Goal: Task Accomplishment & Management: Manage account settings

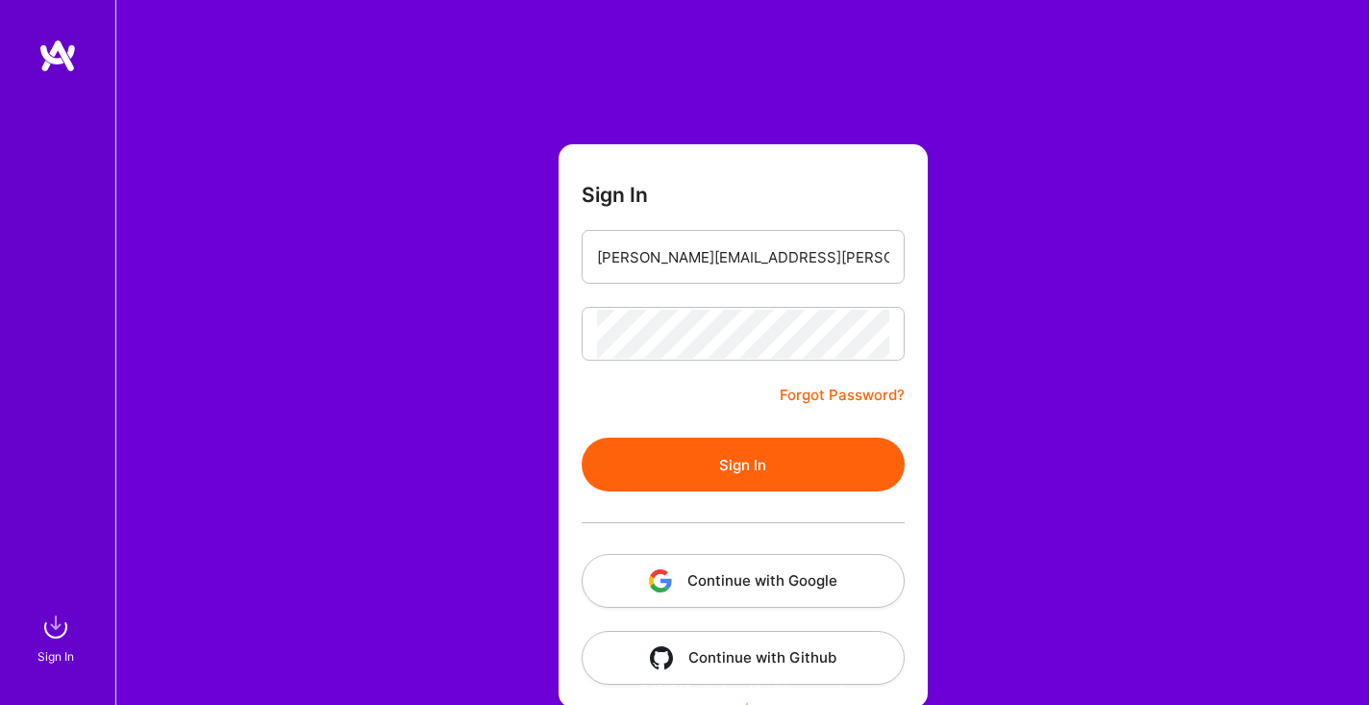
click at [772, 462] on button "Sign In" at bounding box center [743, 464] width 323 height 54
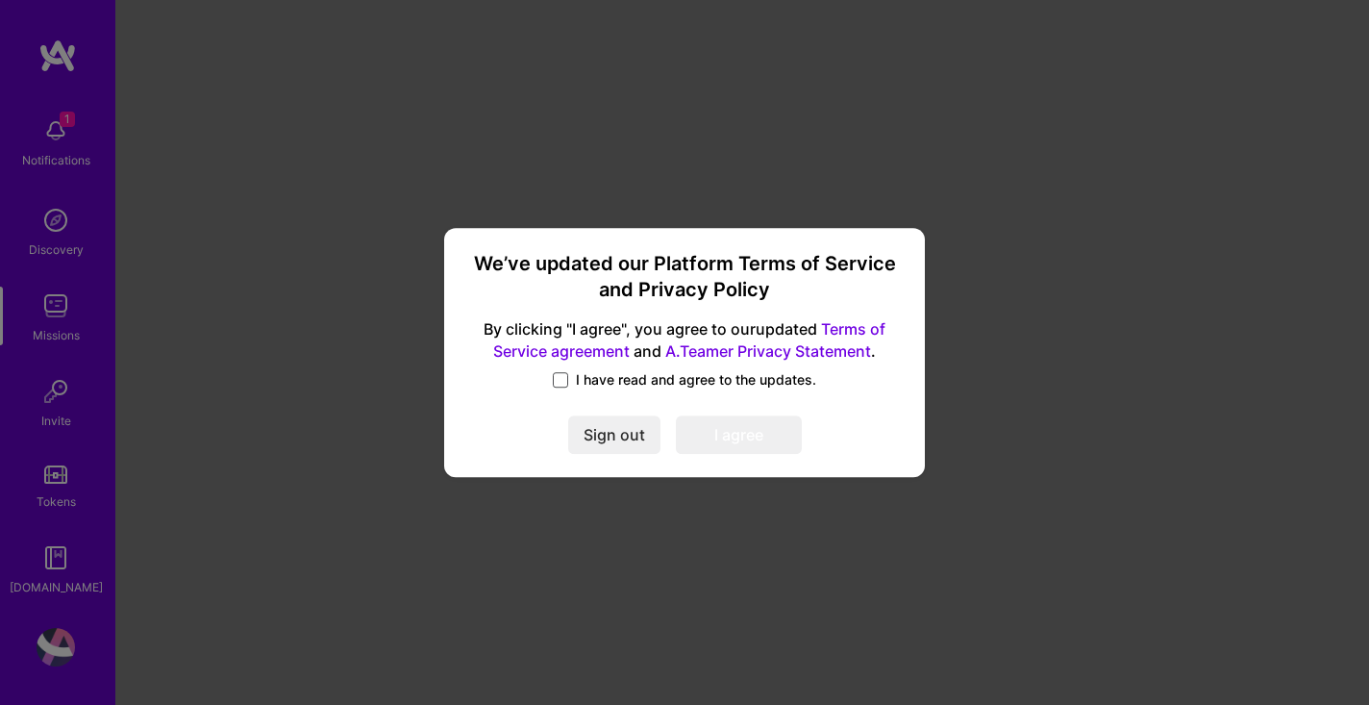
click at [561, 378] on span at bounding box center [560, 379] width 15 height 15
click at [0, 0] on input "I have read and agree to the updates." at bounding box center [0, 0] width 0 height 0
click at [746, 442] on button "I agree" at bounding box center [739, 435] width 126 height 38
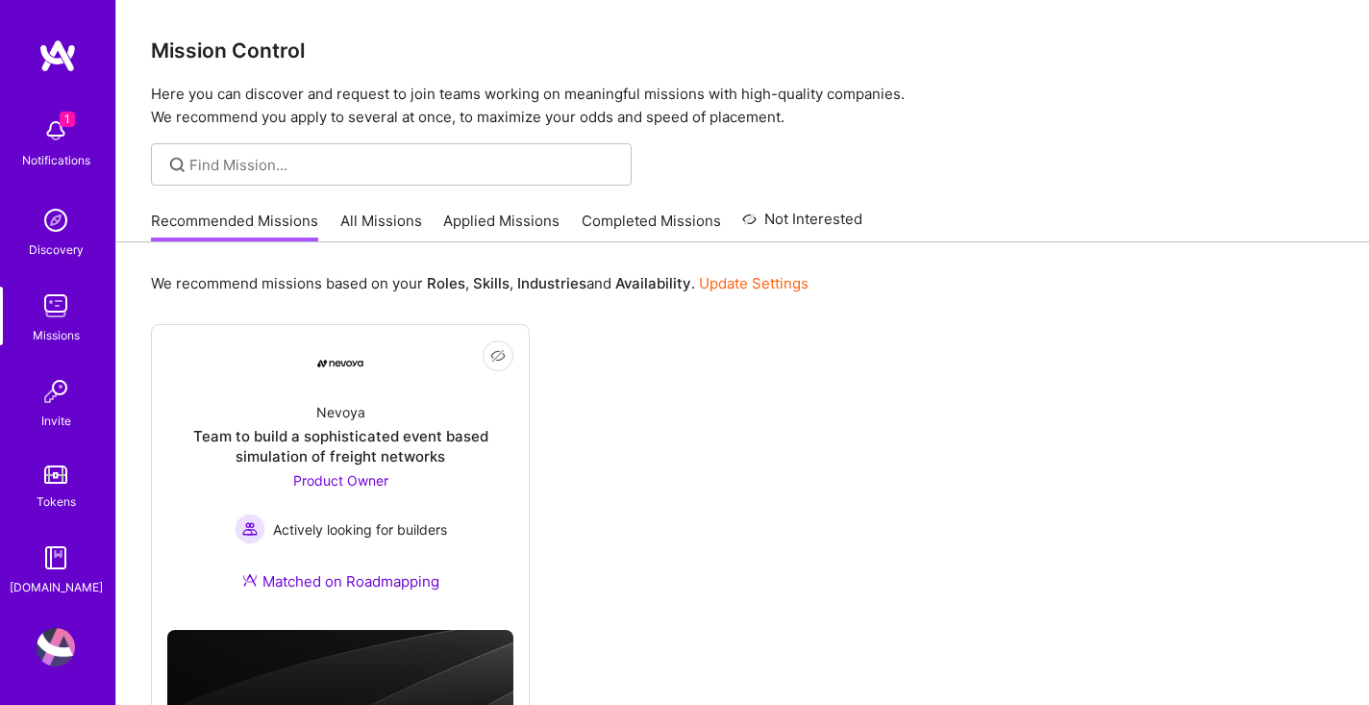
click at [53, 147] on img at bounding box center [56, 131] width 38 height 38
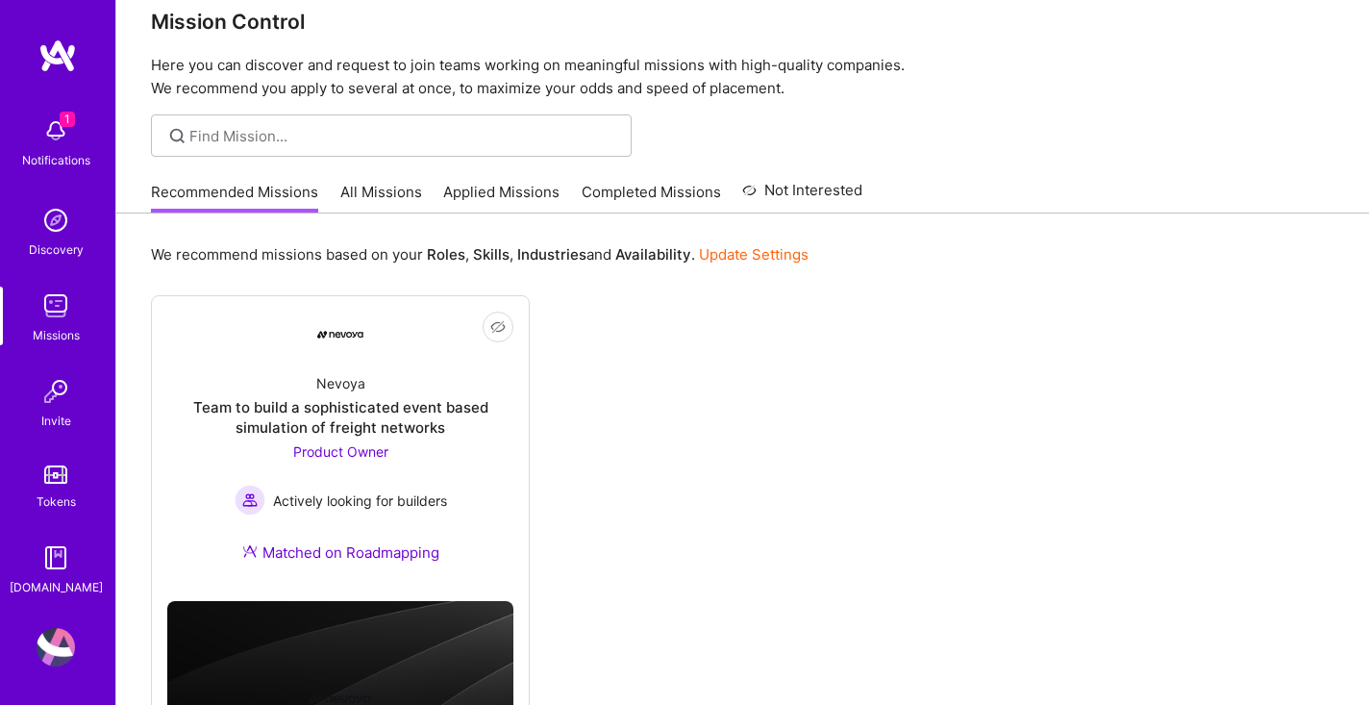
scroll to position [183, 0]
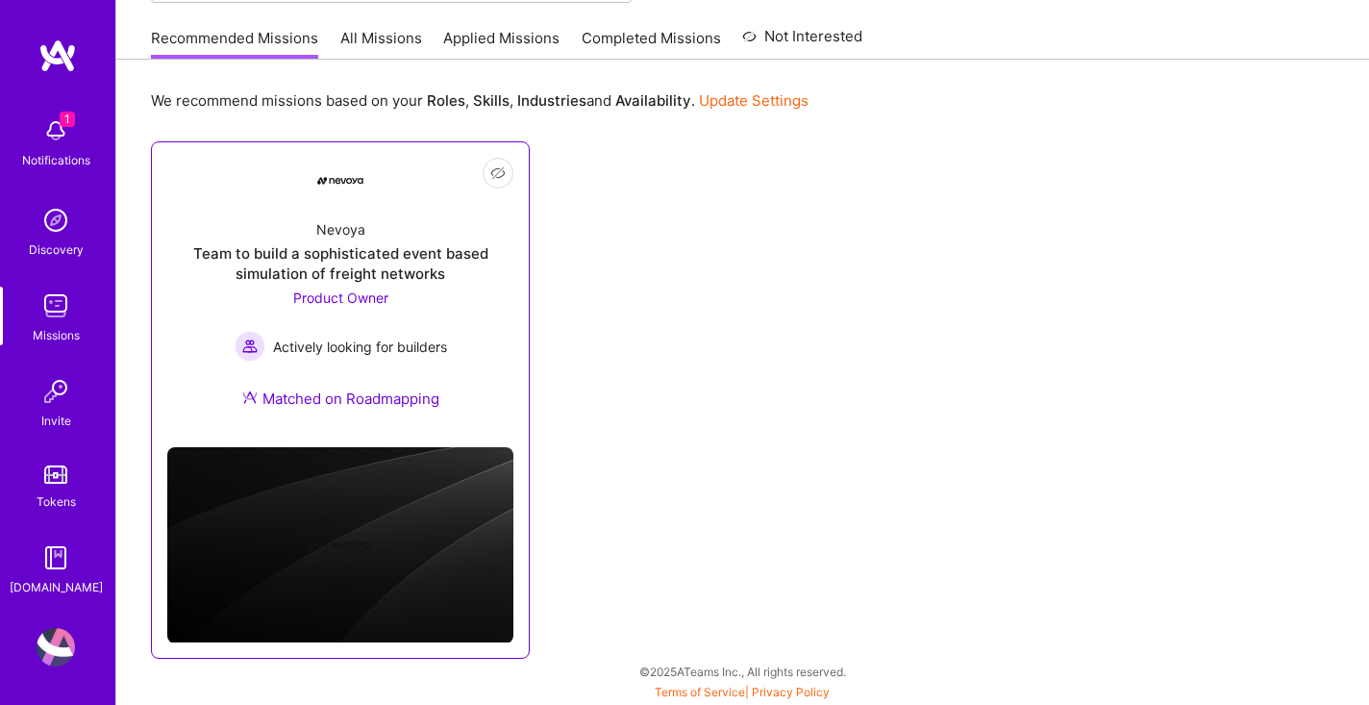
click at [373, 298] on span "Product Owner" at bounding box center [340, 297] width 95 height 16
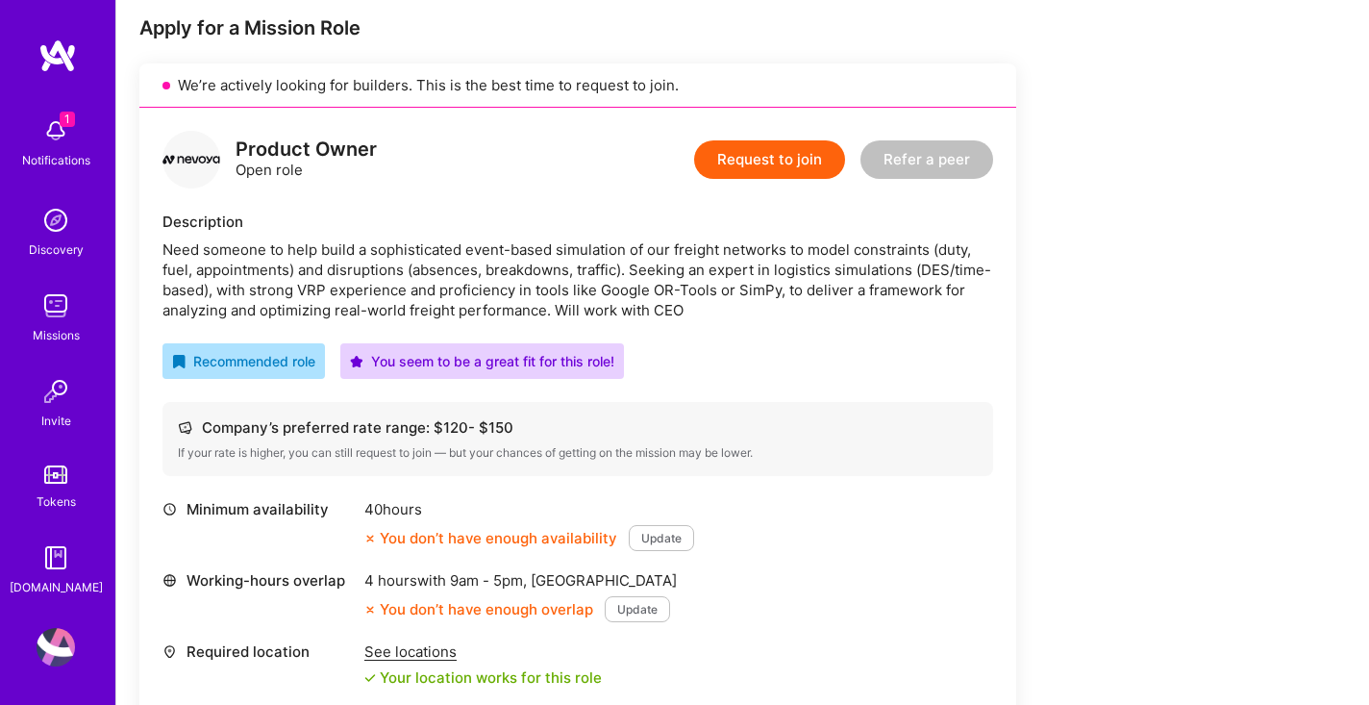
scroll to position [405, 0]
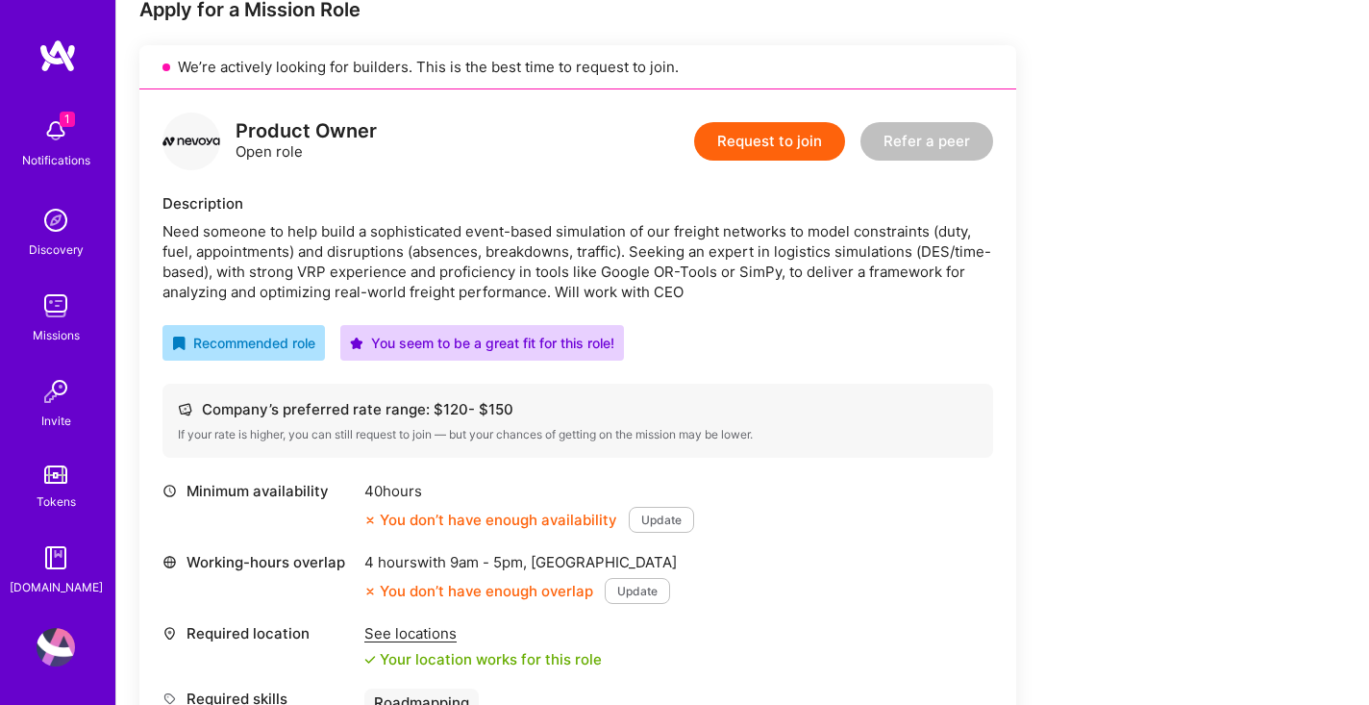
click at [60, 54] on img at bounding box center [57, 55] width 38 height 35
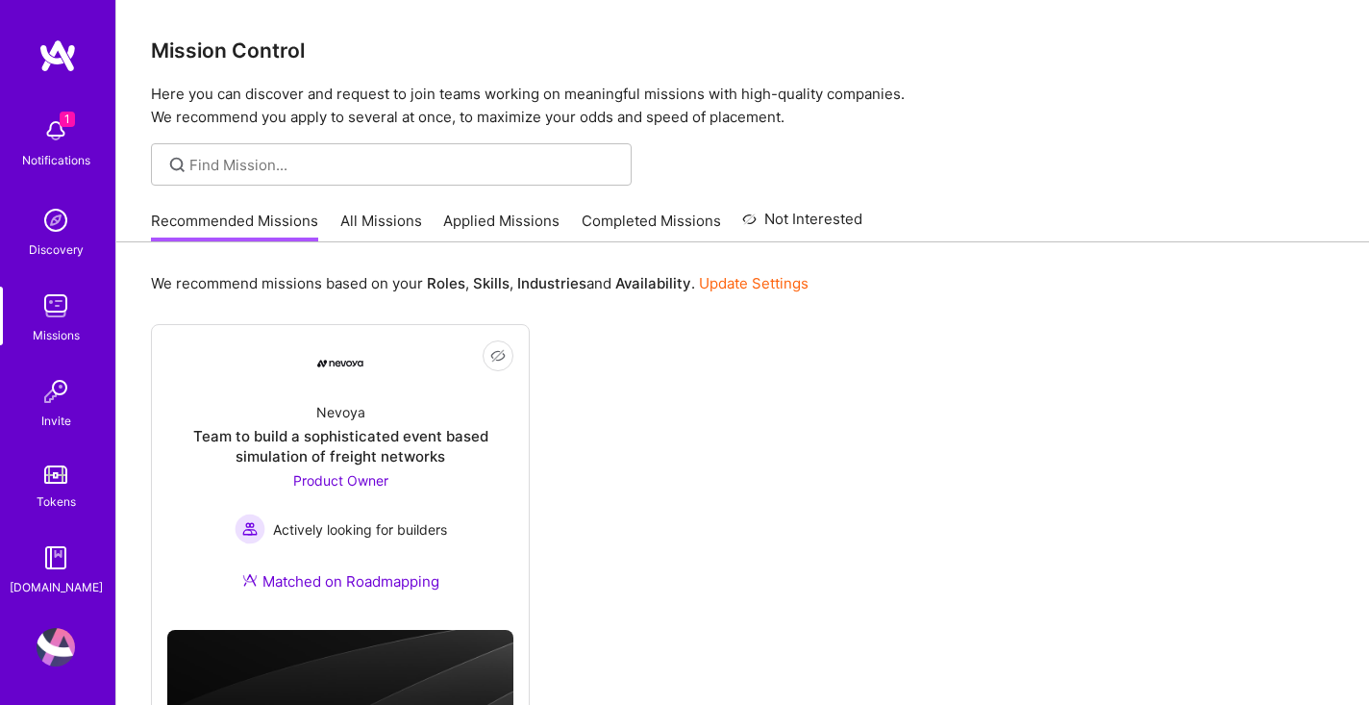
click at [64, 227] on img at bounding box center [56, 220] width 38 height 38
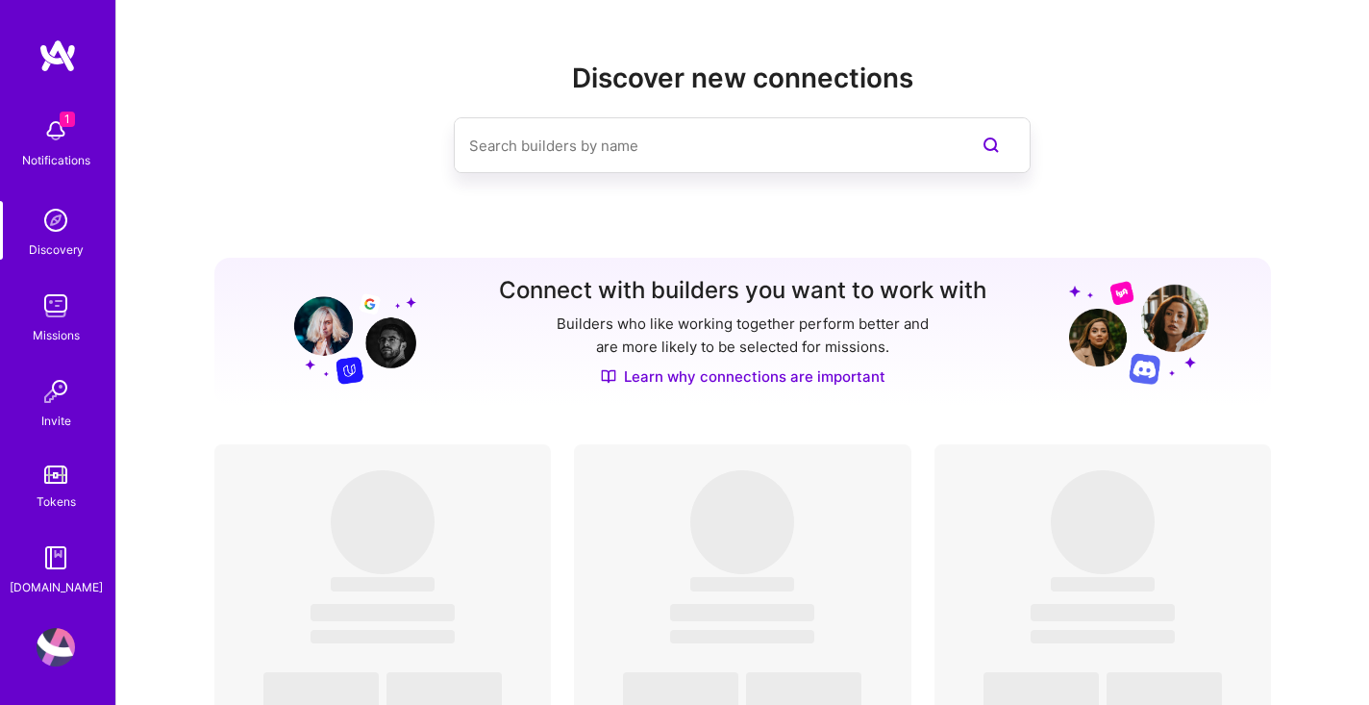
click at [49, 296] on img at bounding box center [56, 306] width 38 height 38
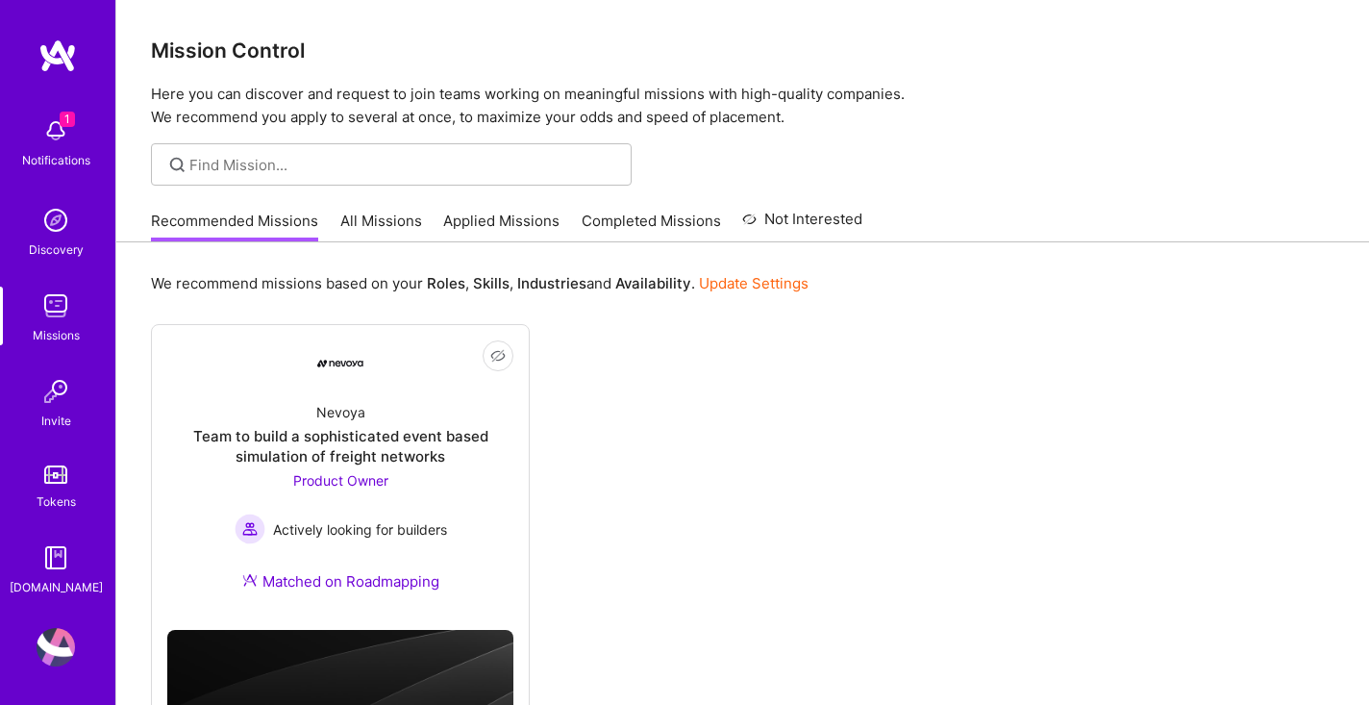
click at [48, 396] on img at bounding box center [56, 391] width 38 height 38
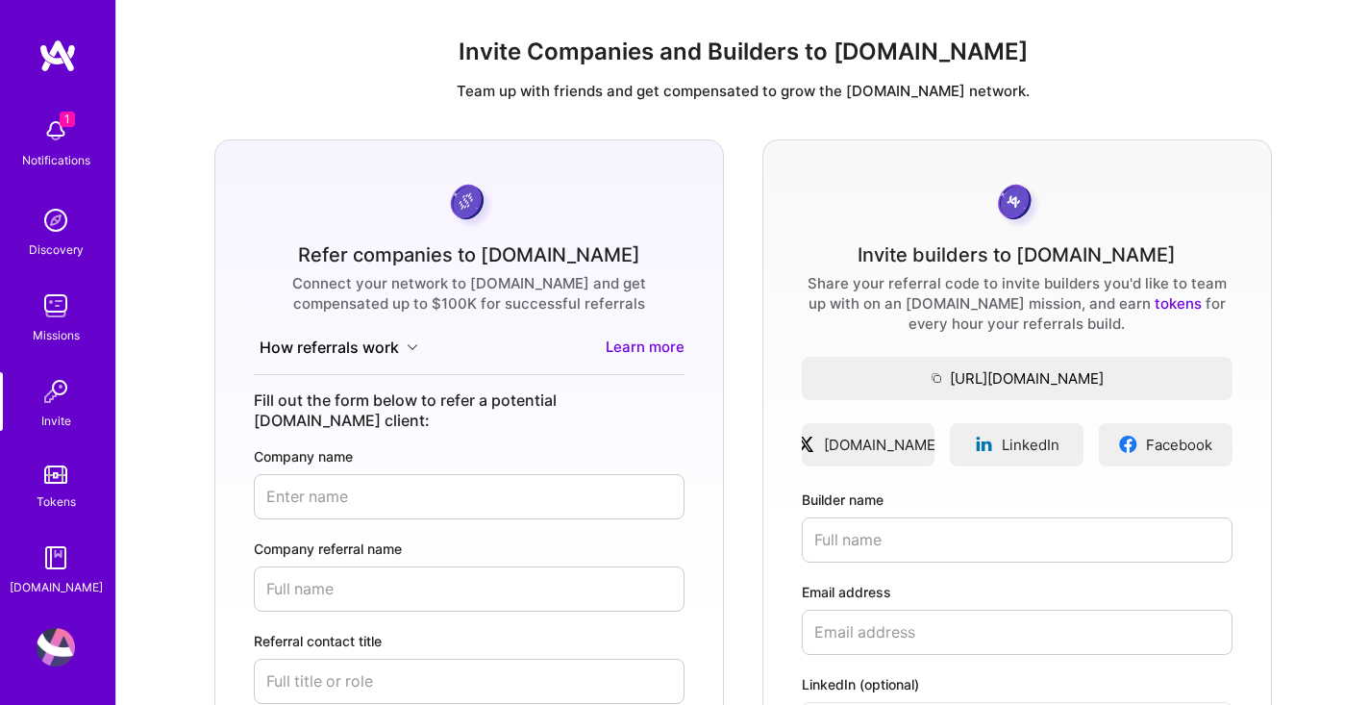
click at [62, 474] on img at bounding box center [55, 474] width 23 height 18
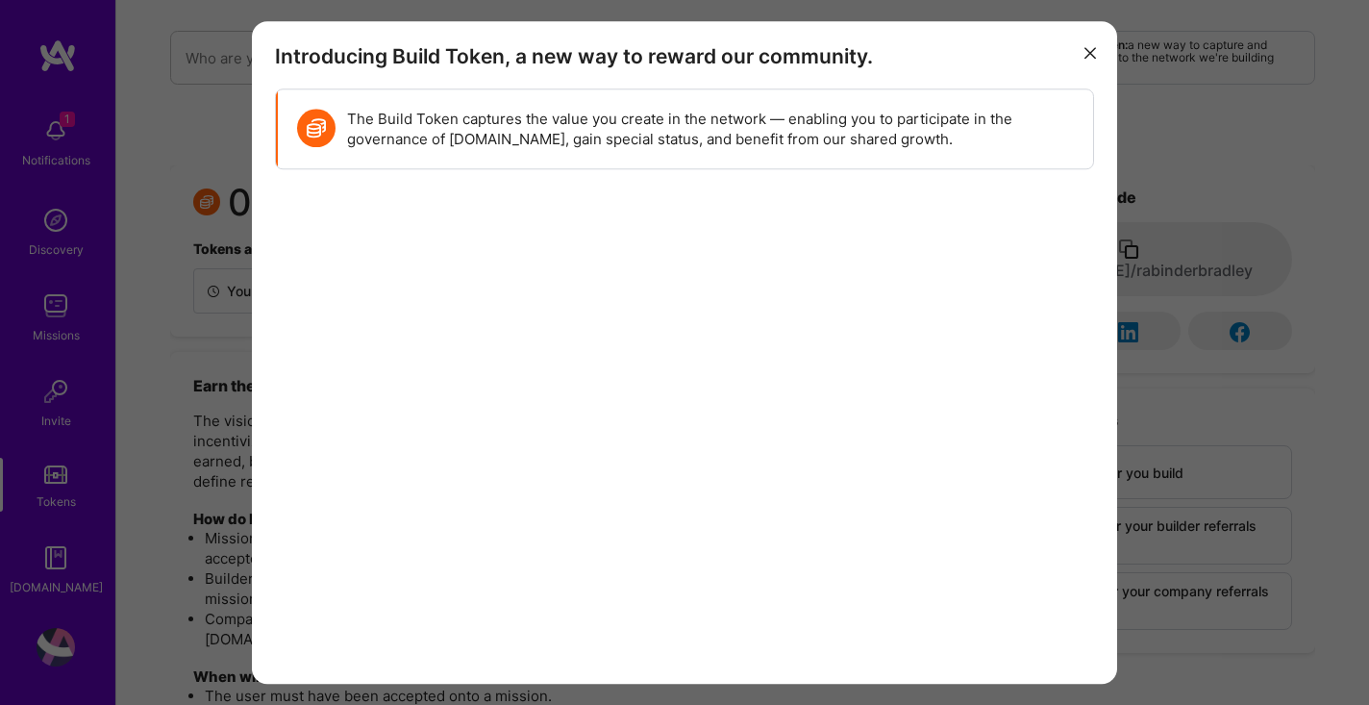
click at [1094, 52] on icon "modal" at bounding box center [1091, 54] width 12 height 12
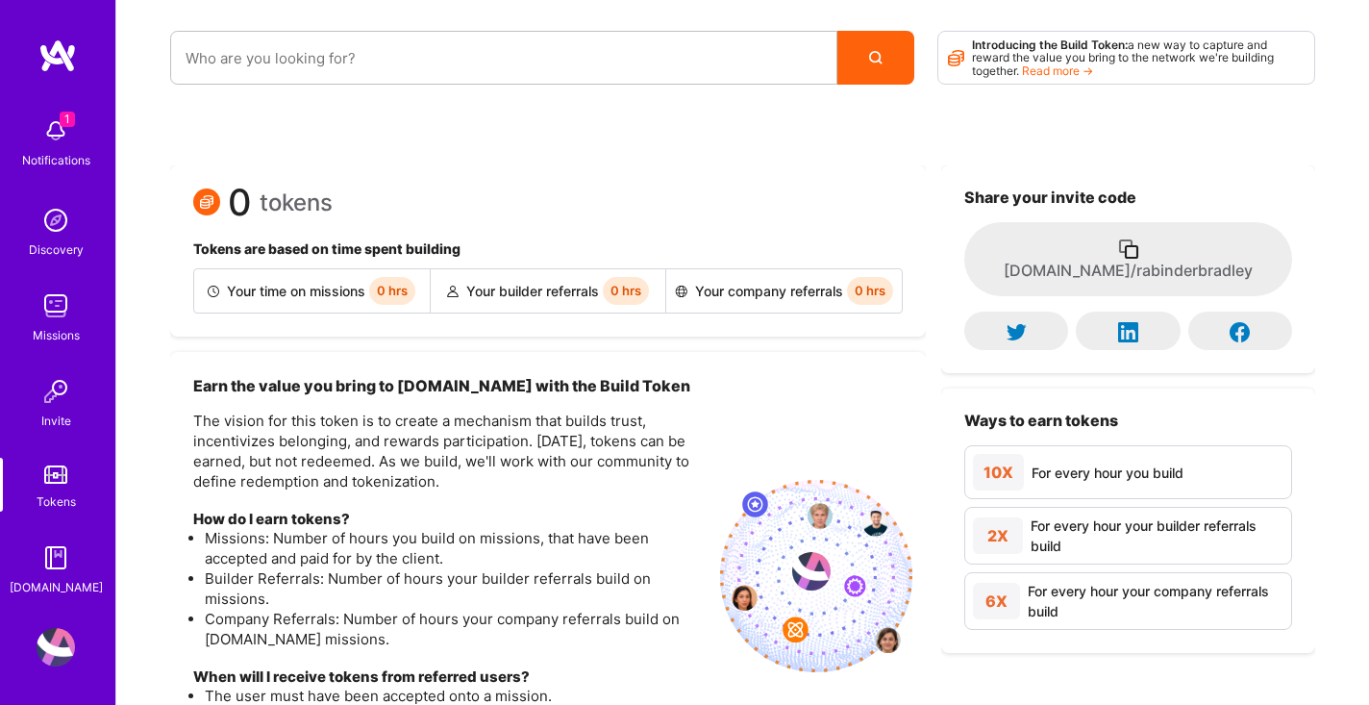
click at [56, 571] on img at bounding box center [56, 557] width 38 height 38
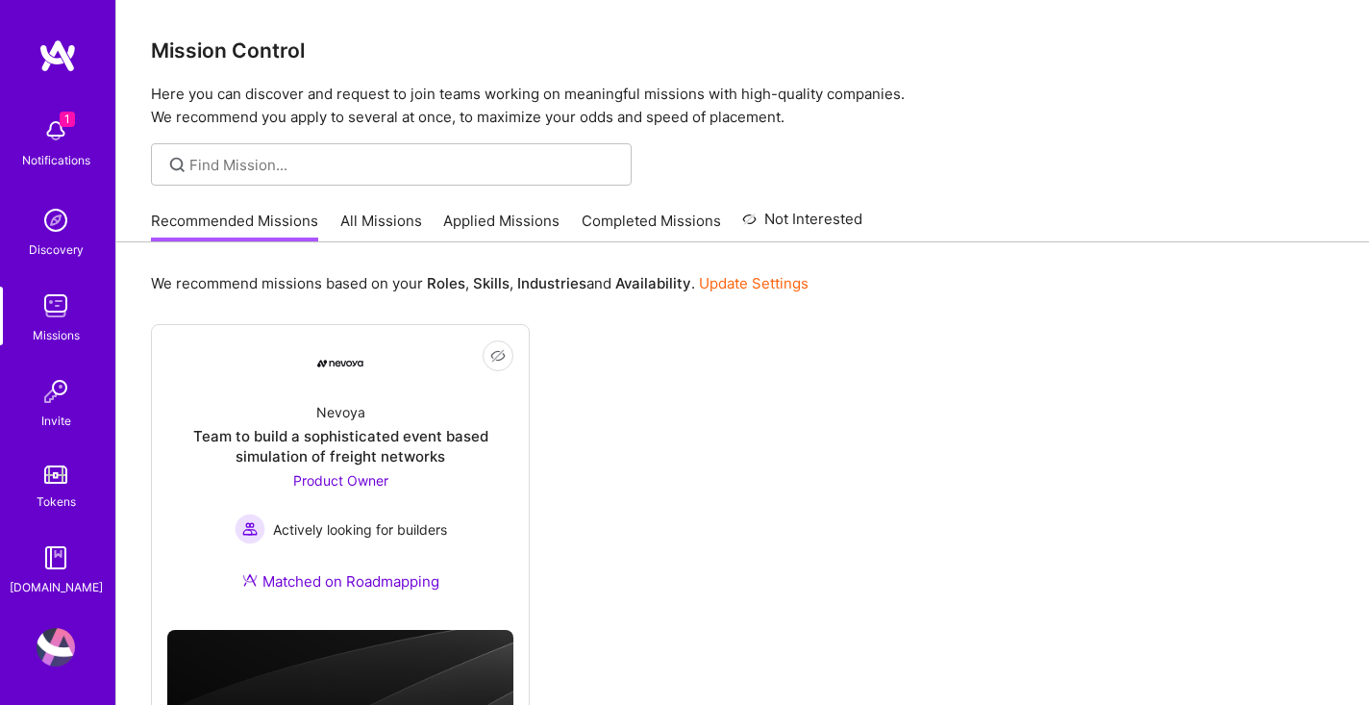
click at [59, 643] on img at bounding box center [56, 647] width 38 height 38
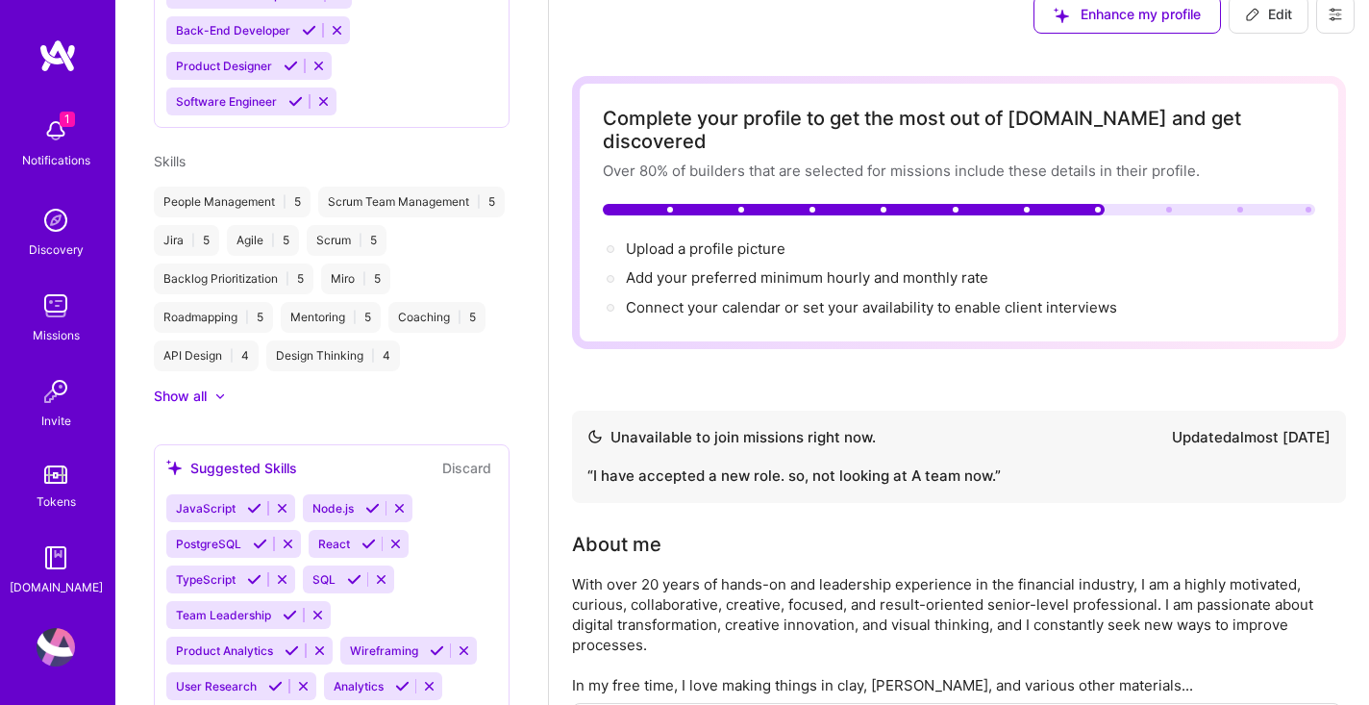
scroll to position [894, 0]
click at [298, 197] on div "People Management | 5" at bounding box center [232, 200] width 157 height 31
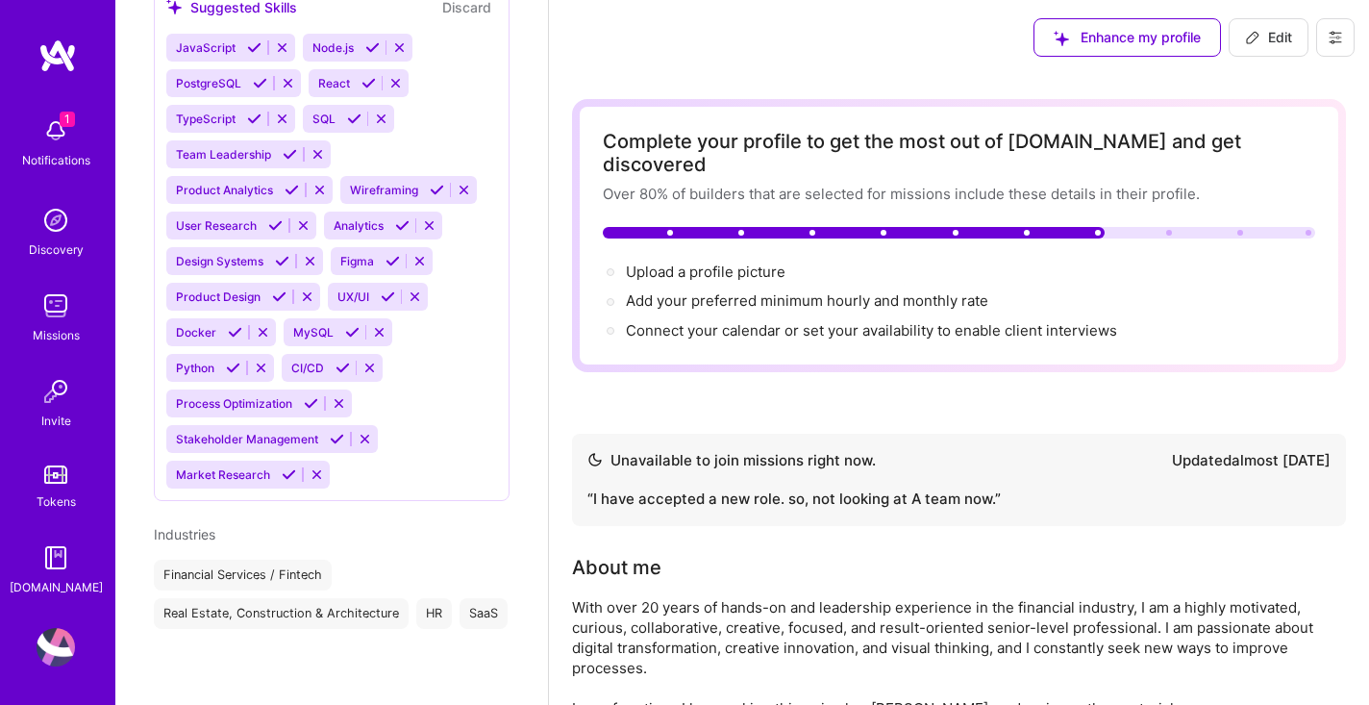
scroll to position [0, 0]
click at [1271, 38] on span "Edit" at bounding box center [1268, 38] width 47 height 19
select select "GB"
select select "Not Available"
select select "1 Month"
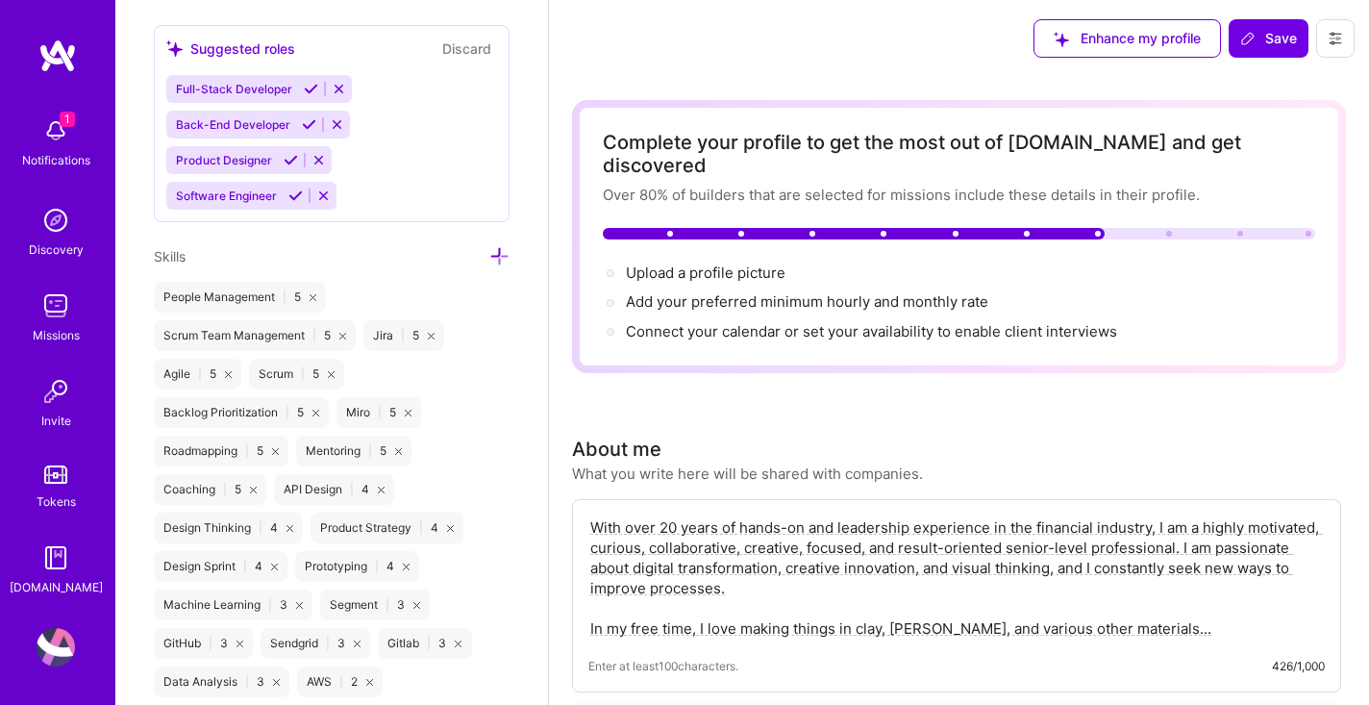
scroll to position [1382, 0]
click at [301, 294] on div "People Management | 5" at bounding box center [240, 294] width 172 height 31
click at [297, 290] on div "People Management | 5" at bounding box center [240, 294] width 172 height 31
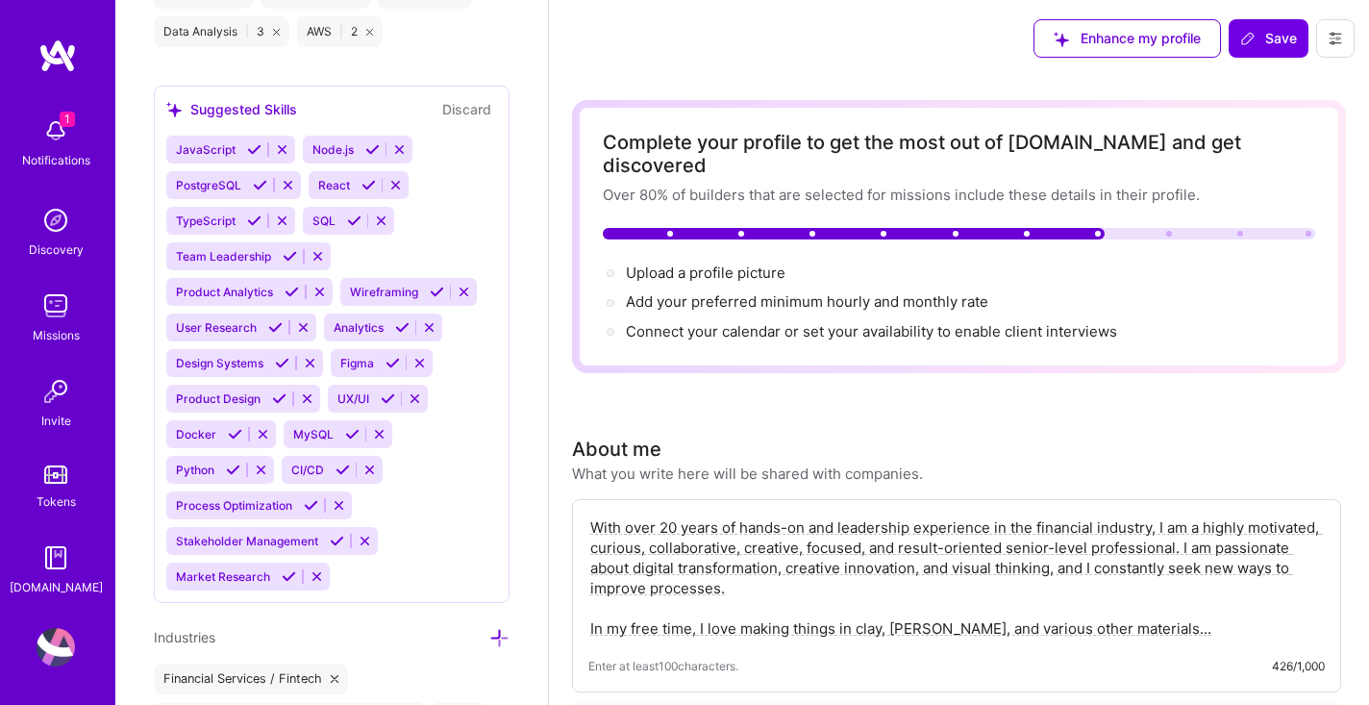
scroll to position [2035, 0]
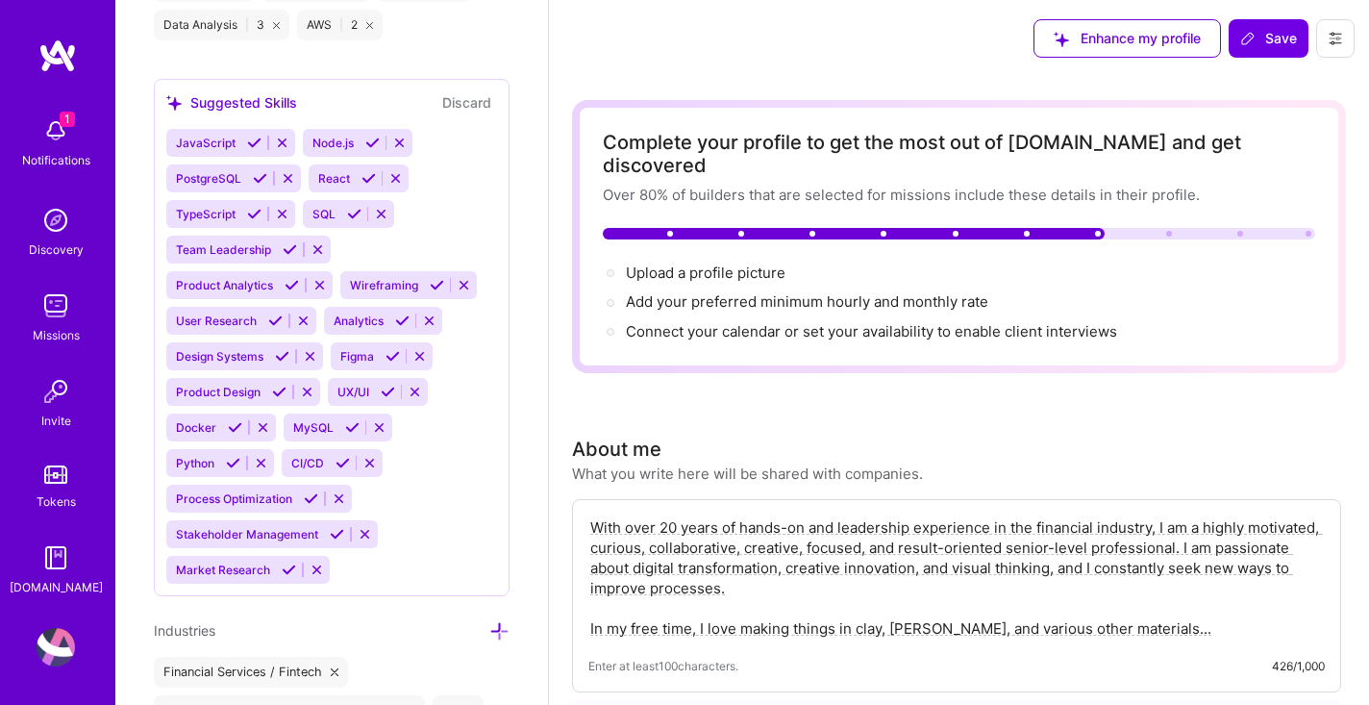
click at [287, 246] on icon at bounding box center [290, 249] width 14 height 14
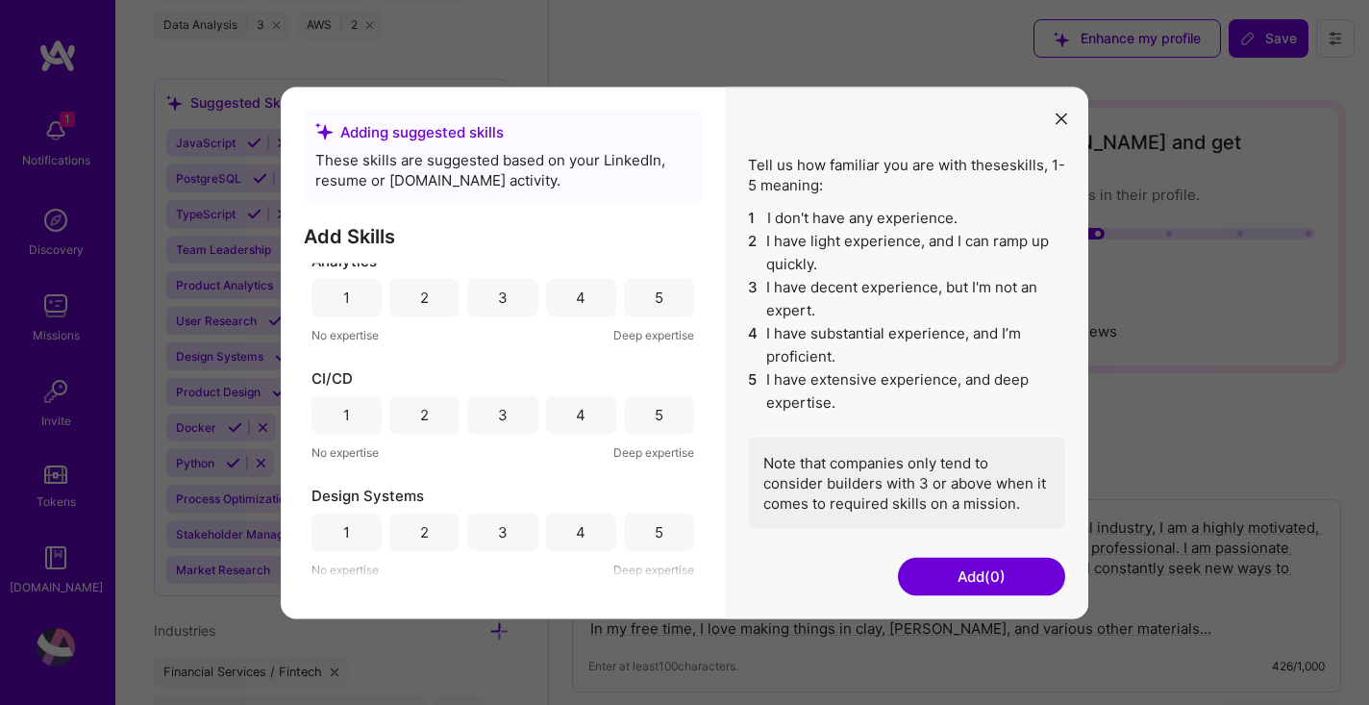
scroll to position [0, 0]
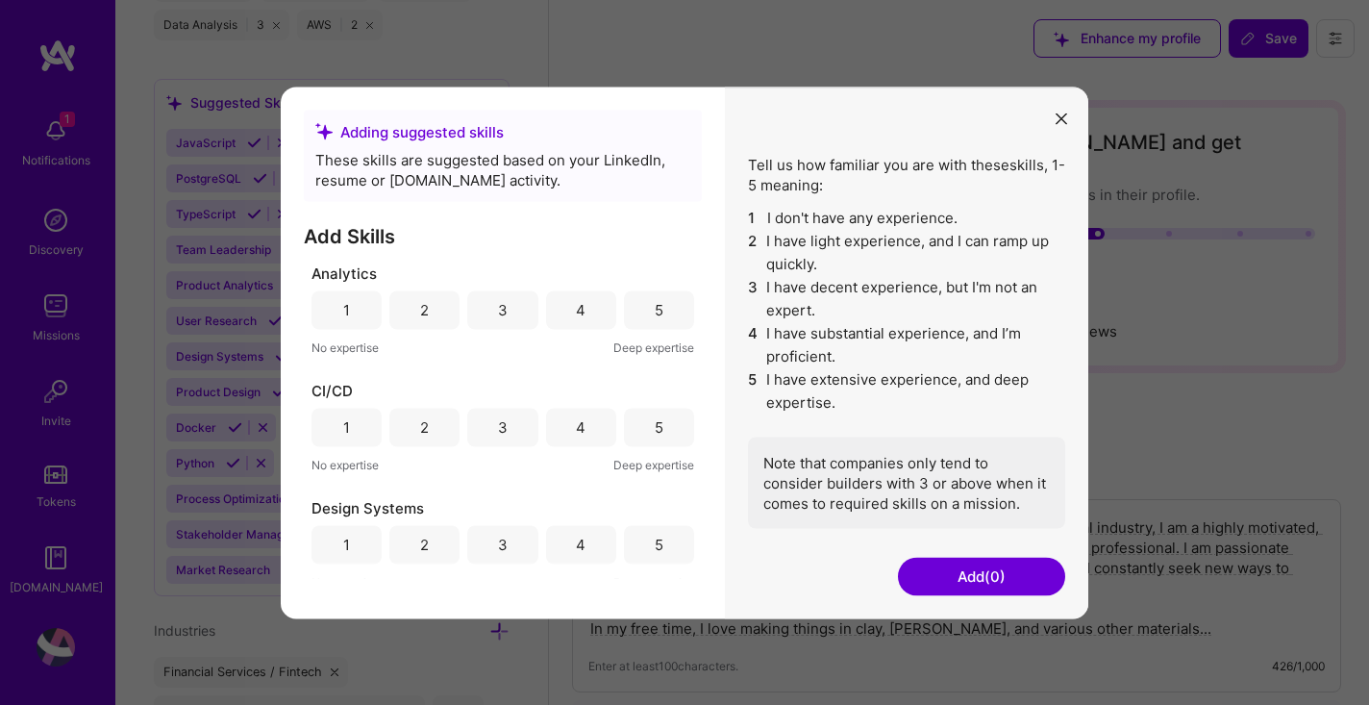
click at [498, 314] on div "3" at bounding box center [503, 310] width 10 height 20
click at [413, 436] on div "2" at bounding box center [424, 427] width 70 height 38
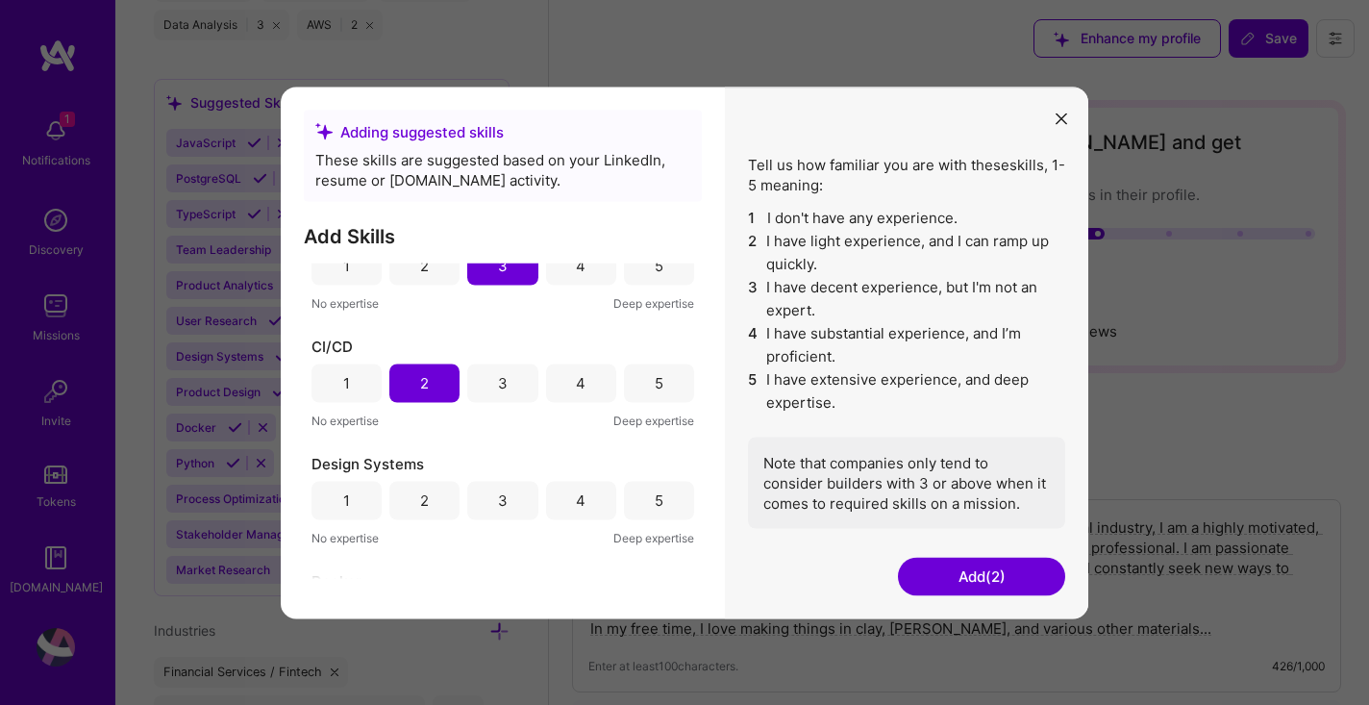
scroll to position [46, 0]
click at [569, 502] on div "4" at bounding box center [581, 498] width 70 height 38
click at [498, 506] on div "3" at bounding box center [503, 498] width 10 height 20
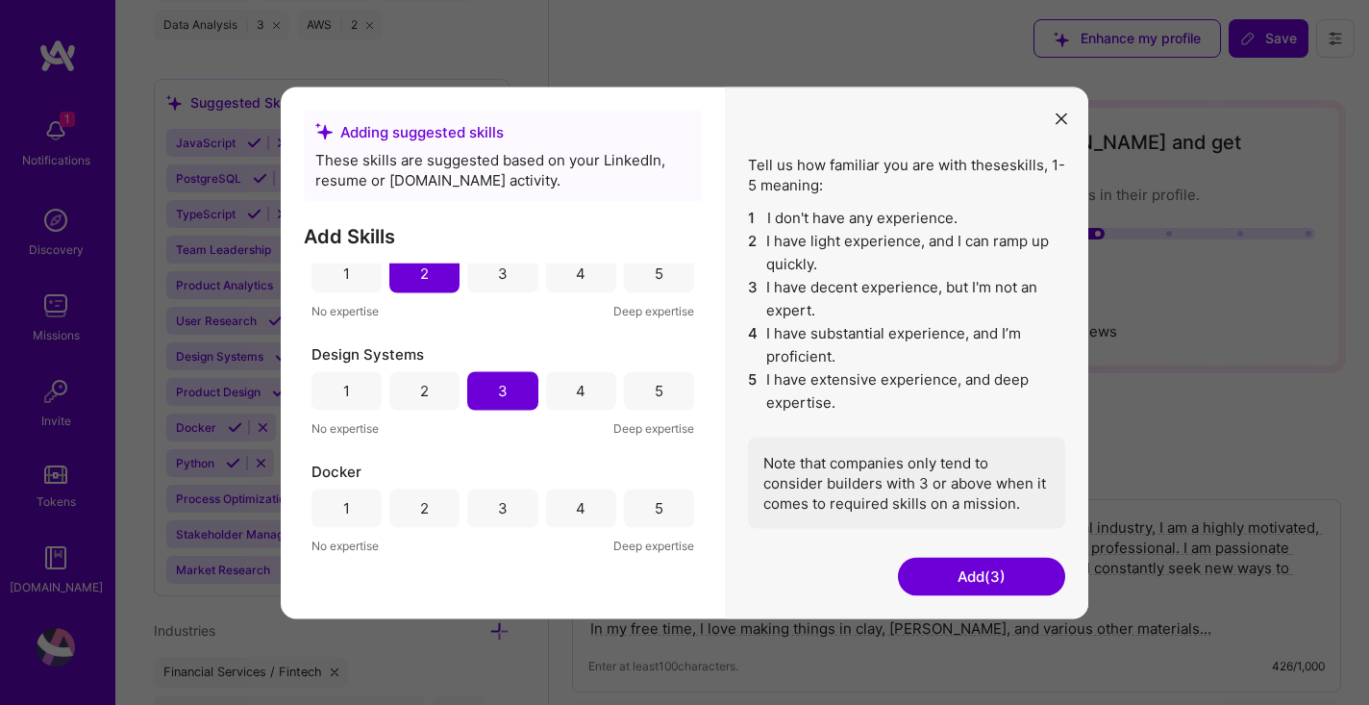
scroll to position [180, 0]
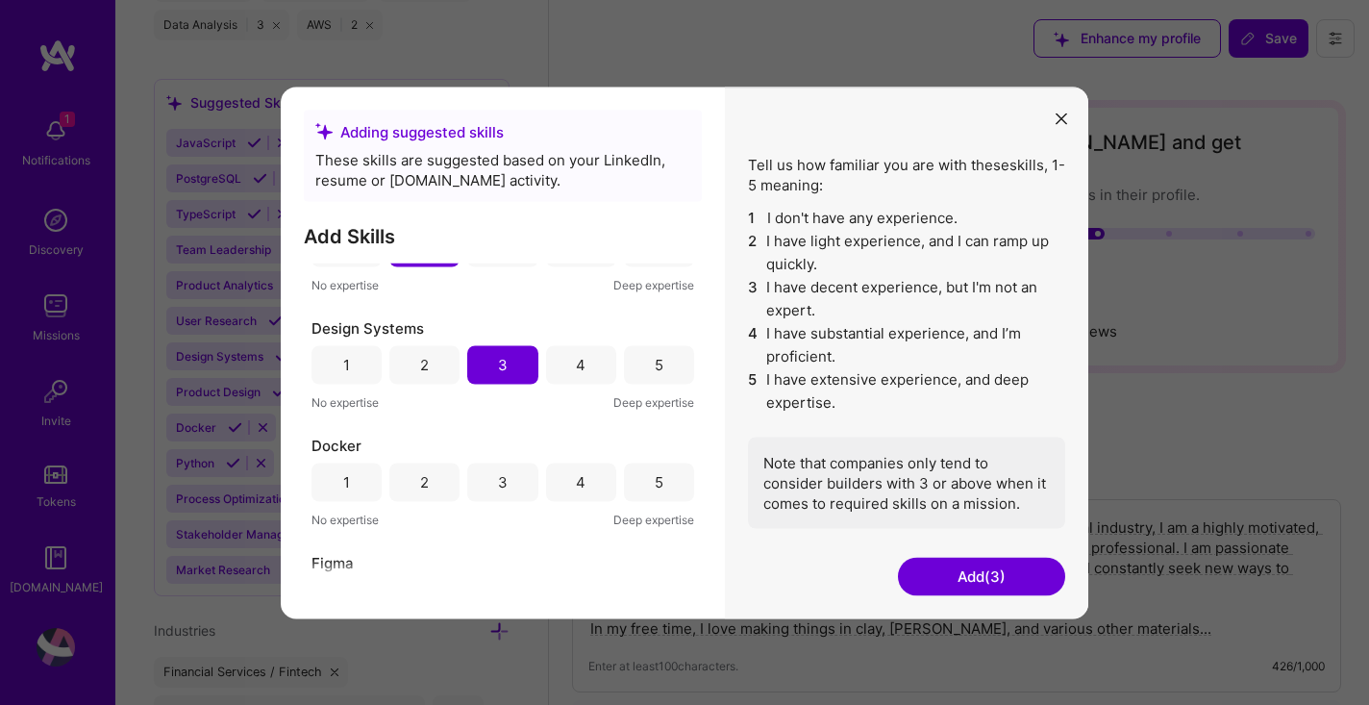
click at [576, 360] on div "4" at bounding box center [581, 365] width 10 height 20
click at [416, 485] on div "2" at bounding box center [424, 481] width 70 height 38
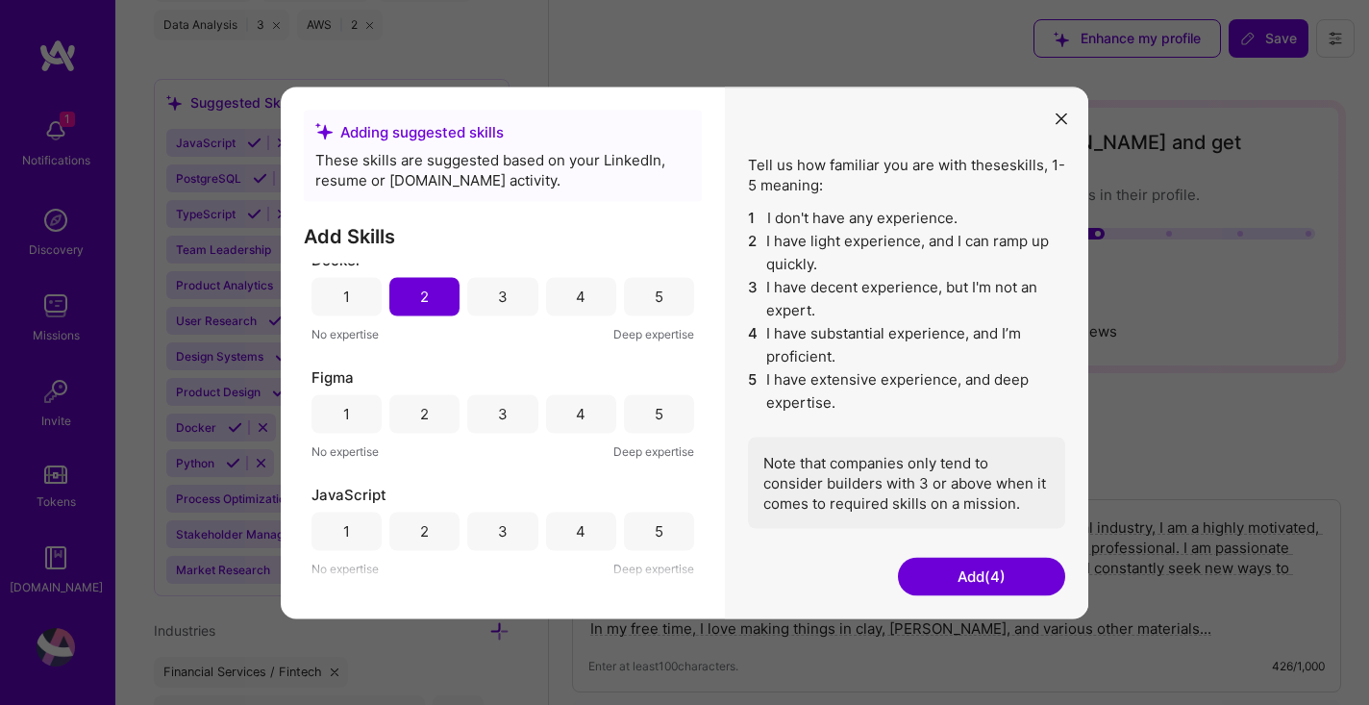
scroll to position [376, 0]
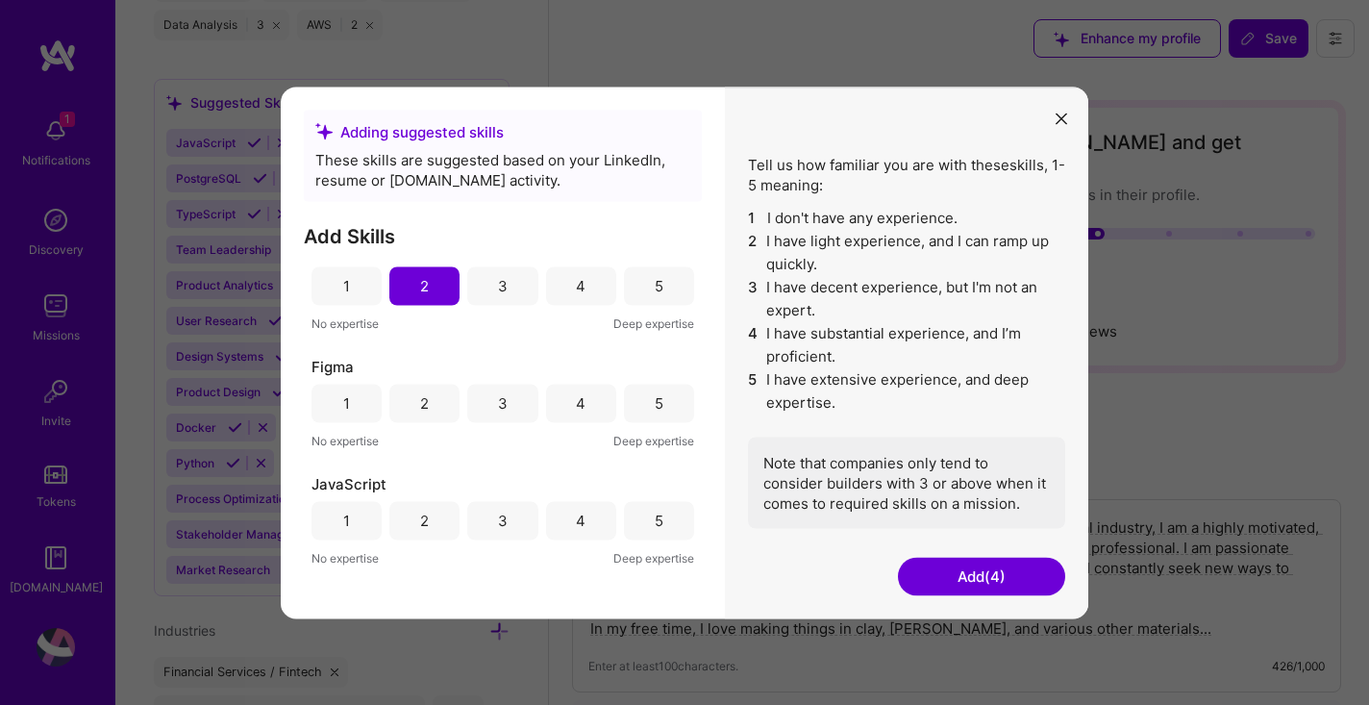
click at [500, 404] on div "3" at bounding box center [503, 403] width 10 height 20
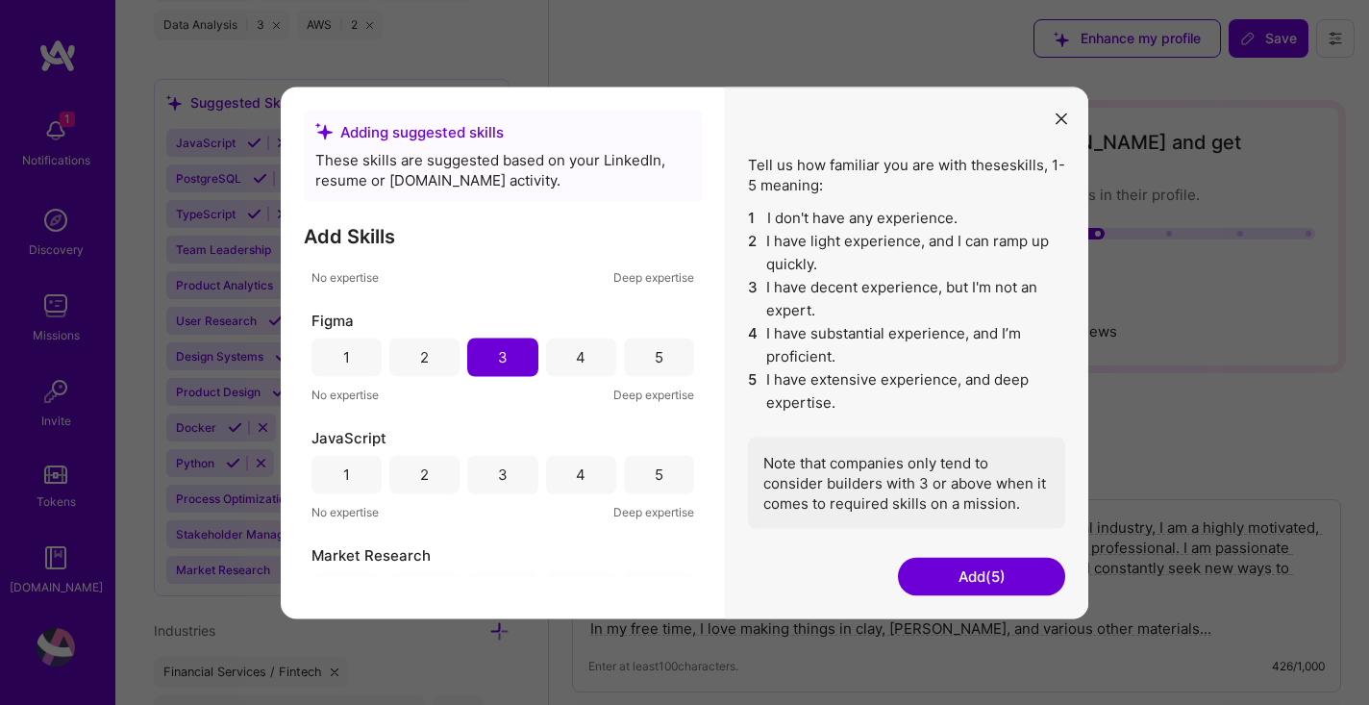
scroll to position [430, 0]
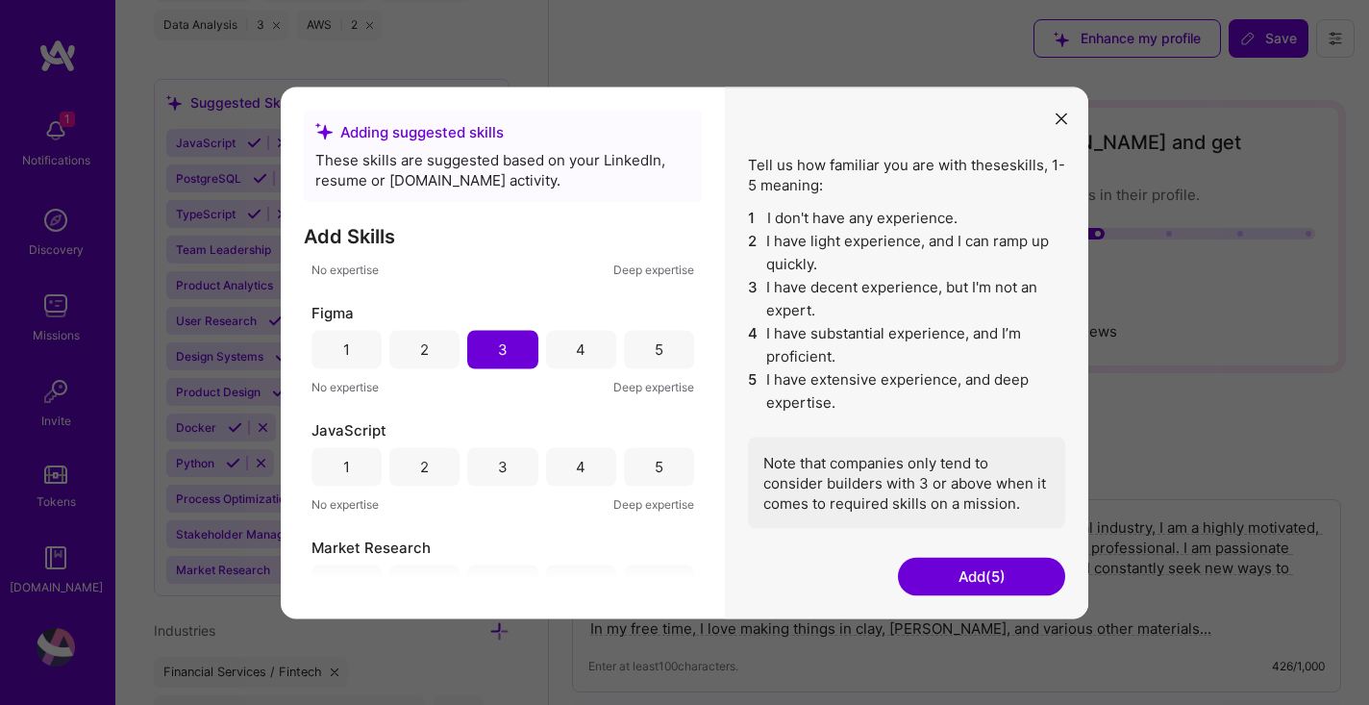
click at [489, 466] on div "3" at bounding box center [502, 466] width 70 height 38
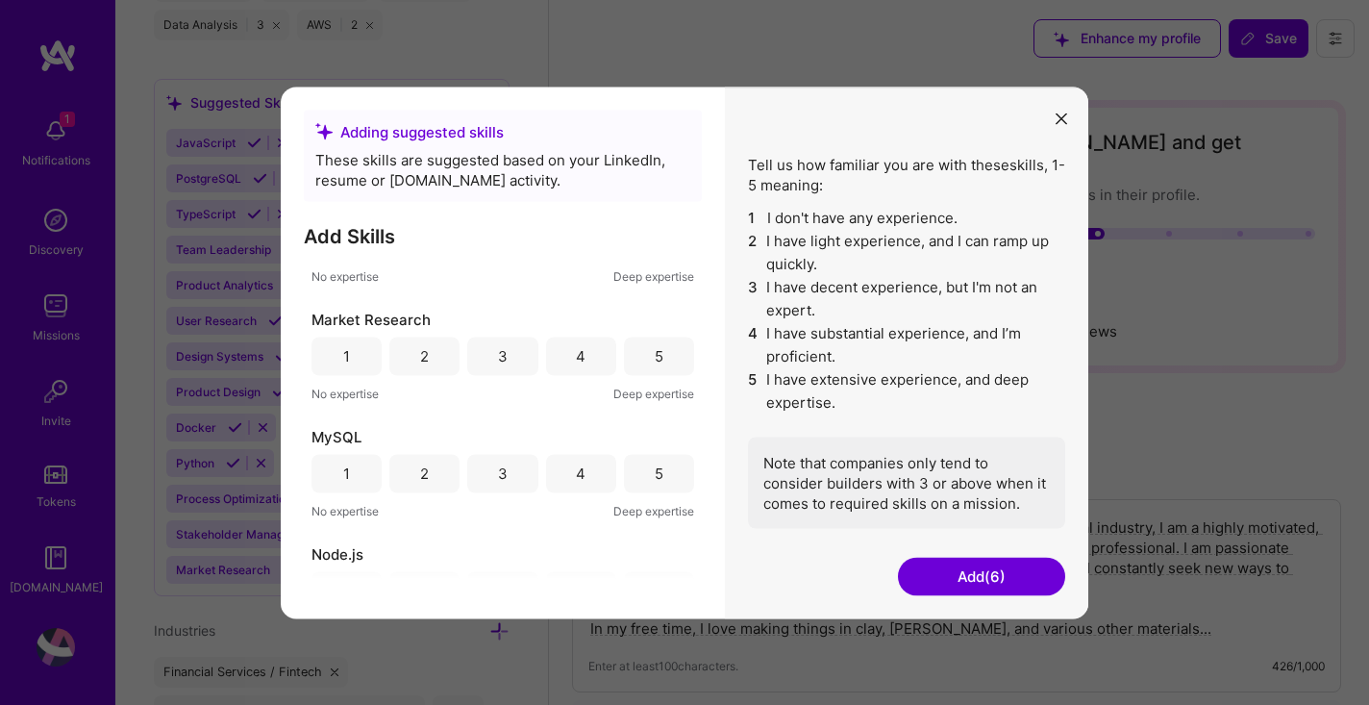
scroll to position [670, 0]
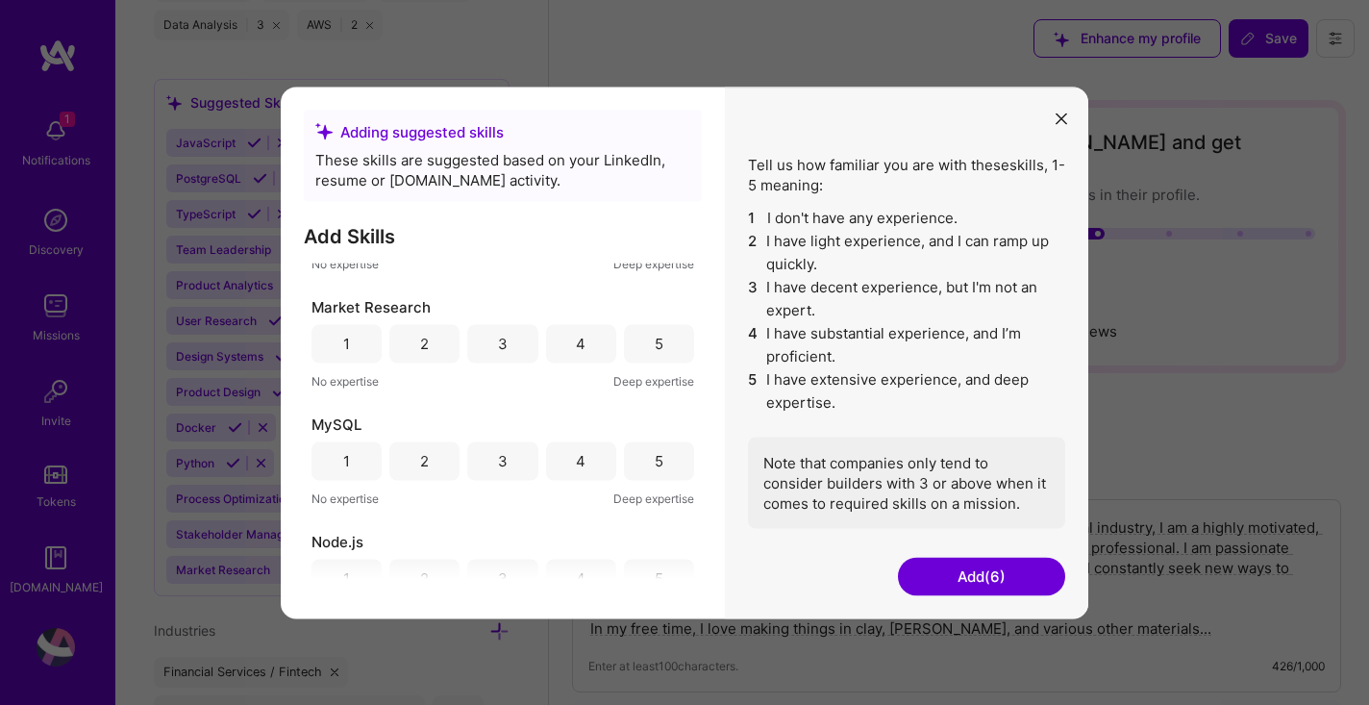
click at [414, 328] on div "2" at bounding box center [424, 343] width 70 height 38
click at [510, 462] on div "3" at bounding box center [502, 460] width 70 height 38
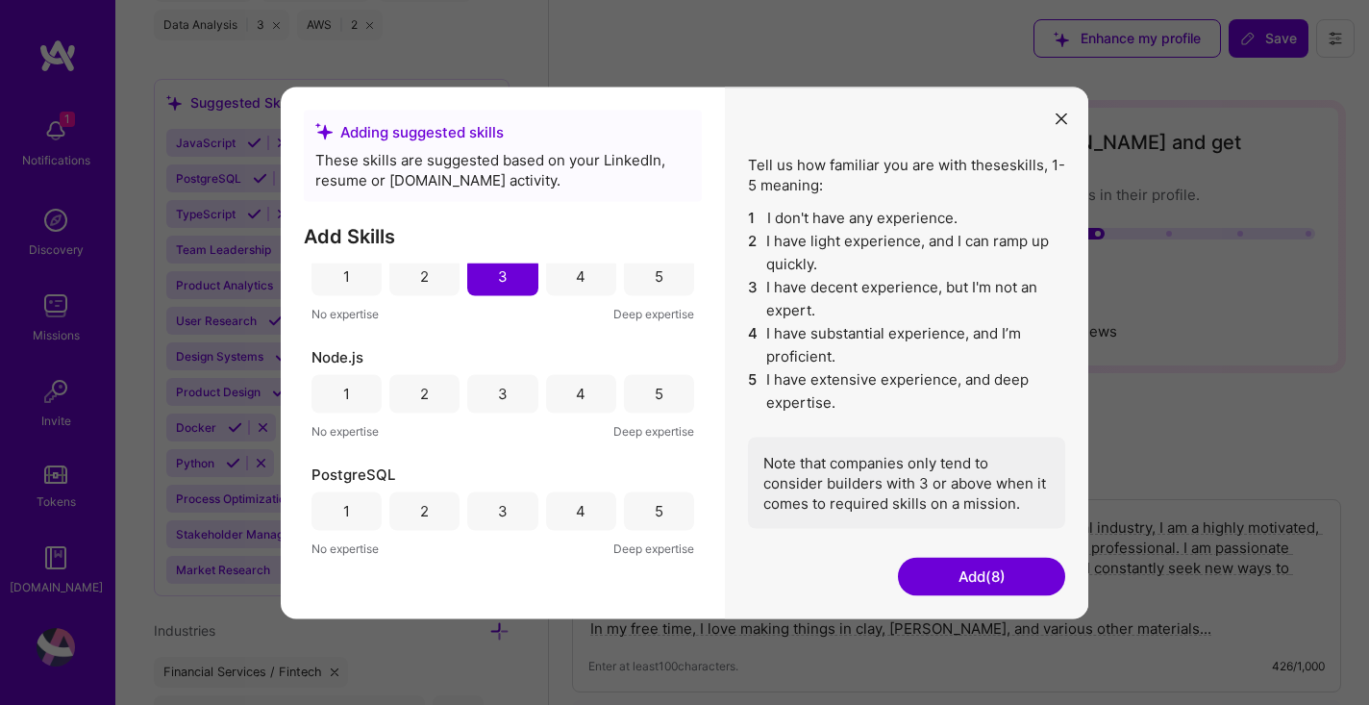
scroll to position [860, 0]
click at [350, 391] on div "1" at bounding box center [347, 387] width 70 height 38
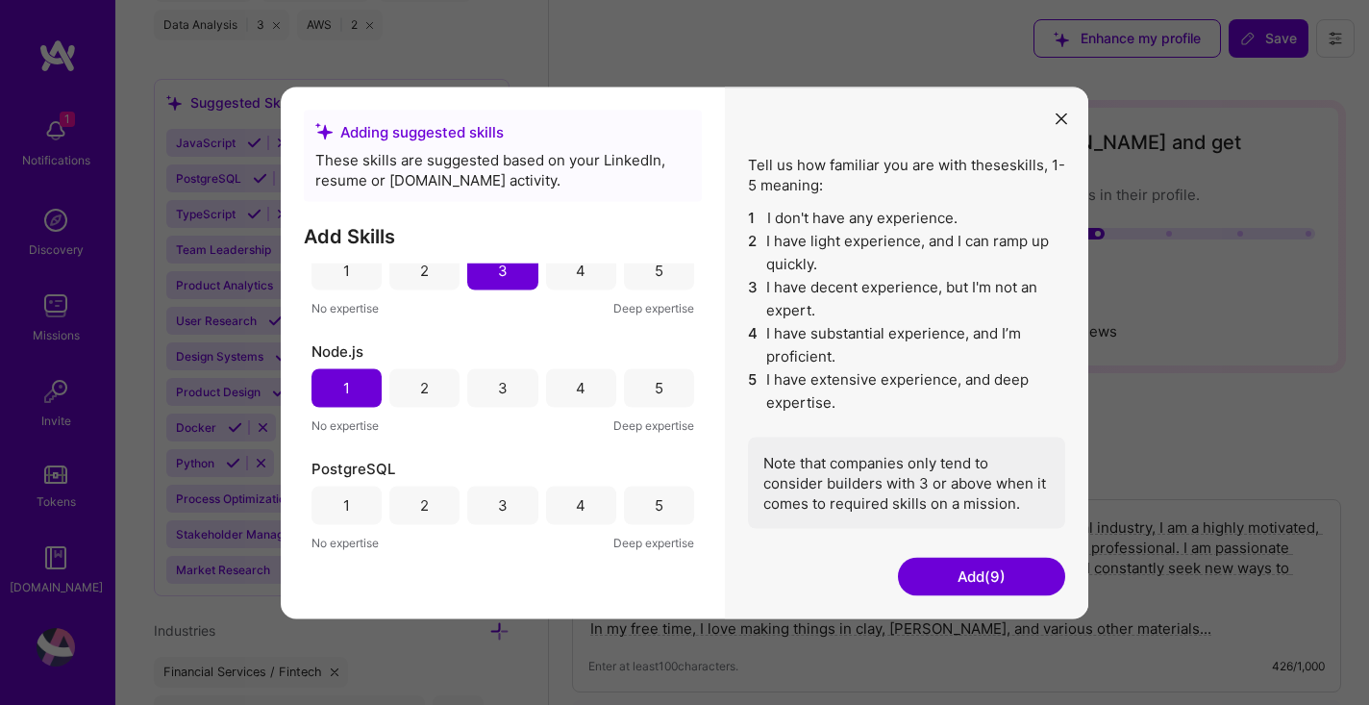
click at [356, 508] on div "1" at bounding box center [347, 505] width 70 height 38
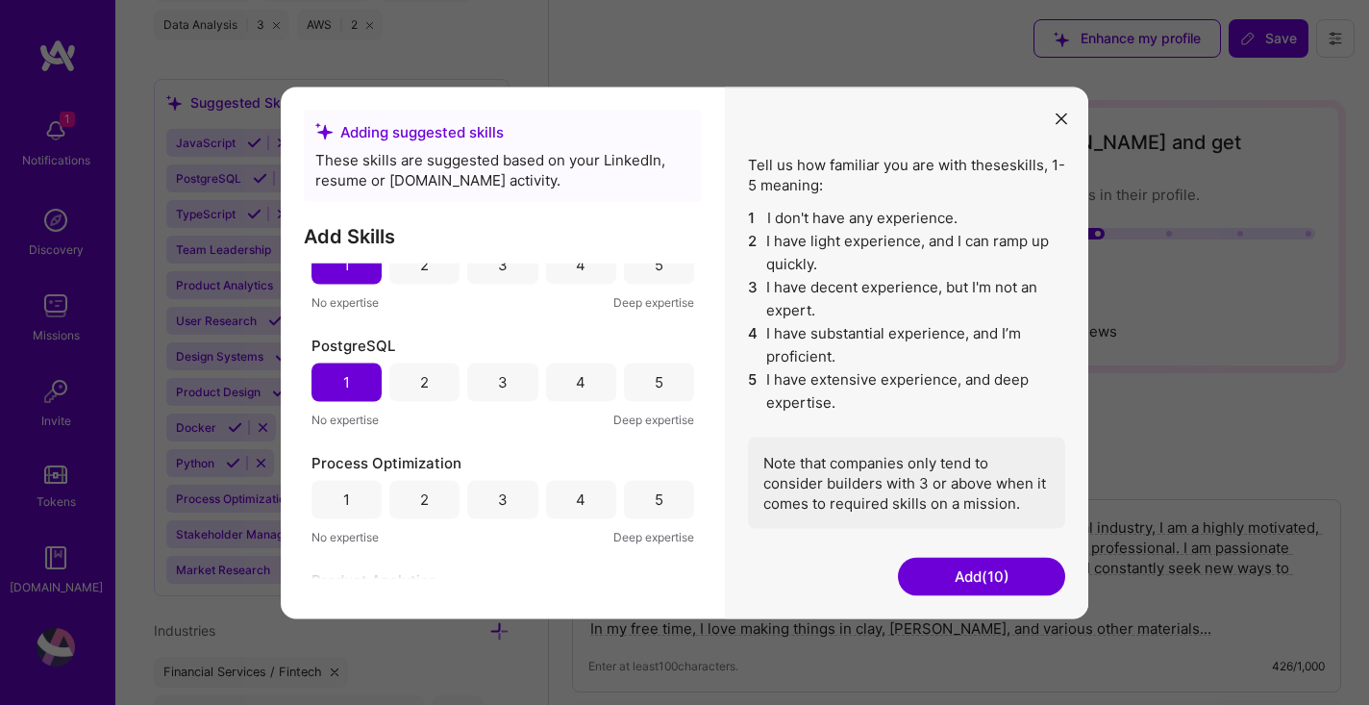
scroll to position [908, 0]
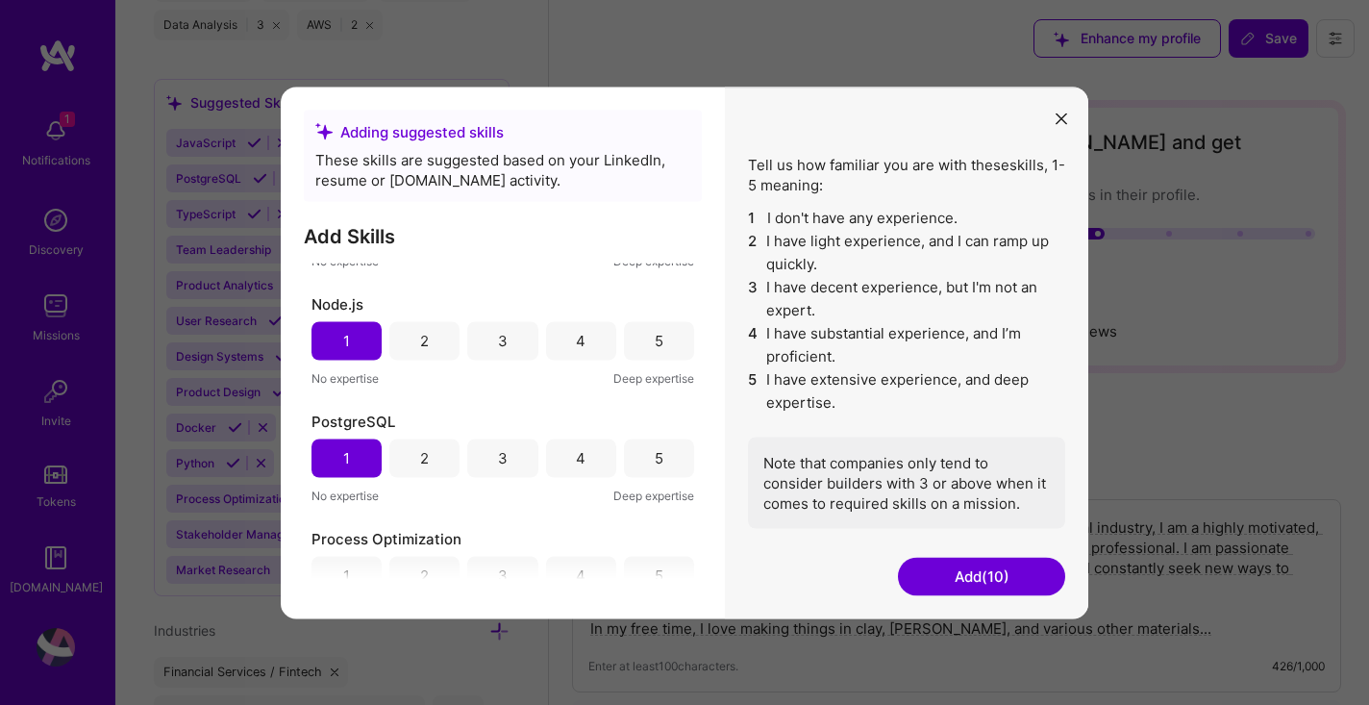
click at [420, 465] on div "2" at bounding box center [424, 458] width 9 height 20
click at [422, 332] on div "2" at bounding box center [424, 341] width 9 height 20
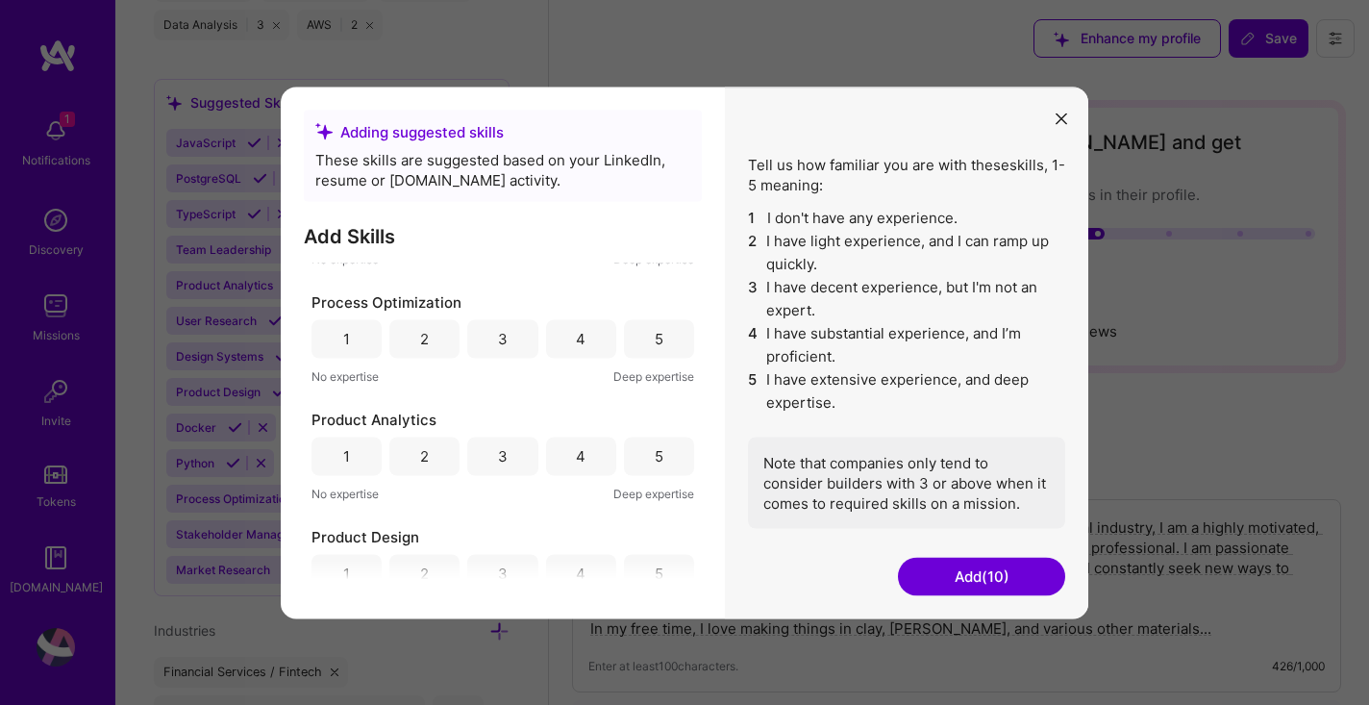
scroll to position [1156, 0]
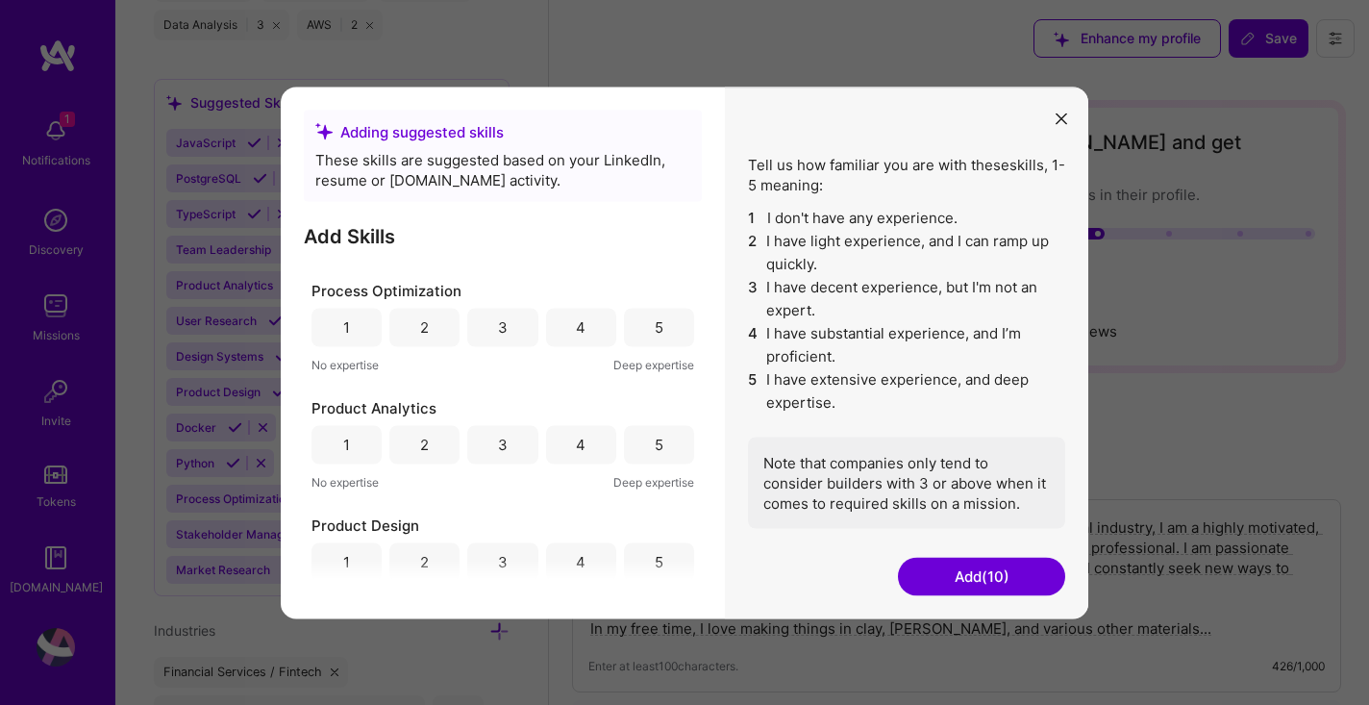
click at [581, 334] on div "4" at bounding box center [581, 327] width 70 height 38
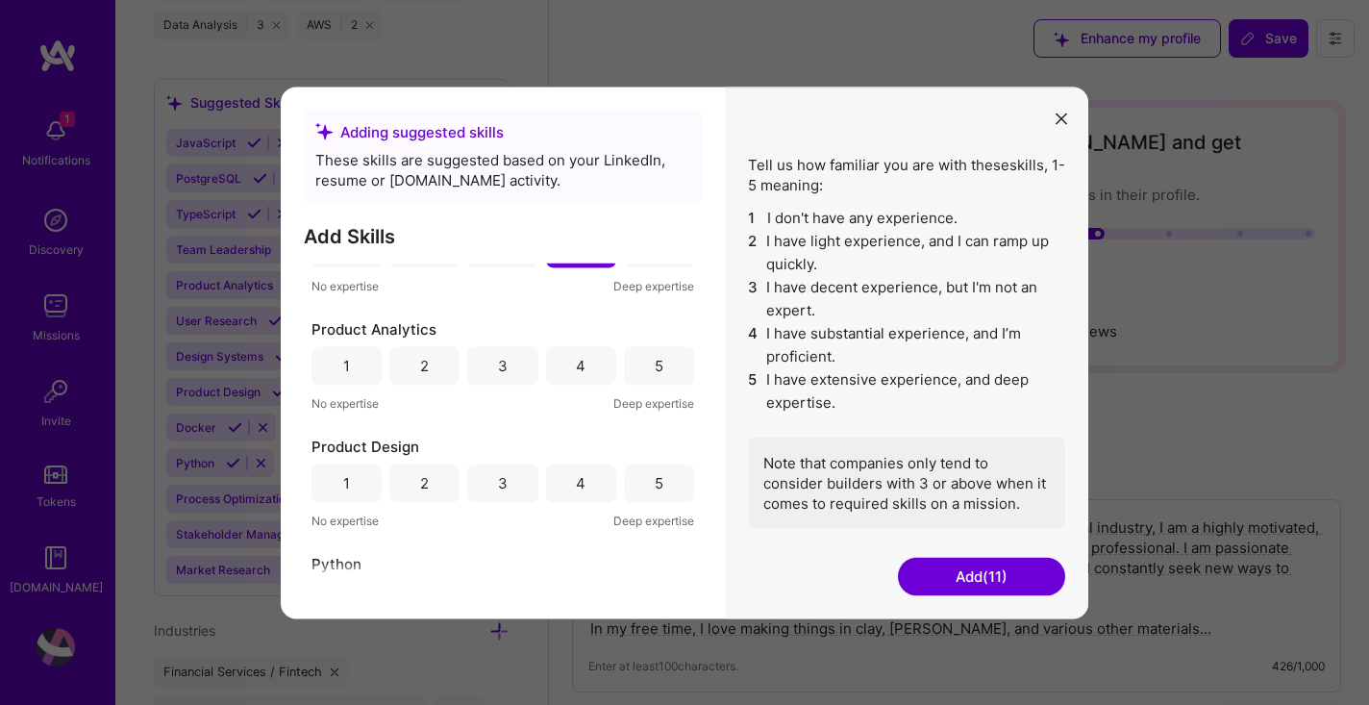
scroll to position [1241, 0]
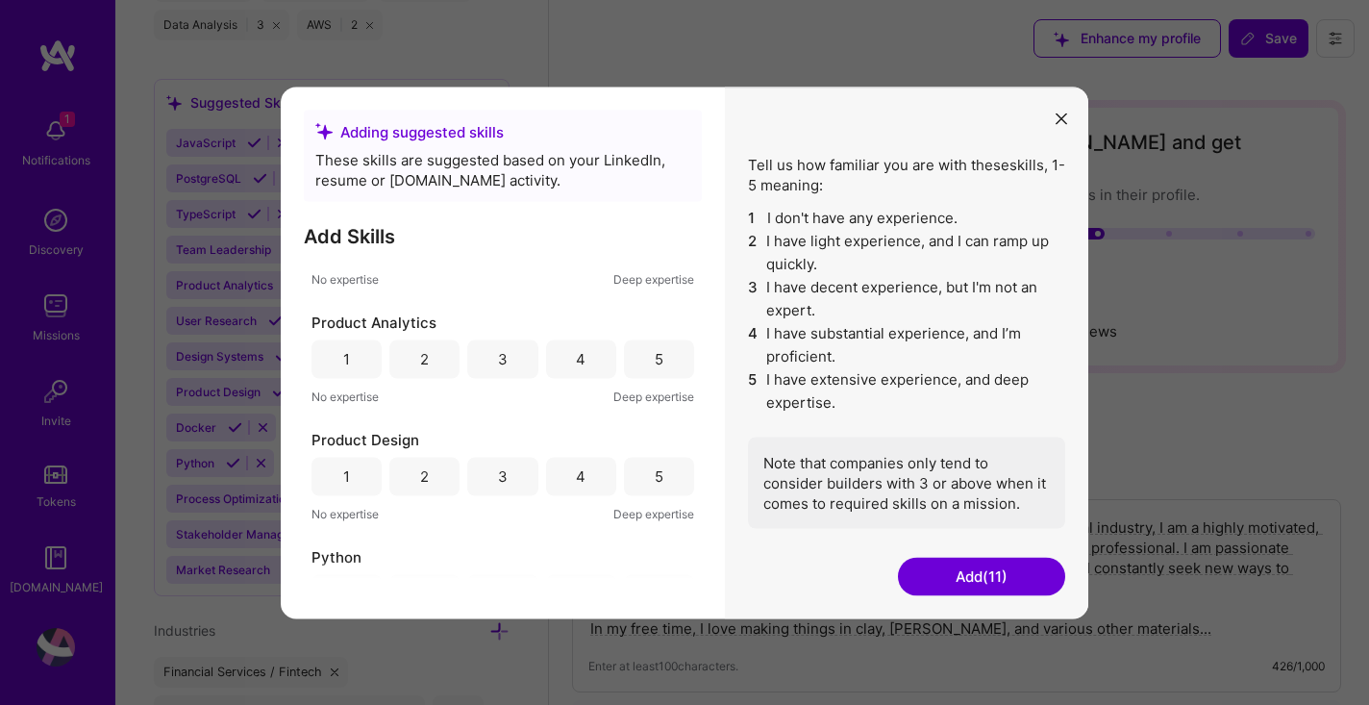
click at [491, 364] on div "3" at bounding box center [502, 358] width 70 height 38
click at [498, 482] on div "3" at bounding box center [503, 476] width 10 height 20
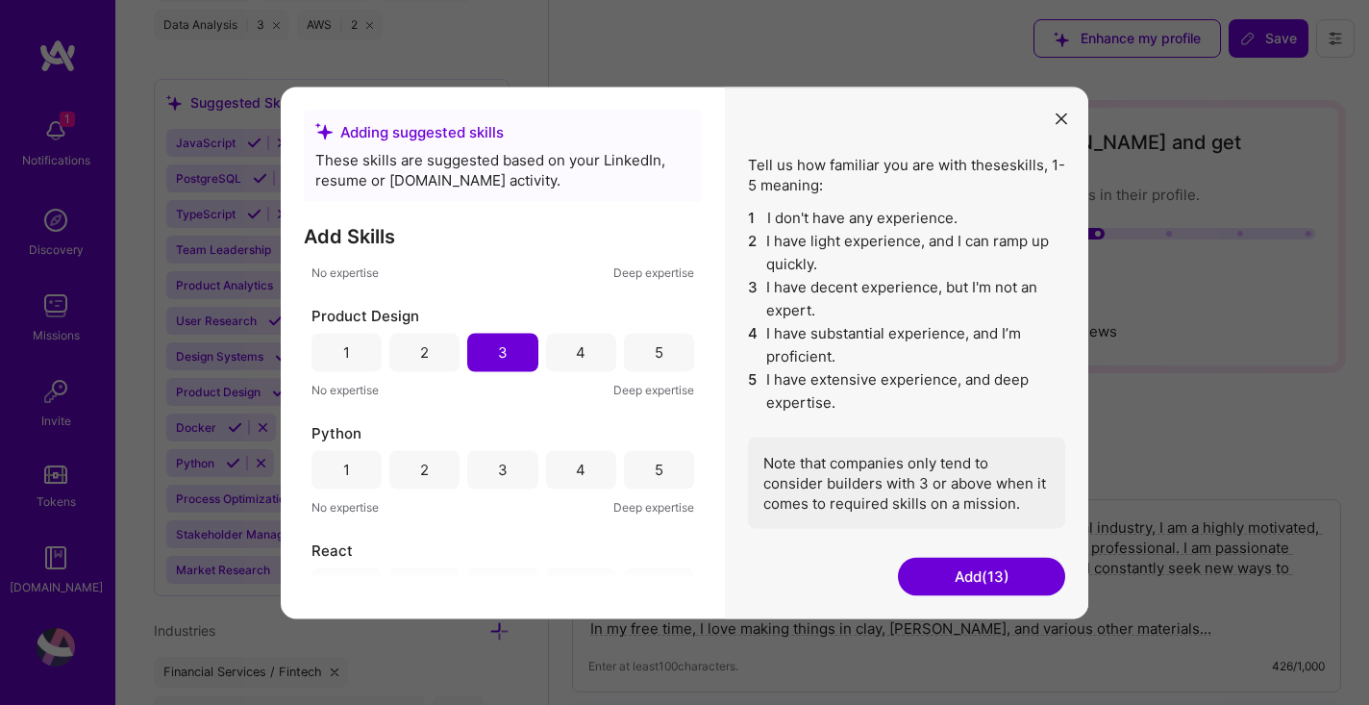
scroll to position [1366, 0]
click at [487, 477] on div "3" at bounding box center [502, 468] width 70 height 38
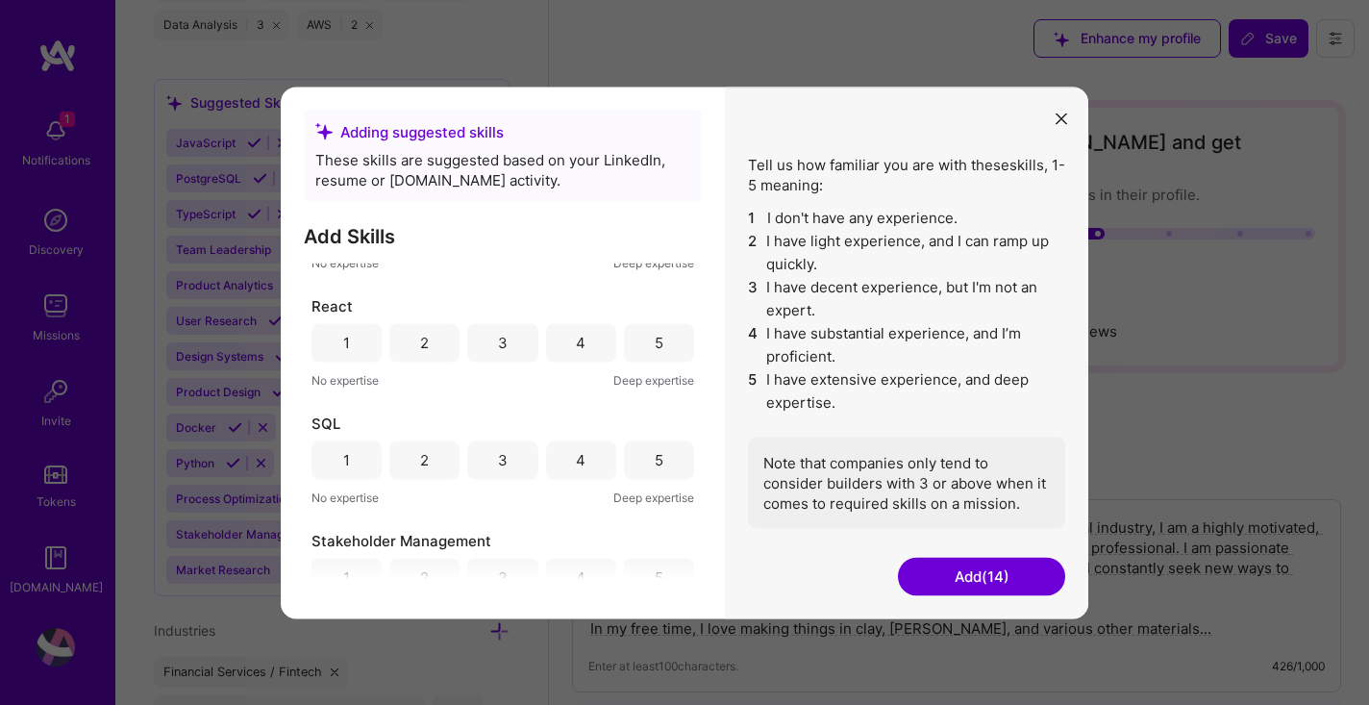
click at [348, 348] on div "1" at bounding box center [346, 343] width 7 height 20
click at [562, 466] on div "4" at bounding box center [581, 459] width 70 height 38
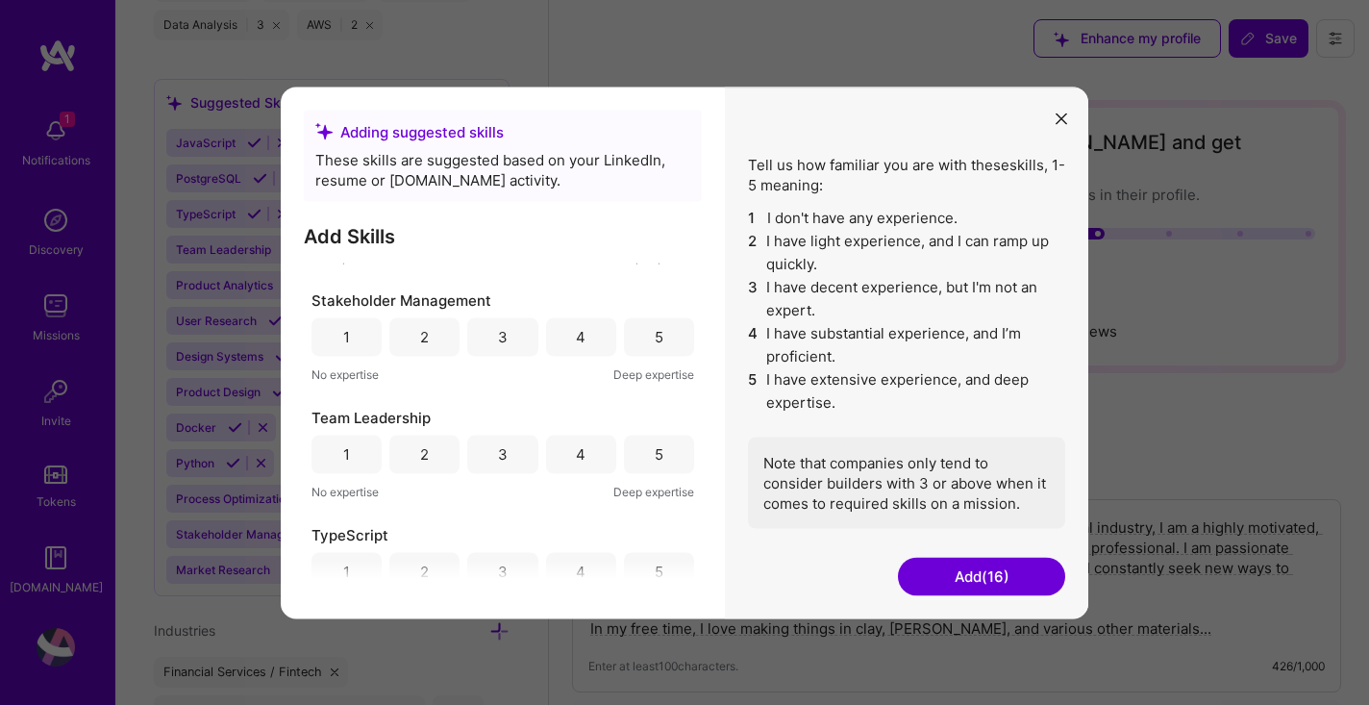
scroll to position [1864, 0]
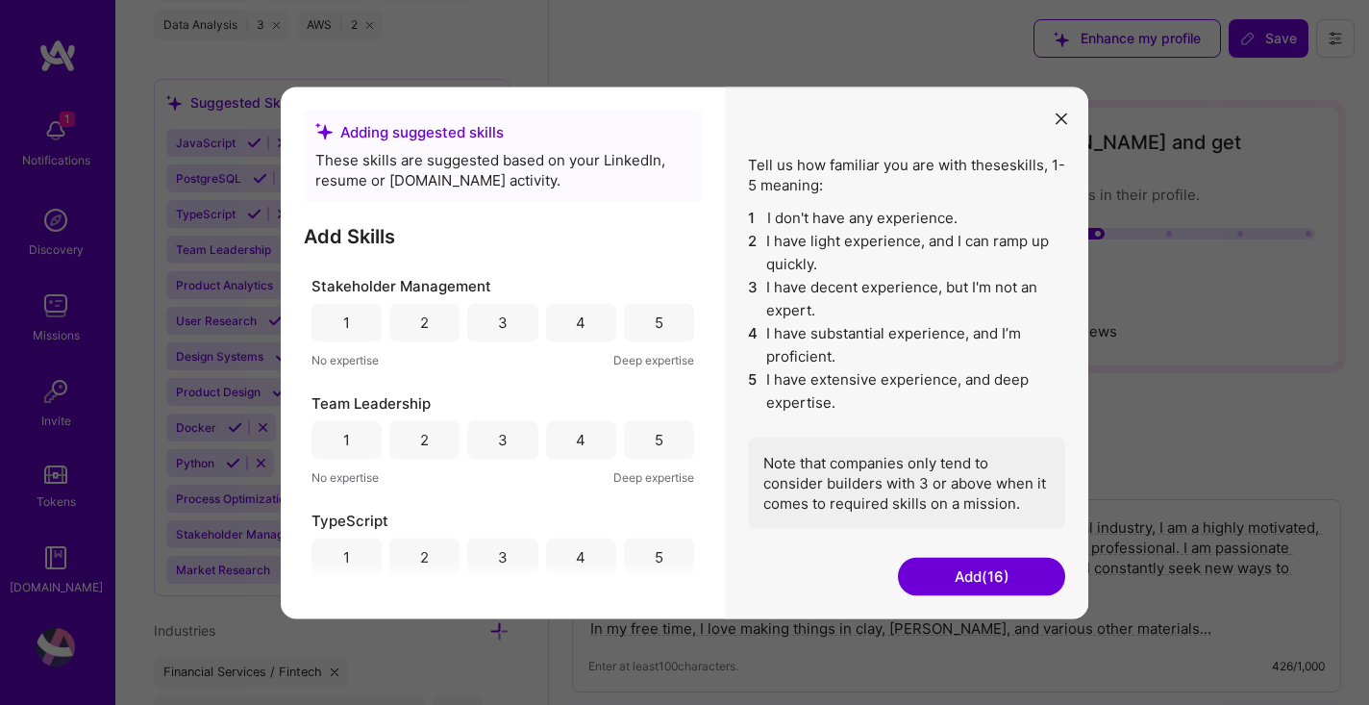
click at [655, 327] on div "5" at bounding box center [659, 322] width 9 height 20
click at [658, 439] on div "5" at bounding box center [659, 439] width 70 height 38
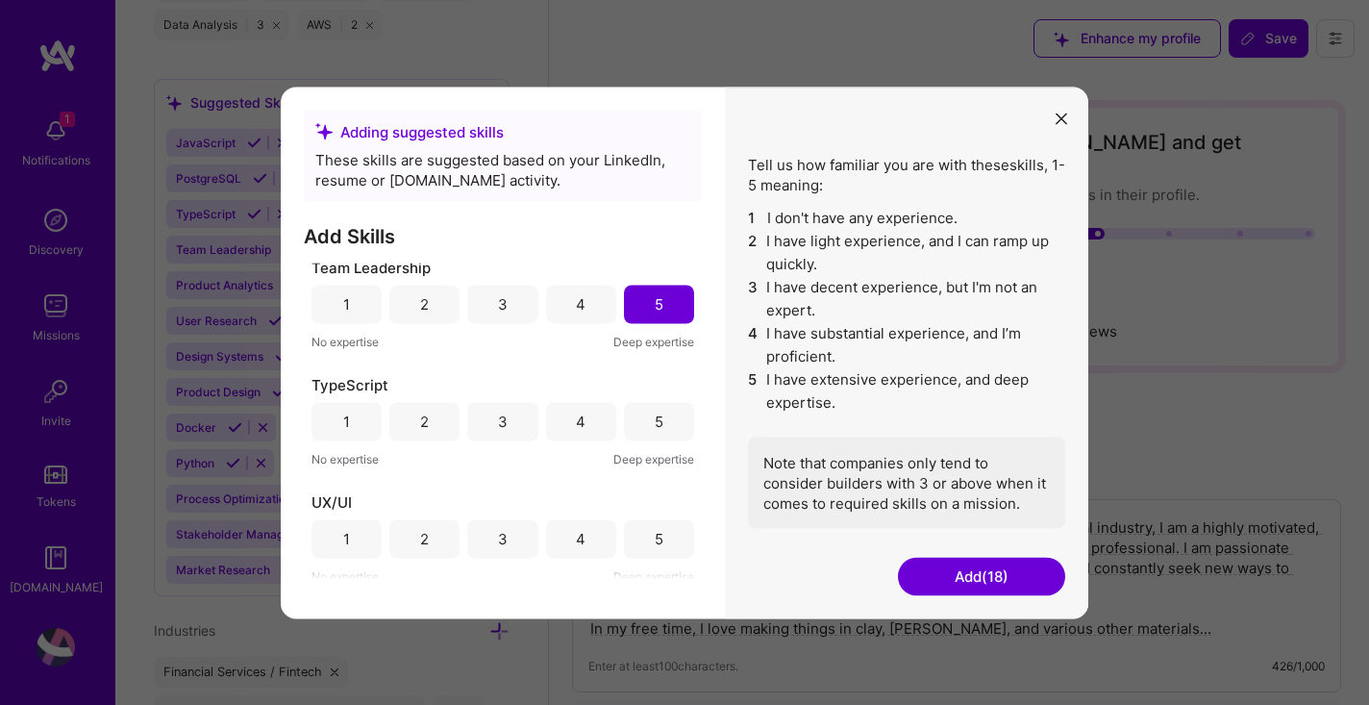
scroll to position [2006, 0]
click at [517, 422] on div "3" at bounding box center [502, 415] width 70 height 38
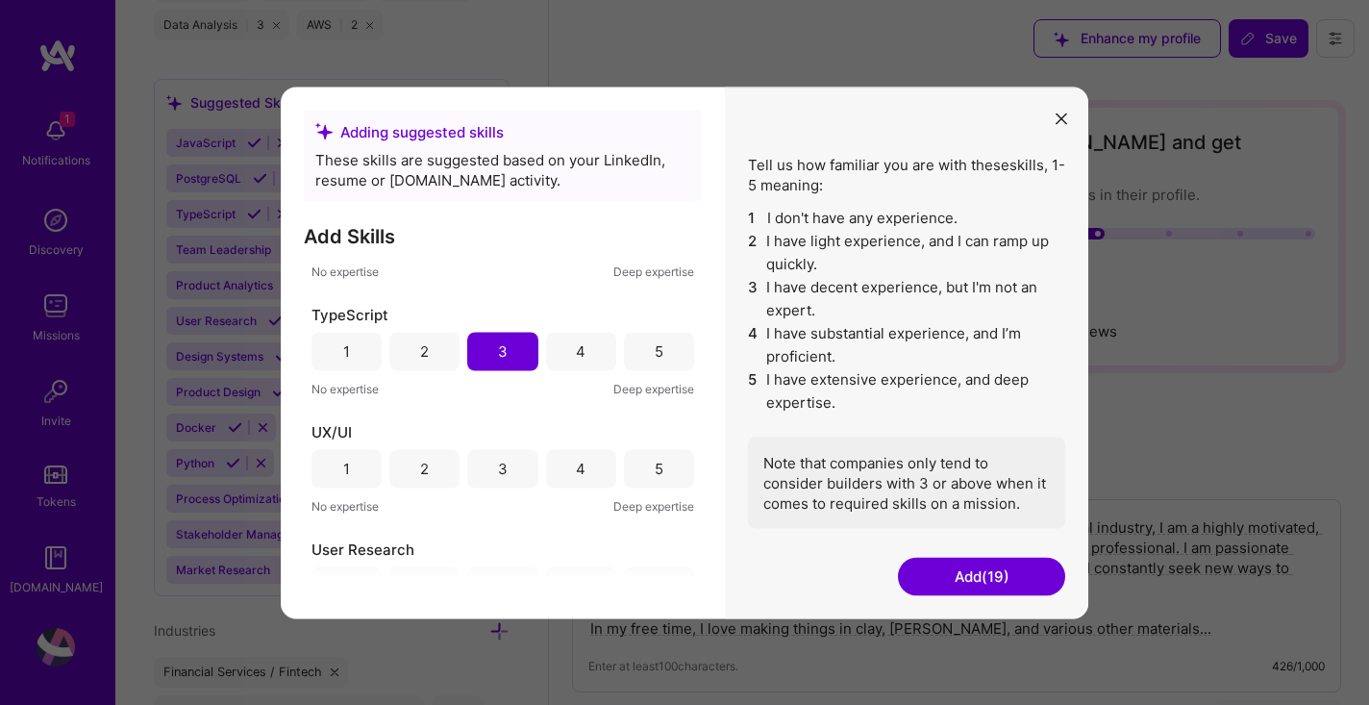
scroll to position [2081, 0]
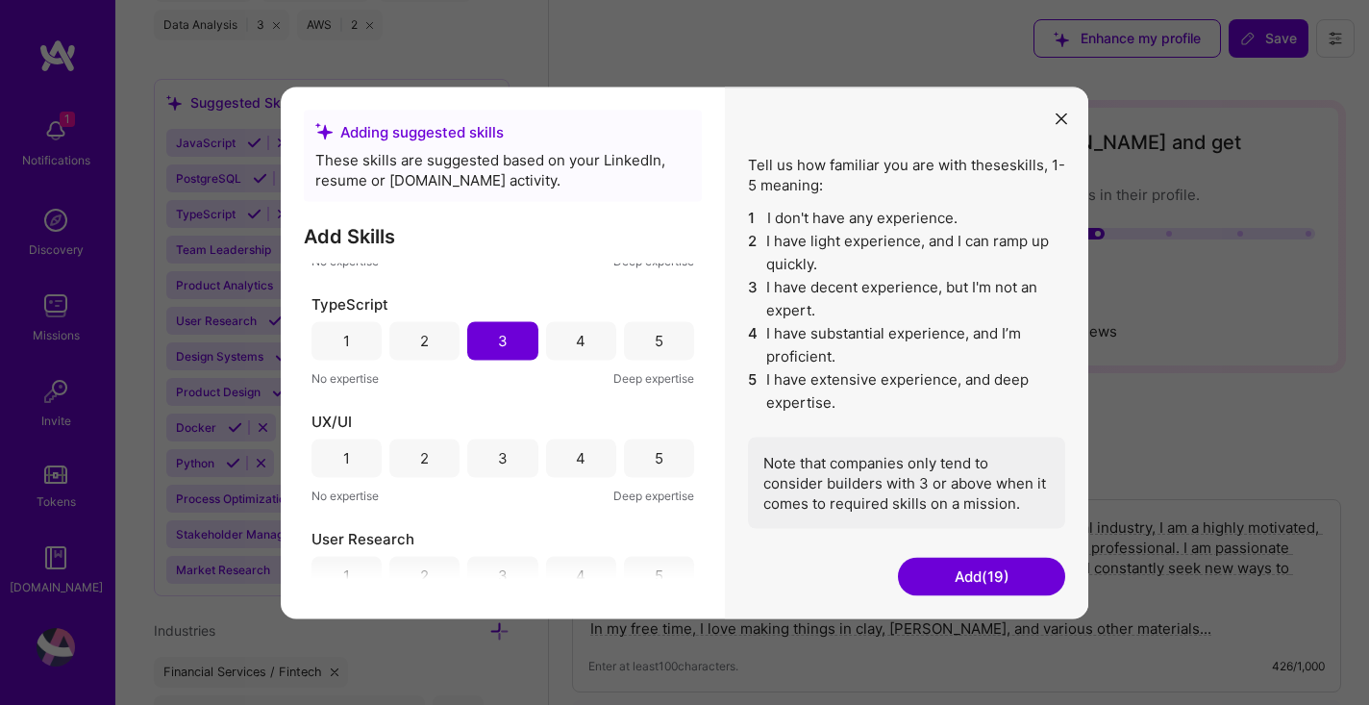
click at [498, 461] on div "3" at bounding box center [503, 458] width 10 height 20
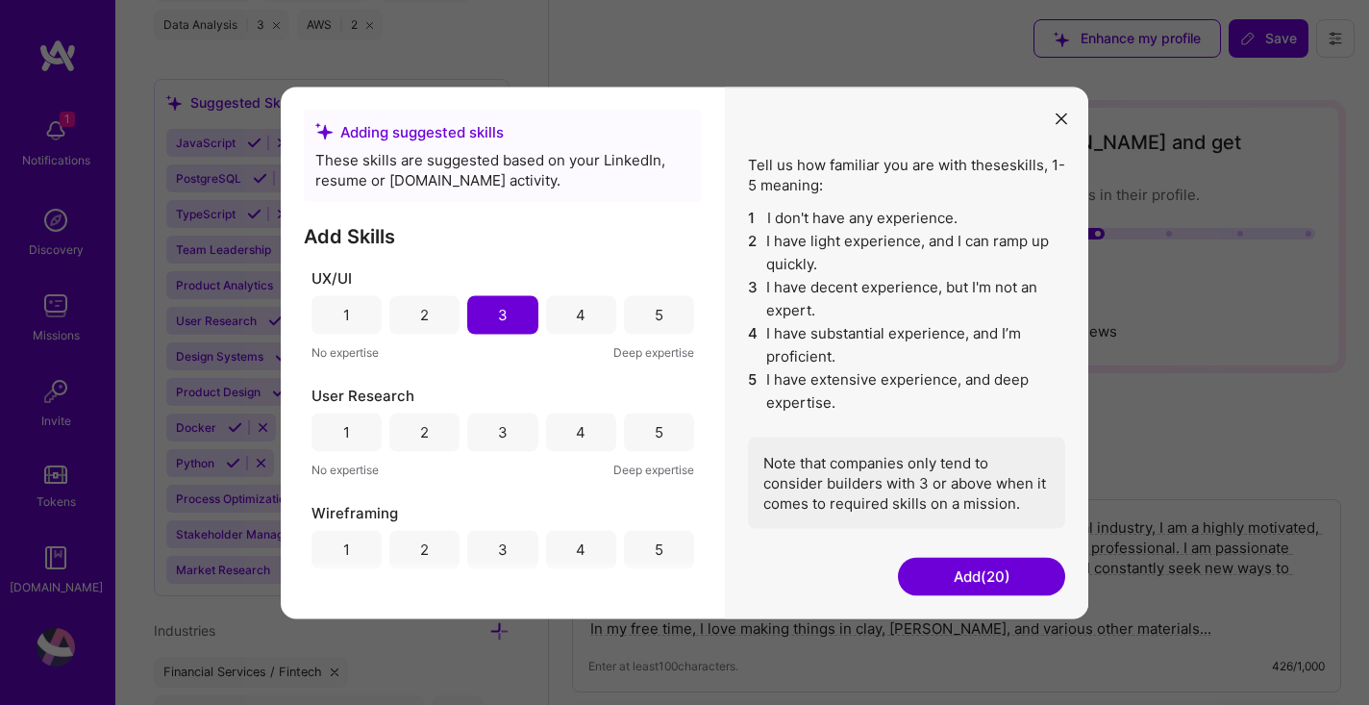
scroll to position [2240, 0]
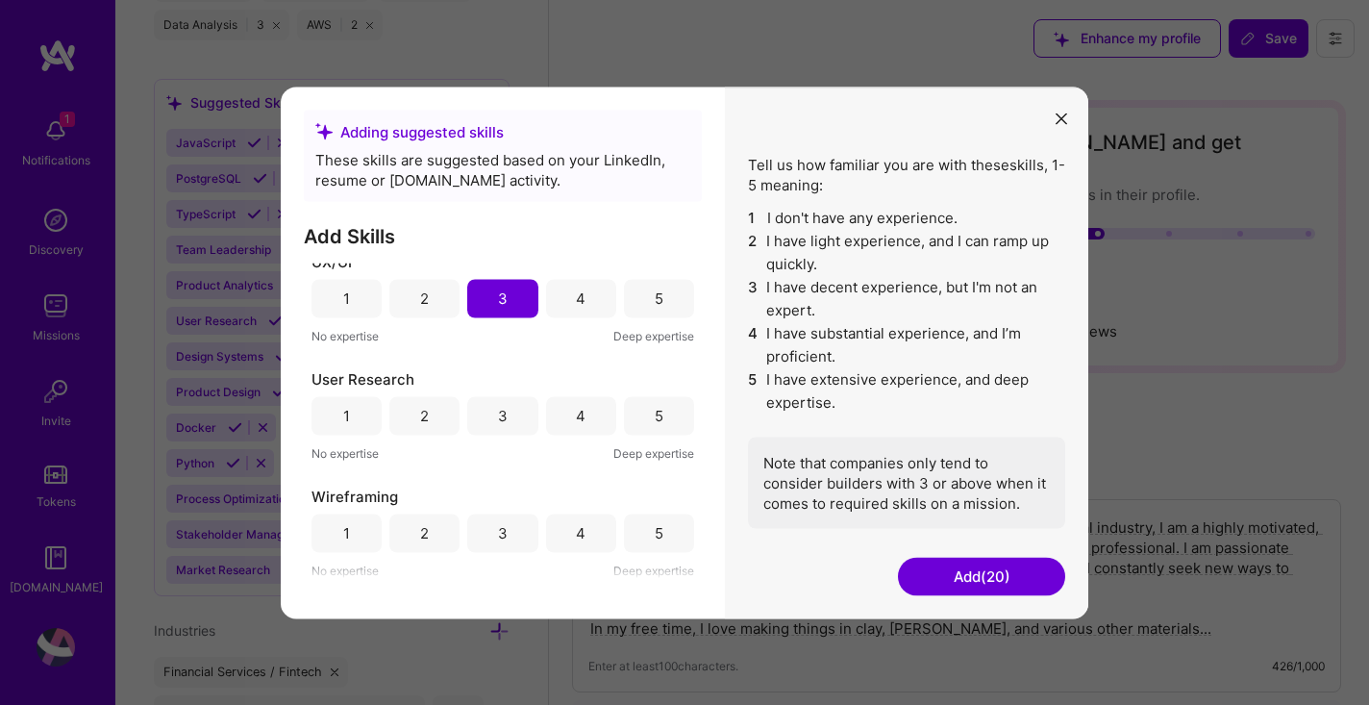
click at [420, 413] on div "2" at bounding box center [424, 416] width 9 height 20
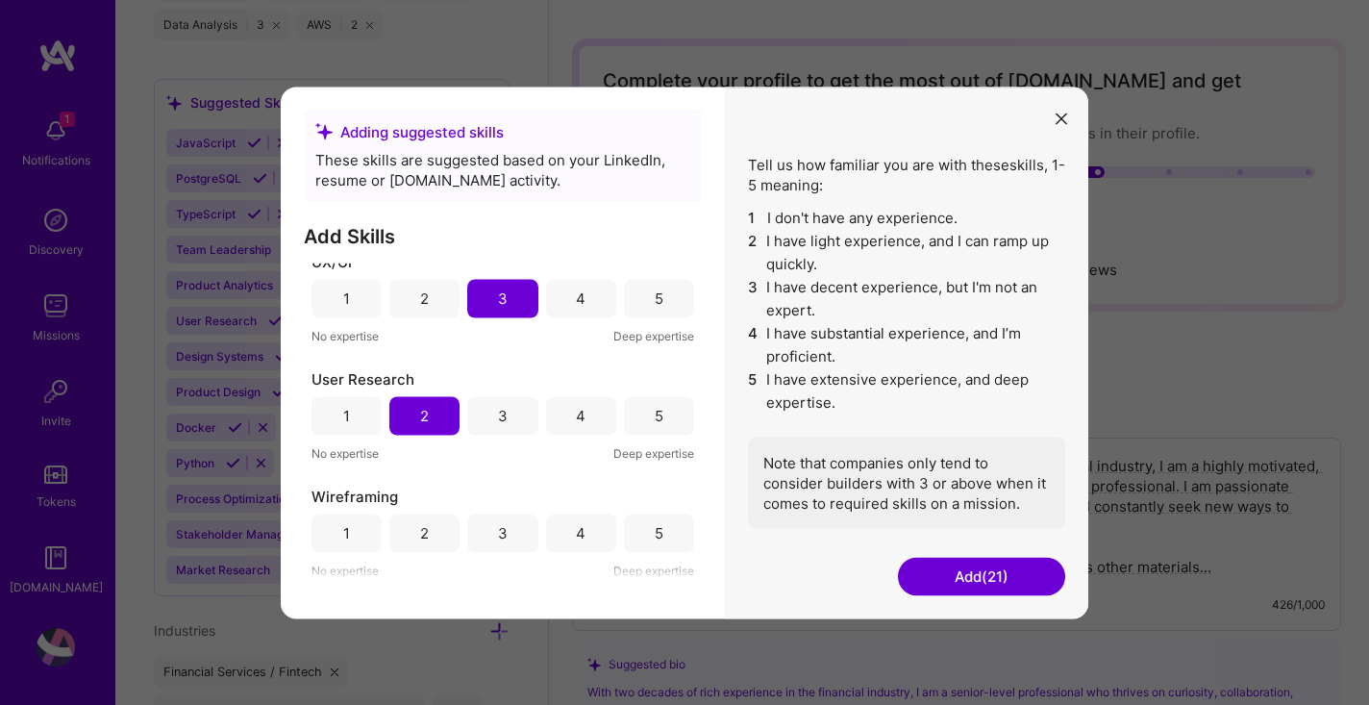
scroll to position [105, 0]
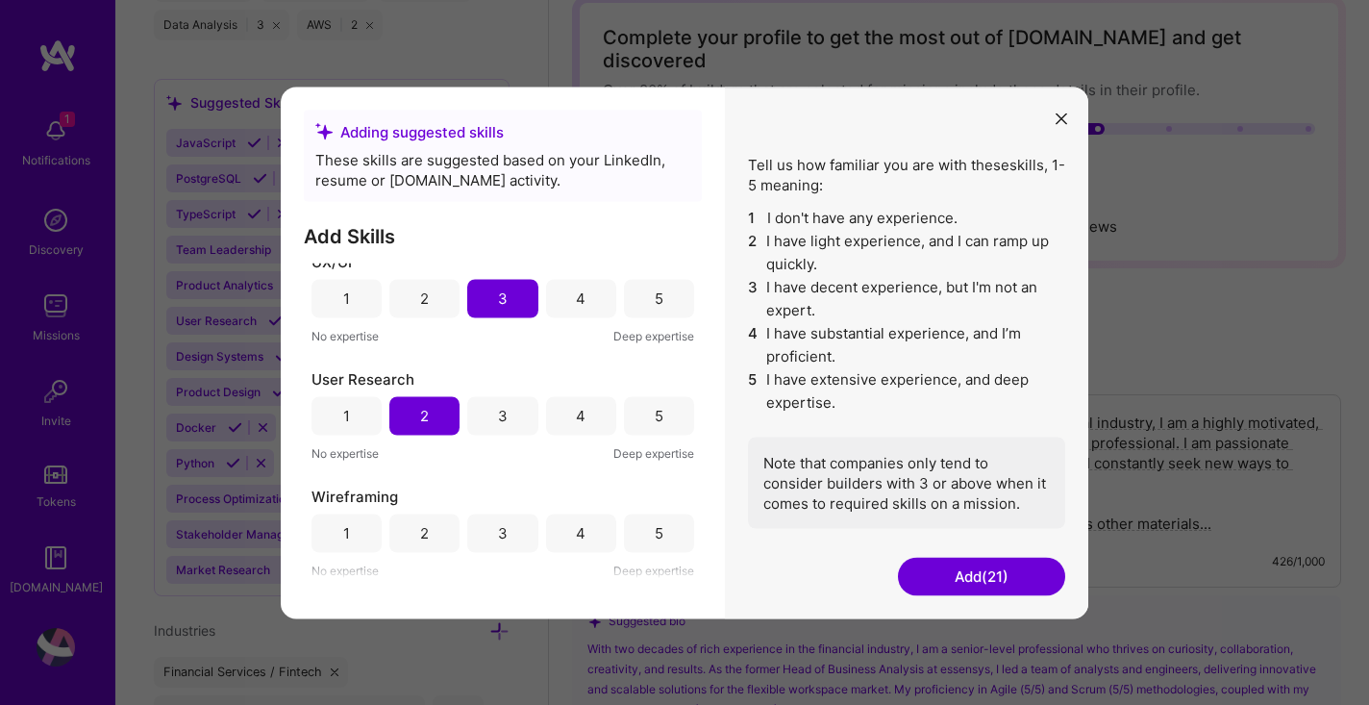
click at [498, 535] on div "3" at bounding box center [503, 533] width 10 height 20
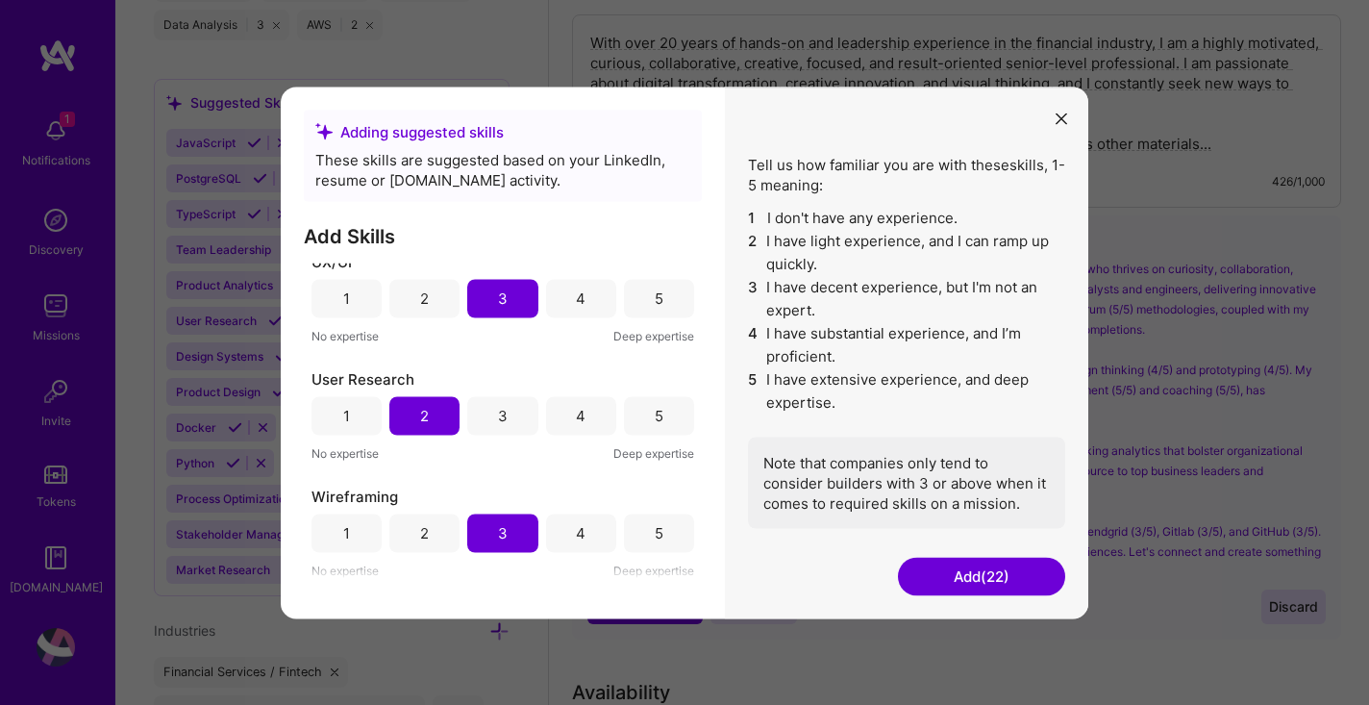
scroll to position [493, 0]
click at [968, 578] on button "Add (22)" at bounding box center [981, 576] width 167 height 38
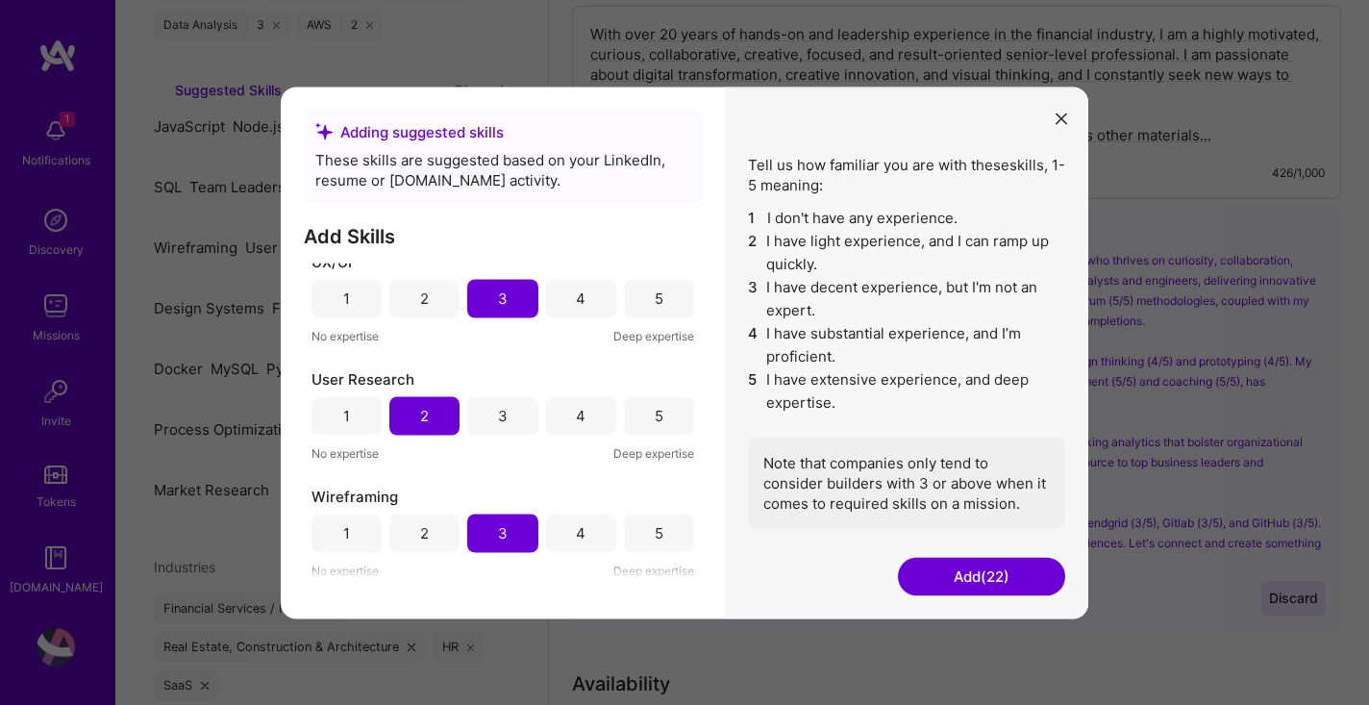
scroll to position [1630, 0]
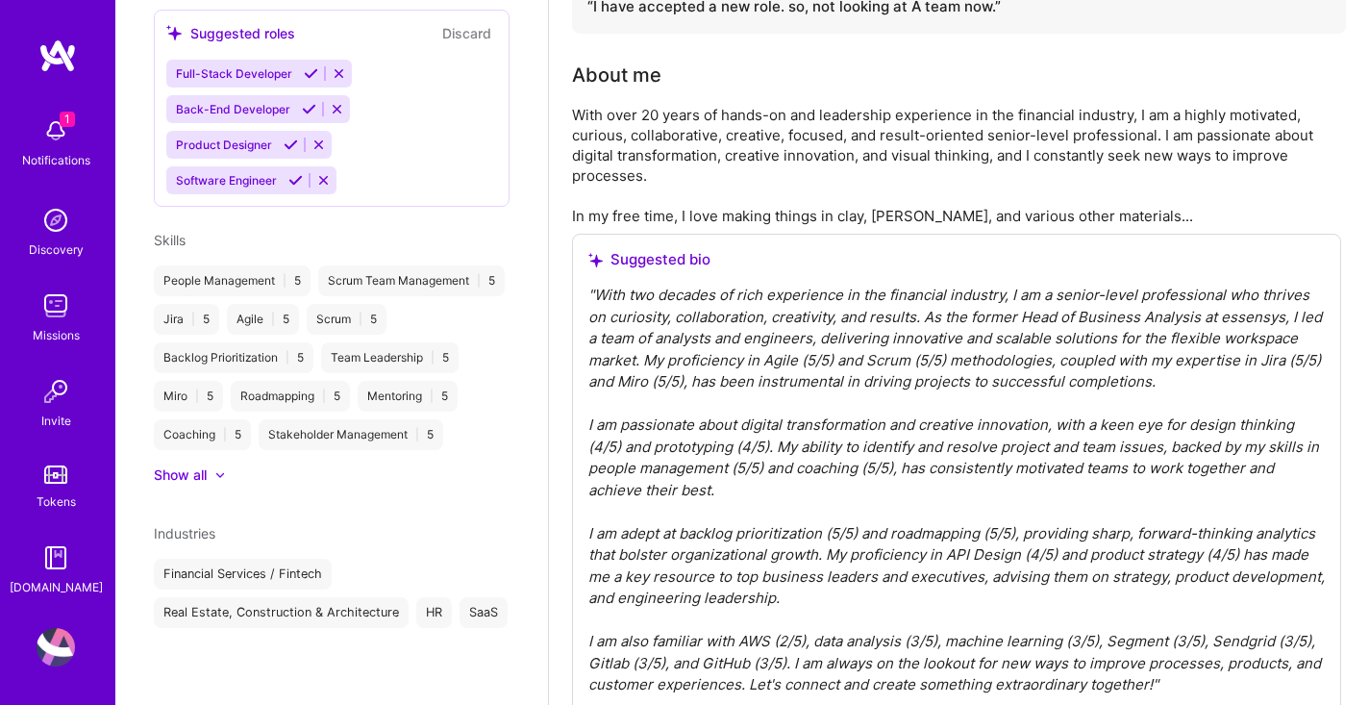
click at [1061, 115] on div "With over 20 years of hands-on and leadership experience in the financial indus…" at bounding box center [956, 165] width 769 height 121
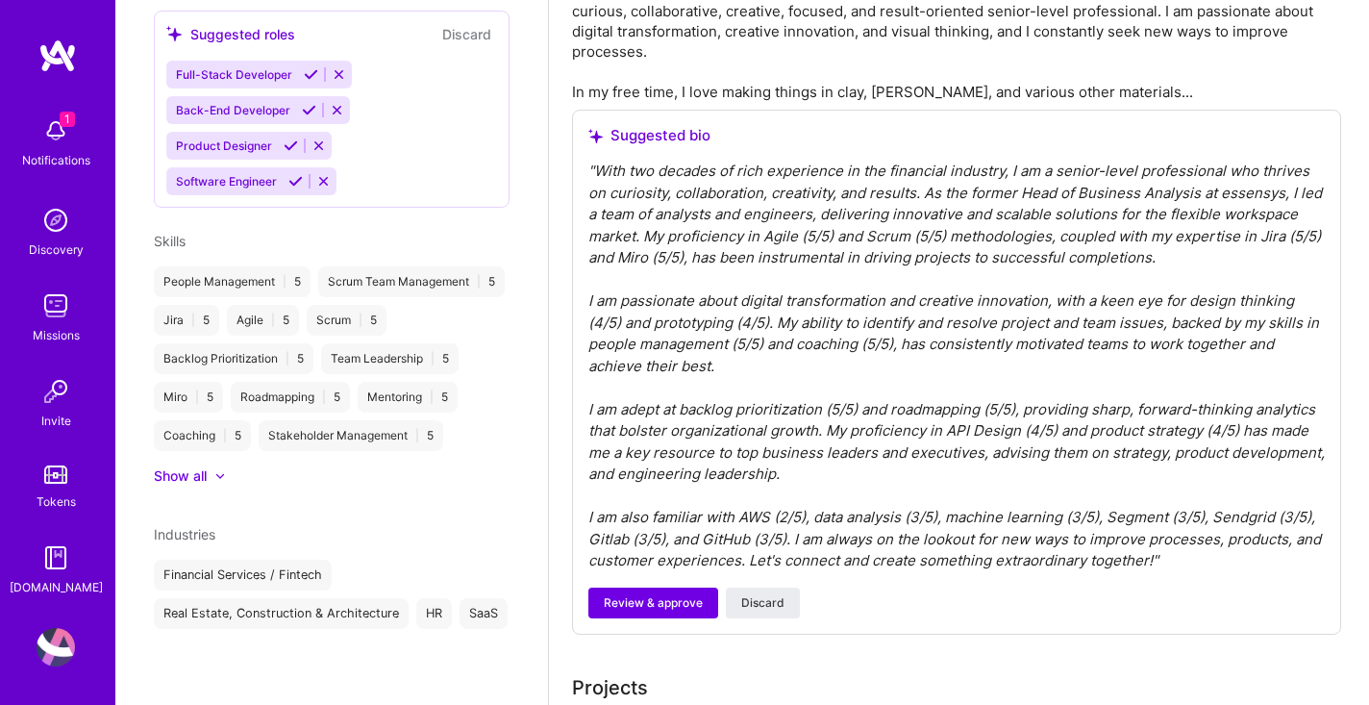
scroll to position [628, 0]
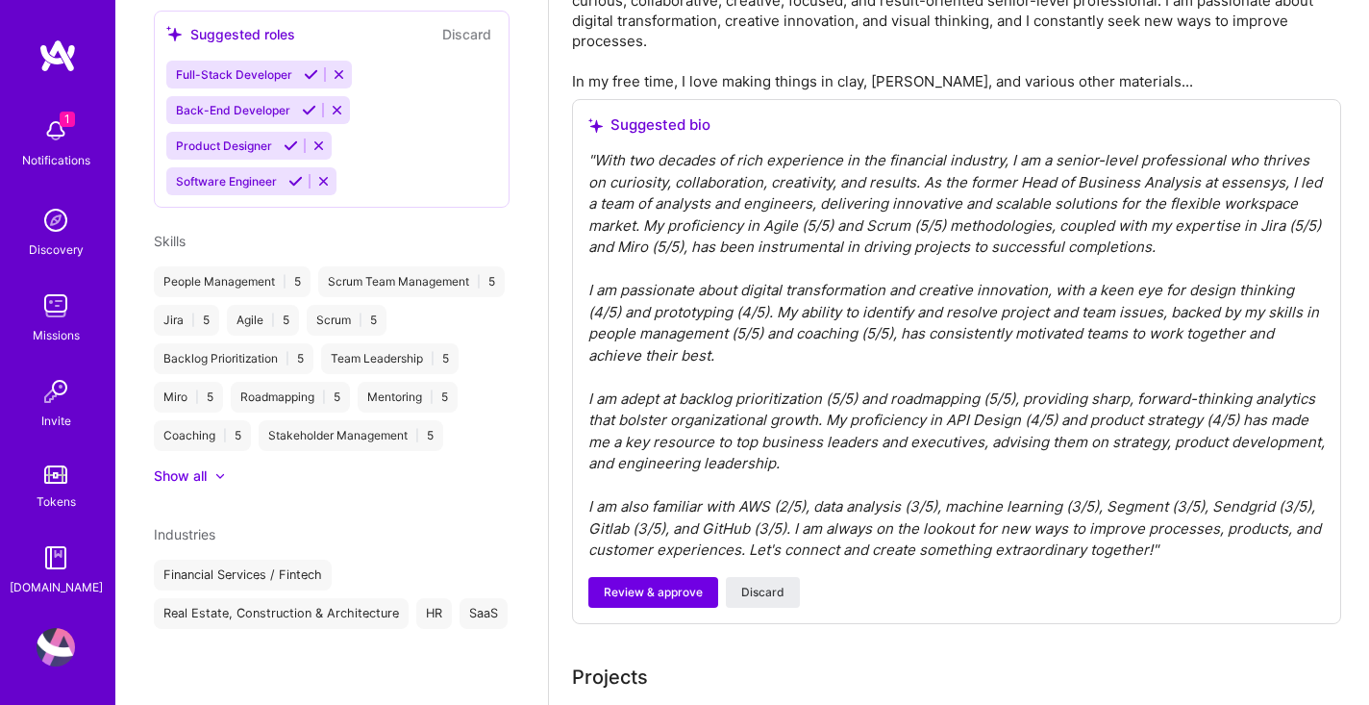
click at [1292, 511] on div "" With two decades of rich experience in the financial industry, I am a senior-…" at bounding box center [956, 355] width 736 height 411
click at [1293, 507] on div "" With two decades of rich experience in the financial industry, I am a senior-…" at bounding box center [956, 355] width 736 height 411
click at [632, 584] on span "Review & approve" at bounding box center [653, 592] width 99 height 17
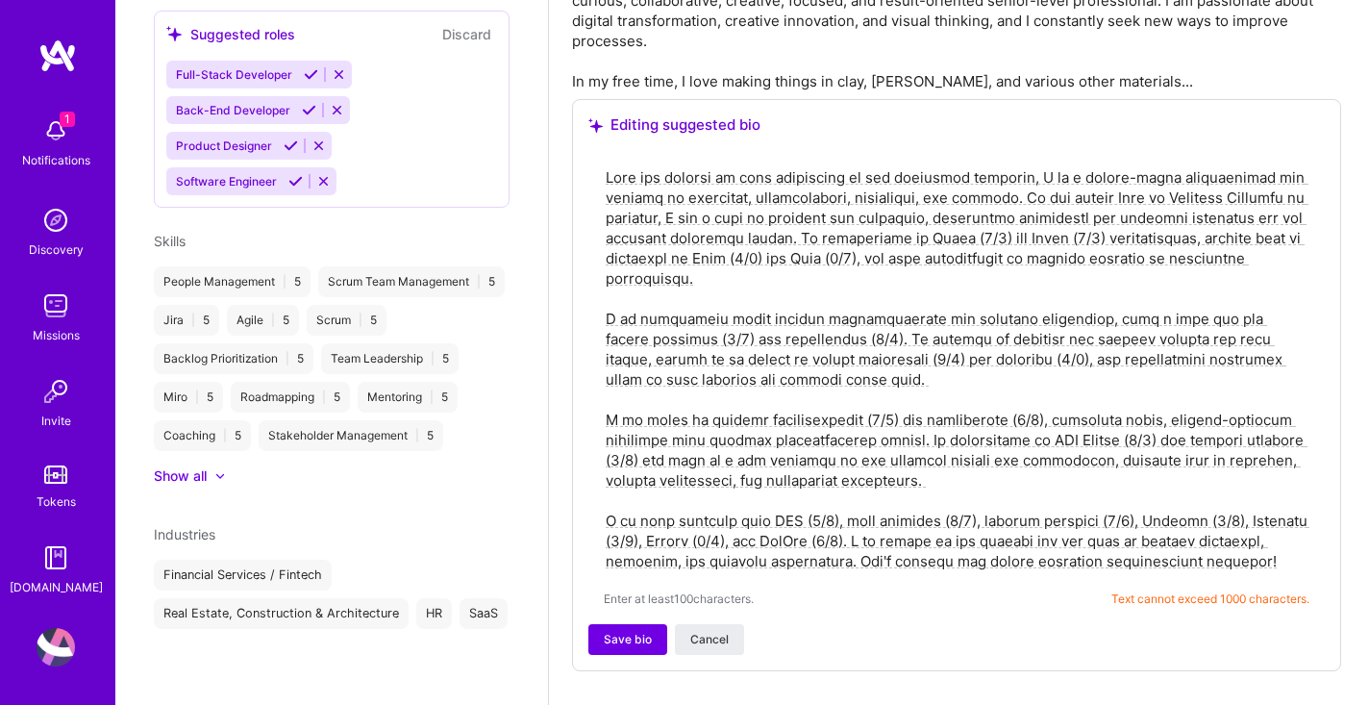
click at [706, 538] on textarea at bounding box center [957, 369] width 706 height 408
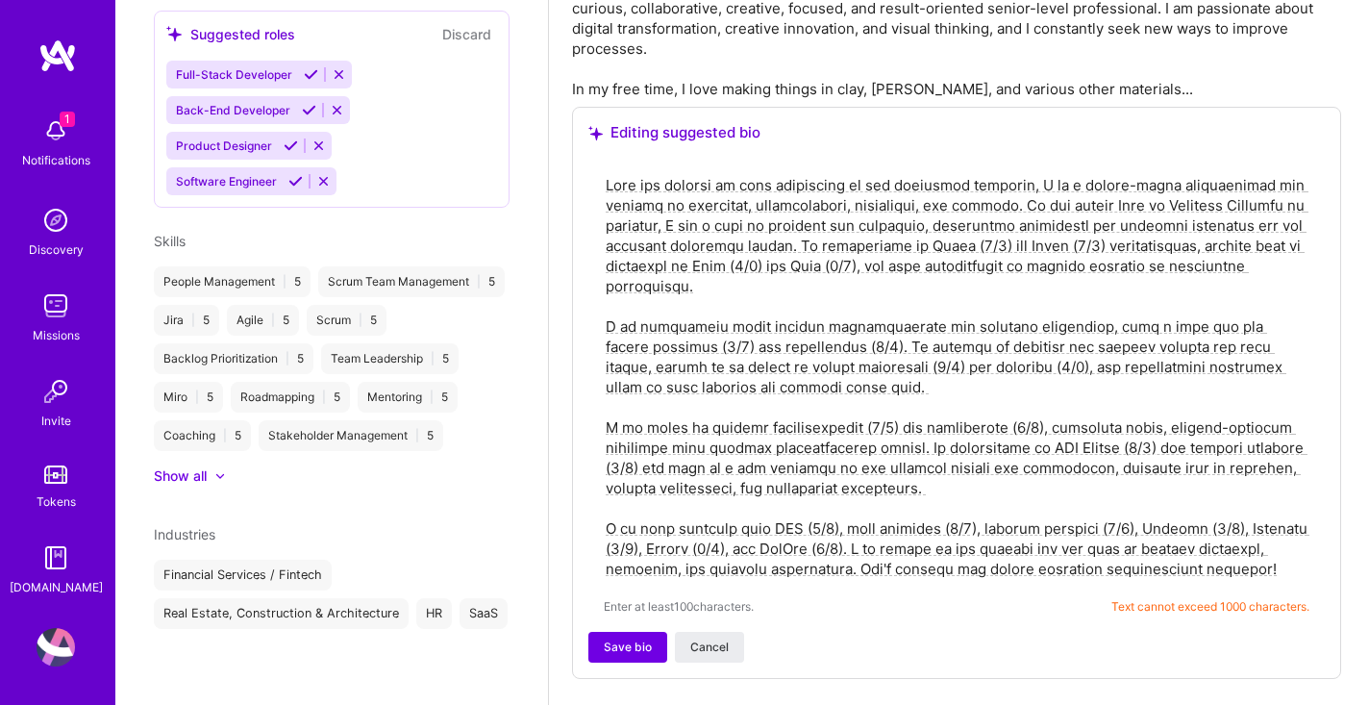
scroll to position [615, 0]
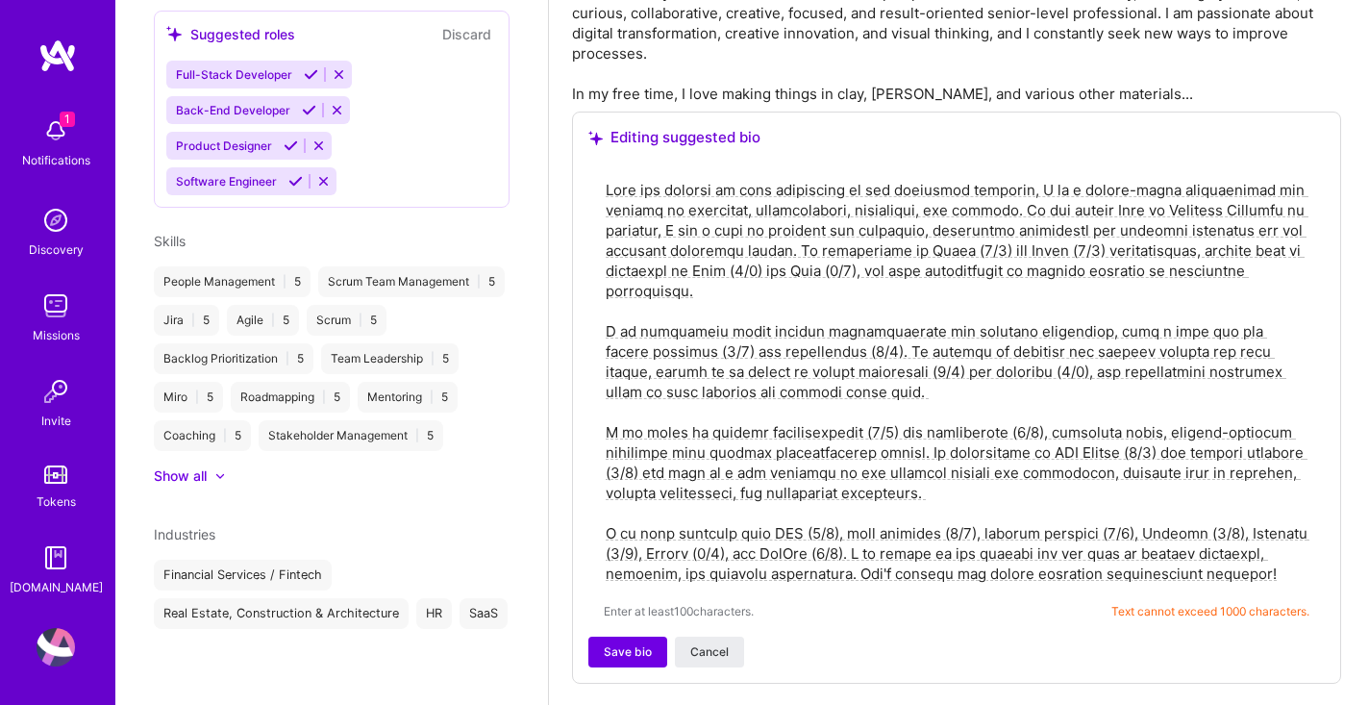
click at [703, 162] on div "Enter at least 100 characters. Text cannot exceed 1000 characters." at bounding box center [956, 399] width 736 height 474
click at [609, 178] on textarea at bounding box center [957, 382] width 706 height 408
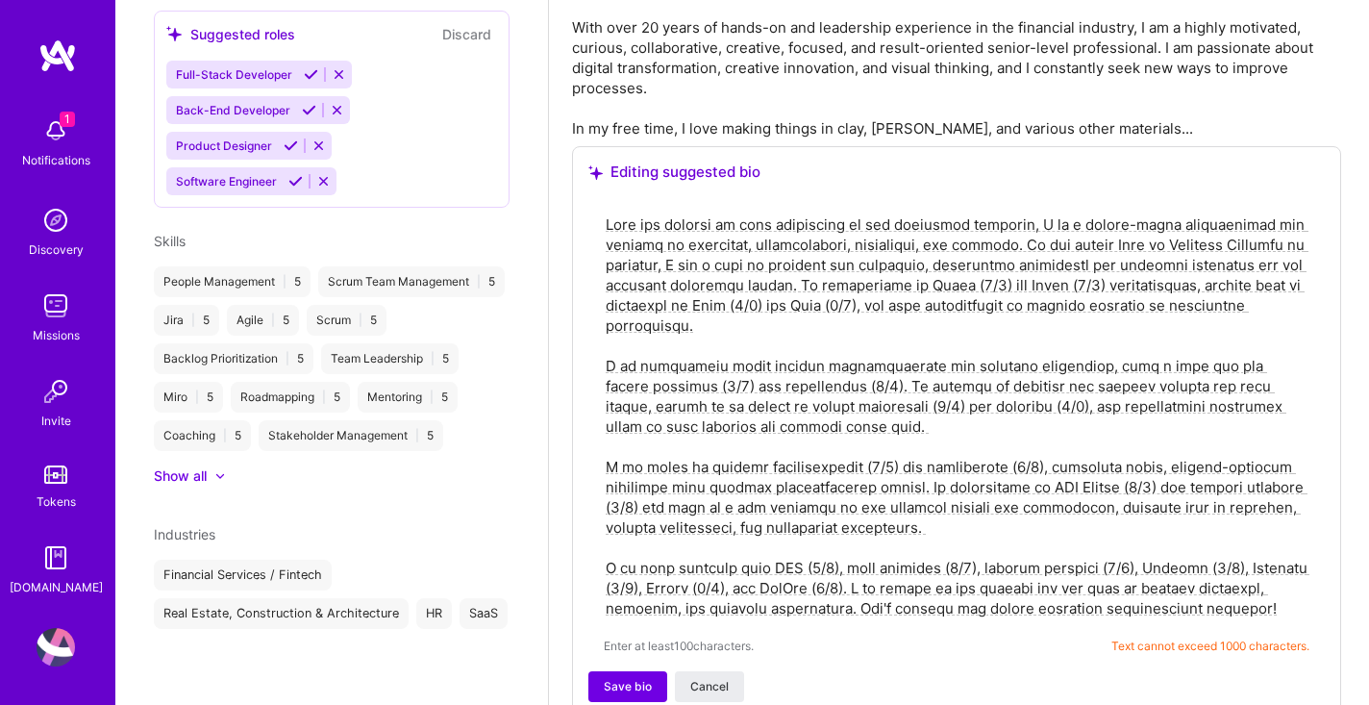
scroll to position [594, 0]
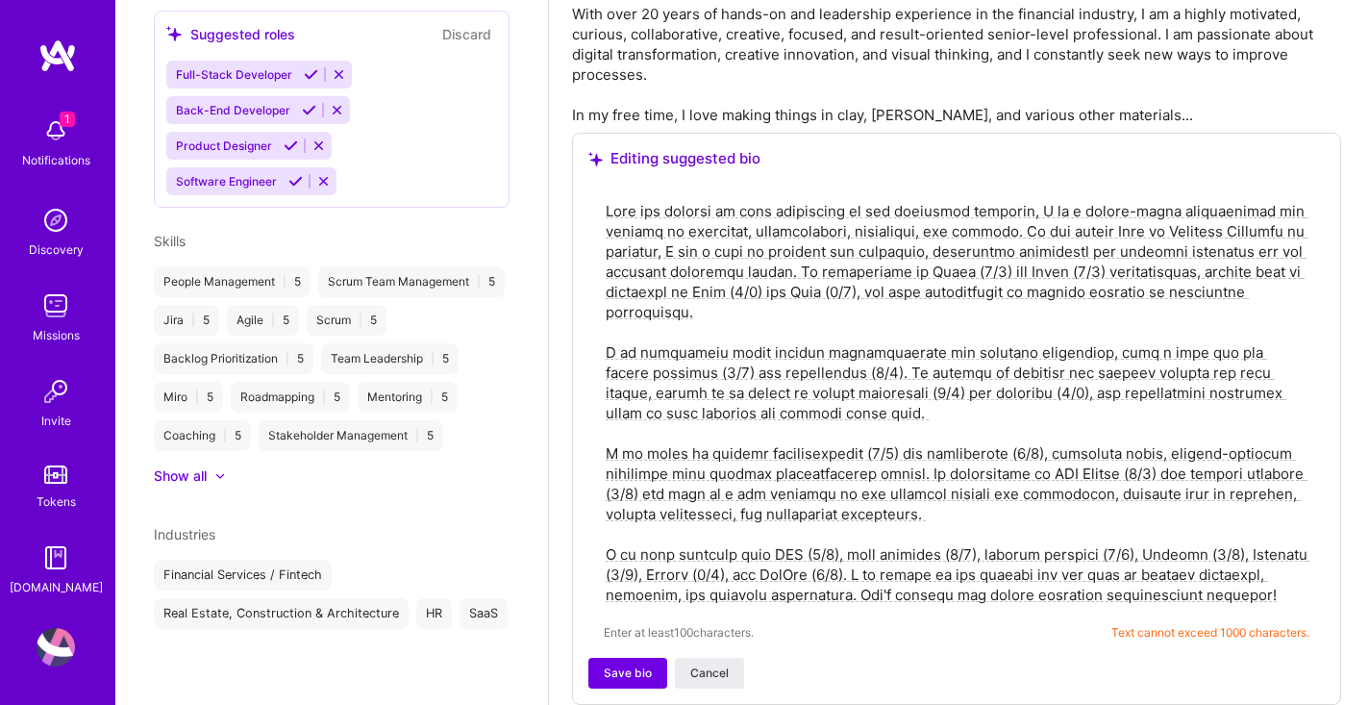
click at [840, 276] on textarea at bounding box center [957, 403] width 706 height 408
click at [636, 664] on span "Save bio" at bounding box center [628, 672] width 48 height 17
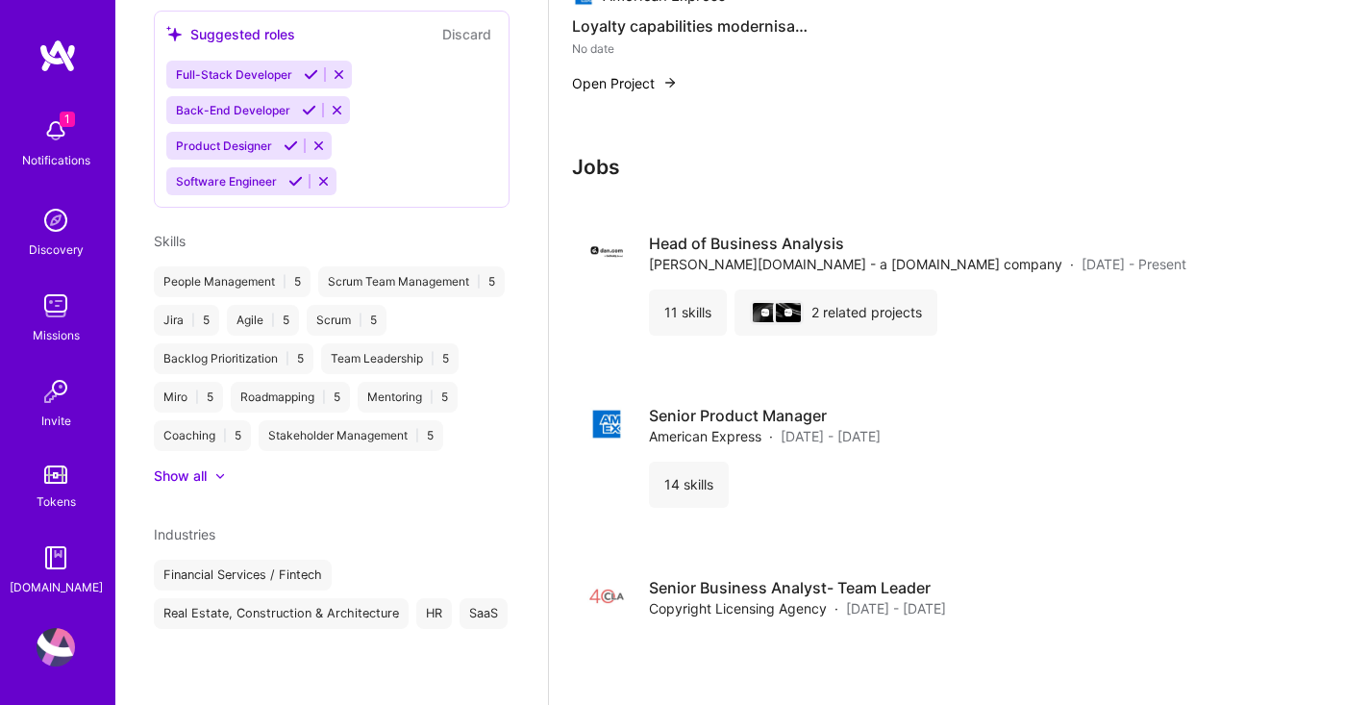
scroll to position [2964, 0]
click at [733, 232] on h4 "Head of Business Analysis" at bounding box center [917, 242] width 537 height 21
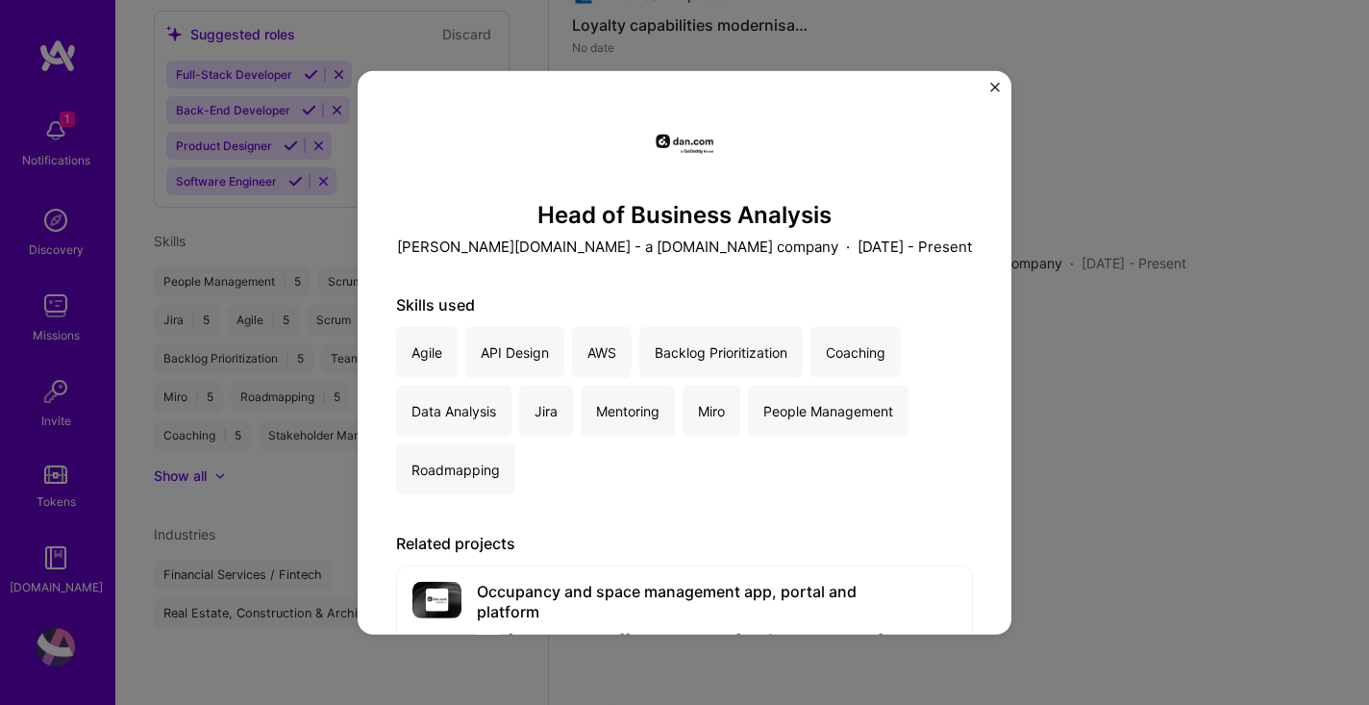
click at [992, 91] on button "Close" at bounding box center [995, 92] width 10 height 20
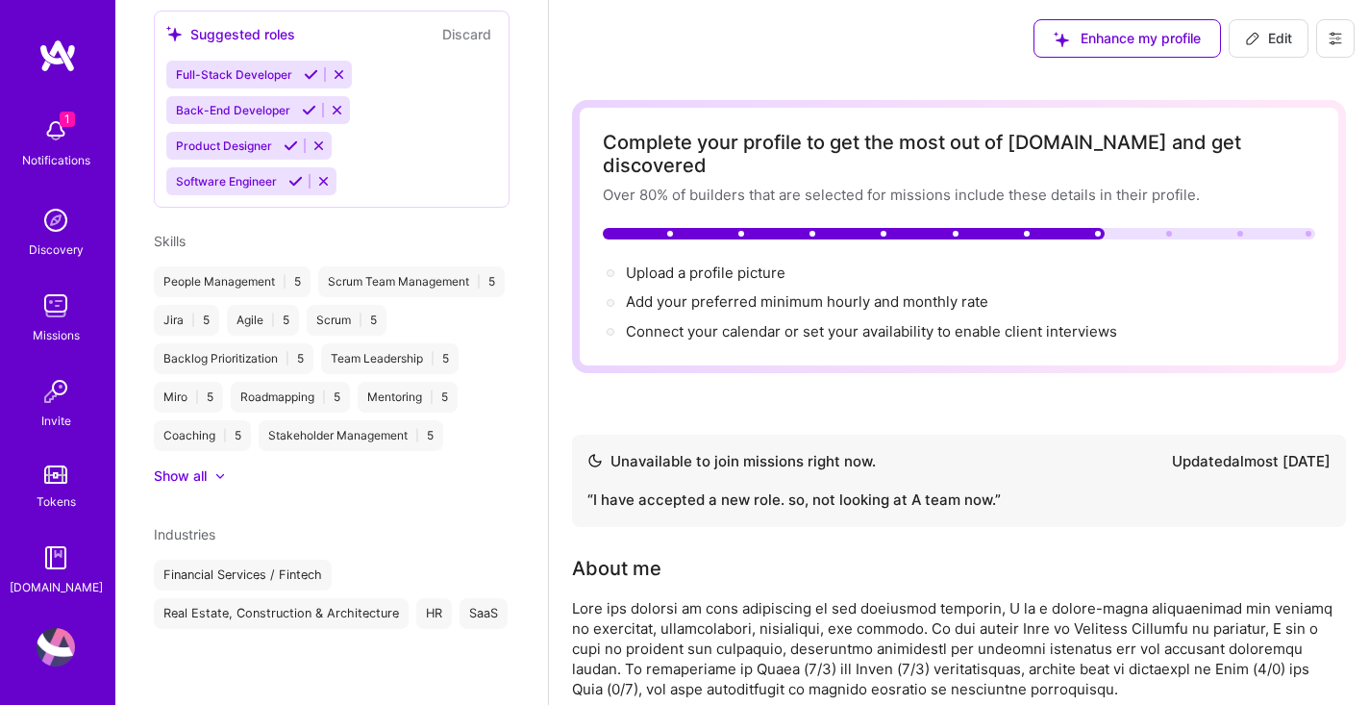
click at [1280, 45] on span "Edit" at bounding box center [1268, 38] width 47 height 19
select select "GB"
select select "Not Available"
select select "1 Month"
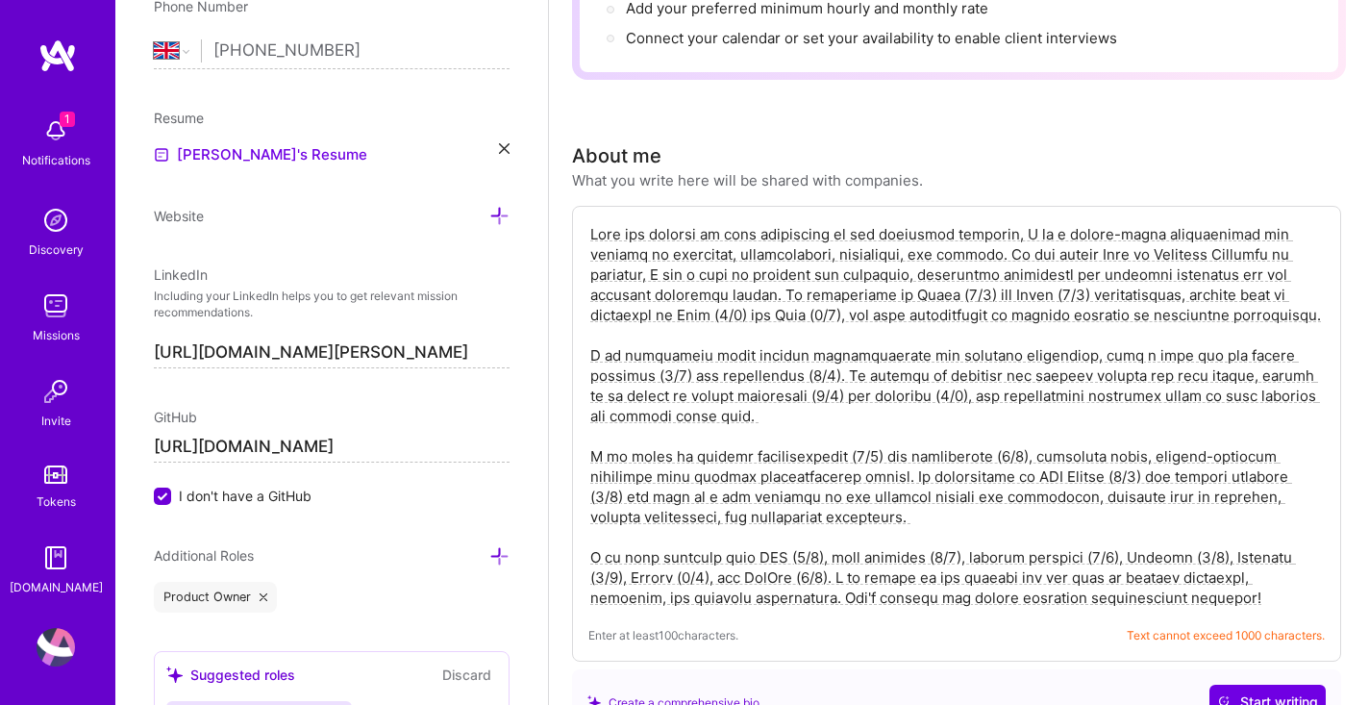
scroll to position [300, 0]
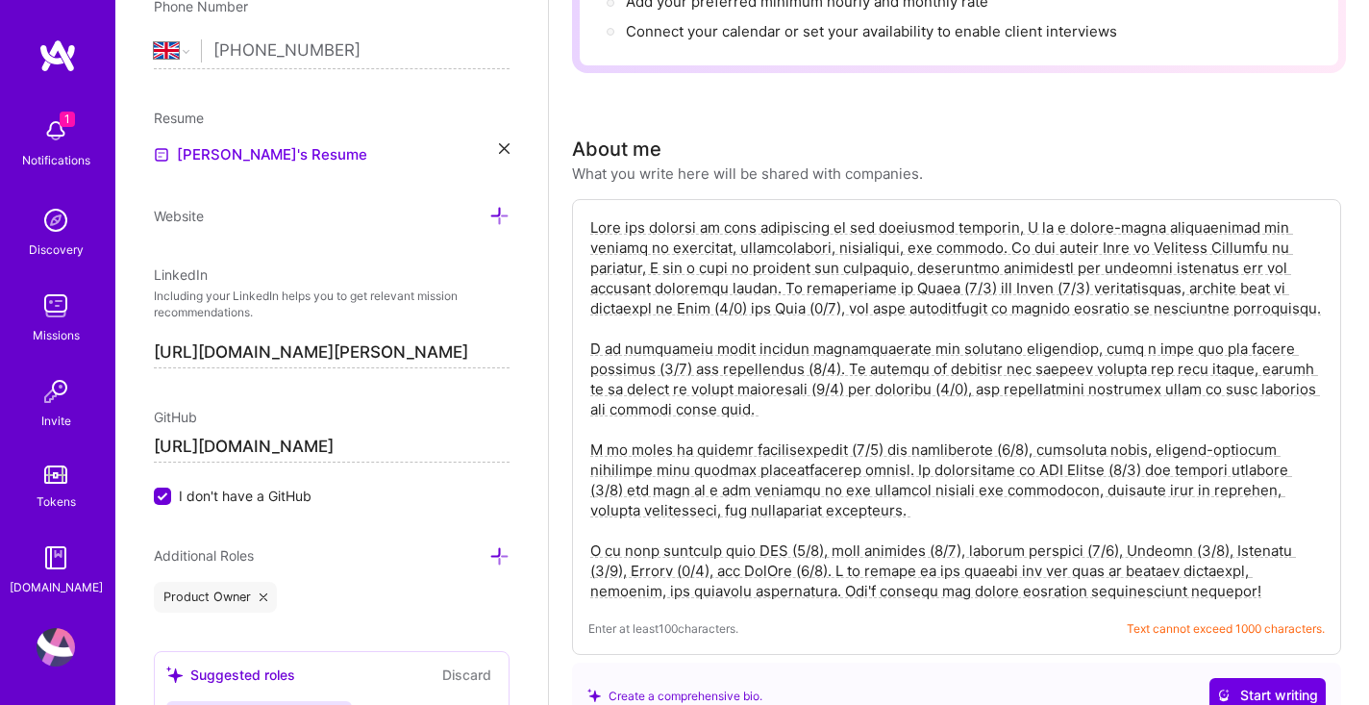
click at [1085, 226] on textarea at bounding box center [956, 408] width 736 height 387
click at [1276, 686] on span "Start writing" at bounding box center [1267, 695] width 101 height 19
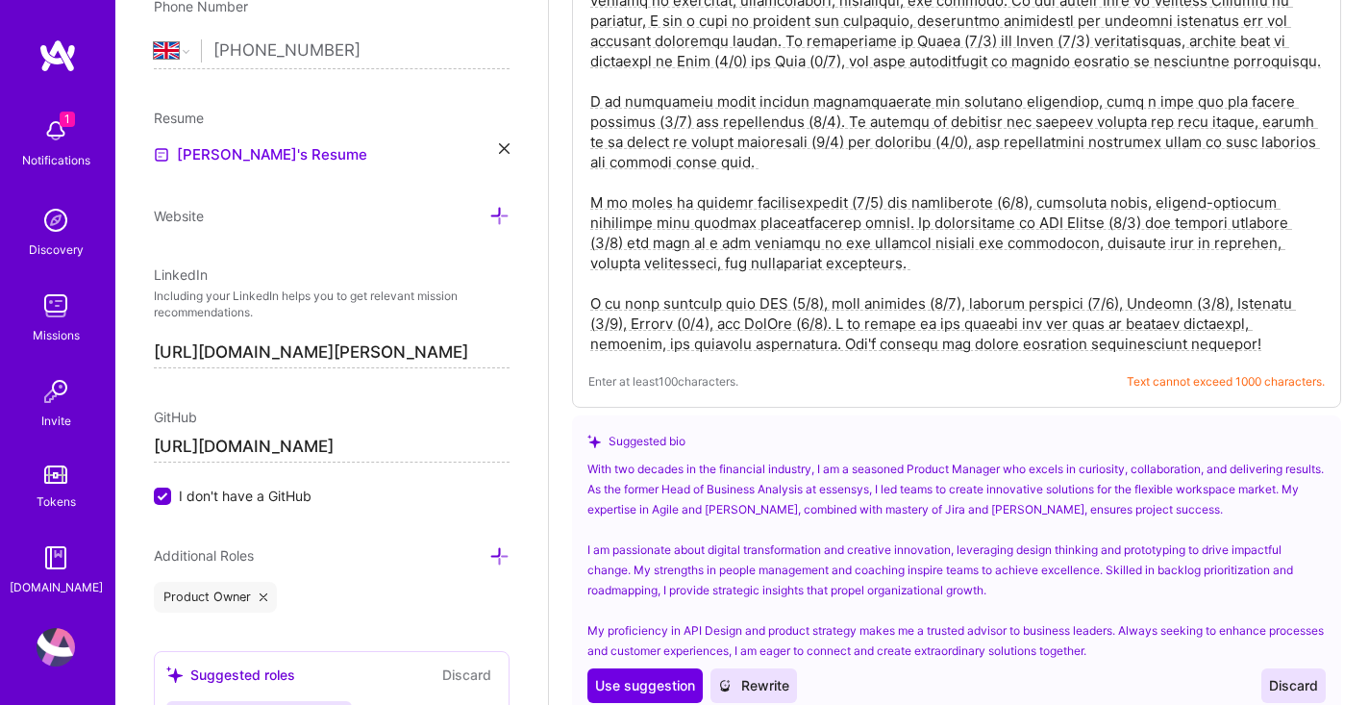
scroll to position [548, 0]
click at [1292, 675] on span "Discard" at bounding box center [1293, 684] width 49 height 19
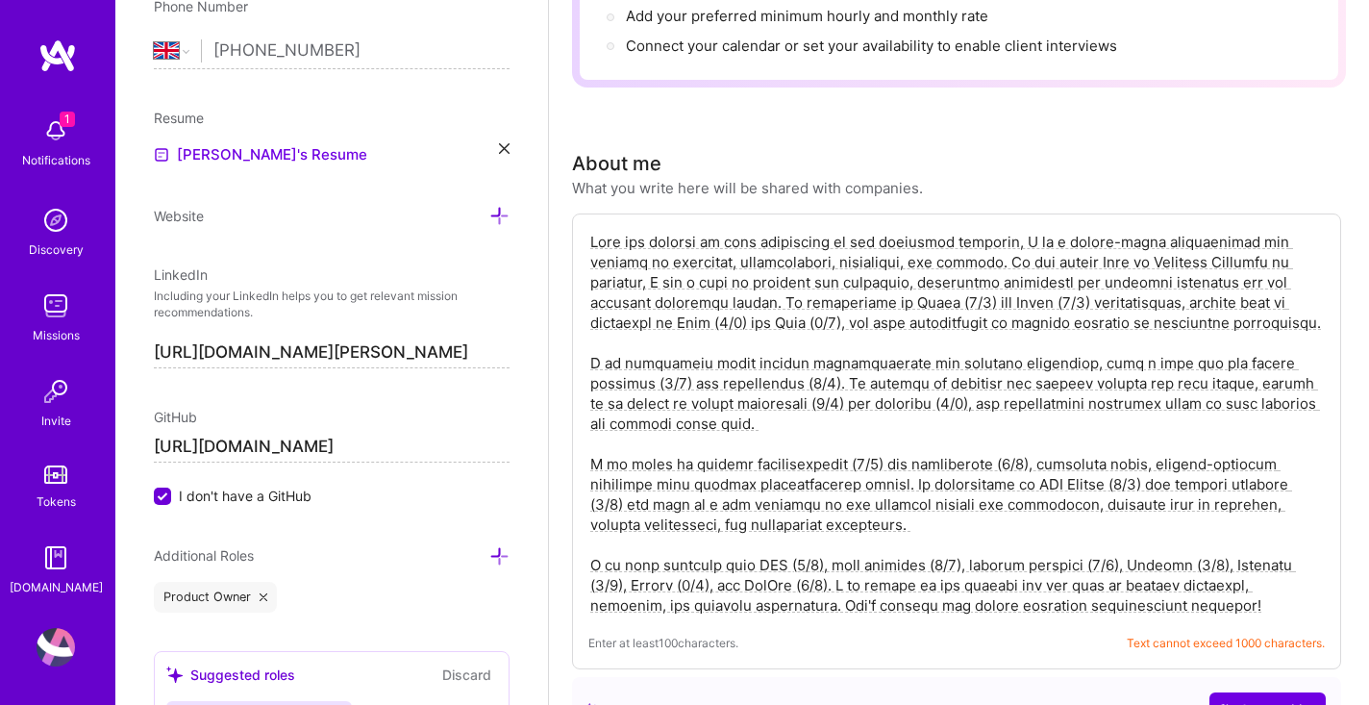
scroll to position [285, 0]
click at [946, 265] on textarea at bounding box center [956, 424] width 736 height 387
click at [998, 254] on textarea at bounding box center [956, 424] width 736 height 387
click at [1070, 231] on textarea at bounding box center [956, 424] width 736 height 387
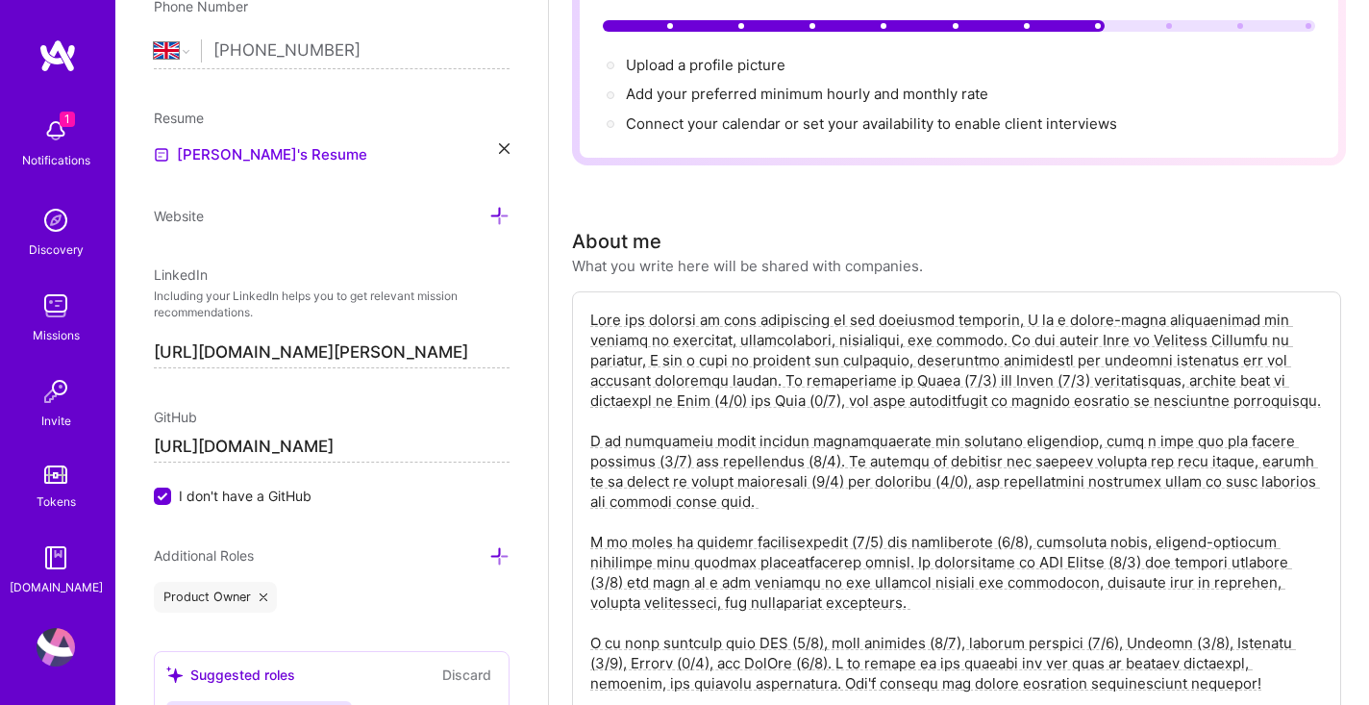
scroll to position [213, 0]
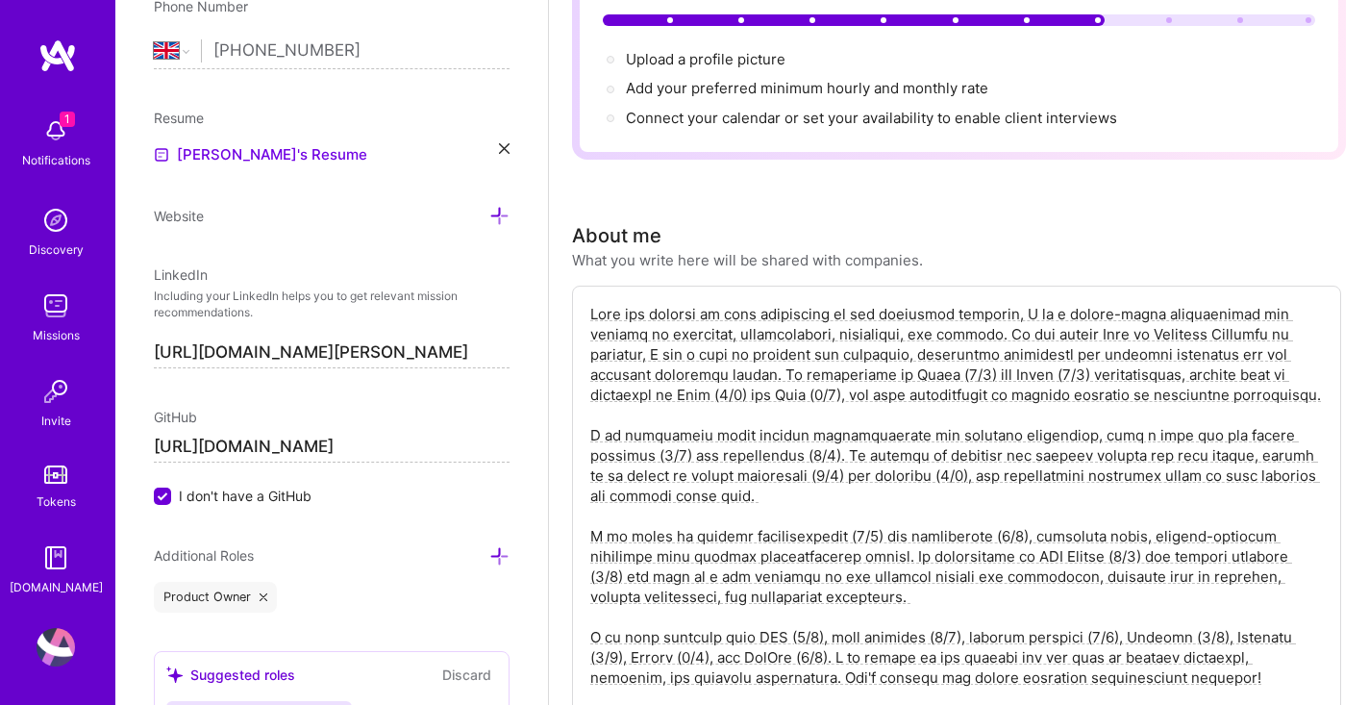
click at [1084, 315] on textarea at bounding box center [956, 495] width 736 height 387
drag, startPoint x: 1085, startPoint y: 317, endPoint x: 1195, endPoint y: 364, distance: 120.2
click at [1195, 364] on textarea at bounding box center [956, 495] width 736 height 387
click at [955, 469] on textarea at bounding box center [956, 495] width 736 height 387
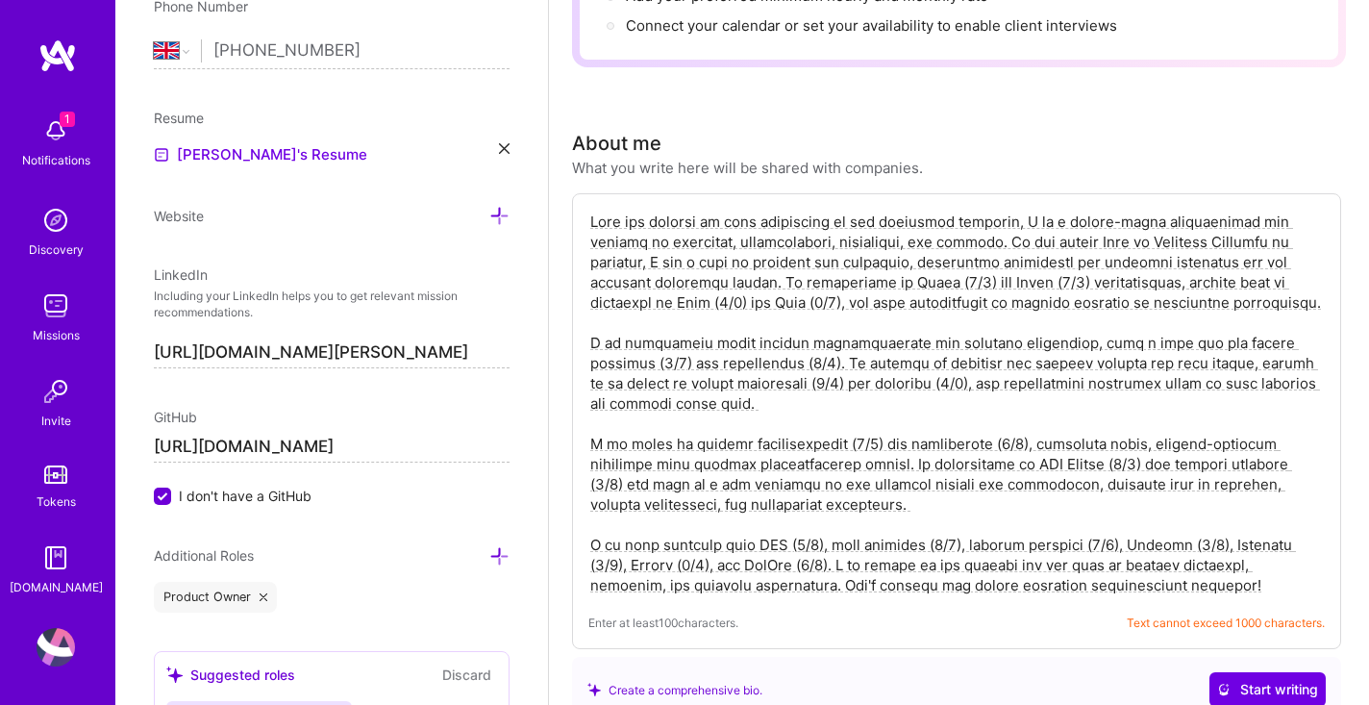
scroll to position [311, 0]
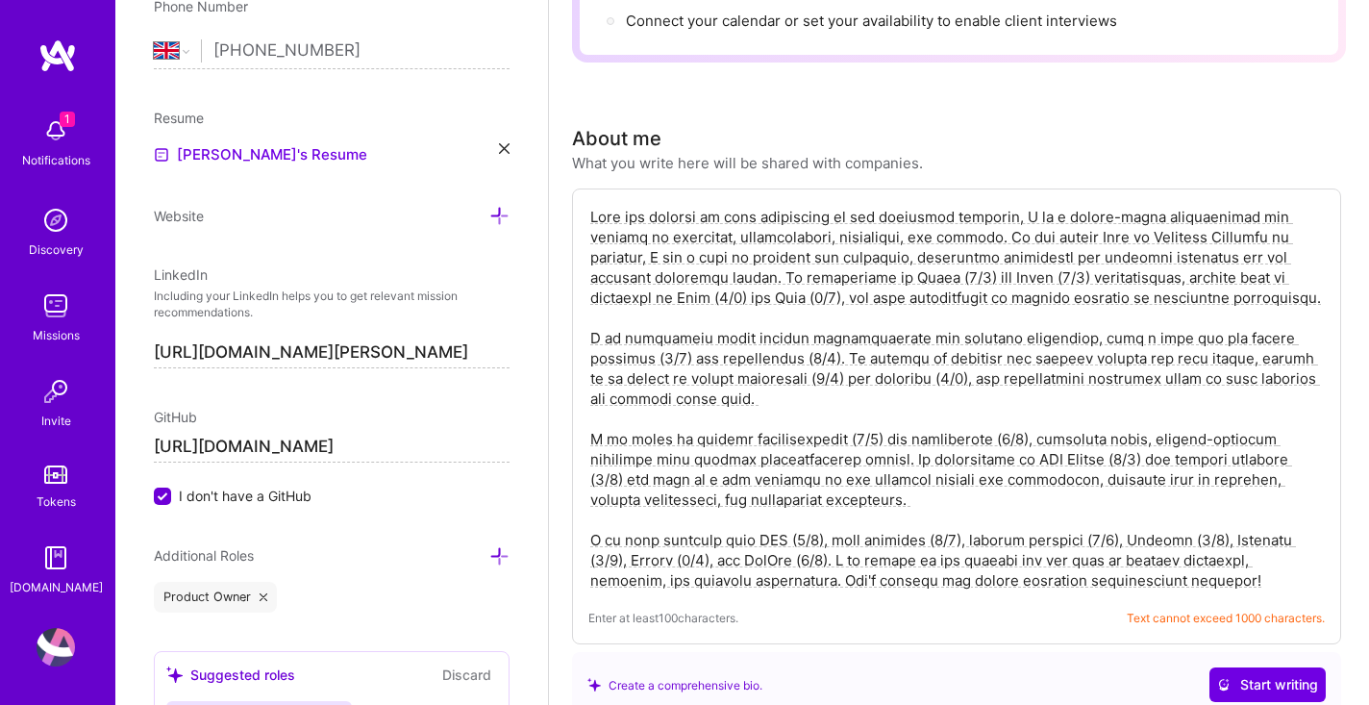
drag, startPoint x: 588, startPoint y: 515, endPoint x: 843, endPoint y: 557, distance: 258.1
click at [843, 557] on textarea at bounding box center [956, 398] width 736 height 387
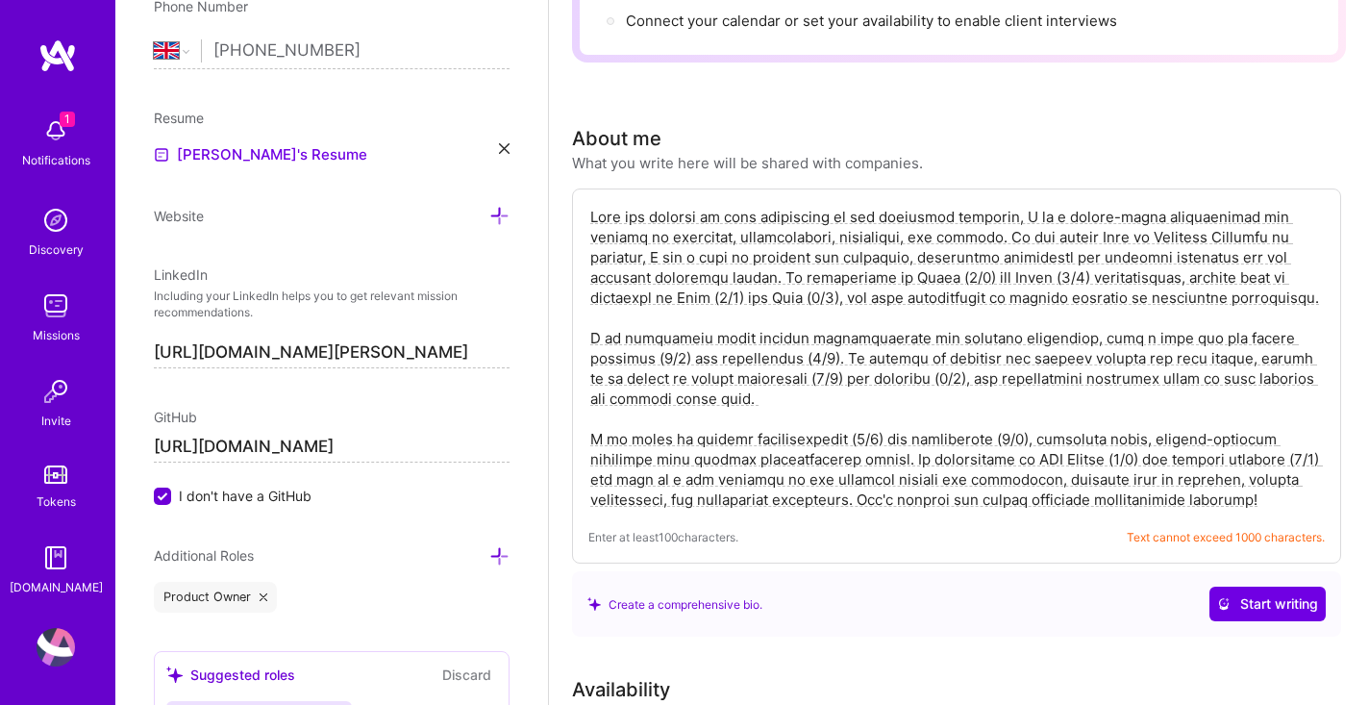
click at [829, 364] on textarea at bounding box center [956, 358] width 736 height 307
drag, startPoint x: 722, startPoint y: 380, endPoint x: 586, endPoint y: 313, distance: 150.9
click at [586, 313] on div "Enter at least 100 characters. Text cannot exceed 1000 characters." at bounding box center [956, 375] width 769 height 375
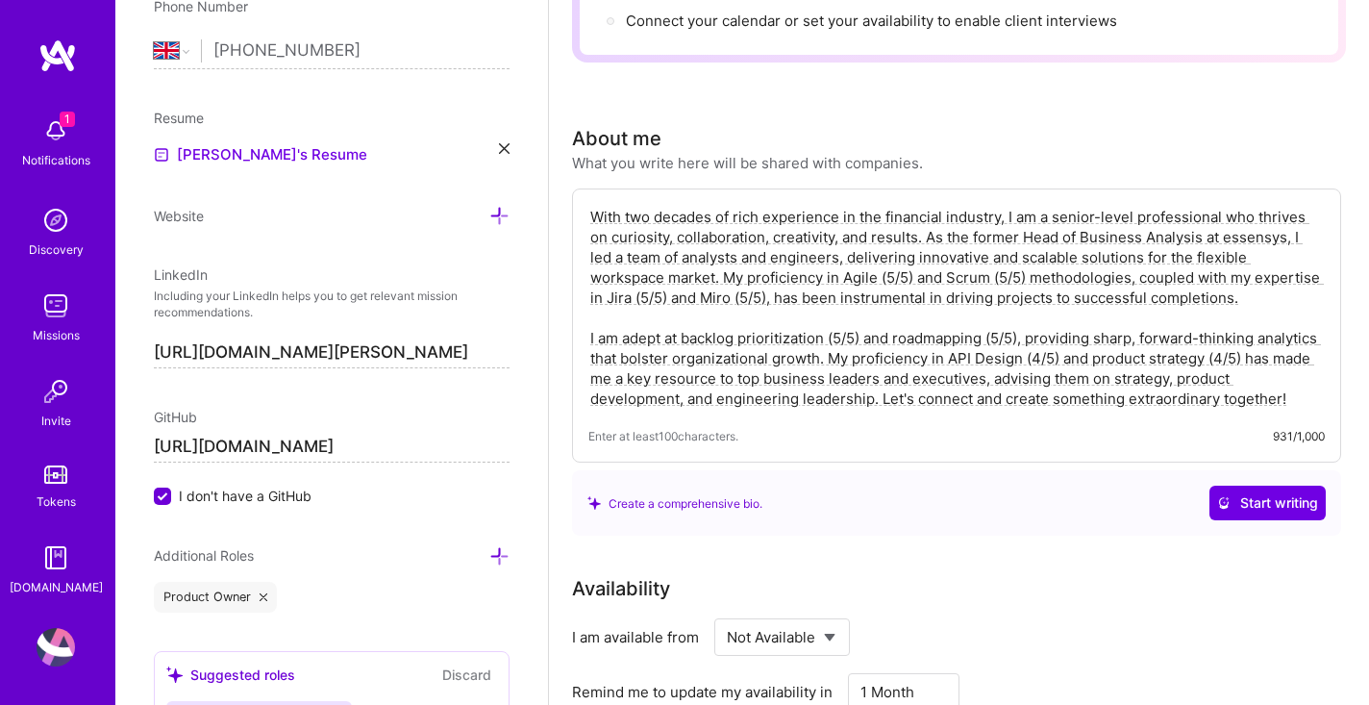
drag, startPoint x: 1251, startPoint y: 278, endPoint x: 728, endPoint y: 252, distance: 523.7
click at [728, 252] on textarea "With two decades of rich experience in the financial industry, I am a senior-le…" at bounding box center [956, 308] width 736 height 206
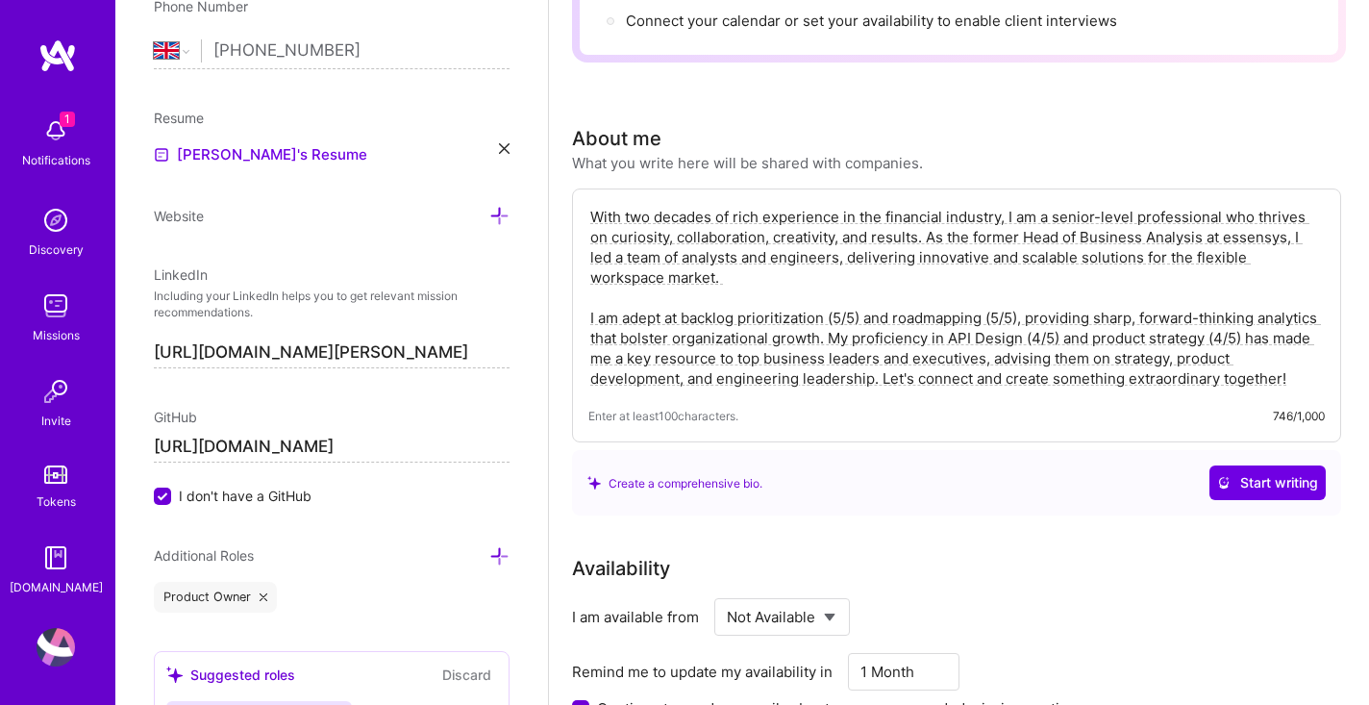
click at [1083, 222] on textarea "With two decades of rich experience in the financial industry, I am a senior-le…" at bounding box center [956, 298] width 736 height 186
drag, startPoint x: 873, startPoint y: 236, endPoint x: 945, endPoint y: 248, distance: 73.2
click at [945, 248] on textarea "With two decades of rich experience in the financial industry, I am a senior-le…" at bounding box center [956, 298] width 736 height 186
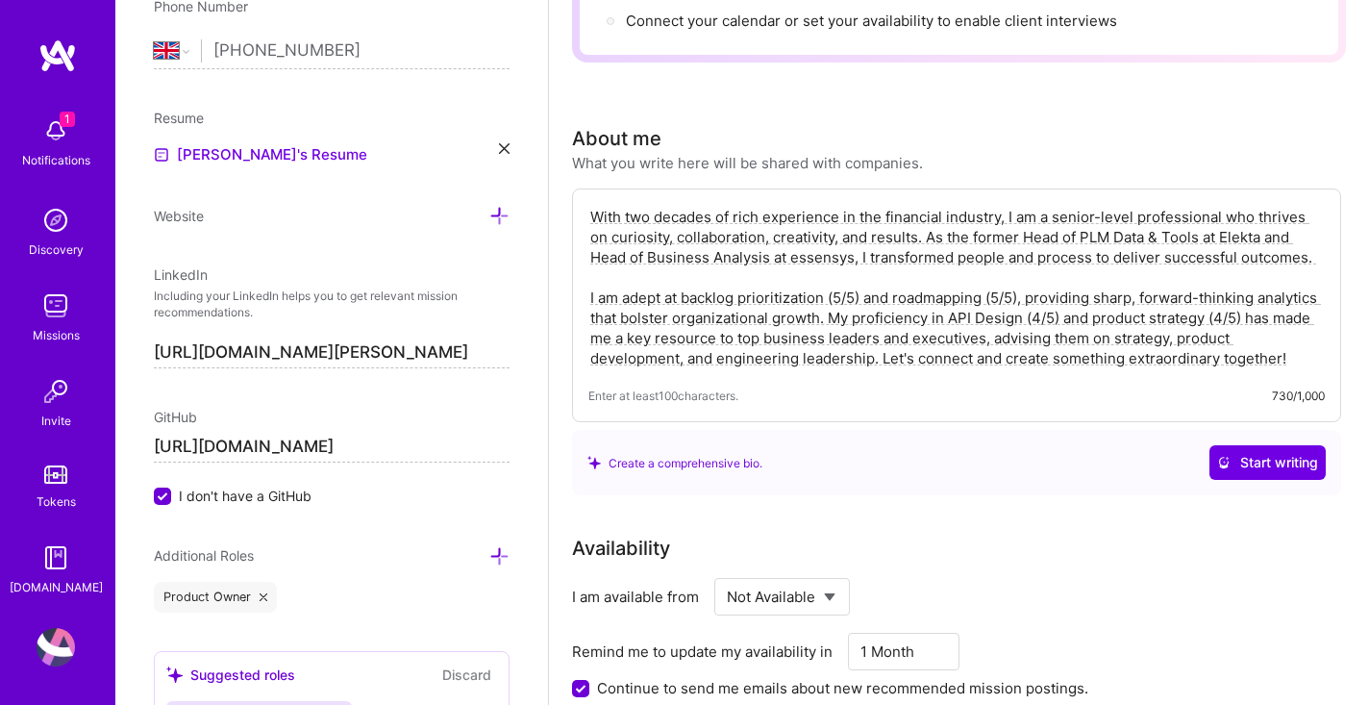
click at [1244, 237] on textarea "With two decades of rich experience in the financial industry, I am a senior-le…" at bounding box center [956, 287] width 736 height 165
click at [1240, 244] on textarea "With two decades of rich experience in the financial industry, I am a senior-le…" at bounding box center [956, 287] width 736 height 165
click at [1239, 231] on textarea "With two decades of rich experience in the financial industry, I am a senior-le…" at bounding box center [956, 287] width 736 height 165
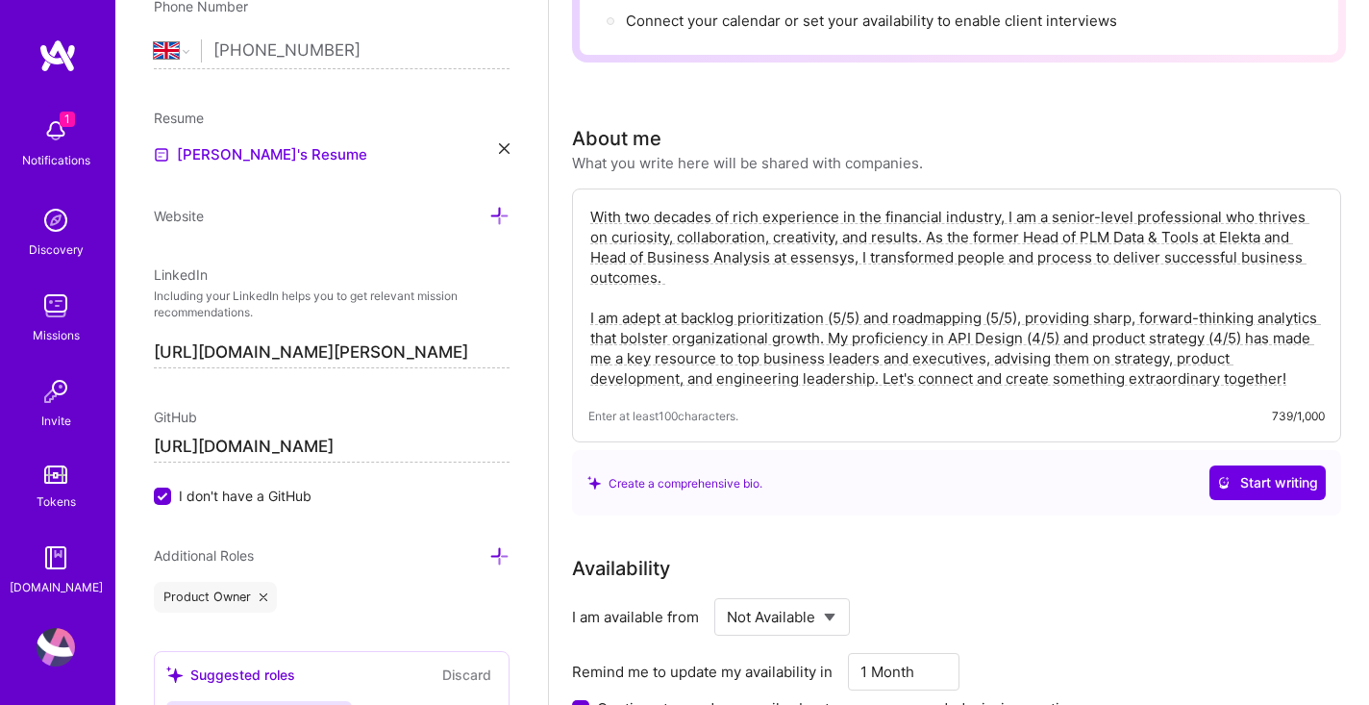
click at [1075, 231] on textarea "With two decades of rich experience in the financial industry, I am a senior-le…" at bounding box center [956, 298] width 736 height 186
click at [1231, 218] on textarea "With two decades of rich experience in the financial industry, I am a senior-le…" at bounding box center [956, 298] width 736 height 186
click at [1266, 218] on textarea "With two decades of rich experience in the financial industry, I am a senior-le…" at bounding box center [956, 298] width 736 height 186
click at [805, 295] on textarea "With two decades of rich experience in the financial industry, I am a senior-le…" at bounding box center [956, 298] width 736 height 186
click at [868, 295] on textarea "With two decades of rich experience in the financial industry, I am a senior-le…" at bounding box center [956, 298] width 736 height 186
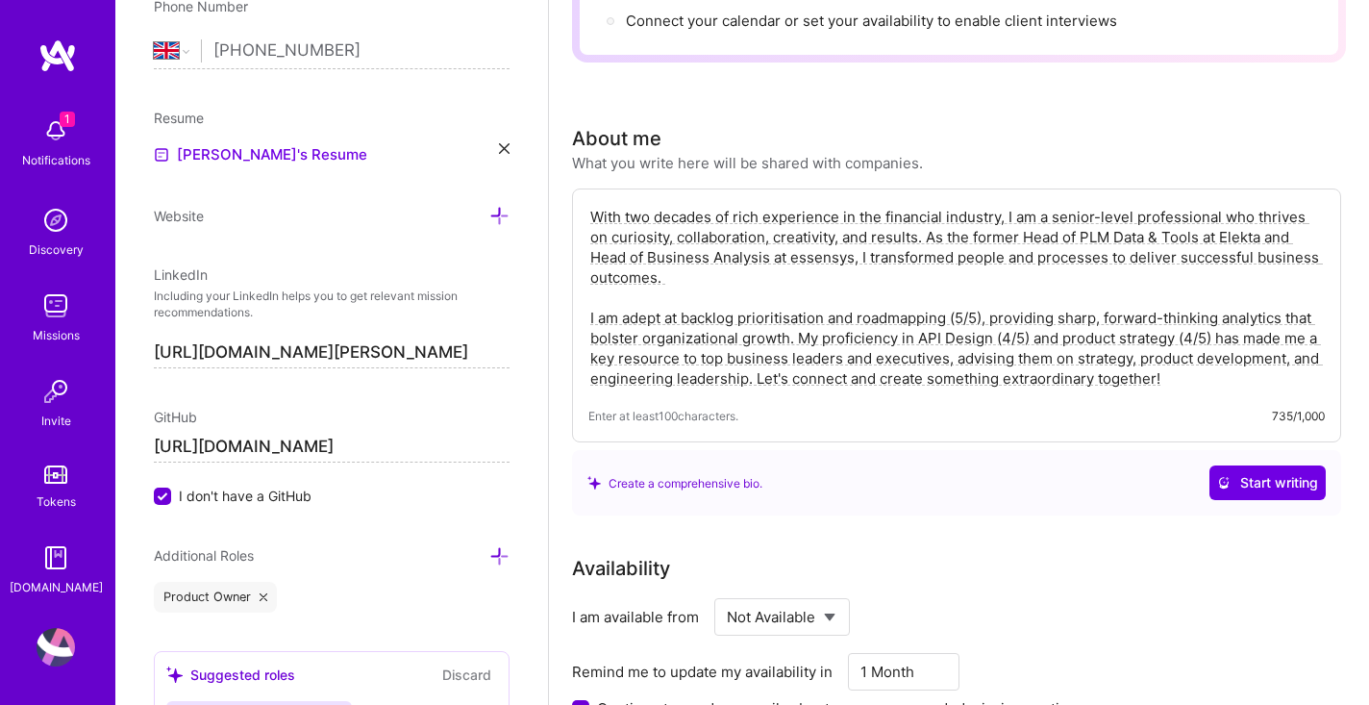
click at [986, 297] on textarea "With two decades of rich experience in the financial industry, I am a senior-le…" at bounding box center [956, 298] width 736 height 186
click at [726, 315] on textarea "With two decades of rich experience in the financial industry, I am a senior-le…" at bounding box center [956, 298] width 736 height 186
click at [1030, 319] on textarea "With two decades of rich experience in the financial industry, I am a senior-le…" at bounding box center [956, 298] width 736 height 186
click at [1180, 319] on textarea "With two decades of rich experience in the financial industry, I am a senior-le…" at bounding box center [956, 298] width 736 height 186
click at [922, 313] on textarea "With two decades of rich experience in the financial industry, I am a senior-le…" at bounding box center [956, 298] width 736 height 186
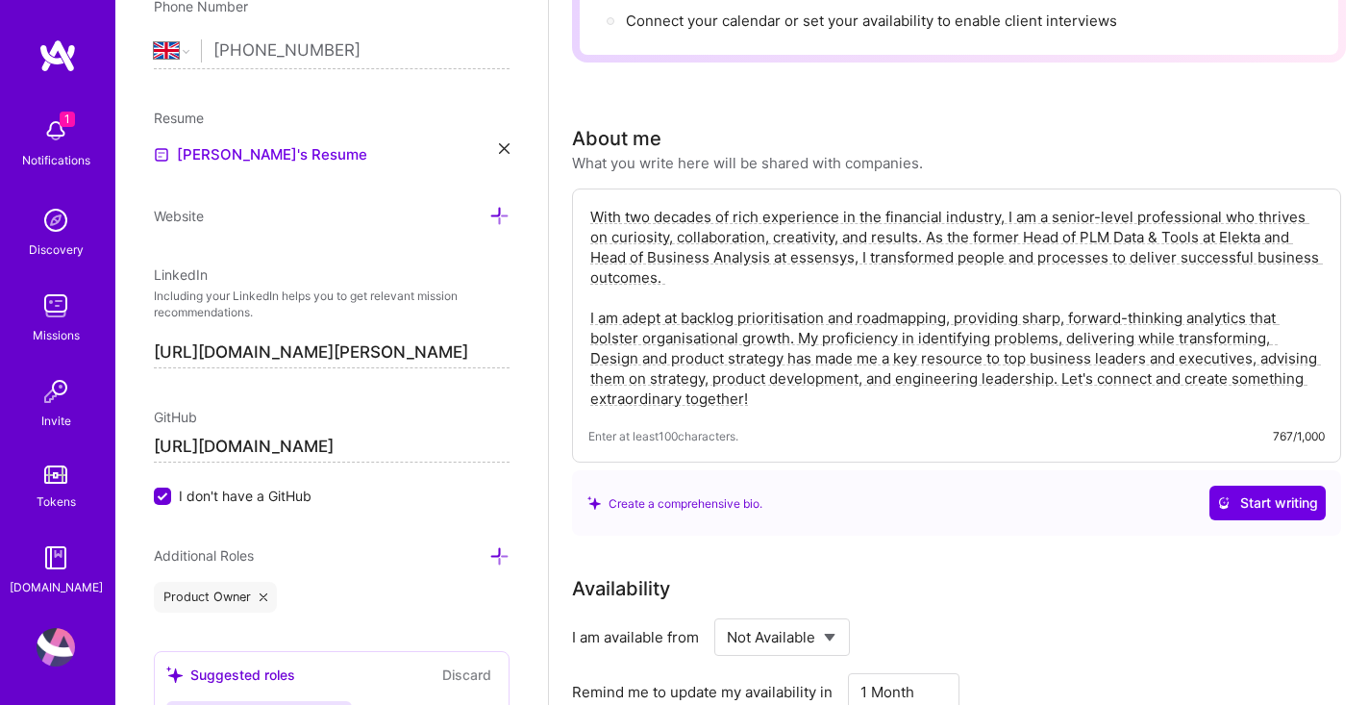
click at [1320, 315] on textarea "With two decades of rich experience in the financial industry, I am a senior-le…" at bounding box center [956, 308] width 736 height 206
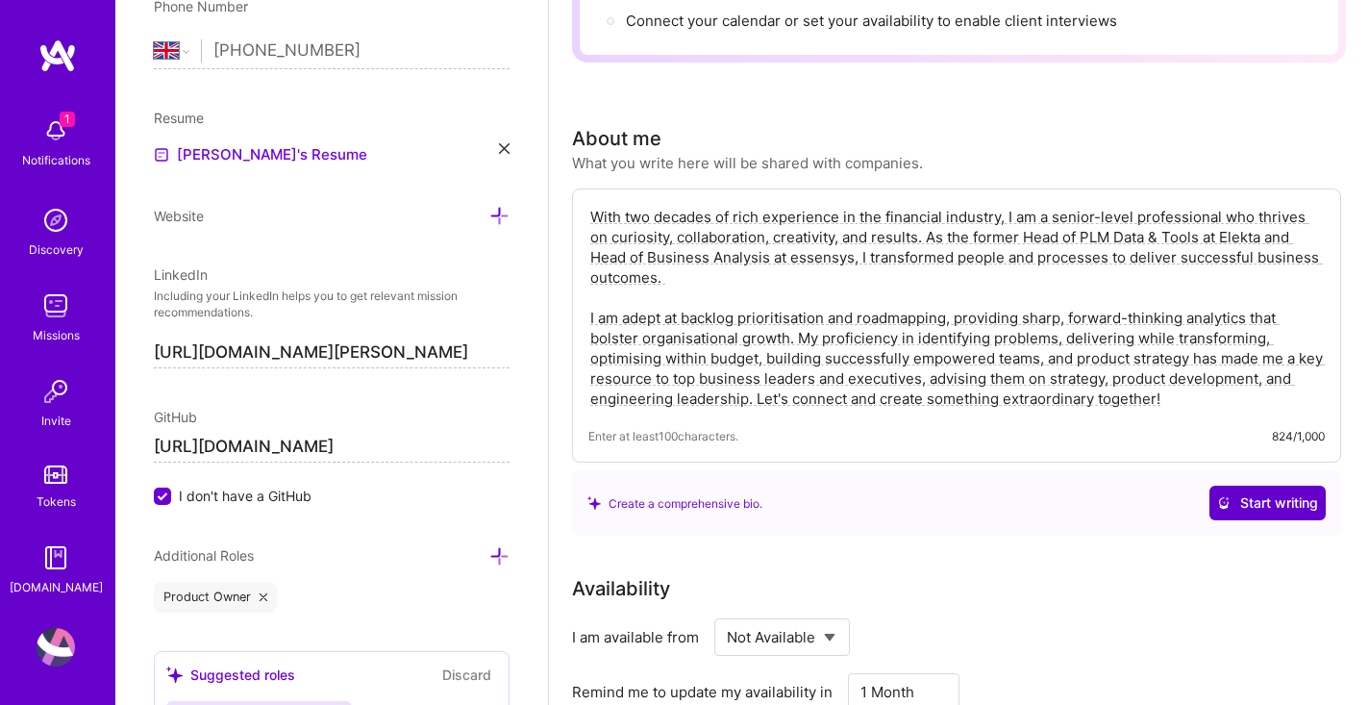
type textarea "With two decades of rich experience in the financial industry, I am a senior-le…"
click at [1243, 493] on span "Start writing" at bounding box center [1267, 502] width 101 height 19
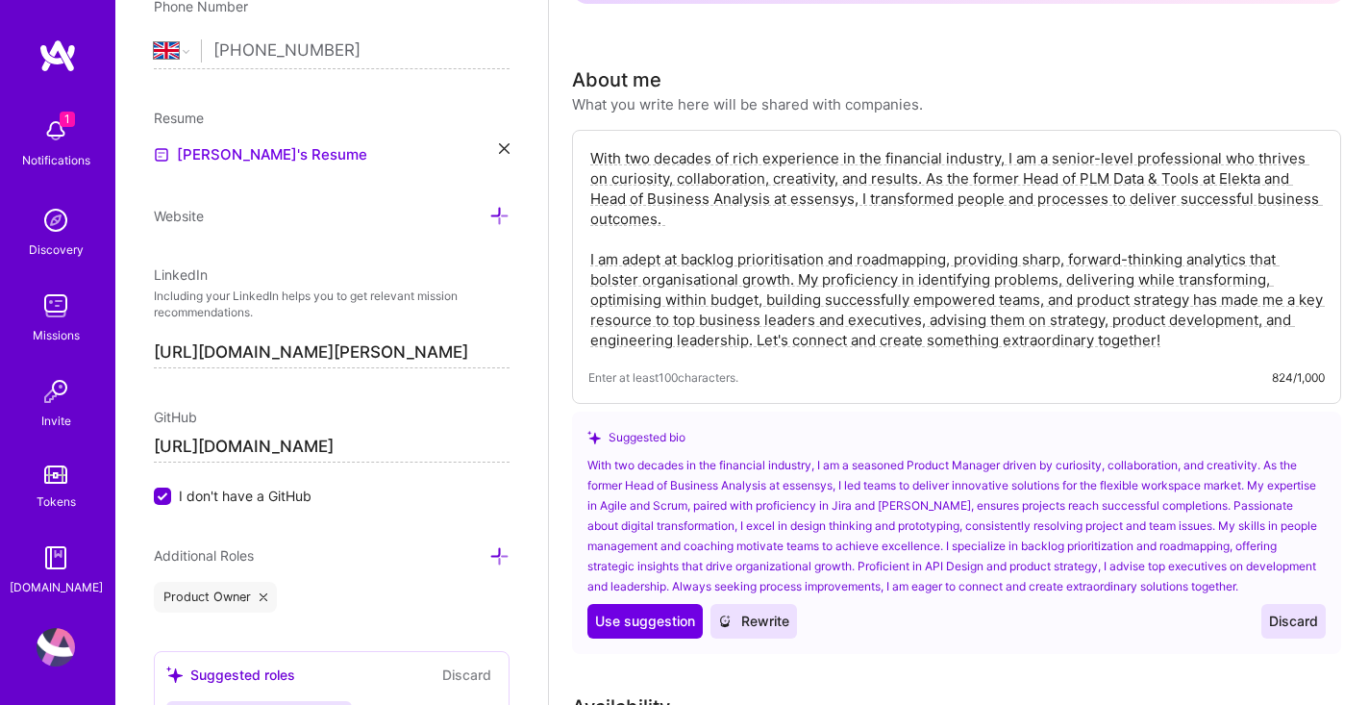
scroll to position [377, 0]
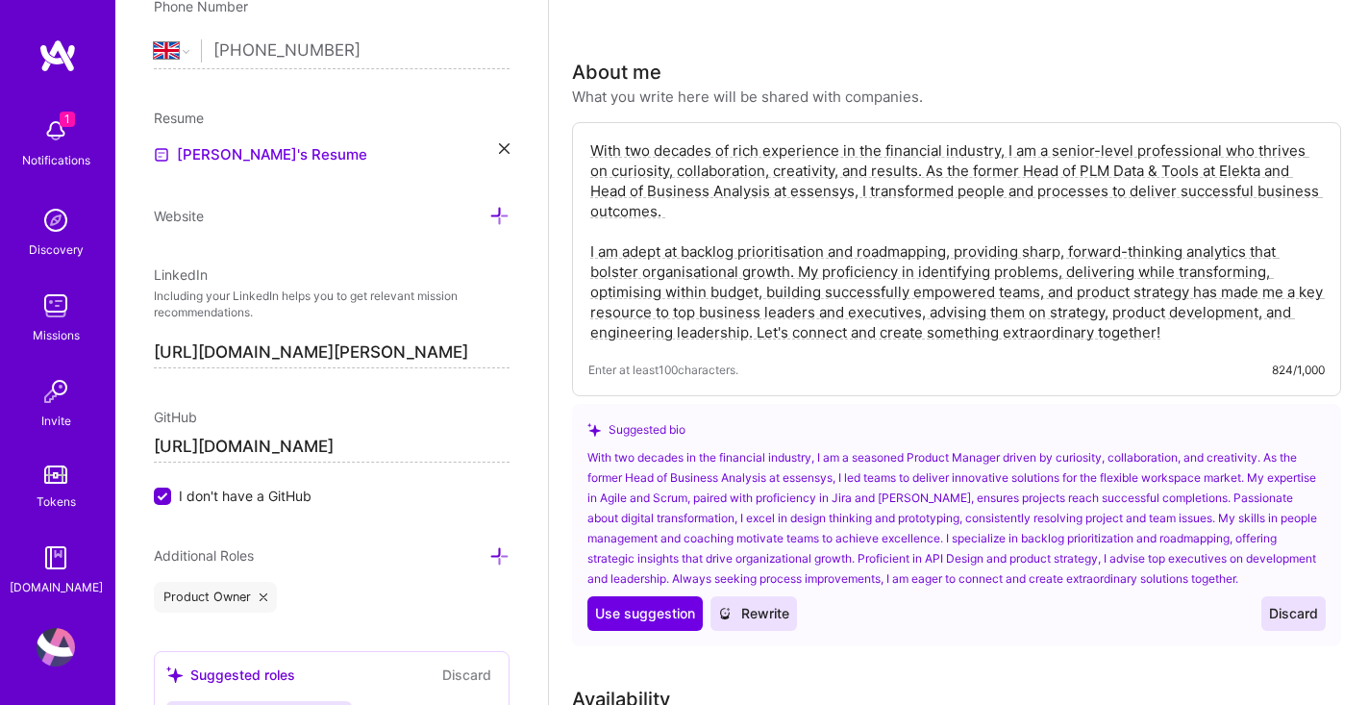
click at [1299, 611] on span "Discard" at bounding box center [1293, 613] width 49 height 19
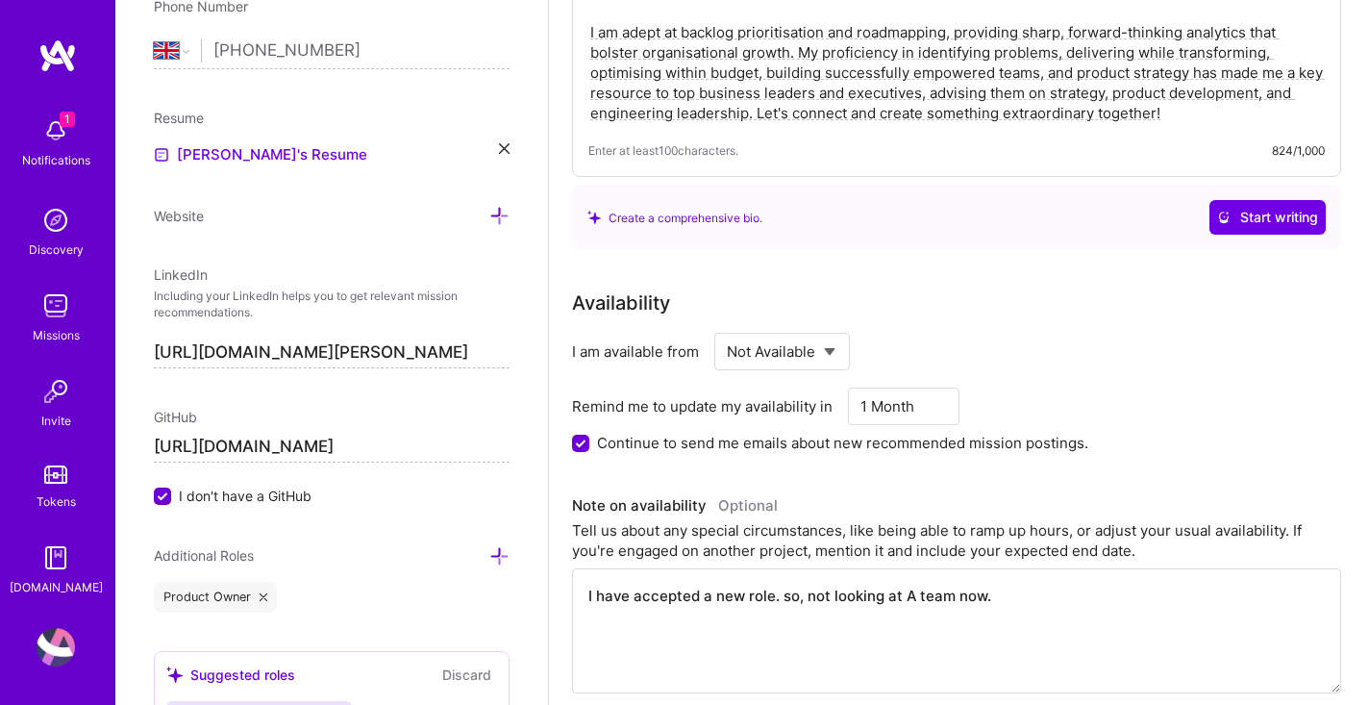
scroll to position [609, 0]
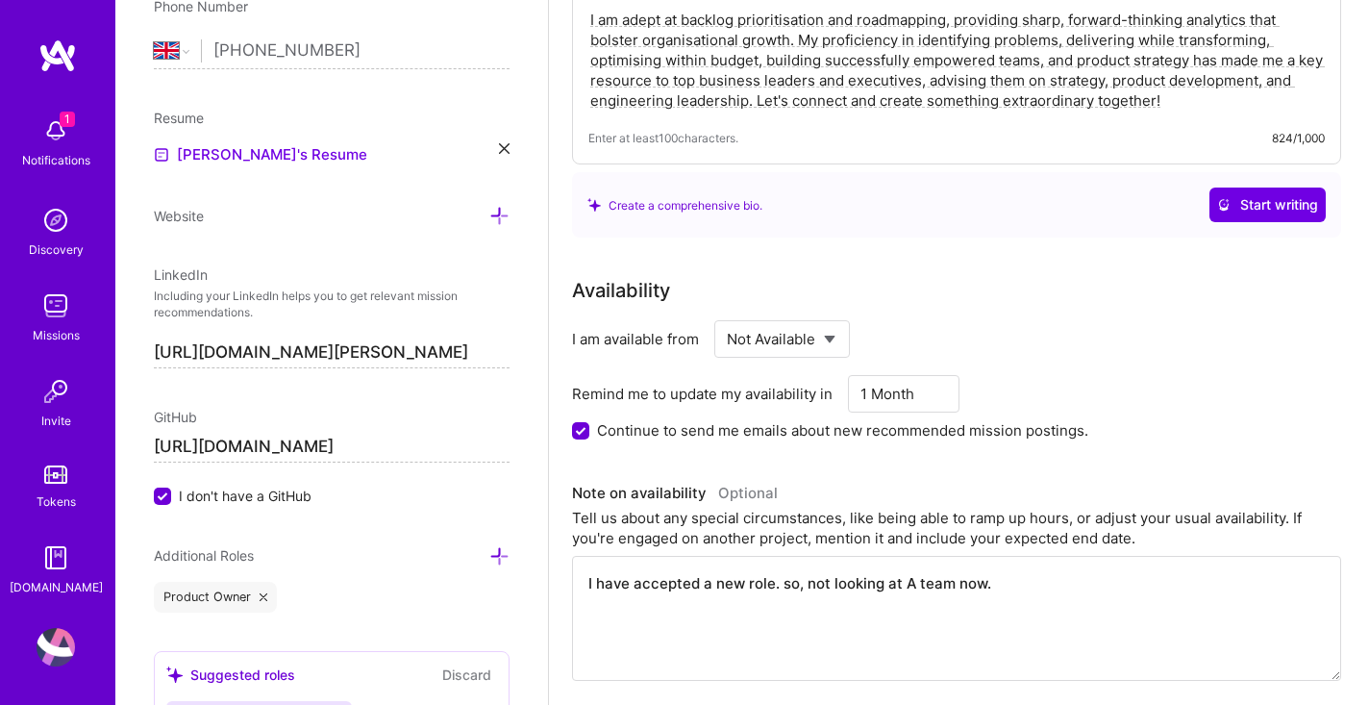
click at [816, 317] on select "Select... Right Now Future Date Not Available" at bounding box center [782, 338] width 111 height 49
select select "Future Date"
click at [727, 314] on select "Select... Right Now Future Date Not Available" at bounding box center [782, 338] width 111 height 49
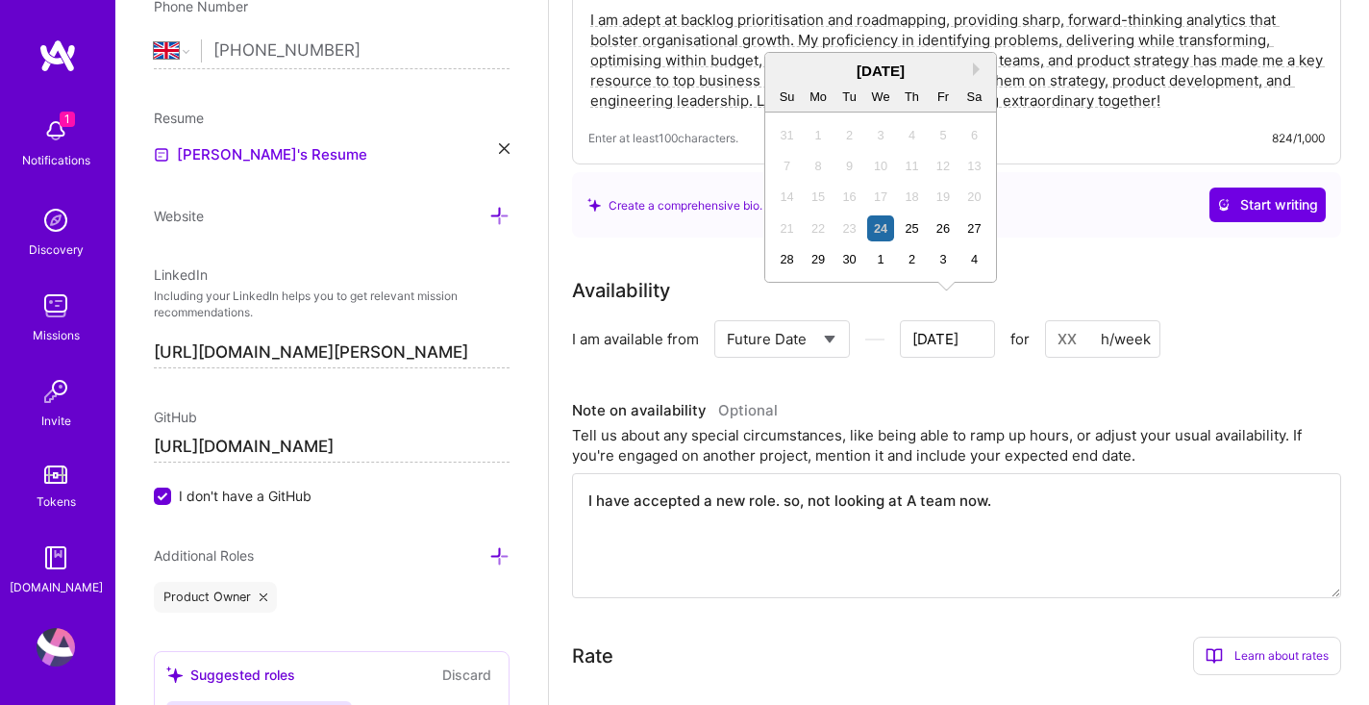
click at [956, 323] on input "[DATE]" at bounding box center [947, 338] width 95 height 37
click at [974, 74] on button "Next Month" at bounding box center [979, 68] width 13 height 13
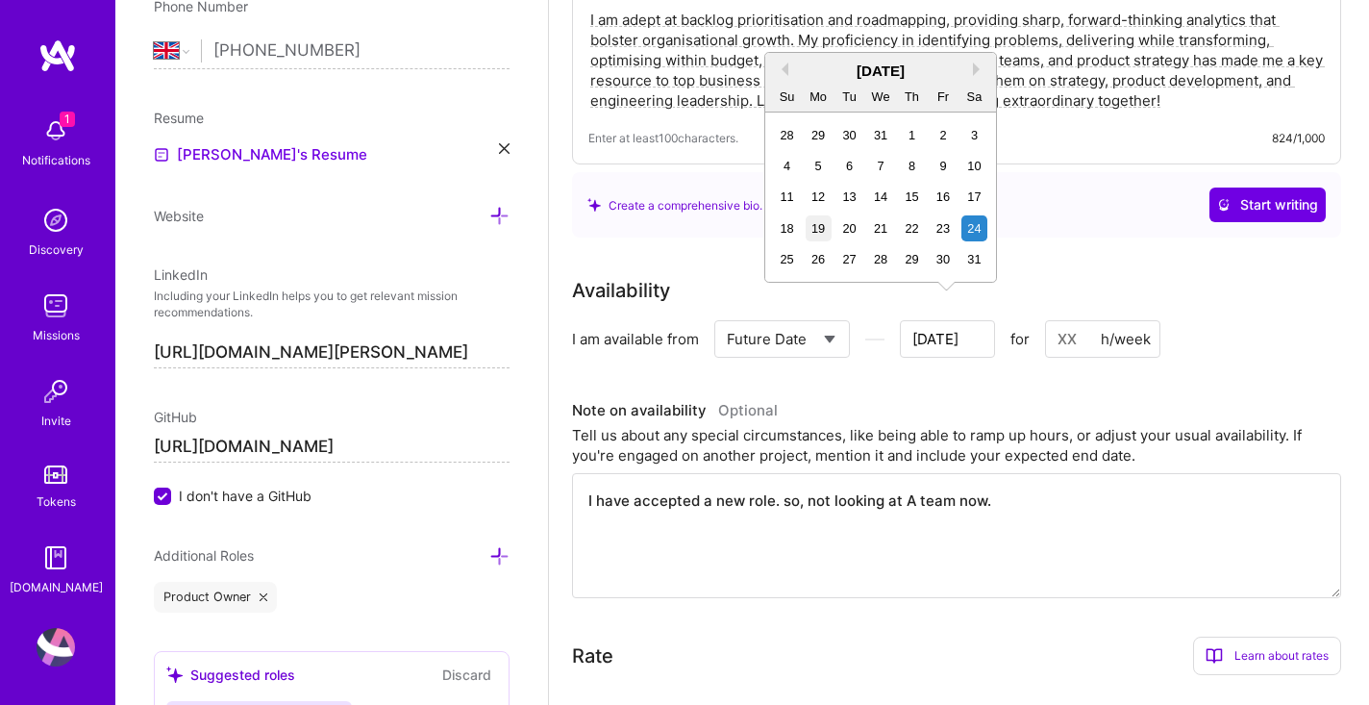
click at [817, 229] on div "19" at bounding box center [819, 228] width 26 height 26
type input "[DATE]"
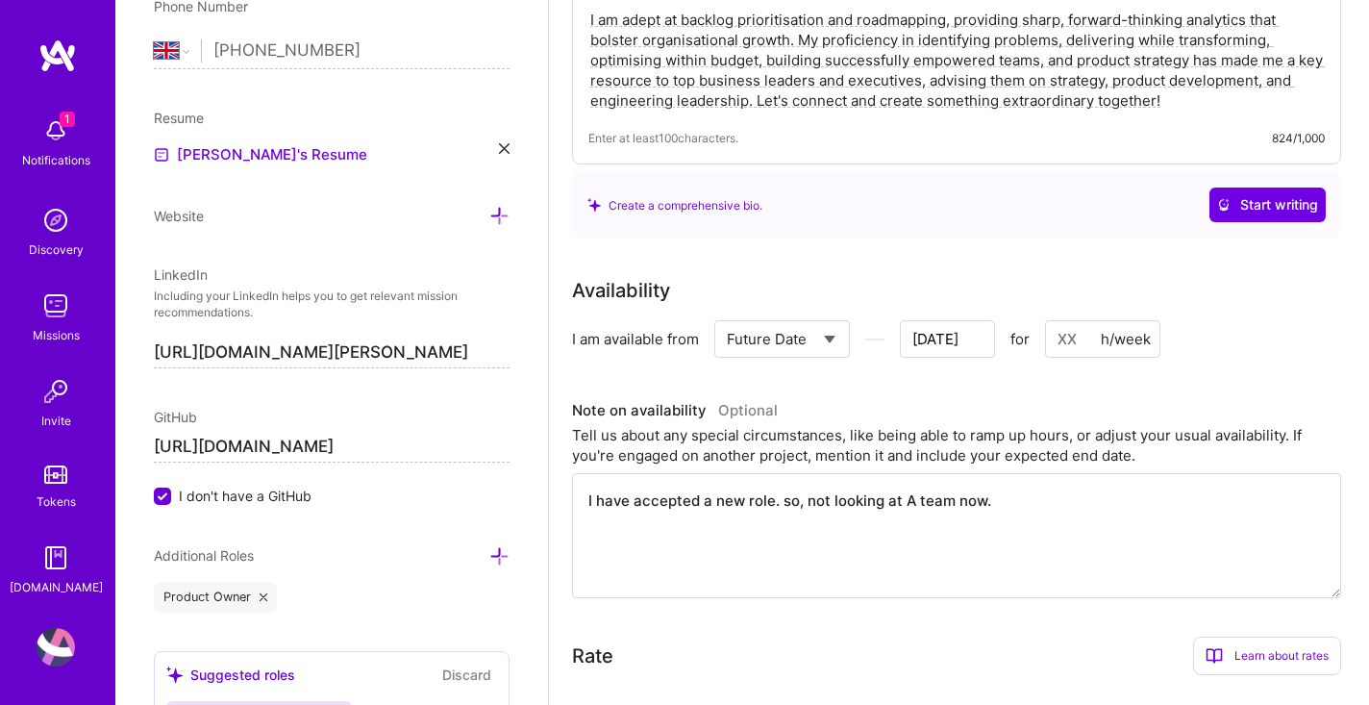
click at [1074, 320] on input at bounding box center [1102, 338] width 115 height 37
type input "40"
drag, startPoint x: 1016, startPoint y: 489, endPoint x: 597, endPoint y: 482, distance: 419.3
click at [597, 482] on textarea "I have accepted a new role. so, not looking at A team now." at bounding box center [956, 535] width 769 height 125
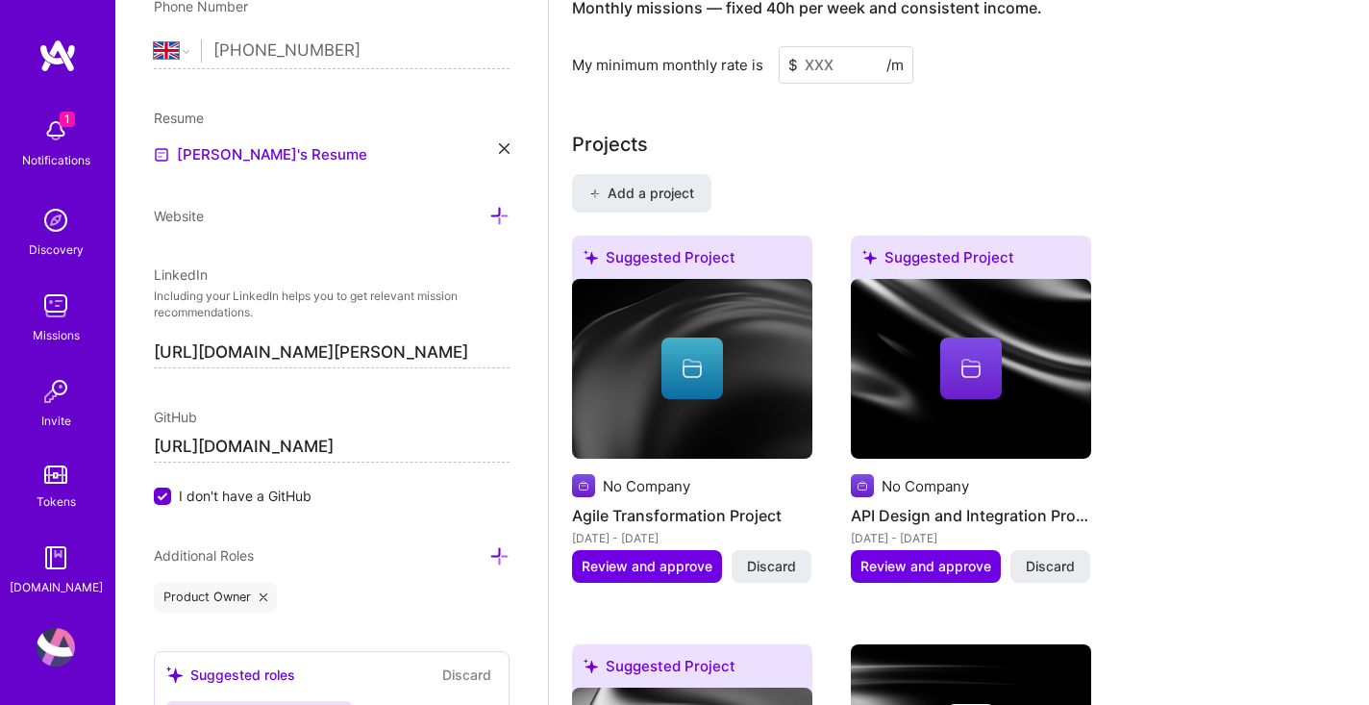
scroll to position [1501, 0]
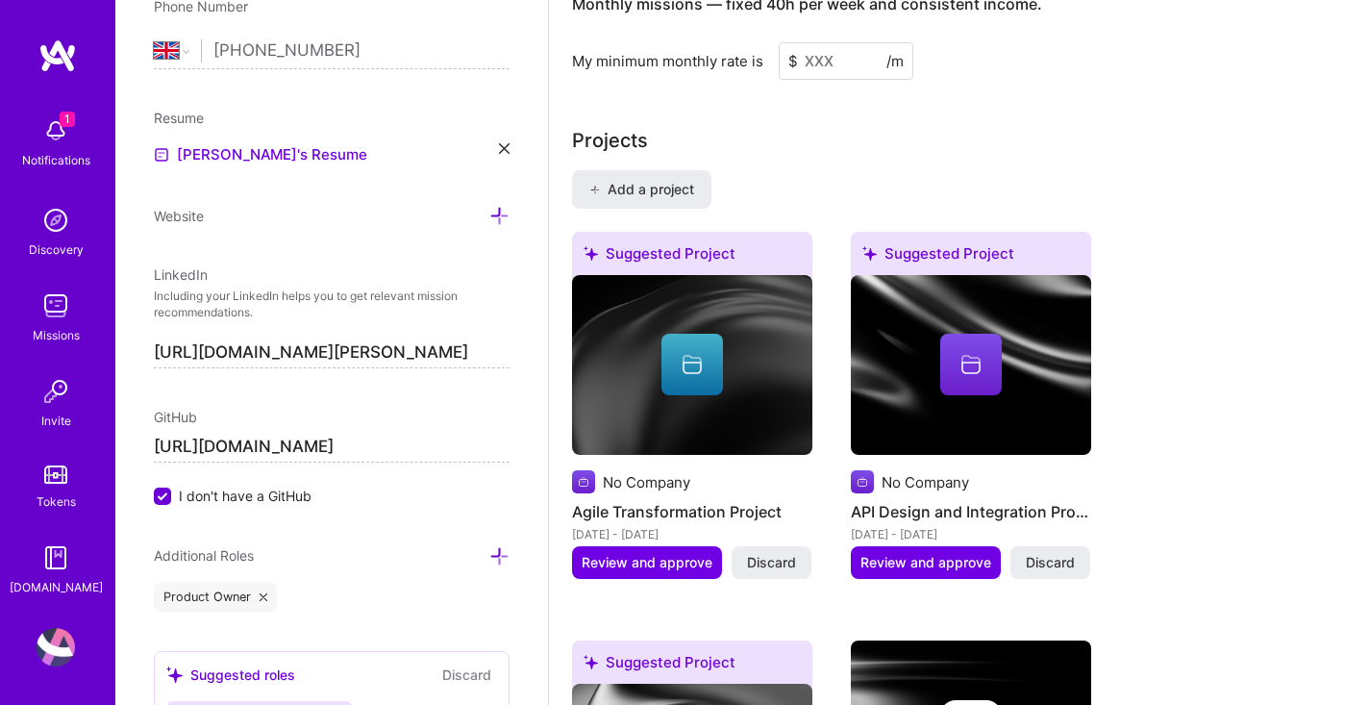
type textarea "I am currently going through redundancy in my current role and a divorce."
click at [502, 558] on icon at bounding box center [499, 556] width 20 height 20
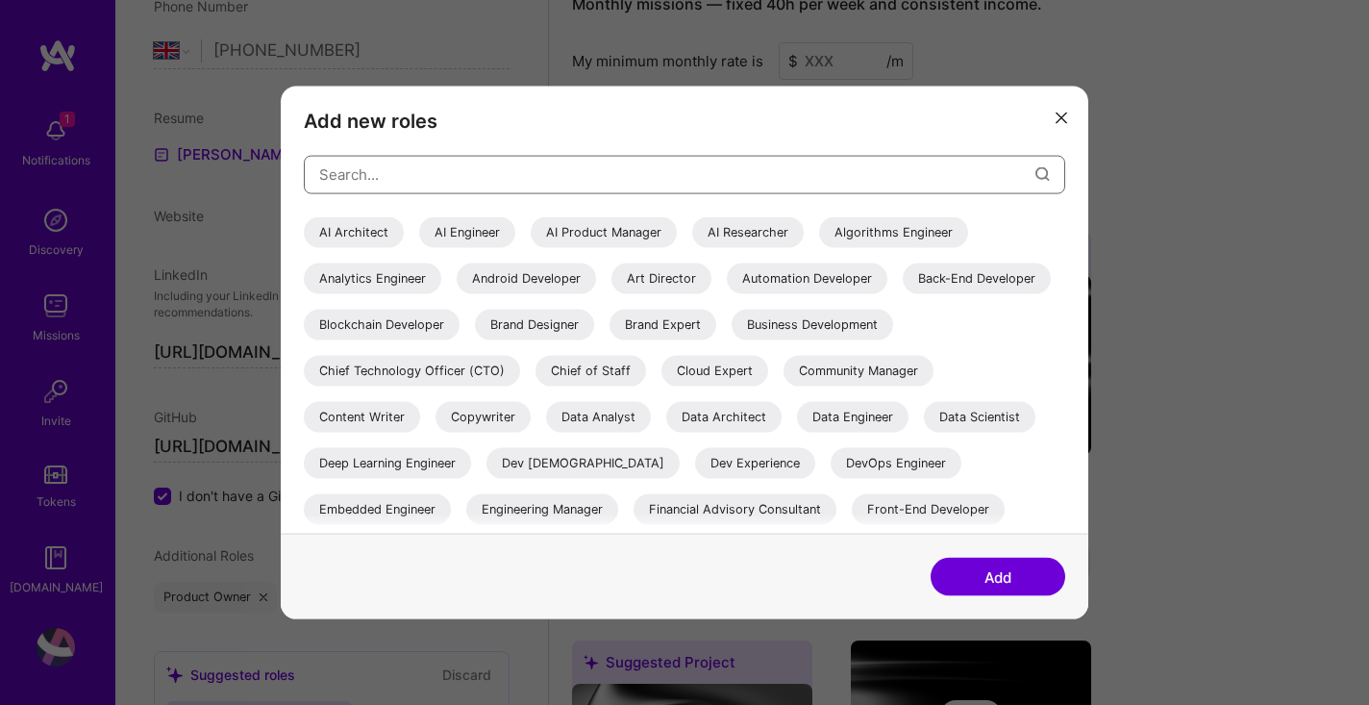
click at [472, 185] on input "modal" at bounding box center [677, 174] width 716 height 49
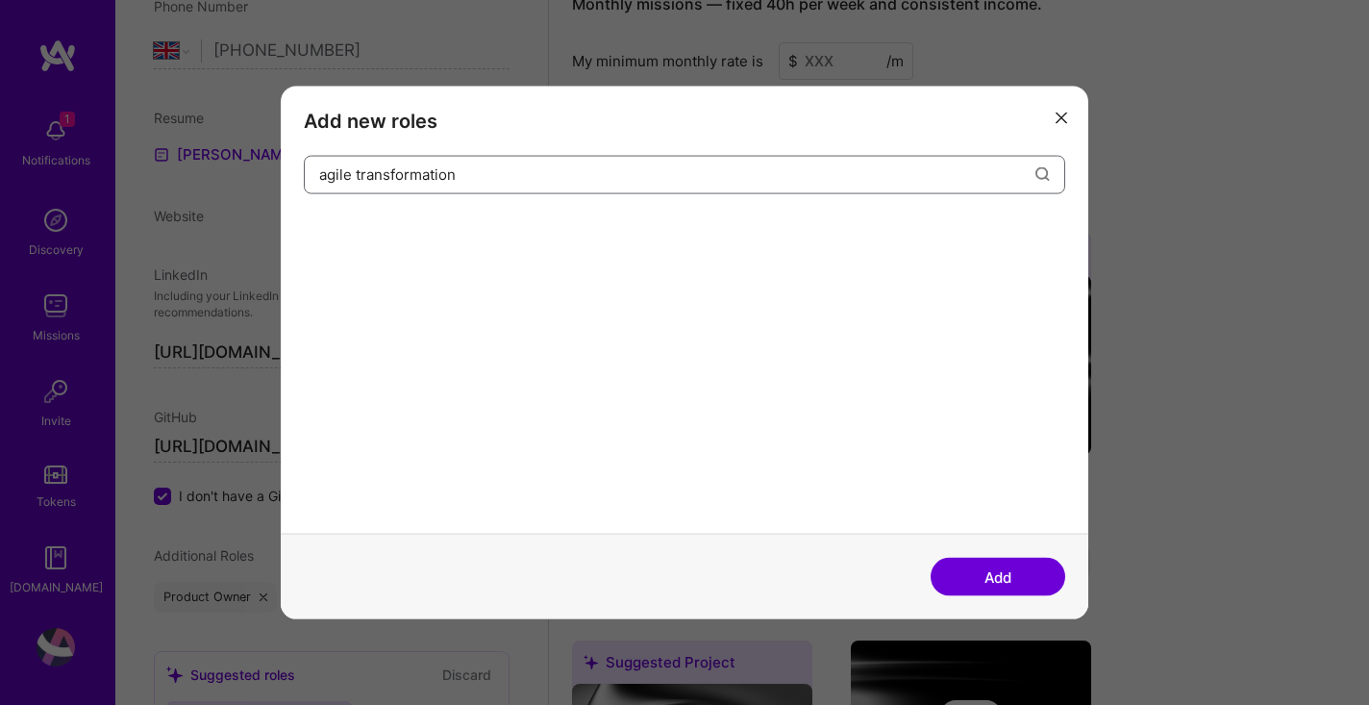
drag, startPoint x: 355, startPoint y: 176, endPoint x: 295, endPoint y: 174, distance: 59.6
click at [295, 174] on div "Add new roles agile transformation" at bounding box center [685, 310] width 808 height 448
click at [1038, 176] on icon "modal" at bounding box center [1042, 174] width 14 height 14
drag, startPoint x: 490, startPoint y: 169, endPoint x: 335, endPoint y: 168, distance: 155.8
click at [335, 168] on input "transformation" at bounding box center [677, 174] width 716 height 49
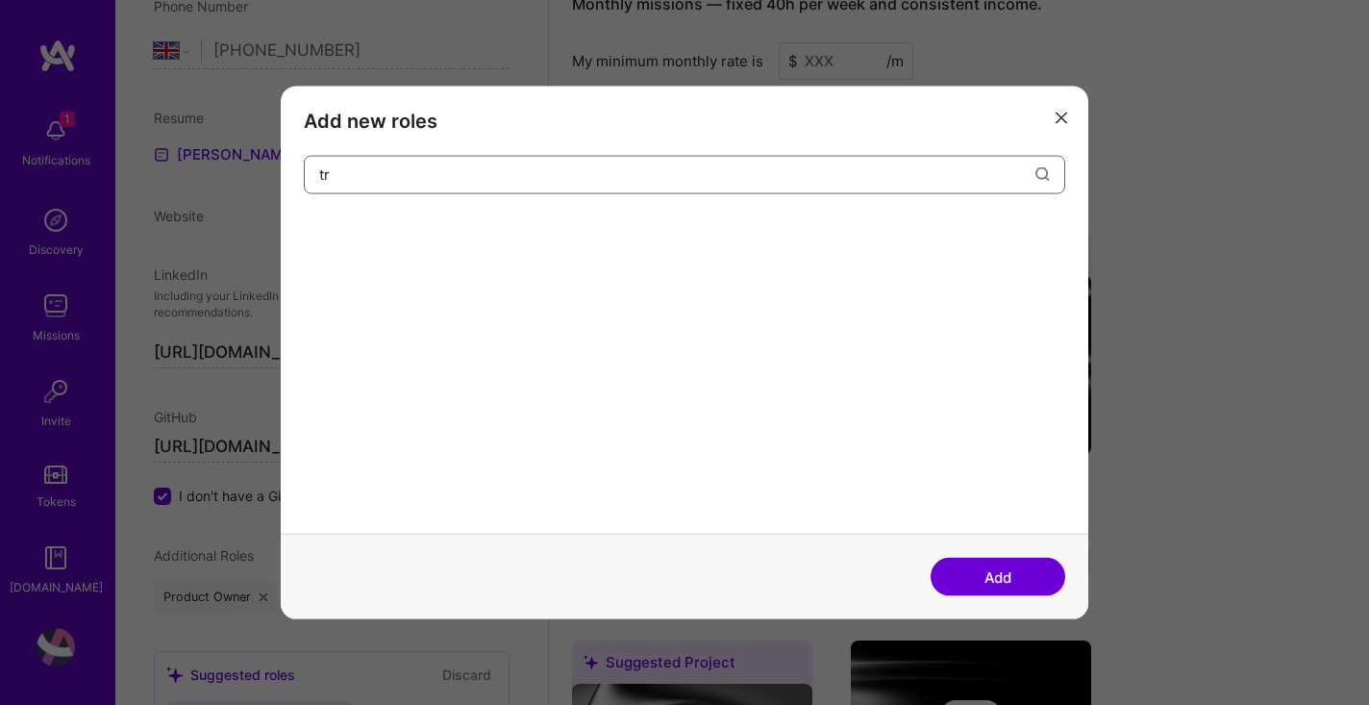
type input "t"
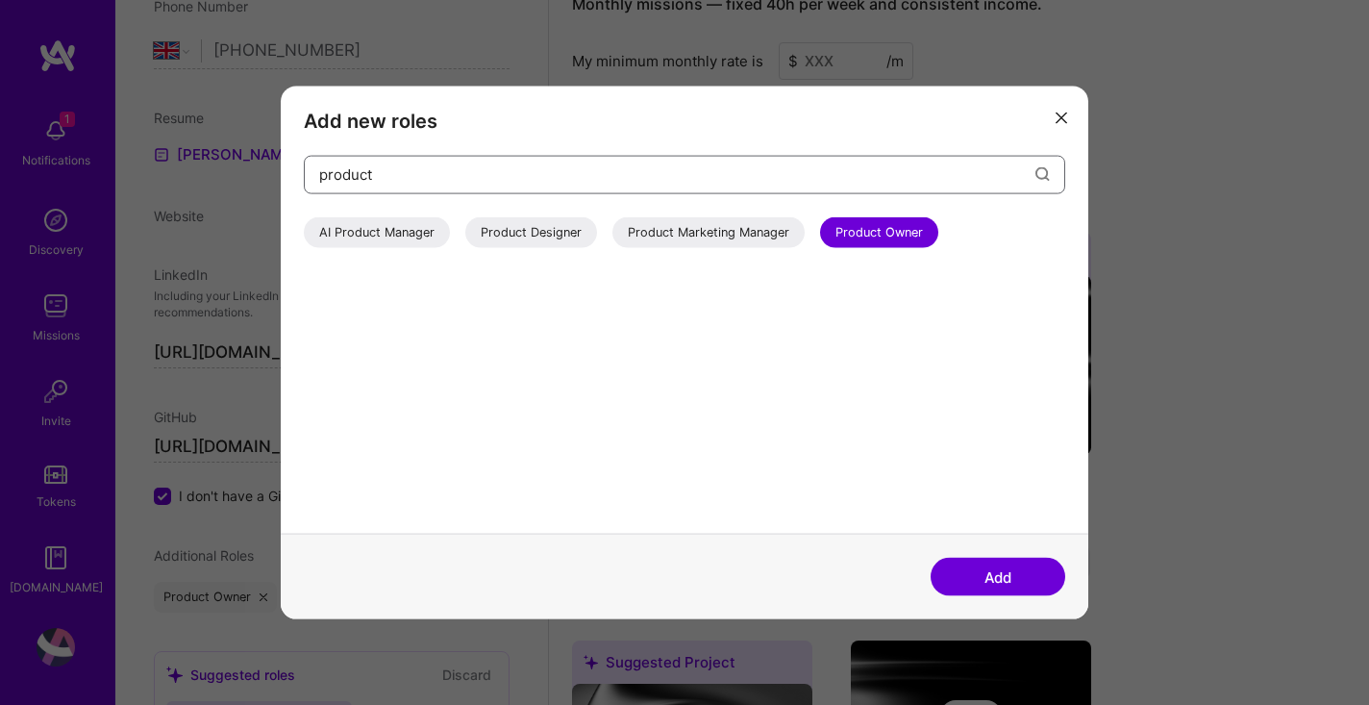
type input "product"
click at [401, 233] on div "AI Product Manager" at bounding box center [377, 231] width 146 height 31
click at [383, 216] on div "AI Product Manager" at bounding box center [377, 231] width 146 height 31
click at [1061, 118] on icon "modal" at bounding box center [1062, 118] width 12 height 12
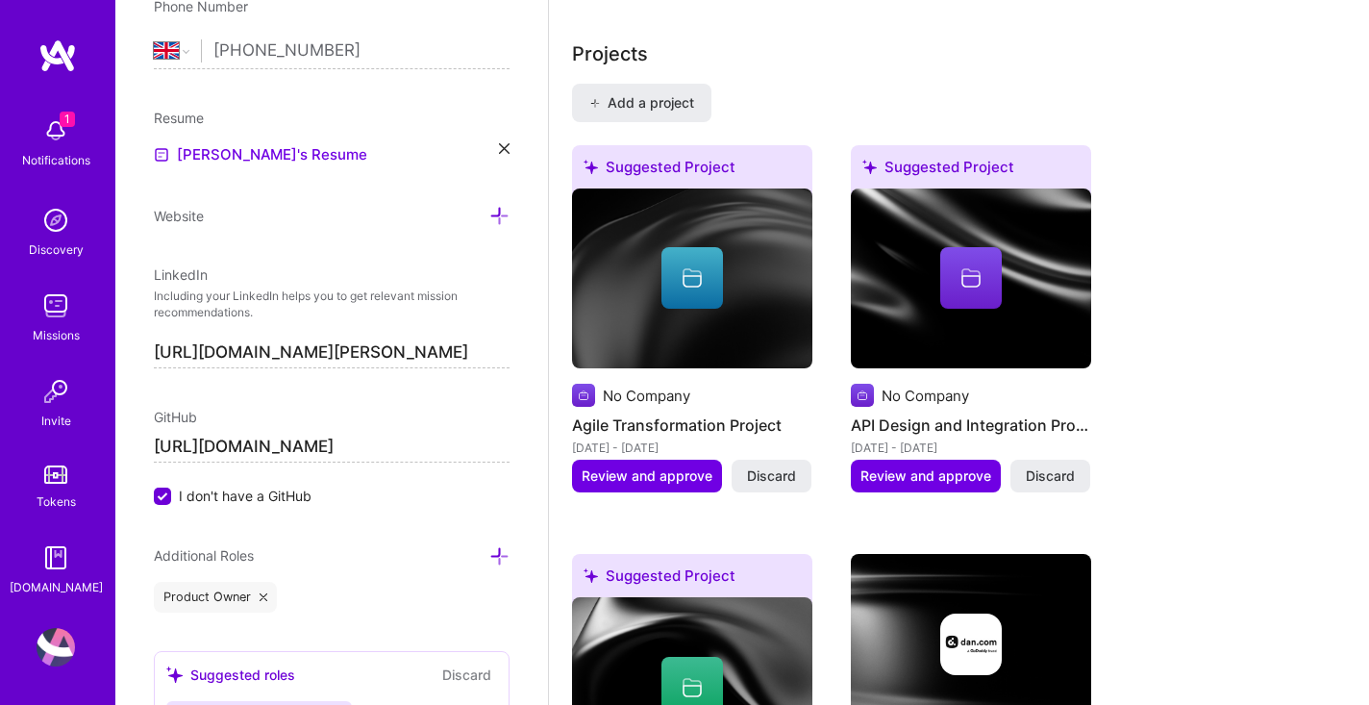
scroll to position [1590, 0]
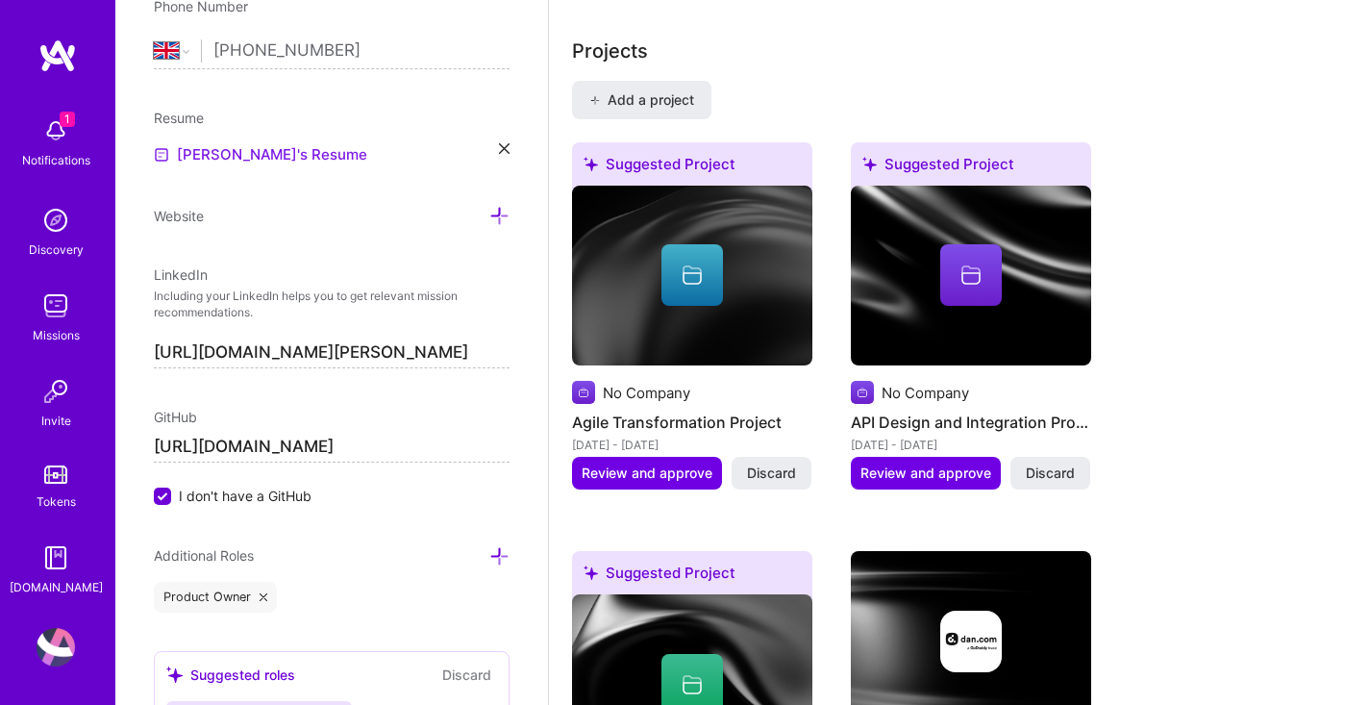
click at [237, 159] on link "[PERSON_NAME]'s Resume" at bounding box center [260, 154] width 213 height 23
click at [506, 149] on icon at bounding box center [504, 148] width 11 height 11
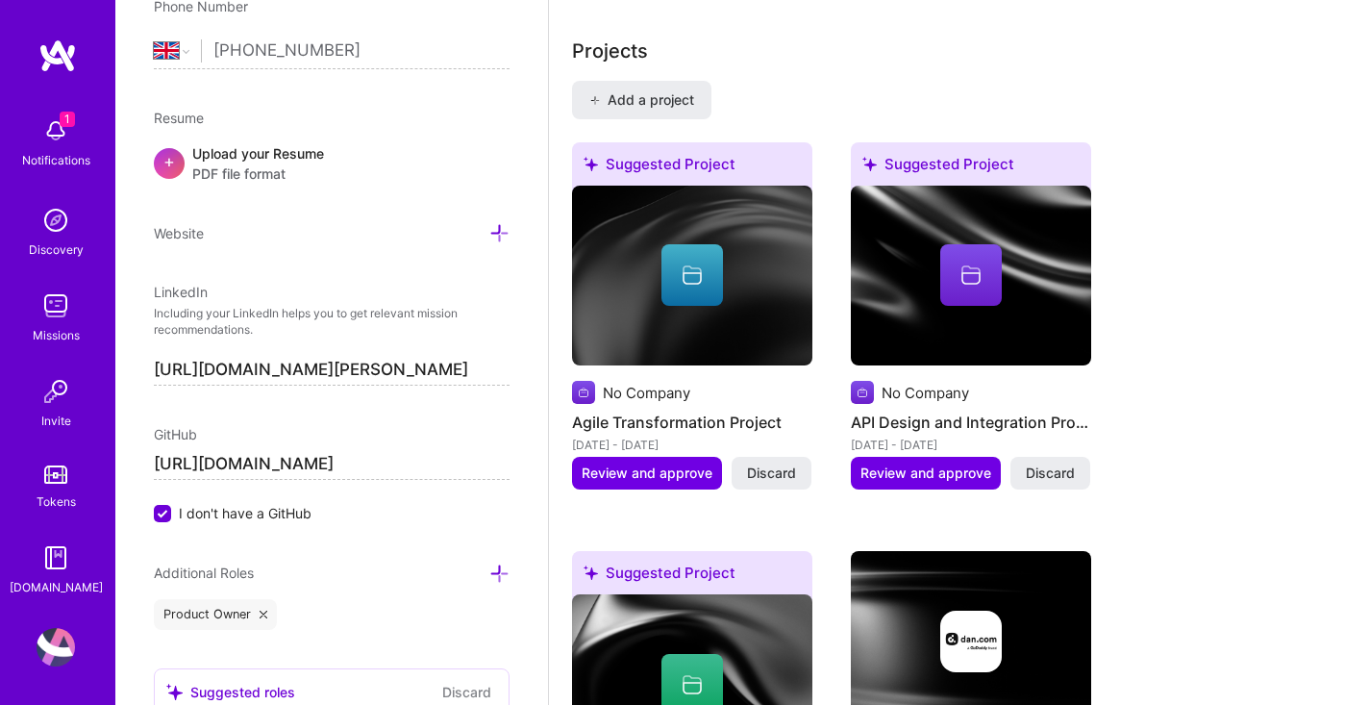
click at [259, 156] on div "Upload your Resume PDF file format" at bounding box center [258, 163] width 132 height 40
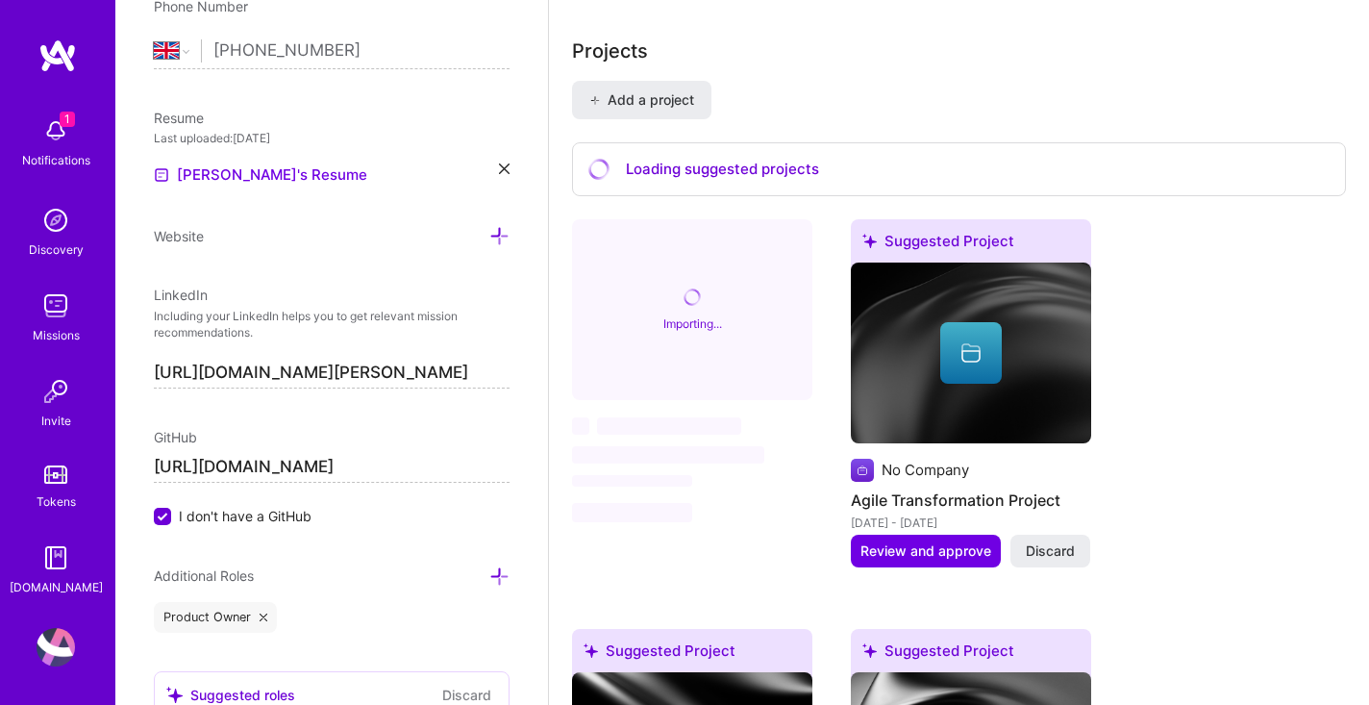
scroll to position [0, 0]
drag, startPoint x: 508, startPoint y: 375, endPoint x: 137, endPoint y: 375, distance: 370.2
click at [137, 375] on div "Add photo [PERSON_NAME] Product Manager 26 Years Experience Location This is th…" at bounding box center [331, 352] width 433 height 705
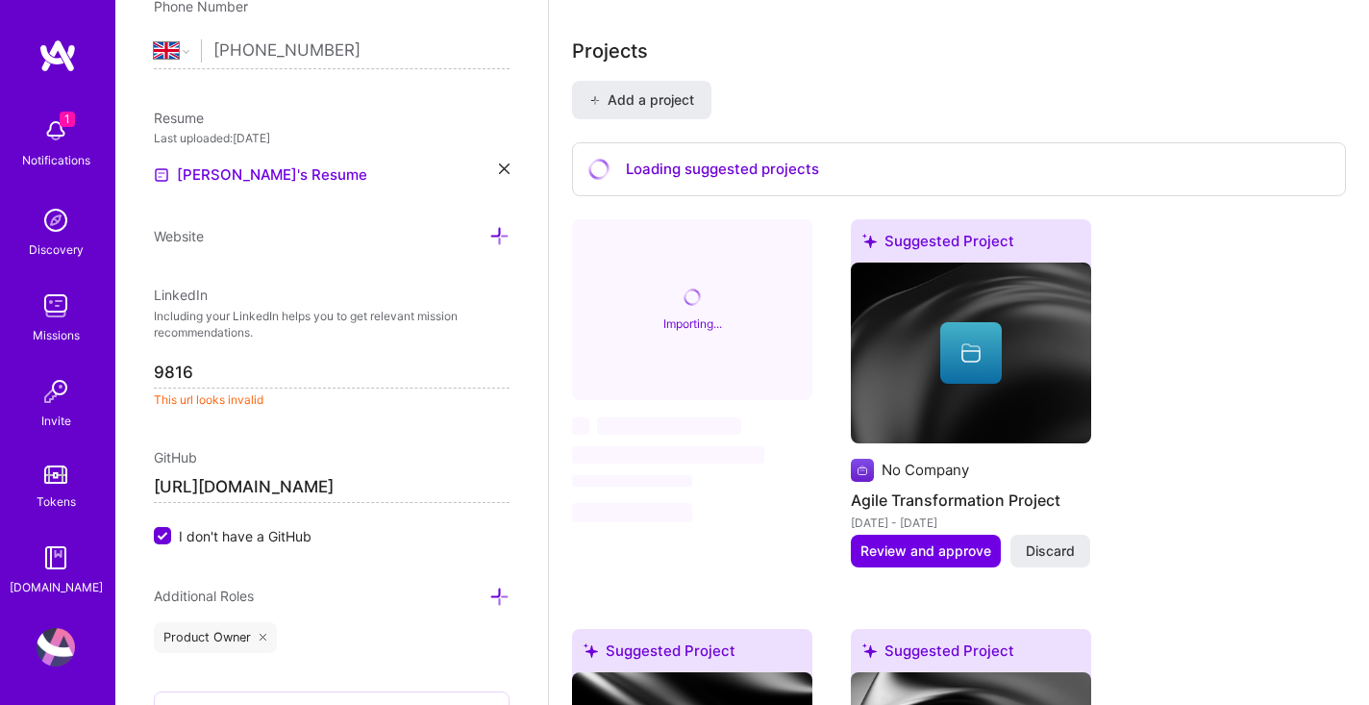
drag, startPoint x: 202, startPoint y: 373, endPoint x: 146, endPoint y: 373, distance: 55.8
click at [146, 373] on div "Add photo [PERSON_NAME] Product Manager 26 Years Experience Location This is th…" at bounding box center [331, 352] width 433 height 705
paste input "[URL][DOMAIN_NAME][PERSON_NAME]"
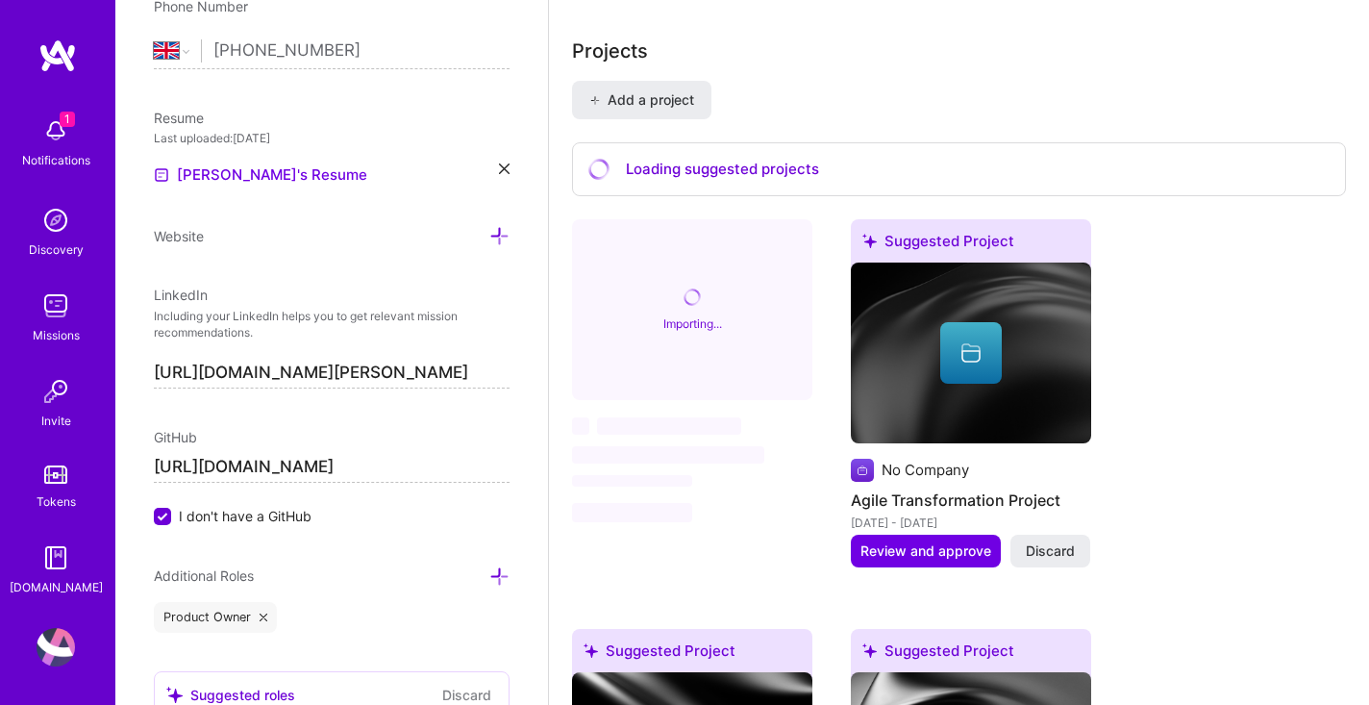
type input "[URL][DOMAIN_NAME][PERSON_NAME]"
click at [484, 421] on div "Add photo [PERSON_NAME] Product Manager 26 Years Experience Location This is th…" at bounding box center [331, 352] width 433 height 705
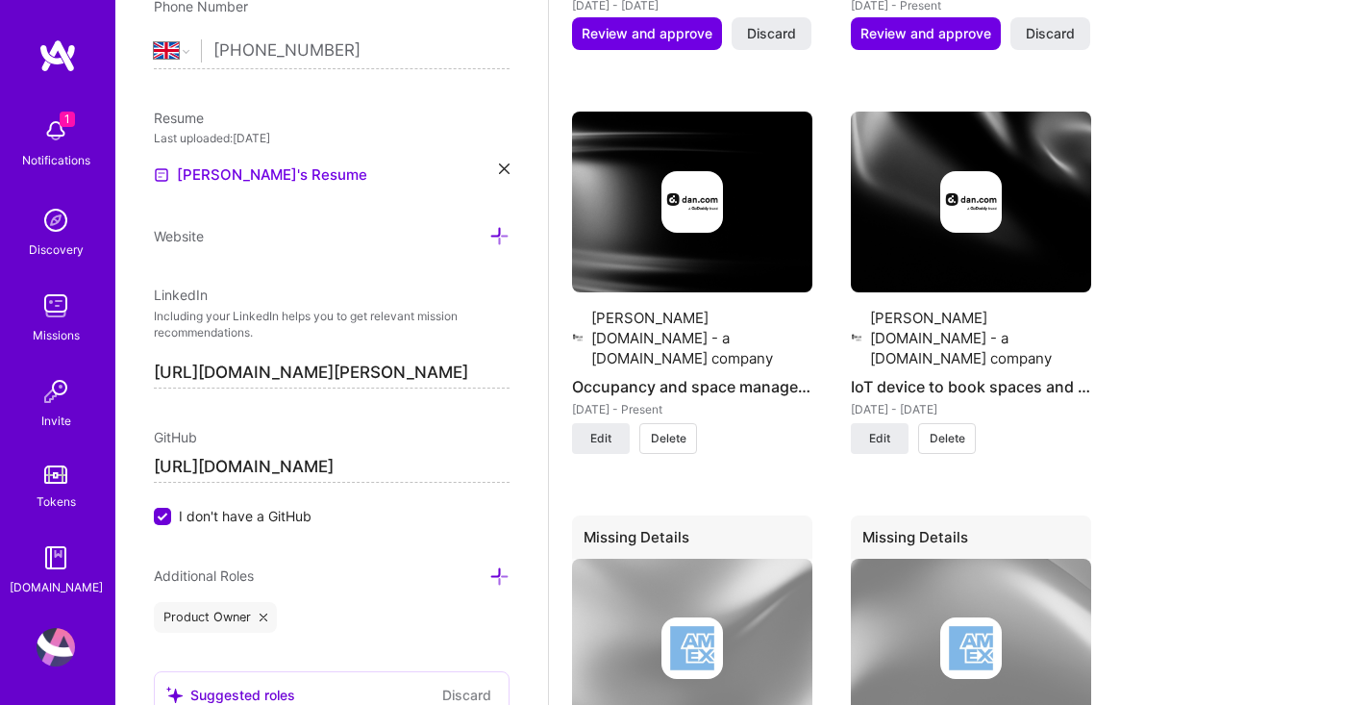
scroll to position [2517, 0]
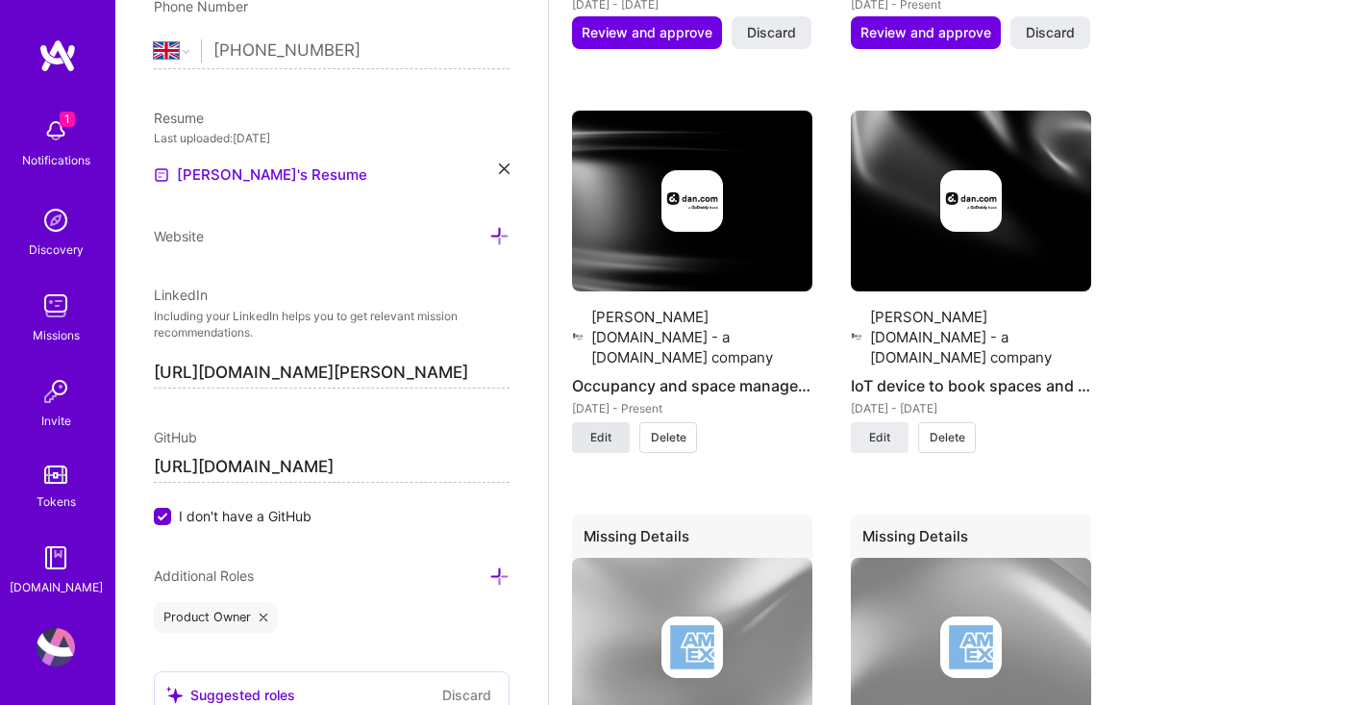
click at [599, 429] on span "Edit" at bounding box center [600, 437] width 21 height 17
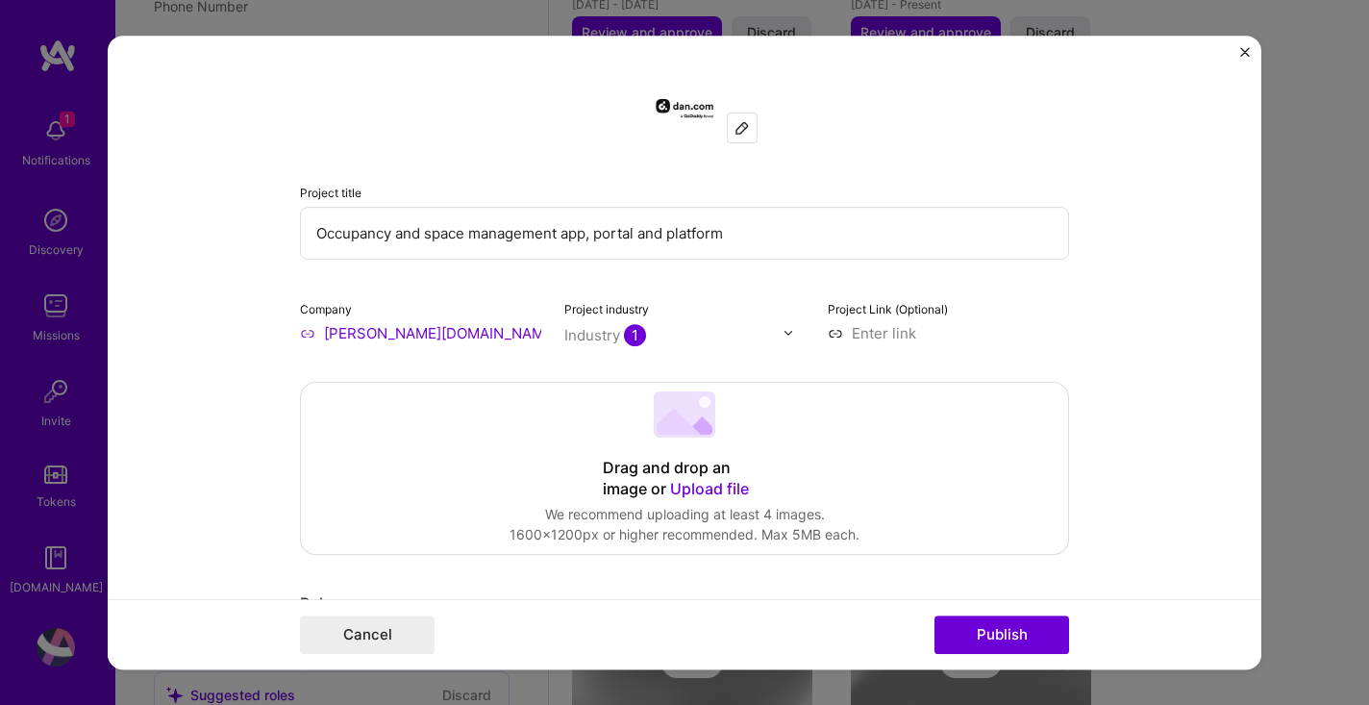
click at [744, 127] on img at bounding box center [742, 127] width 15 height 15
click at [741, 129] on img at bounding box center [742, 127] width 15 height 15
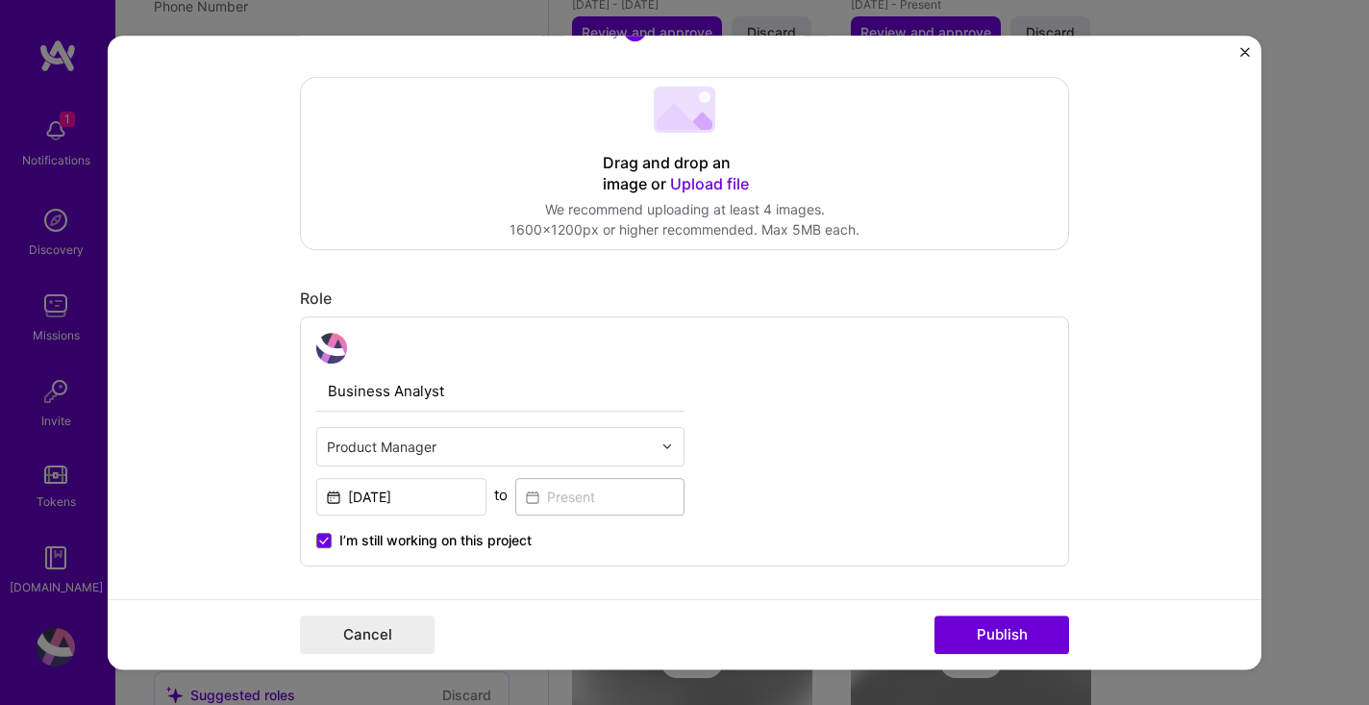
scroll to position [0, 0]
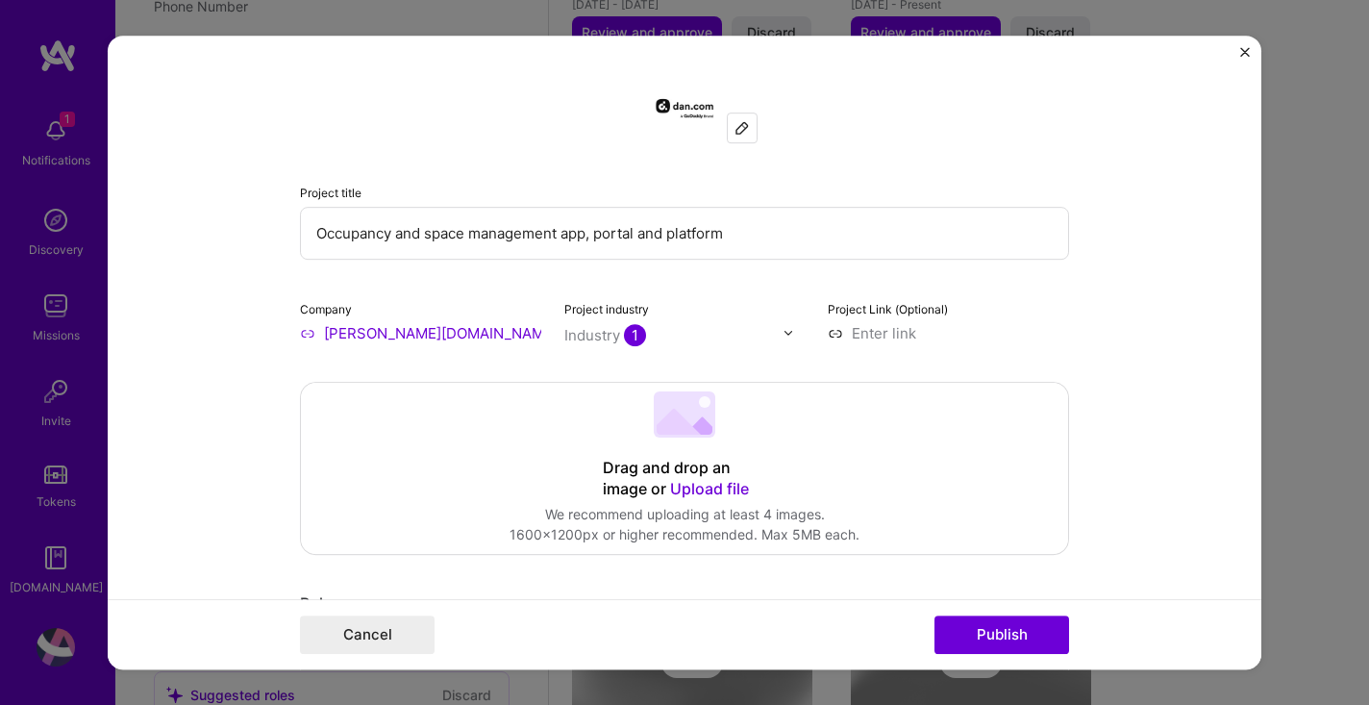
click at [1241, 55] on img "Close" at bounding box center [1245, 52] width 10 height 10
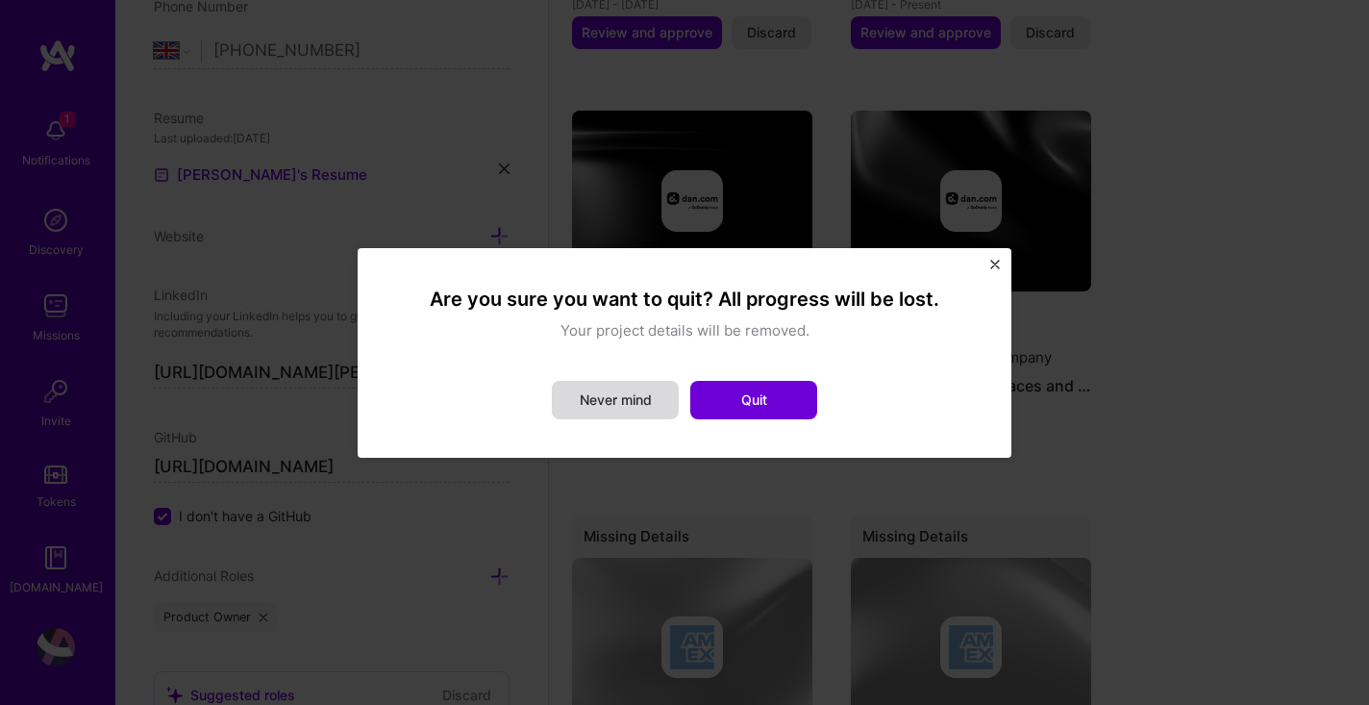
click at [625, 396] on button "Never mind" at bounding box center [615, 400] width 127 height 38
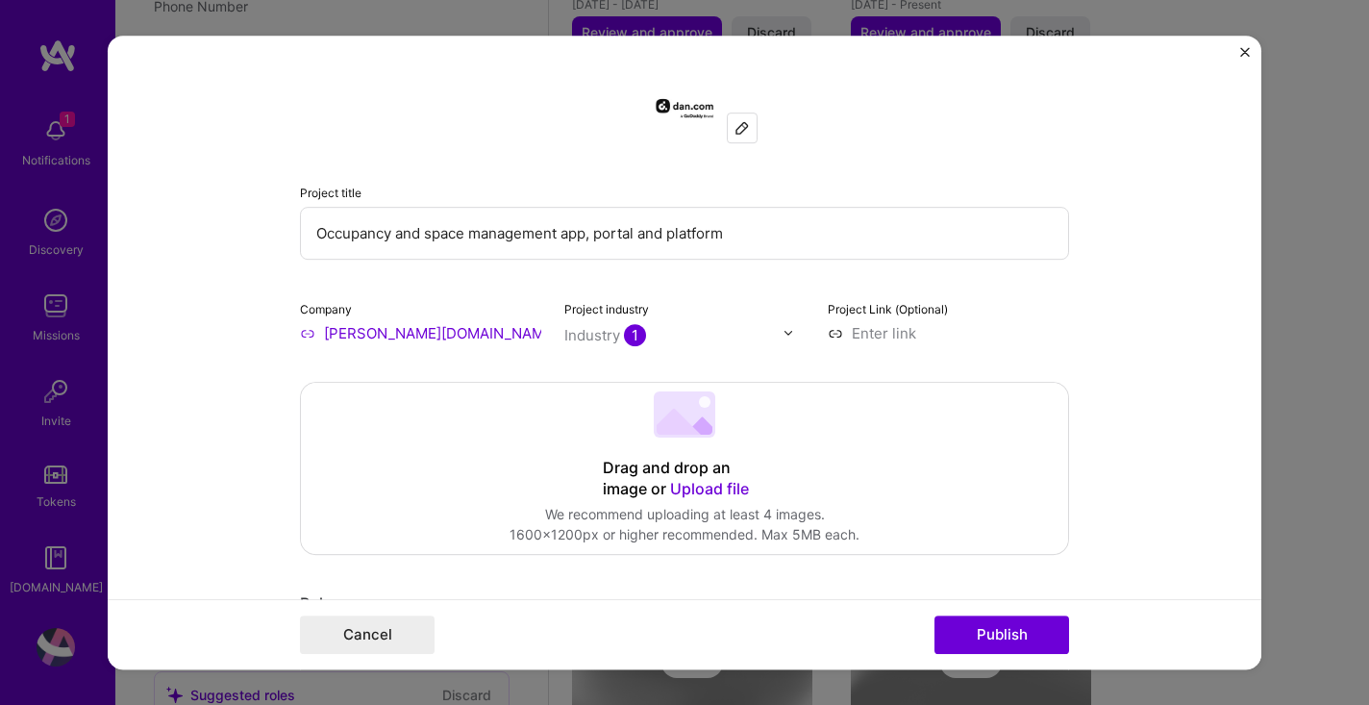
click at [1244, 53] on img "Close" at bounding box center [1245, 52] width 10 height 10
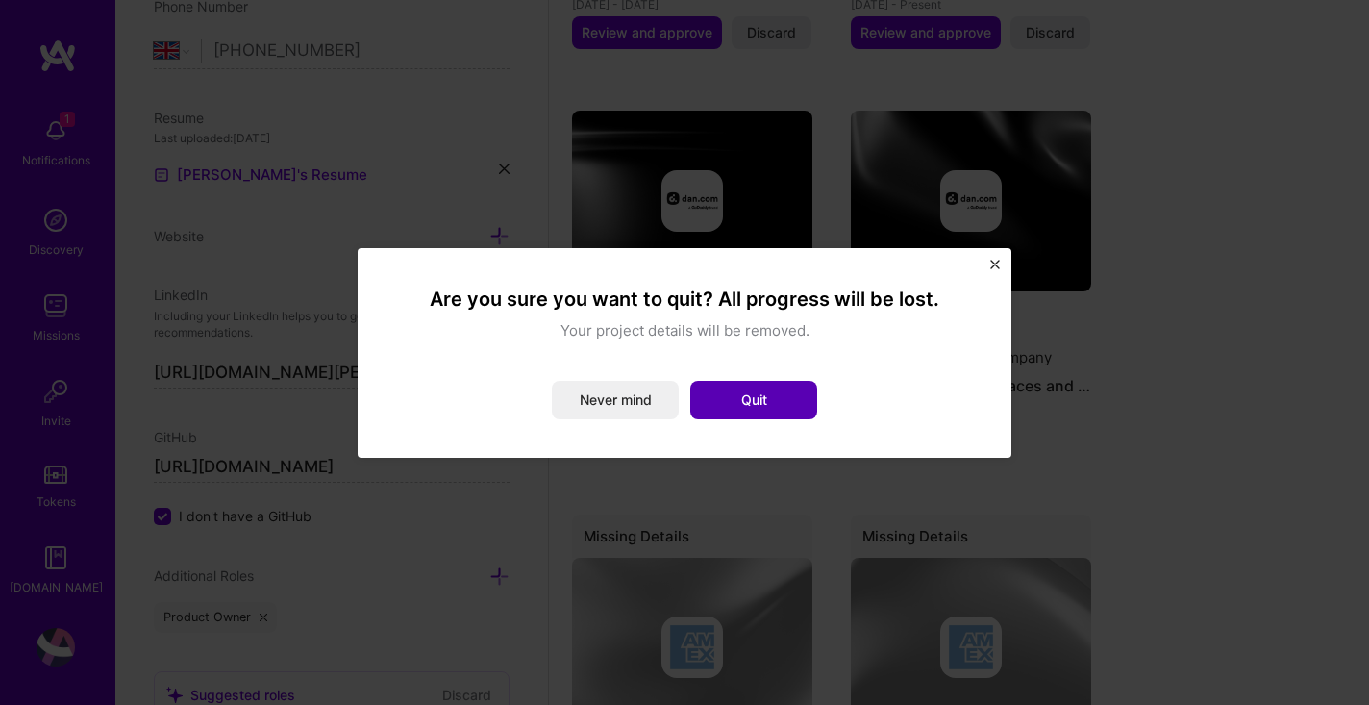
click at [768, 391] on button "Quit" at bounding box center [753, 400] width 127 height 38
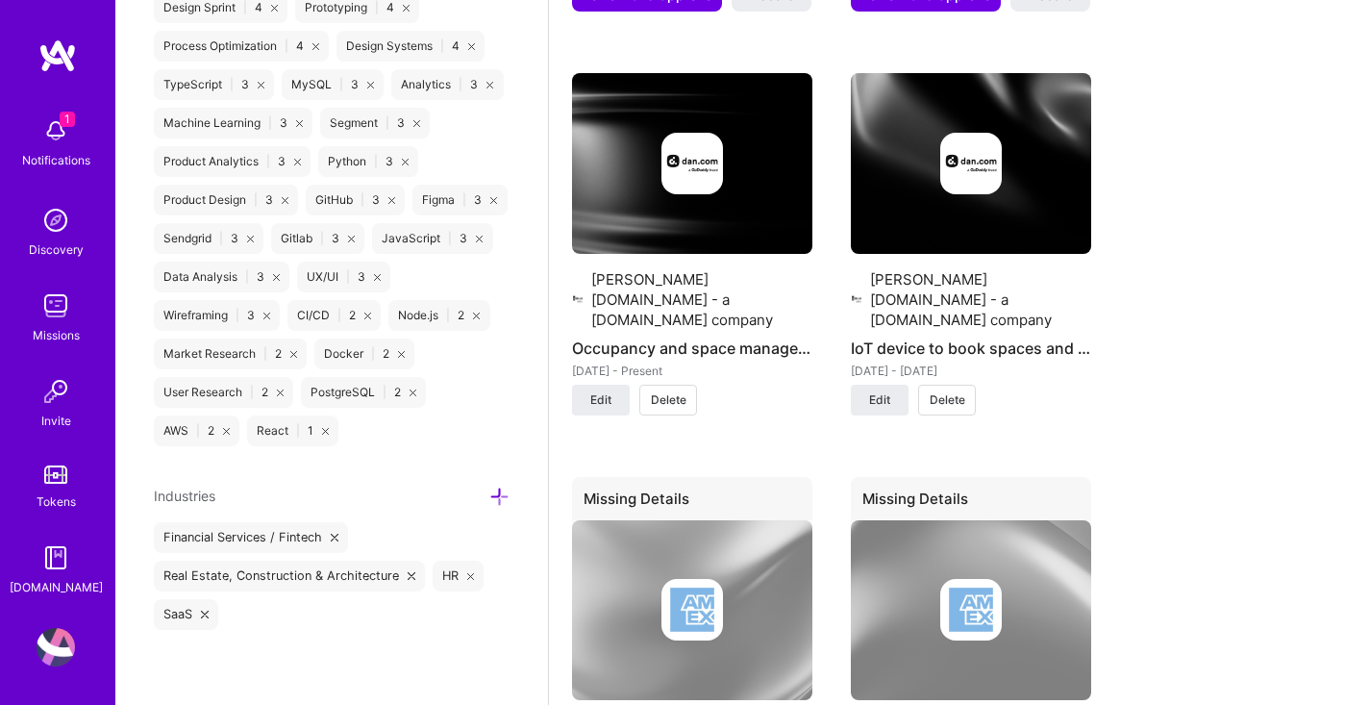
scroll to position [2556, 0]
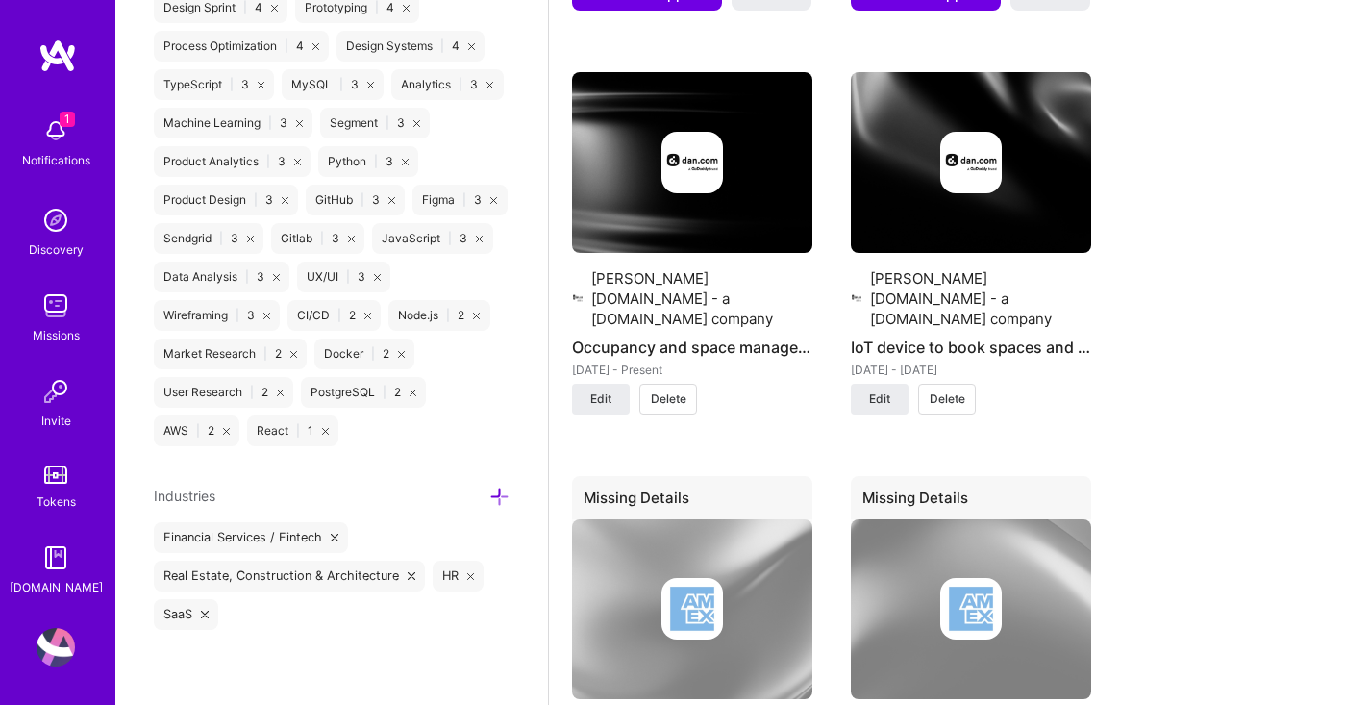
click at [679, 390] on span "Delete" at bounding box center [669, 398] width 36 height 17
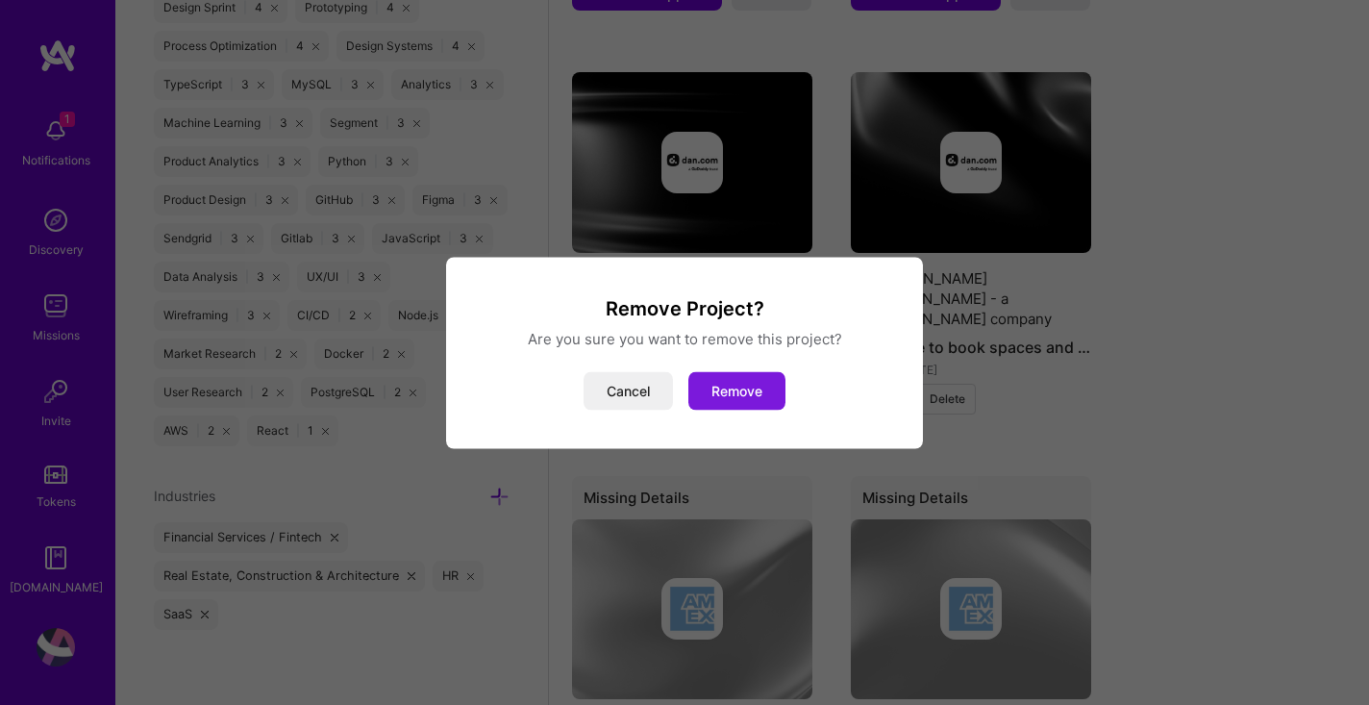
click at [736, 395] on button "Remove" at bounding box center [736, 390] width 97 height 38
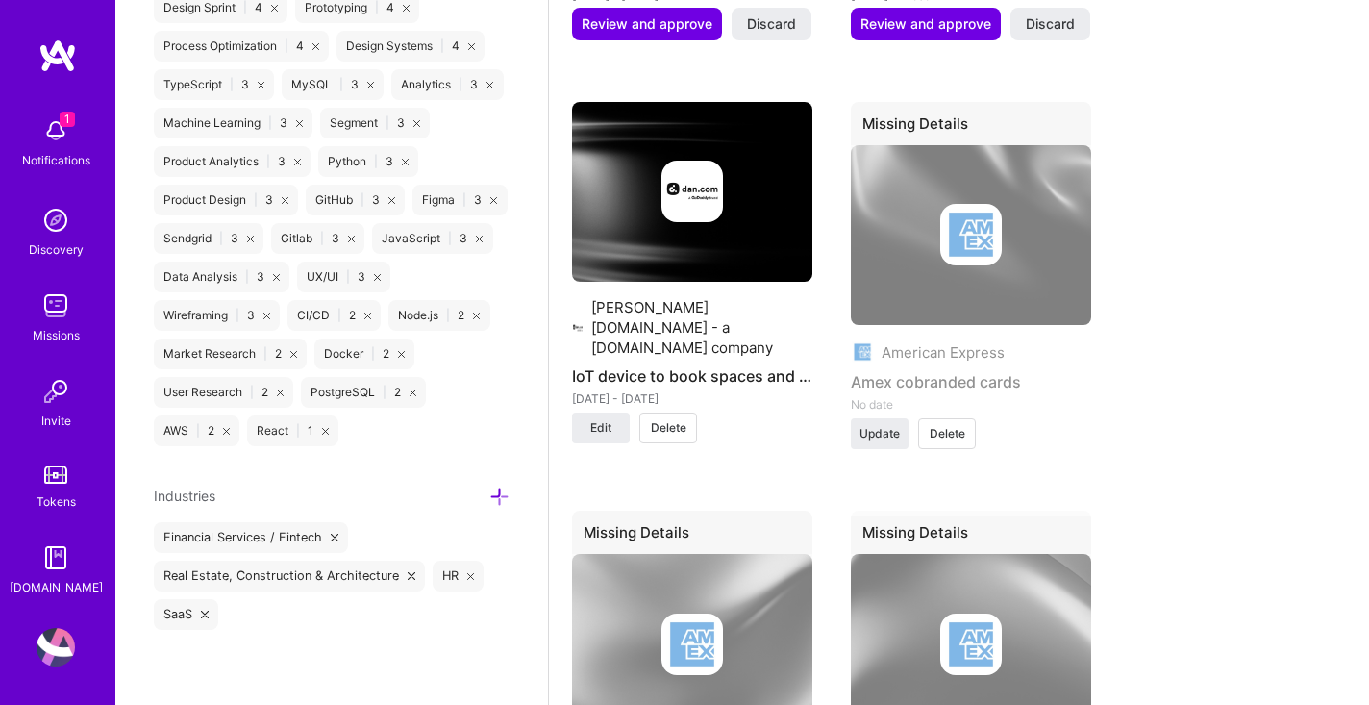
click at [677, 419] on span "Delete" at bounding box center [669, 427] width 36 height 17
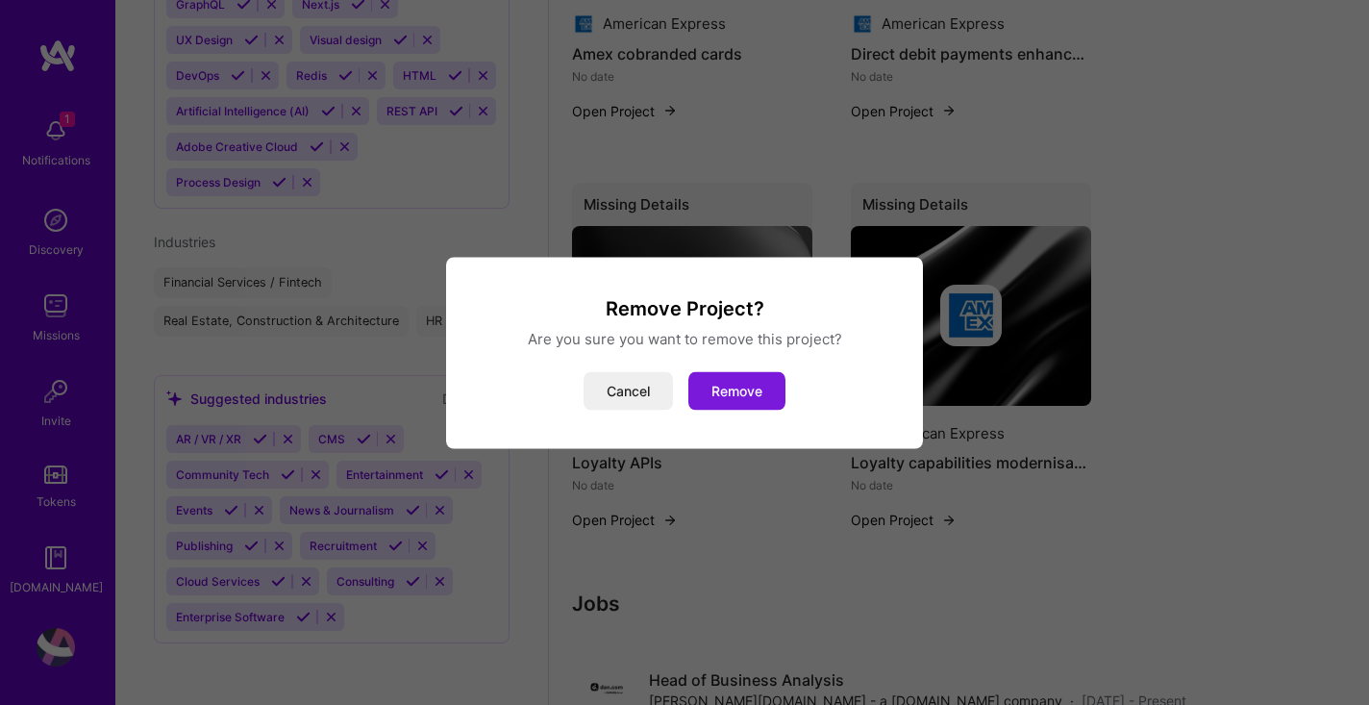
click at [738, 389] on button "Remove" at bounding box center [736, 390] width 97 height 38
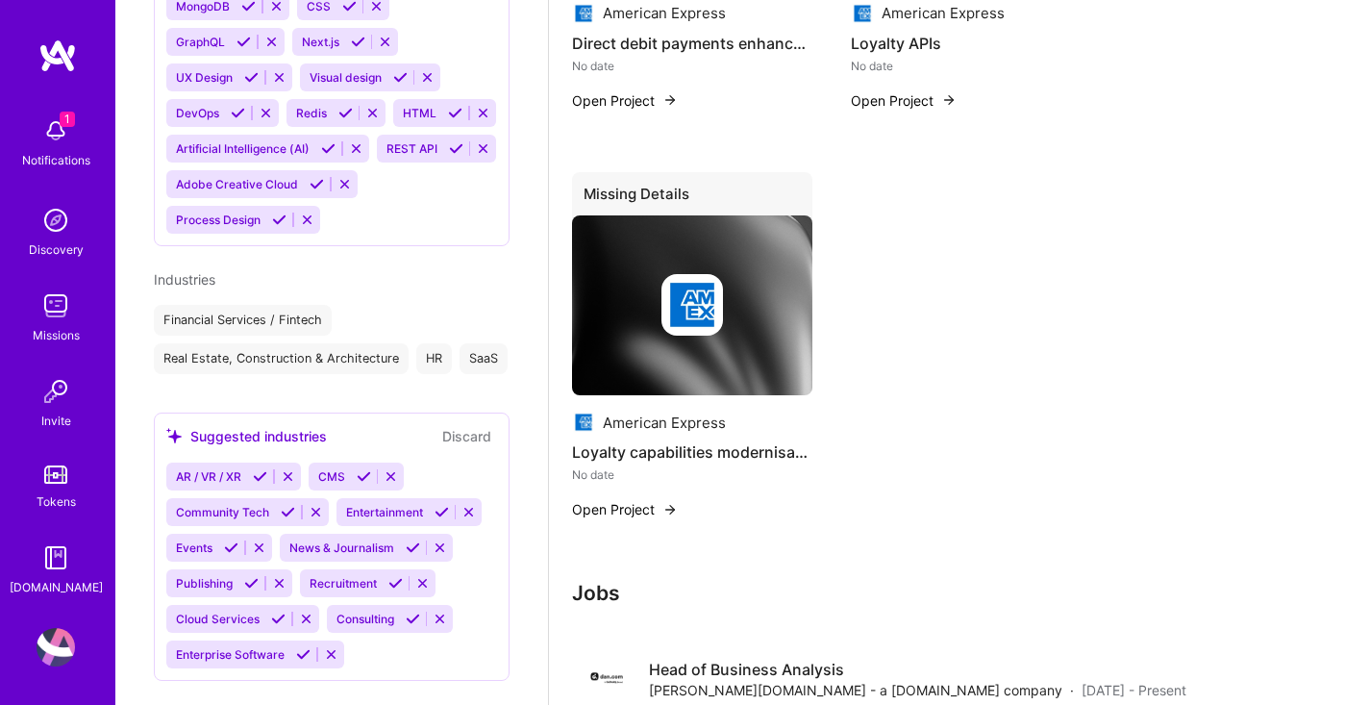
scroll to position [2569, 0]
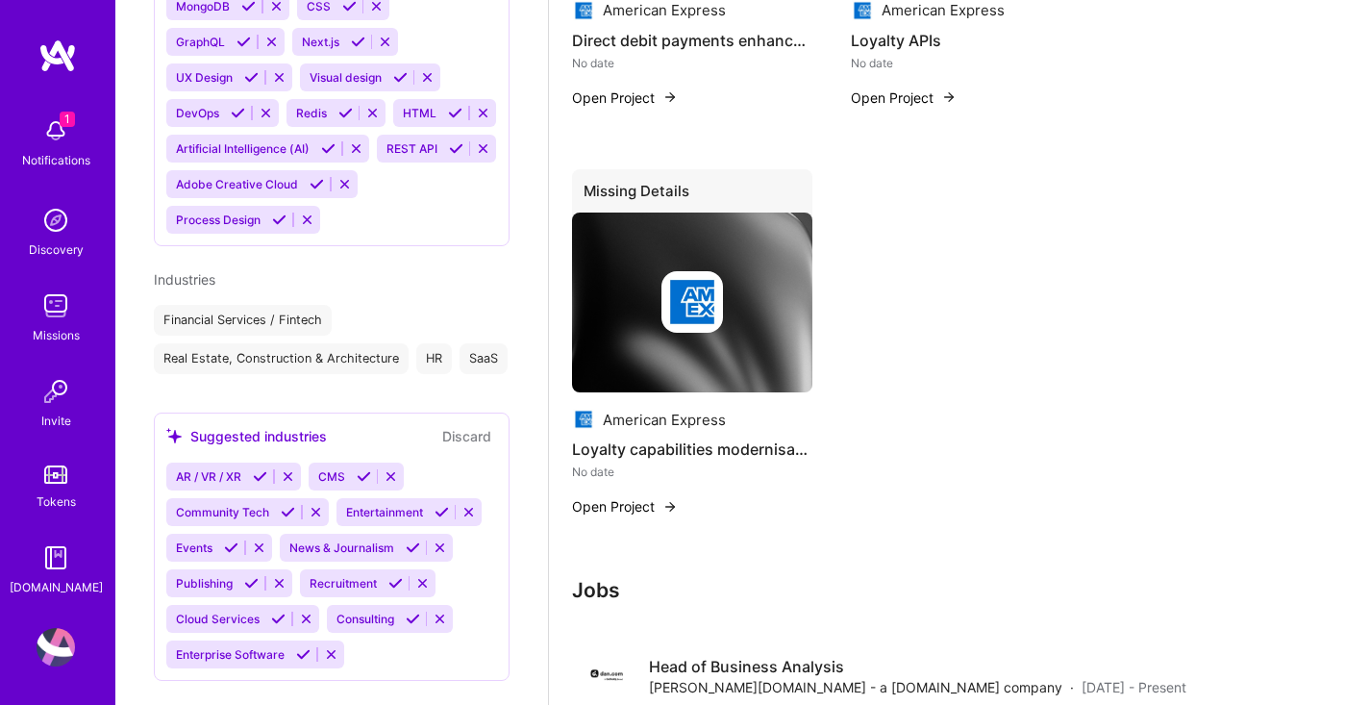
click at [631, 496] on button "Open Project" at bounding box center [625, 506] width 106 height 20
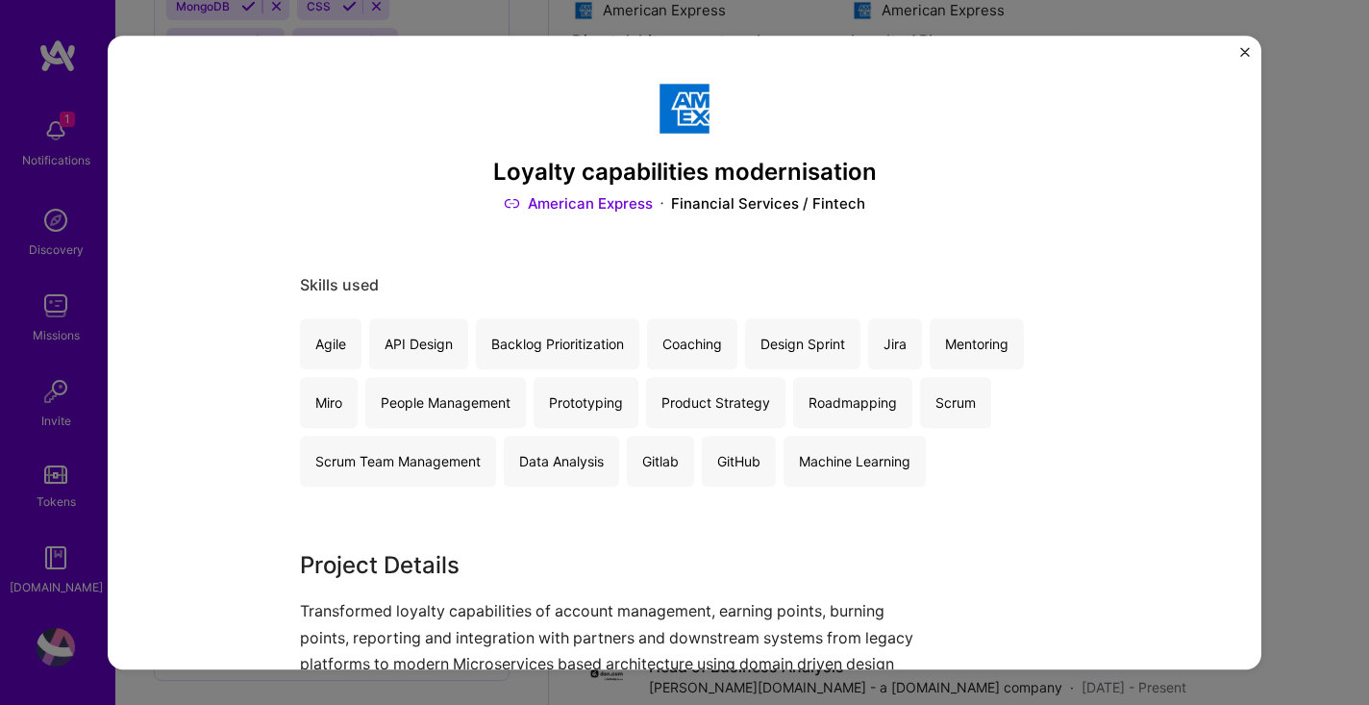
click at [1244, 54] on img "Close" at bounding box center [1245, 52] width 10 height 10
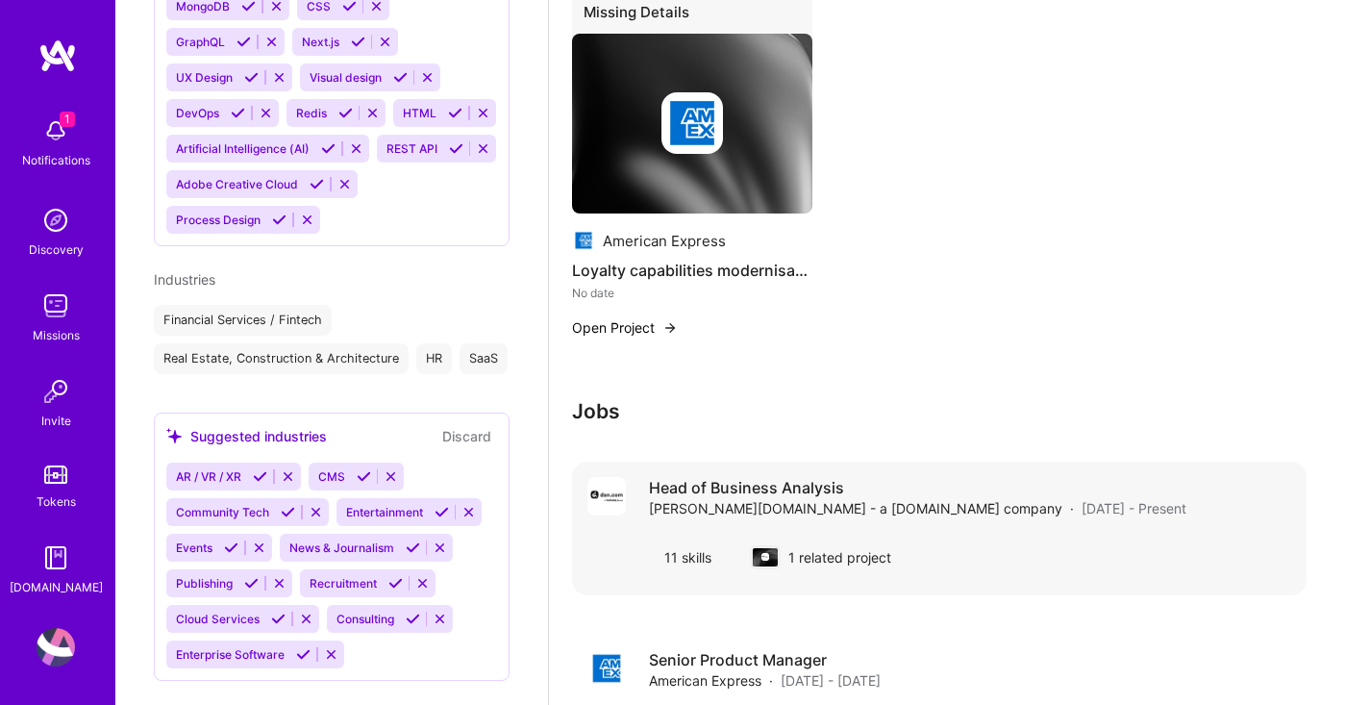
scroll to position [2752, 0]
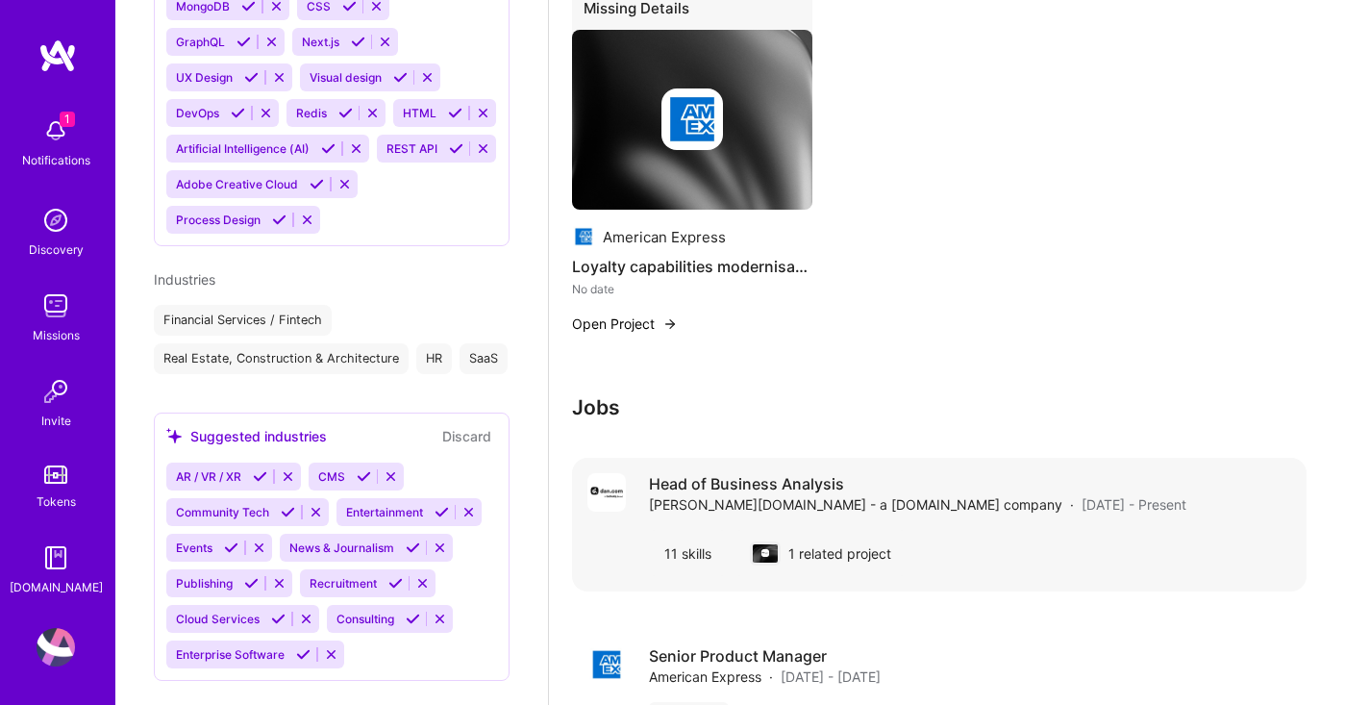
click at [811, 473] on h4 "Head of Business Analysis" at bounding box center [917, 483] width 537 height 21
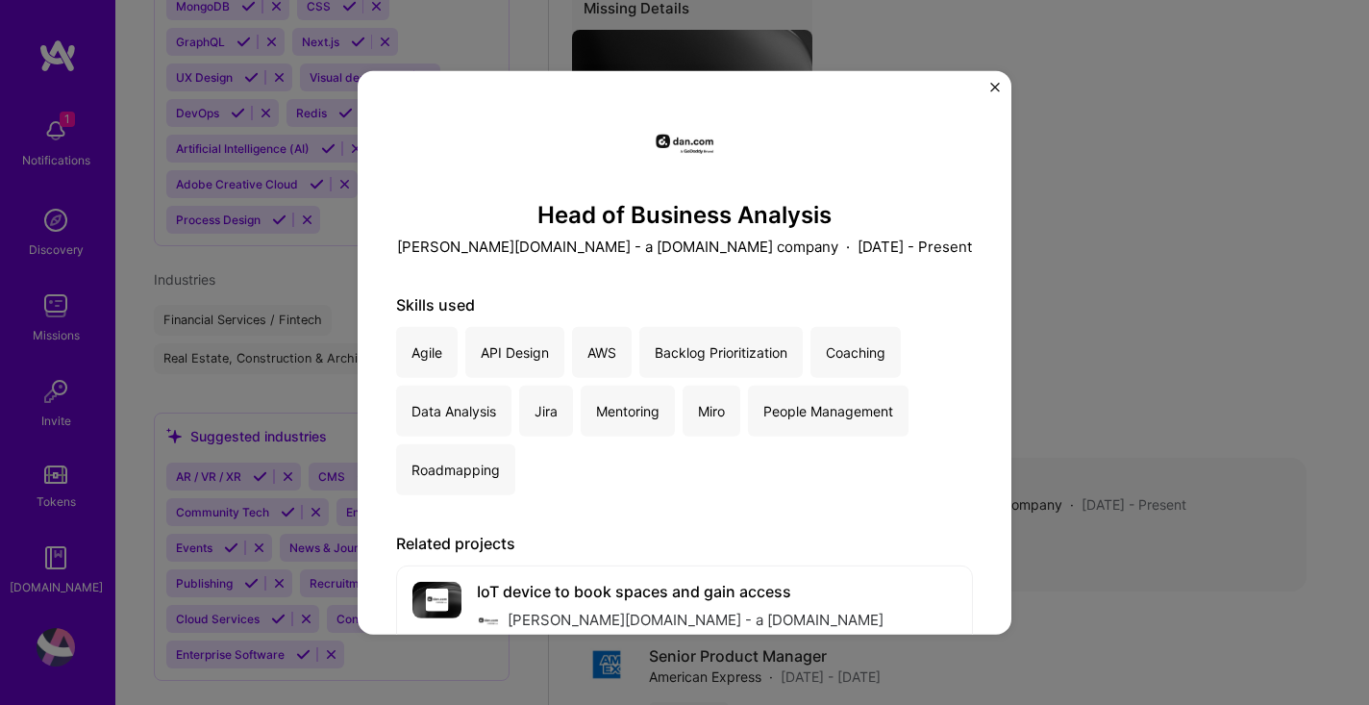
scroll to position [61, 0]
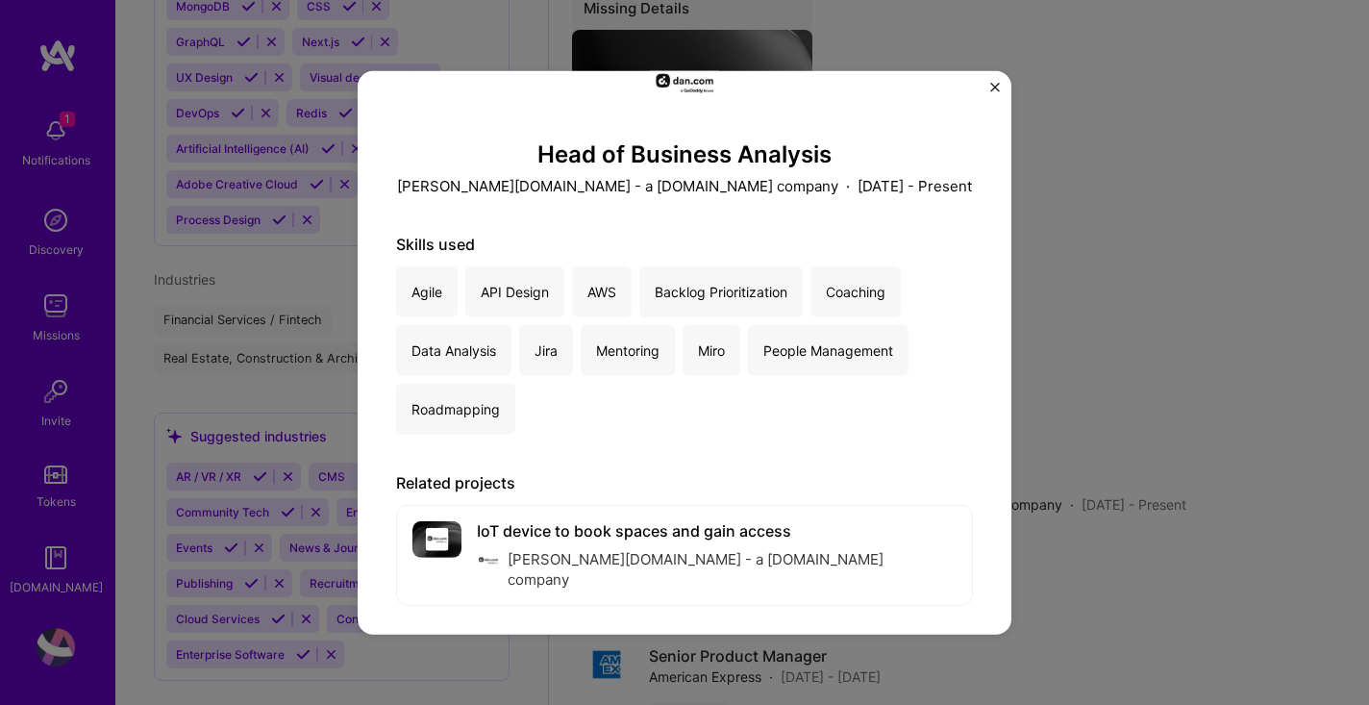
click at [990, 87] on img "Close" at bounding box center [995, 87] width 10 height 10
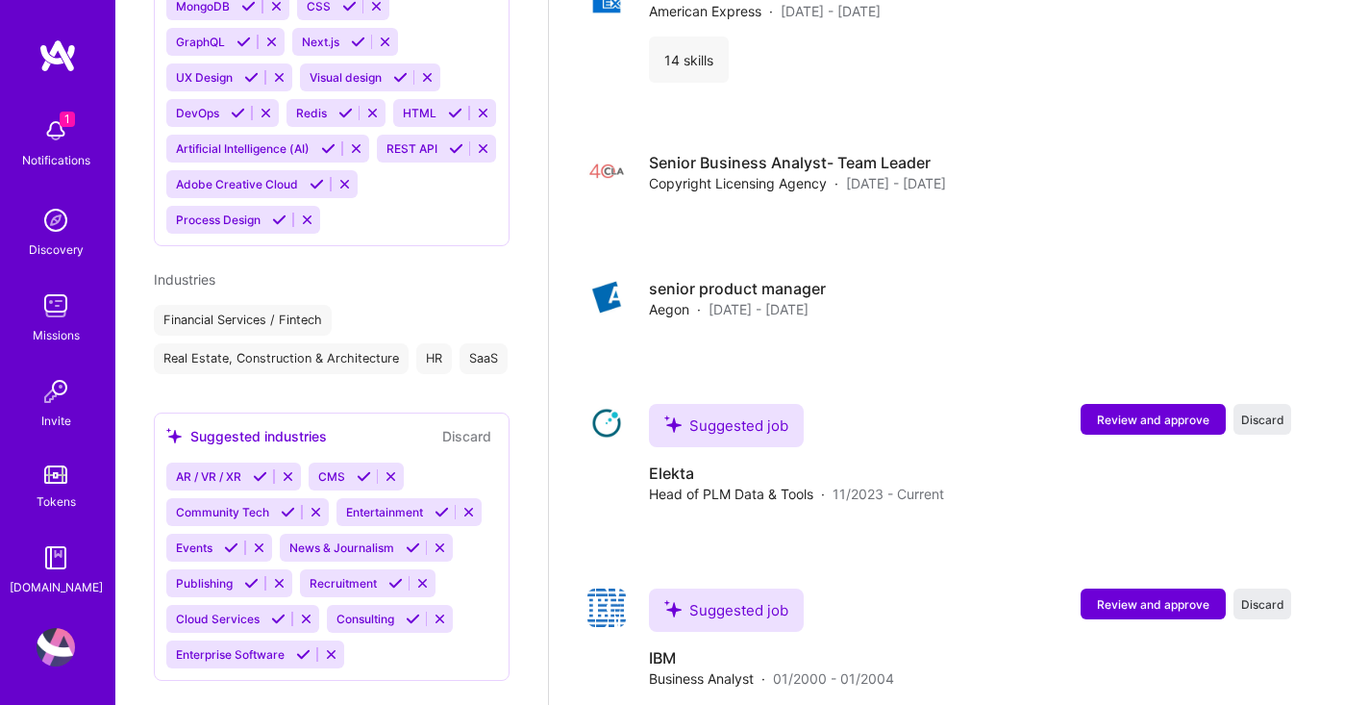
scroll to position [3423, 0]
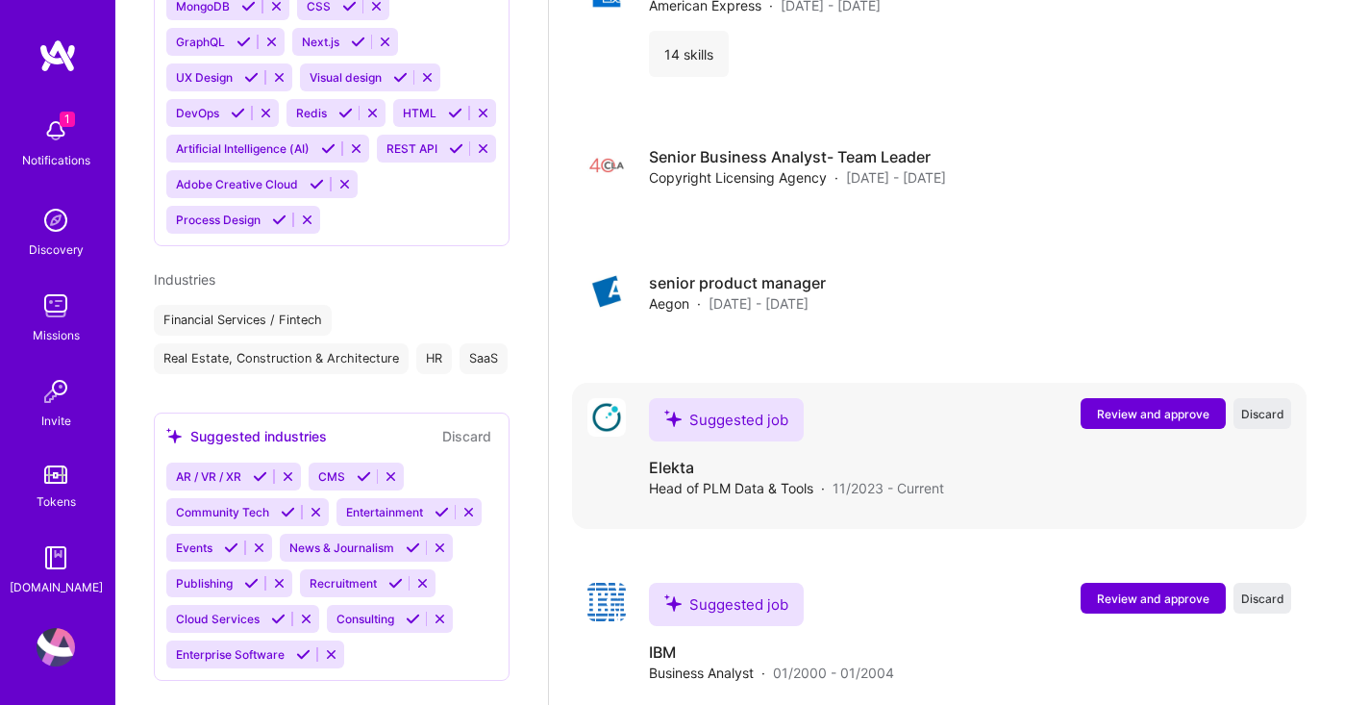
click at [1154, 406] on span "Review and approve" at bounding box center [1153, 414] width 112 height 16
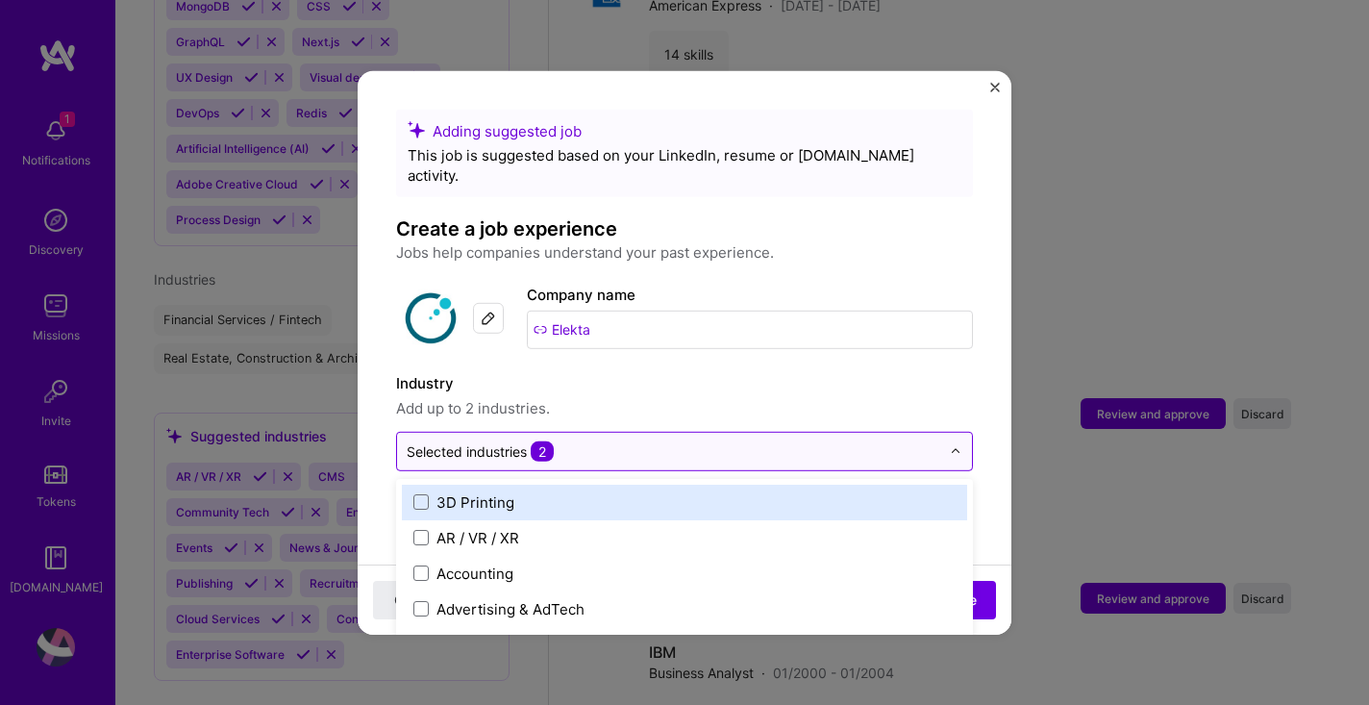
click at [950, 445] on img at bounding box center [956, 451] width 12 height 12
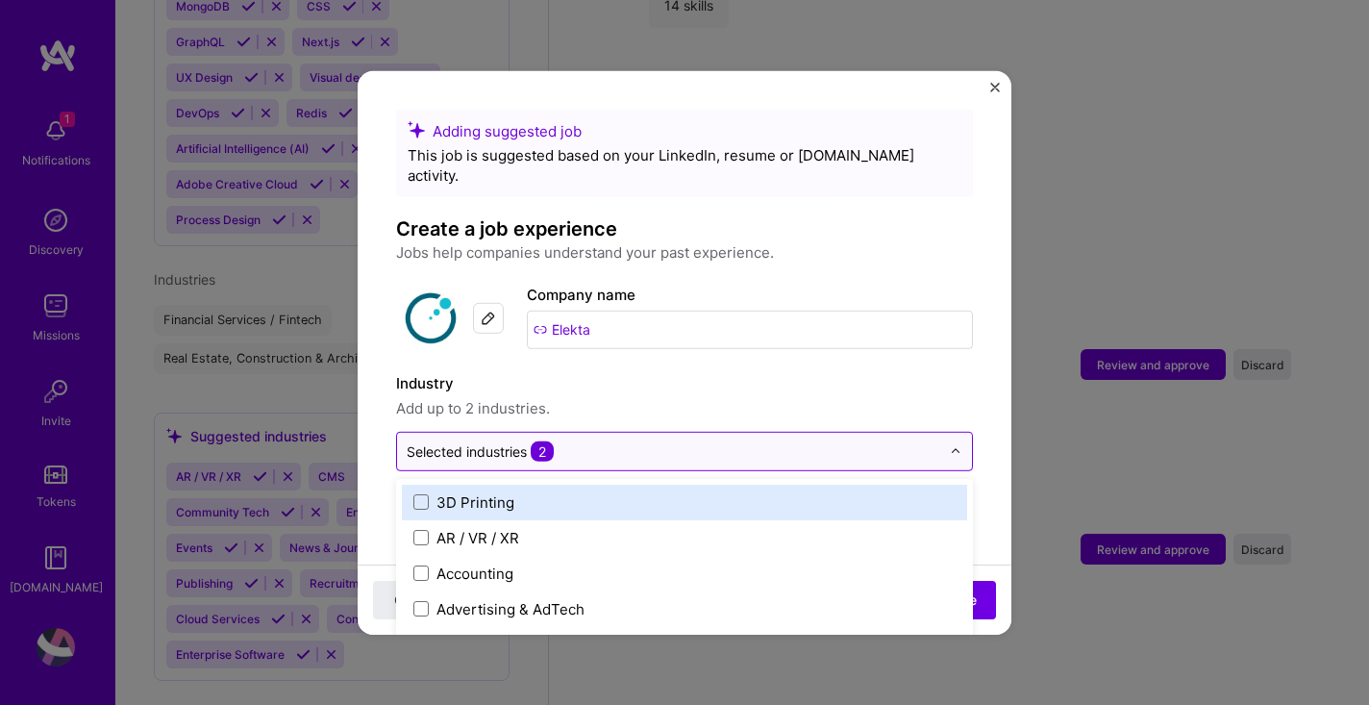
scroll to position [3472, 0]
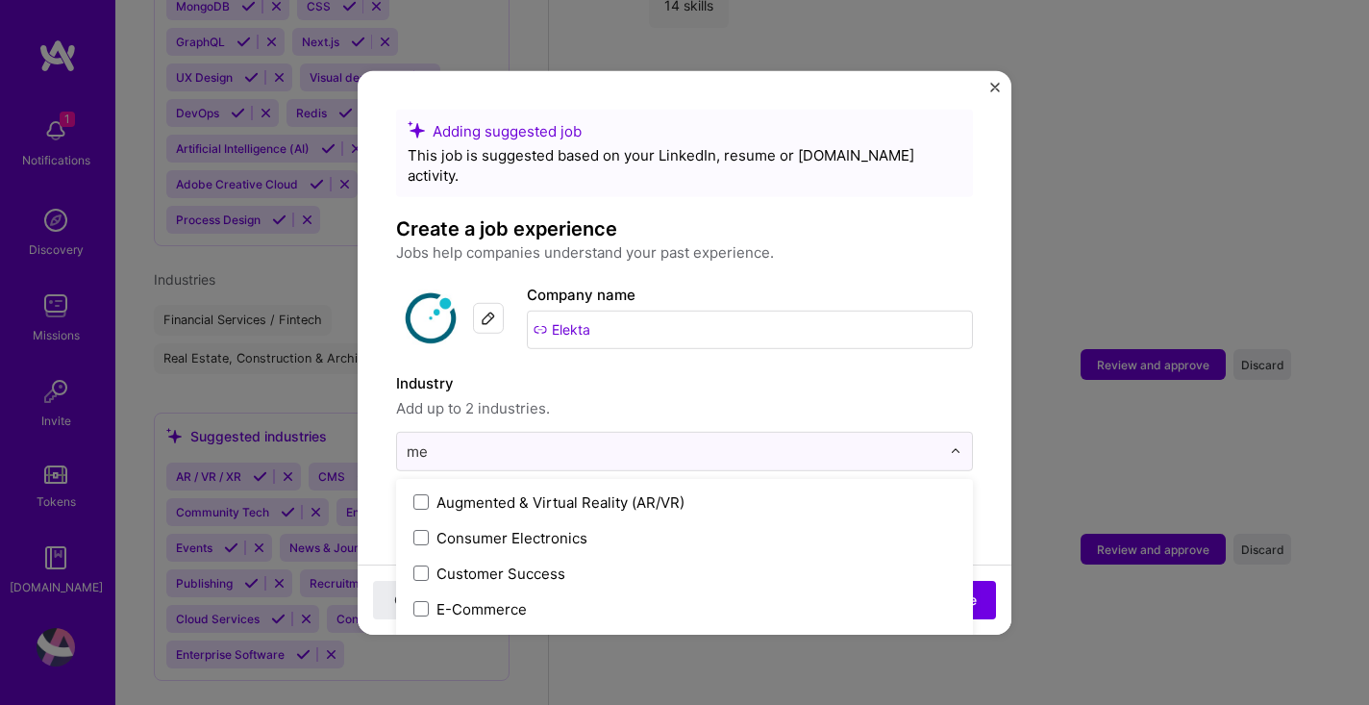
type input "m"
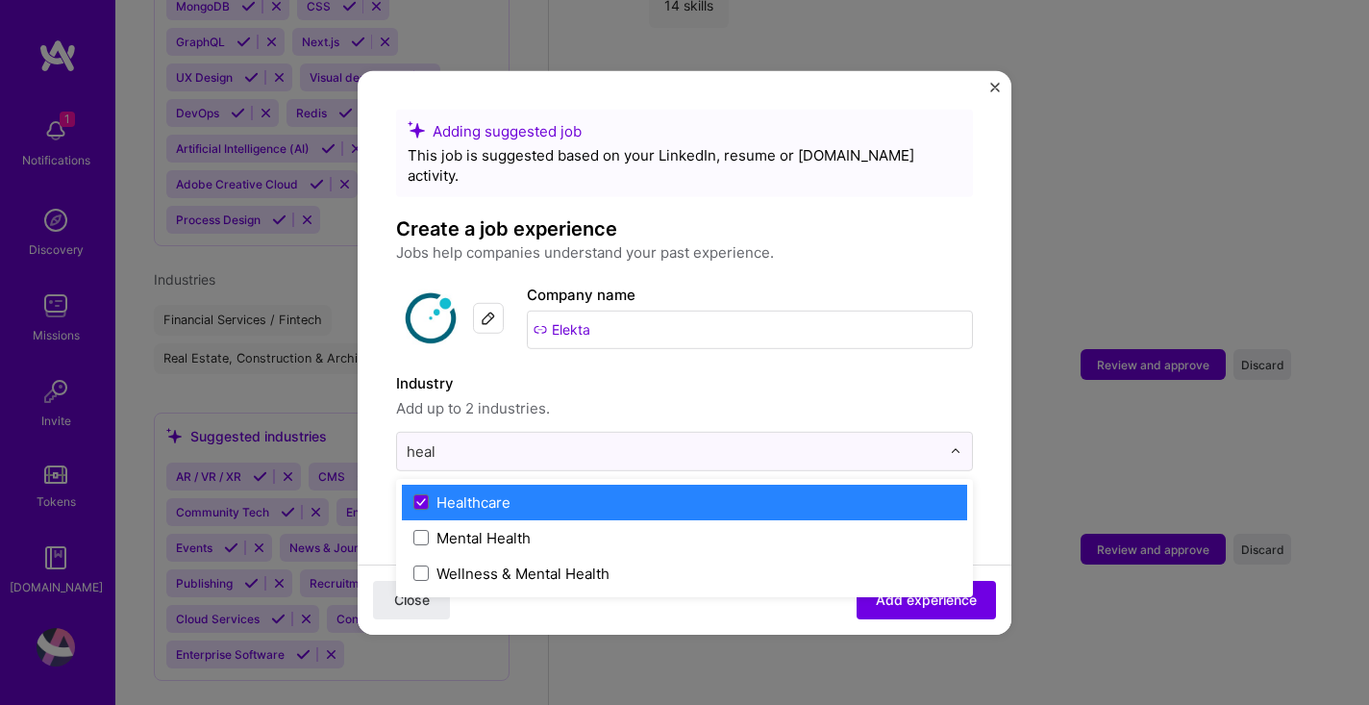
drag, startPoint x: 518, startPoint y: 438, endPoint x: 374, endPoint y: 426, distance: 144.8
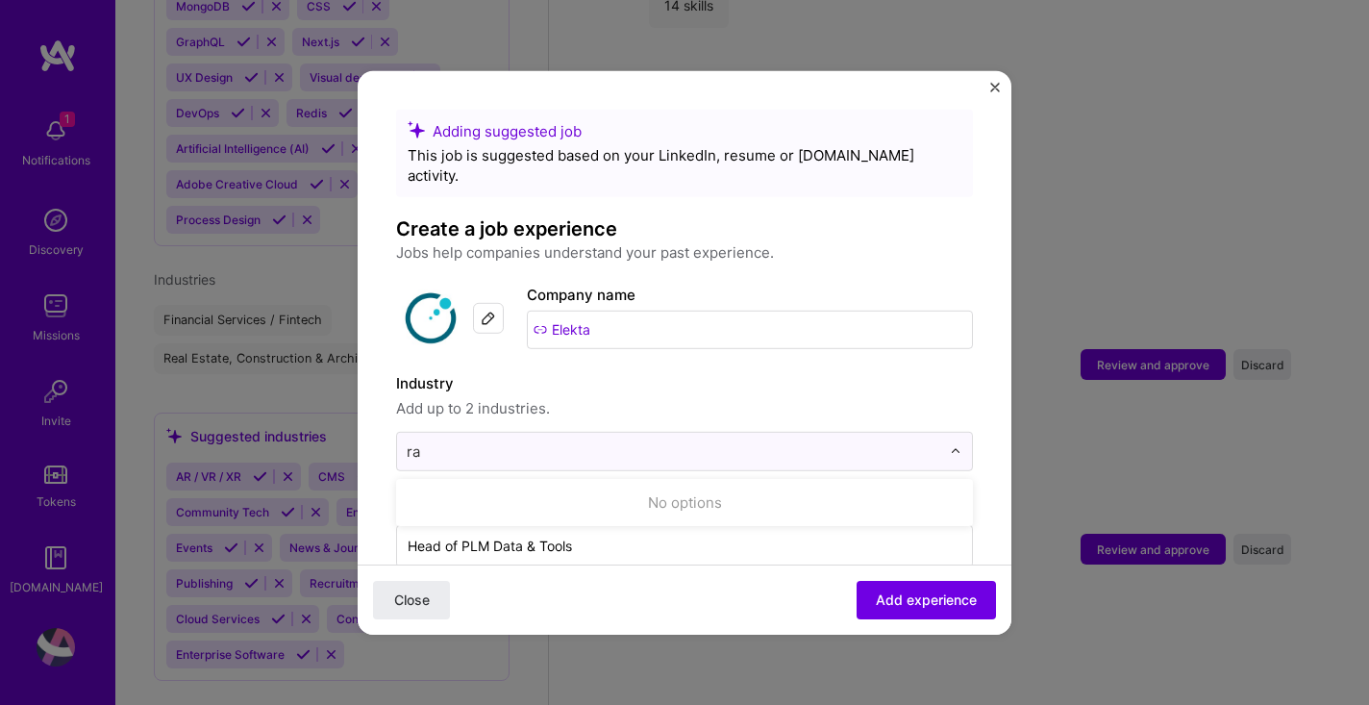
type input "r"
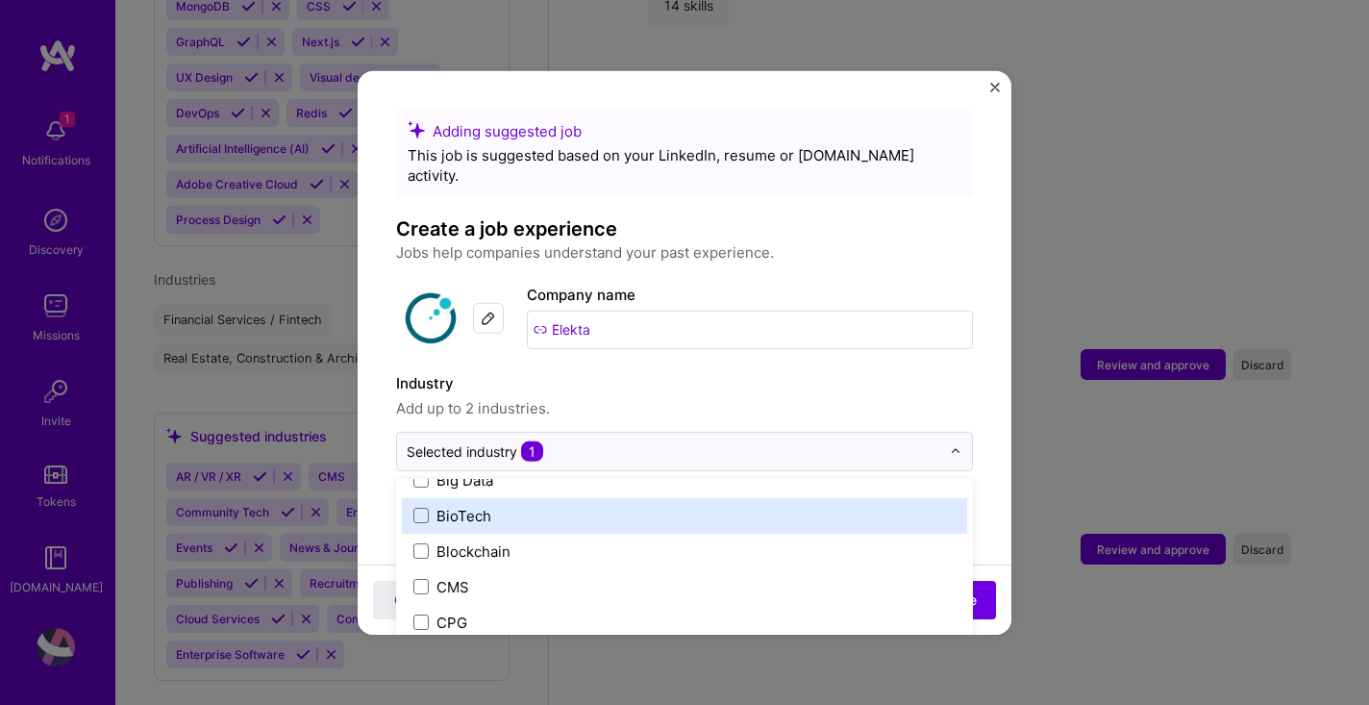
scroll to position [772, 0]
click at [428, 505] on span at bounding box center [420, 512] width 15 height 15
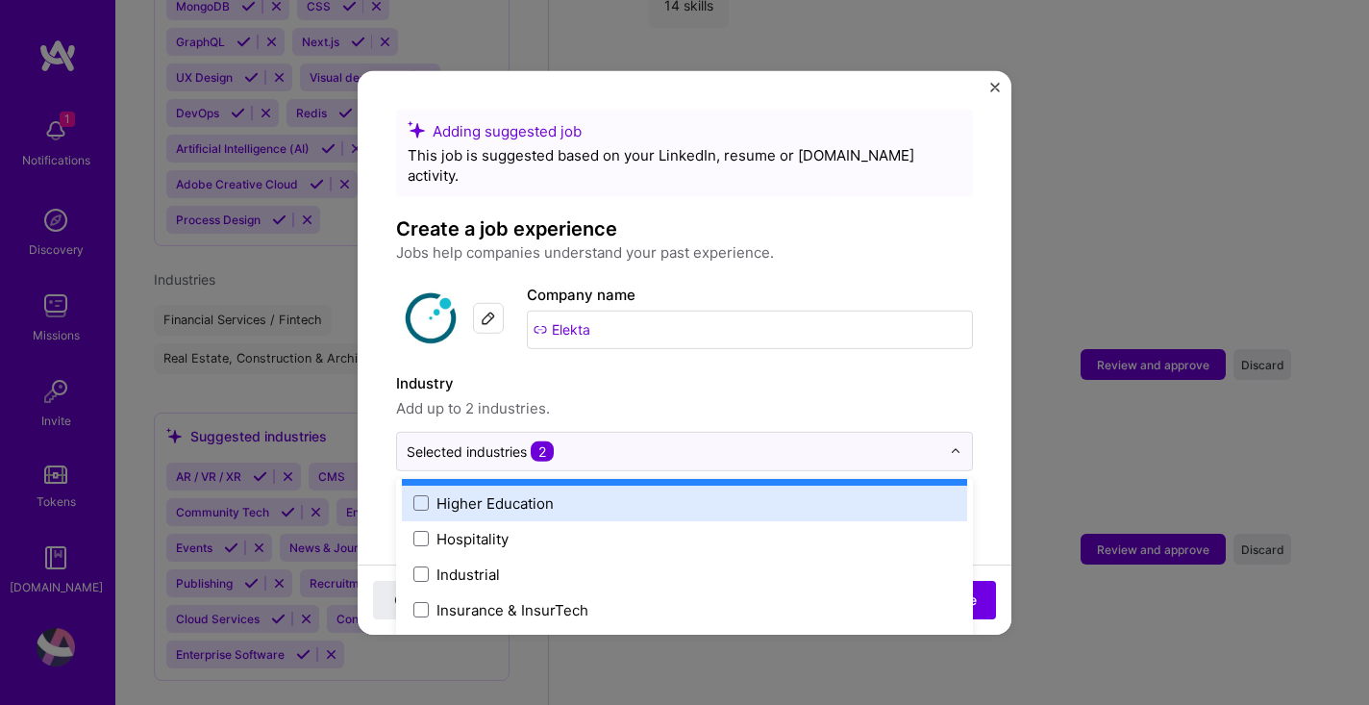
scroll to position [2491, 0]
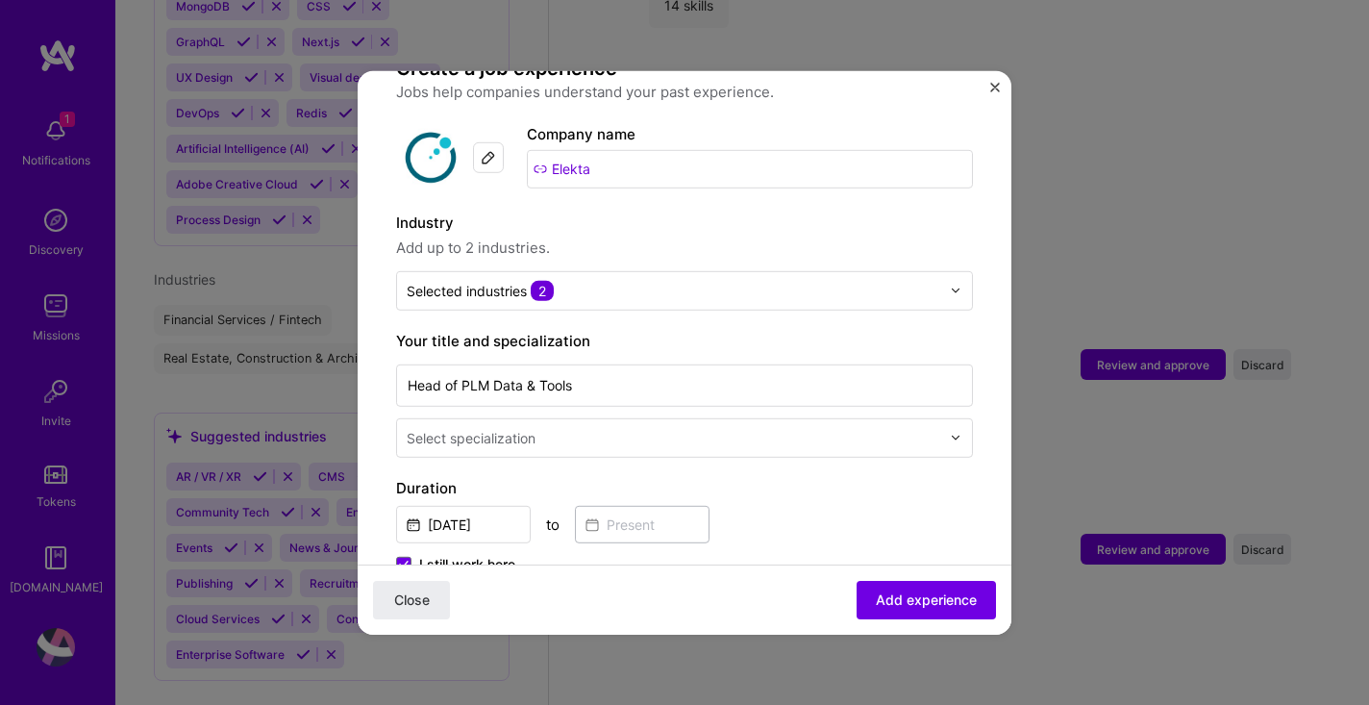
scroll to position [171, 0]
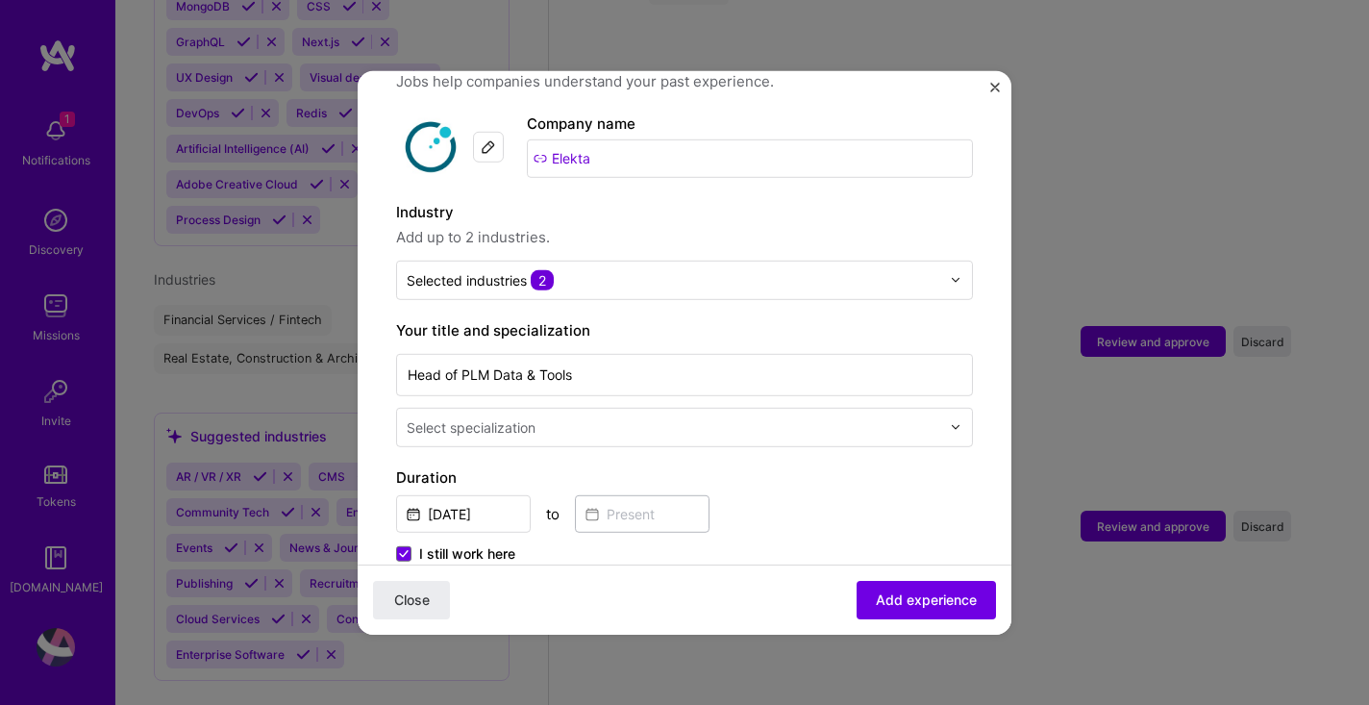
click at [755, 416] on input "text" at bounding box center [675, 426] width 537 height 20
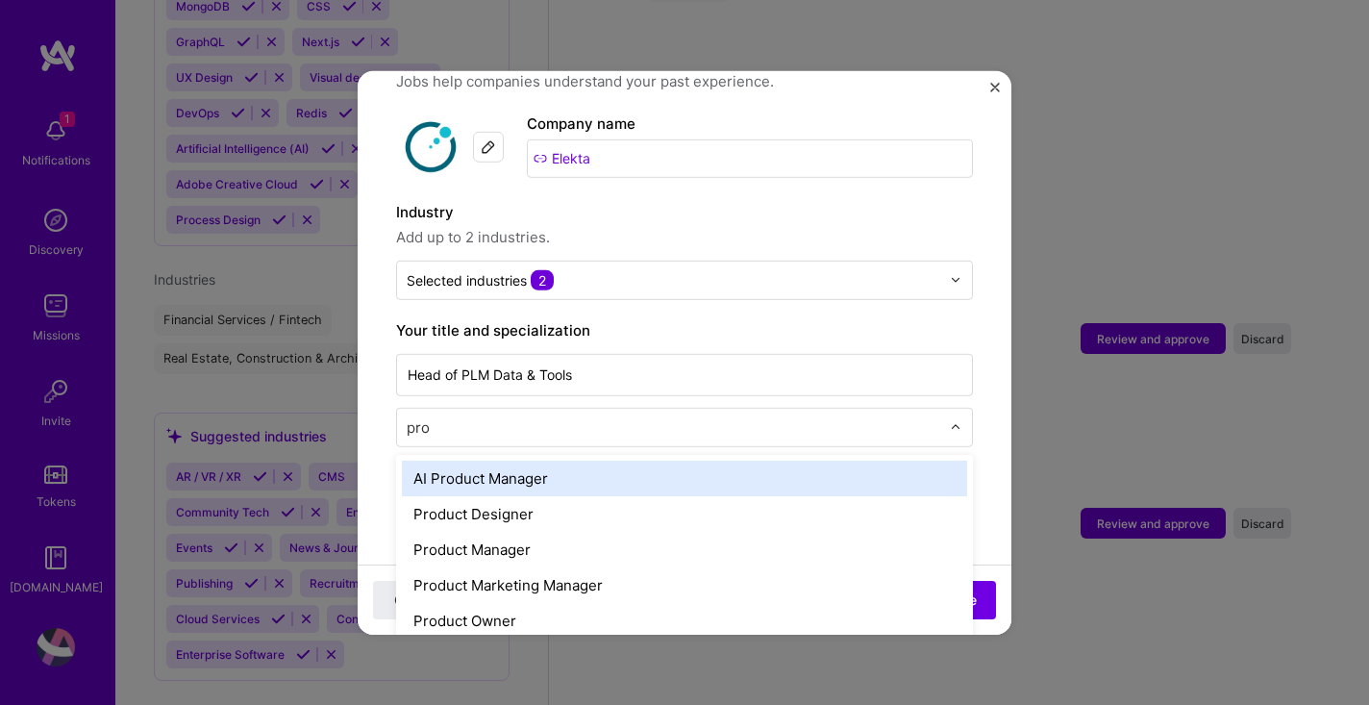
scroll to position [0, 0]
type input "p"
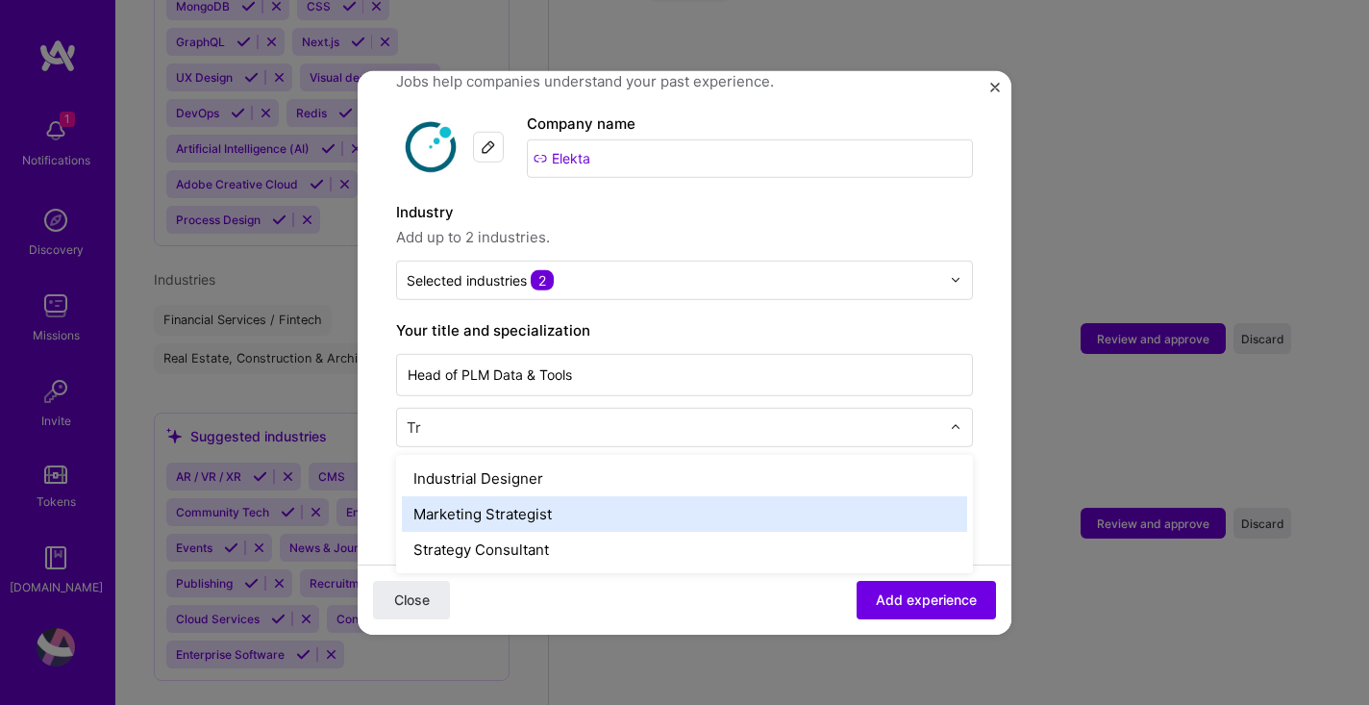
type input "T"
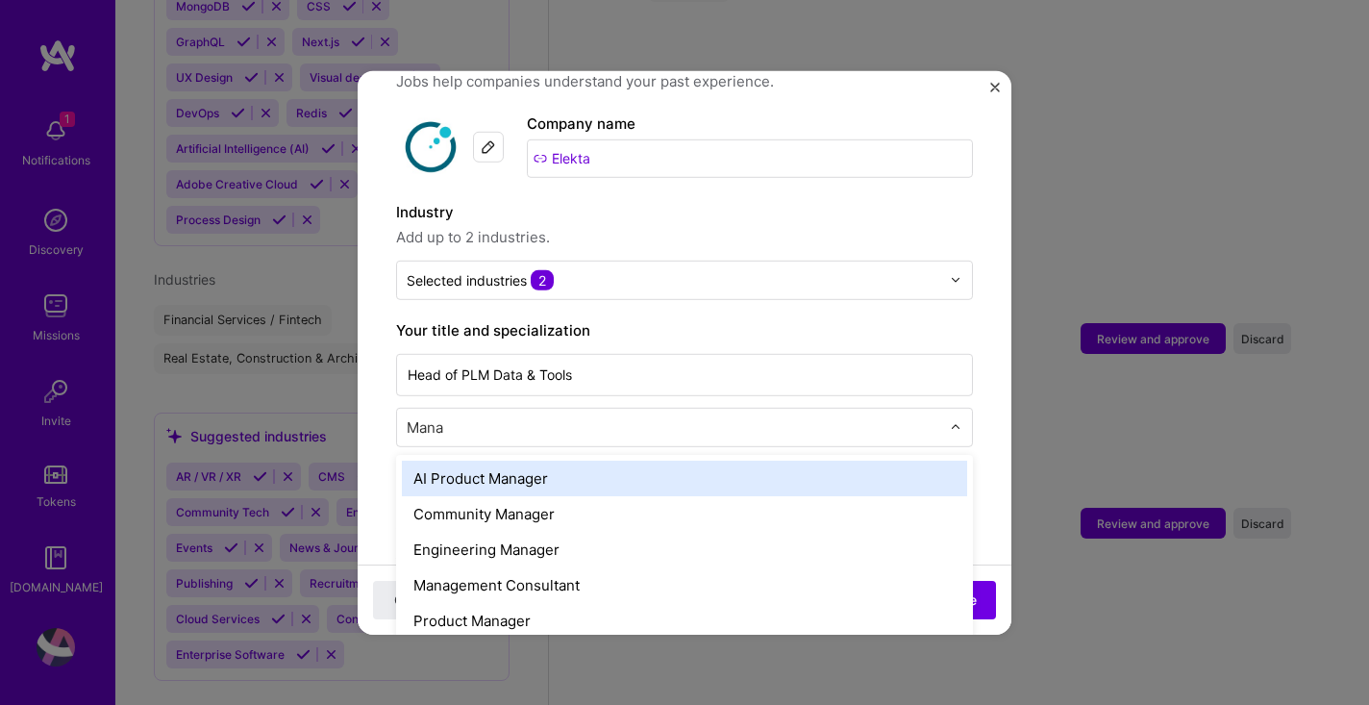
type input "Manag"
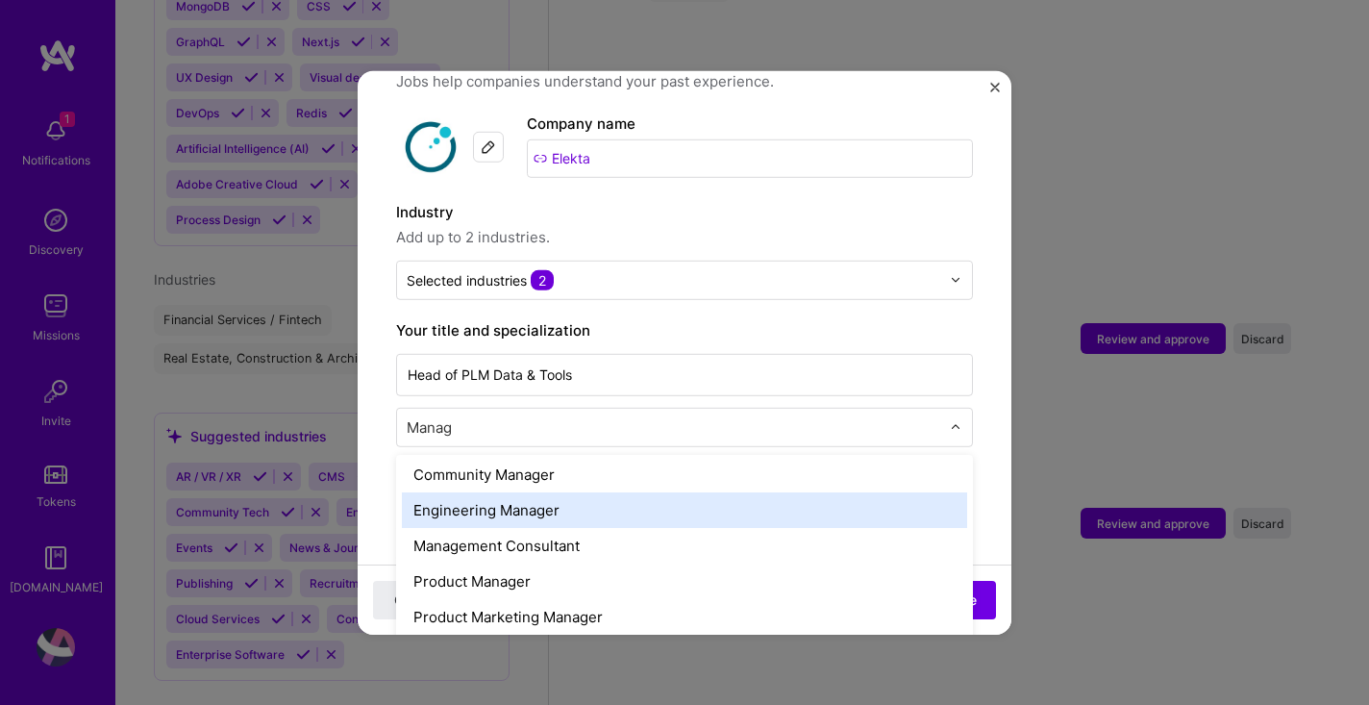
scroll to position [43, 0]
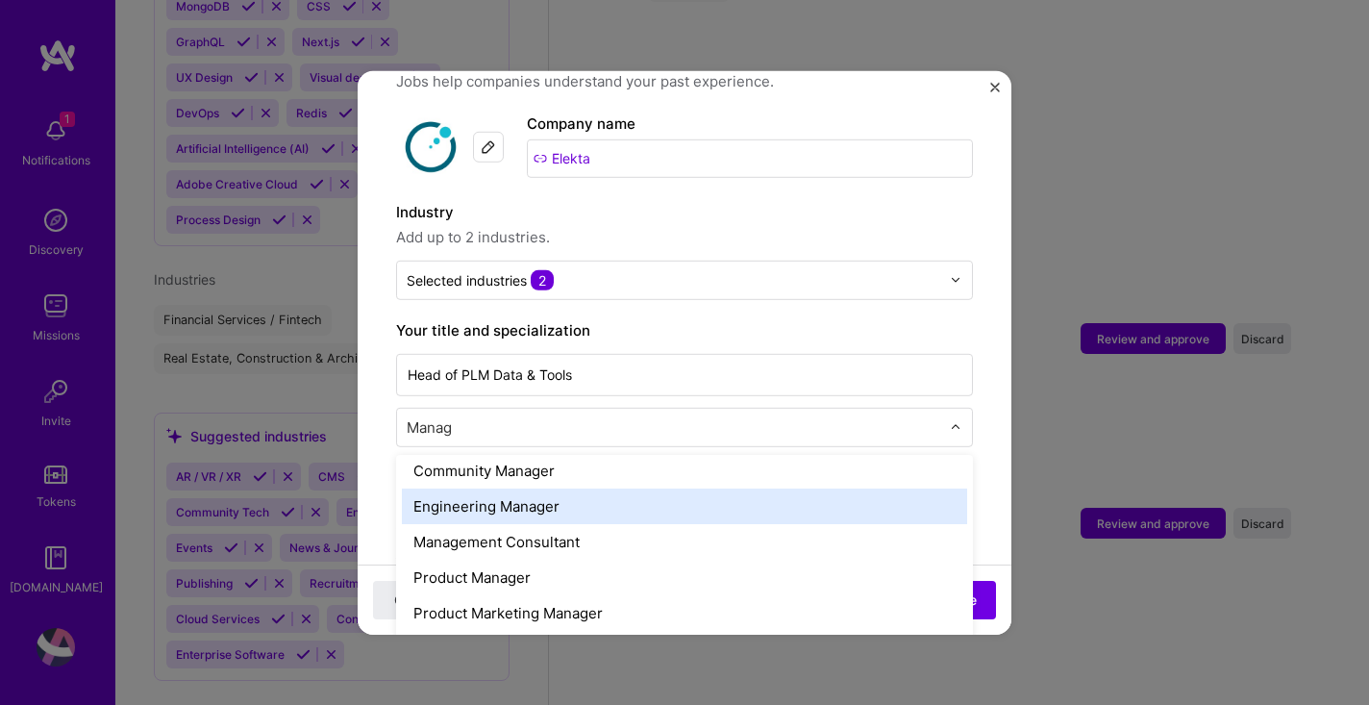
click at [648, 489] on div "Engineering Manager" at bounding box center [684, 505] width 565 height 36
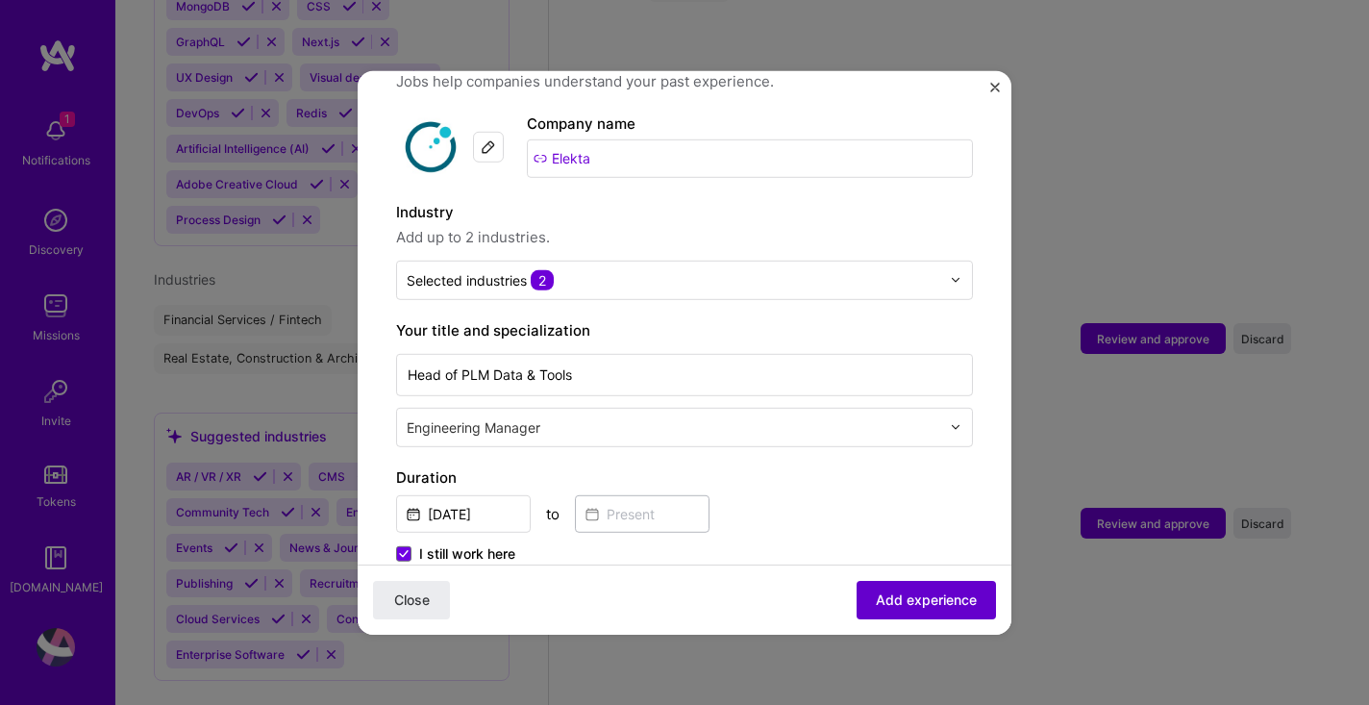
click at [941, 597] on span "Add experience" at bounding box center [926, 599] width 101 height 19
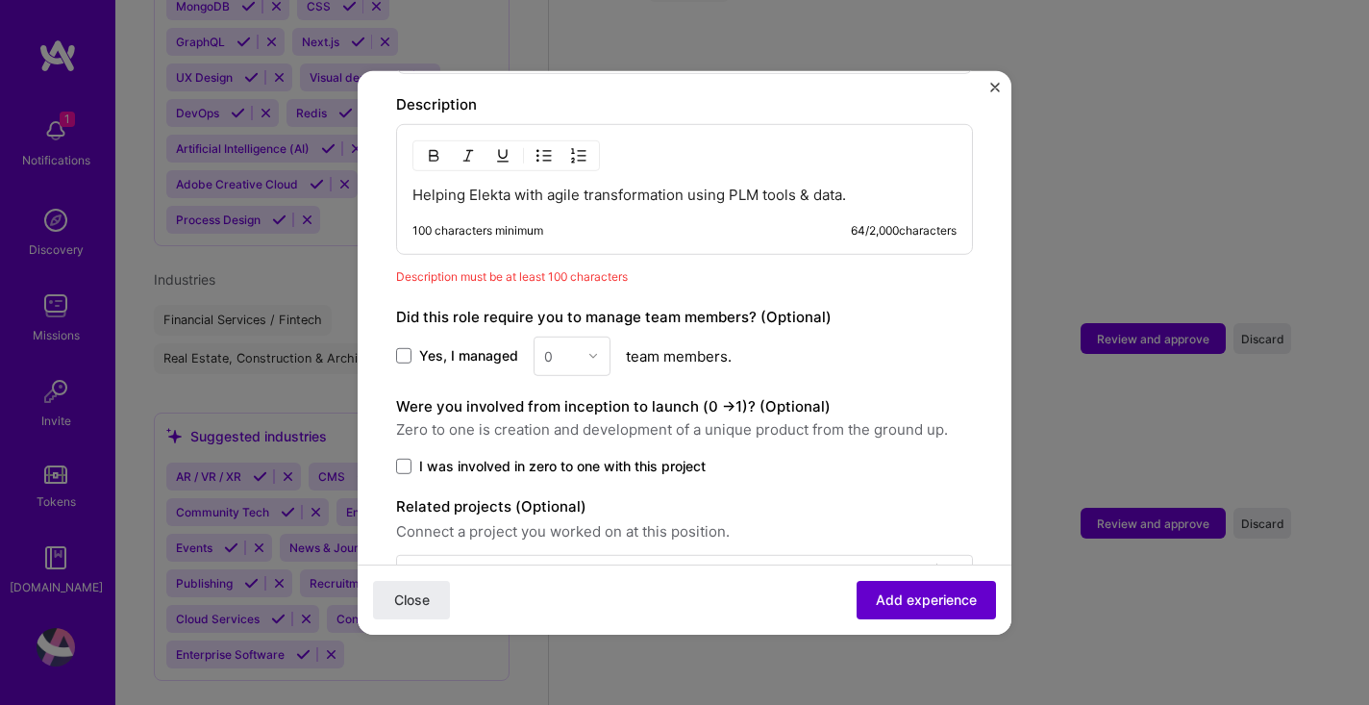
scroll to position [1389, 0]
click at [447, 344] on span "Yes, I managed" at bounding box center [468, 353] width 99 height 19
click at [0, 0] on input "Yes, I managed" at bounding box center [0, 0] width 0 height 0
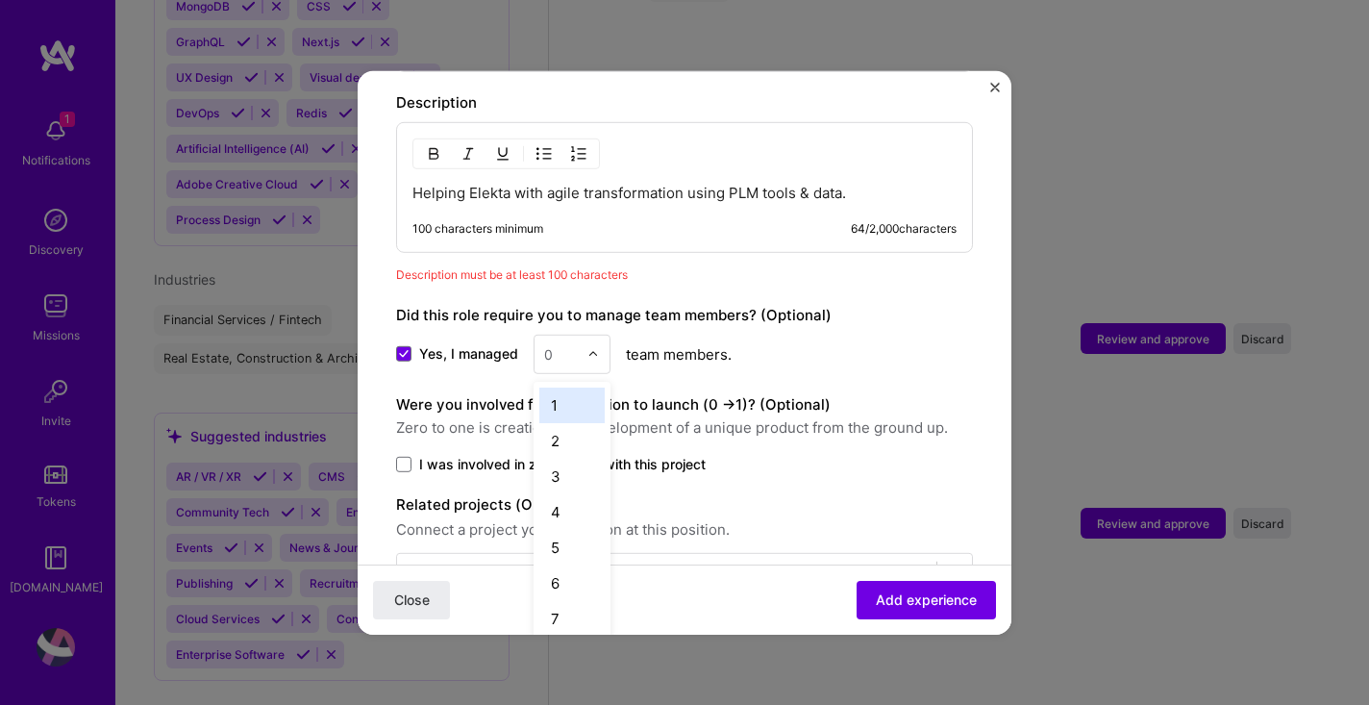
click at [590, 348] on img at bounding box center [593, 354] width 12 height 12
click at [572, 556] on div "13" at bounding box center [571, 574] width 65 height 36
click at [591, 348] on img at bounding box center [593, 354] width 12 height 12
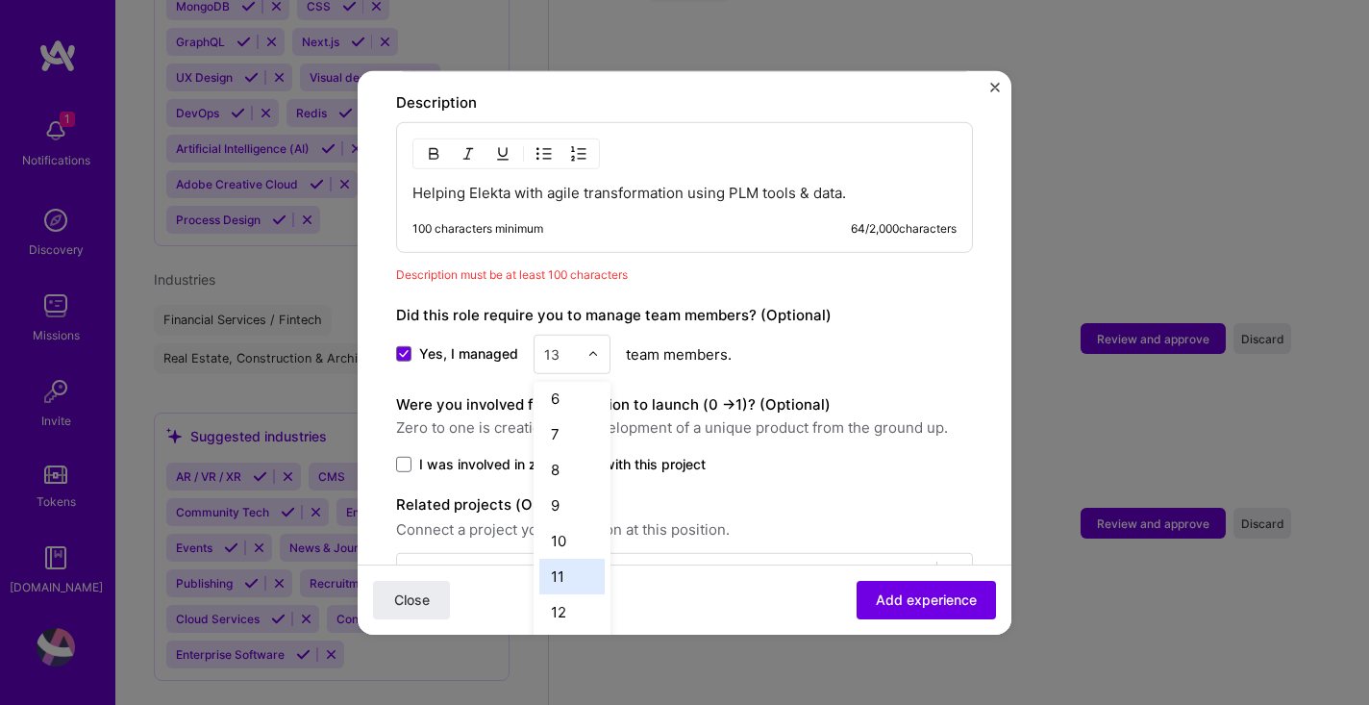
click at [566, 558] on div "11" at bounding box center [571, 576] width 65 height 36
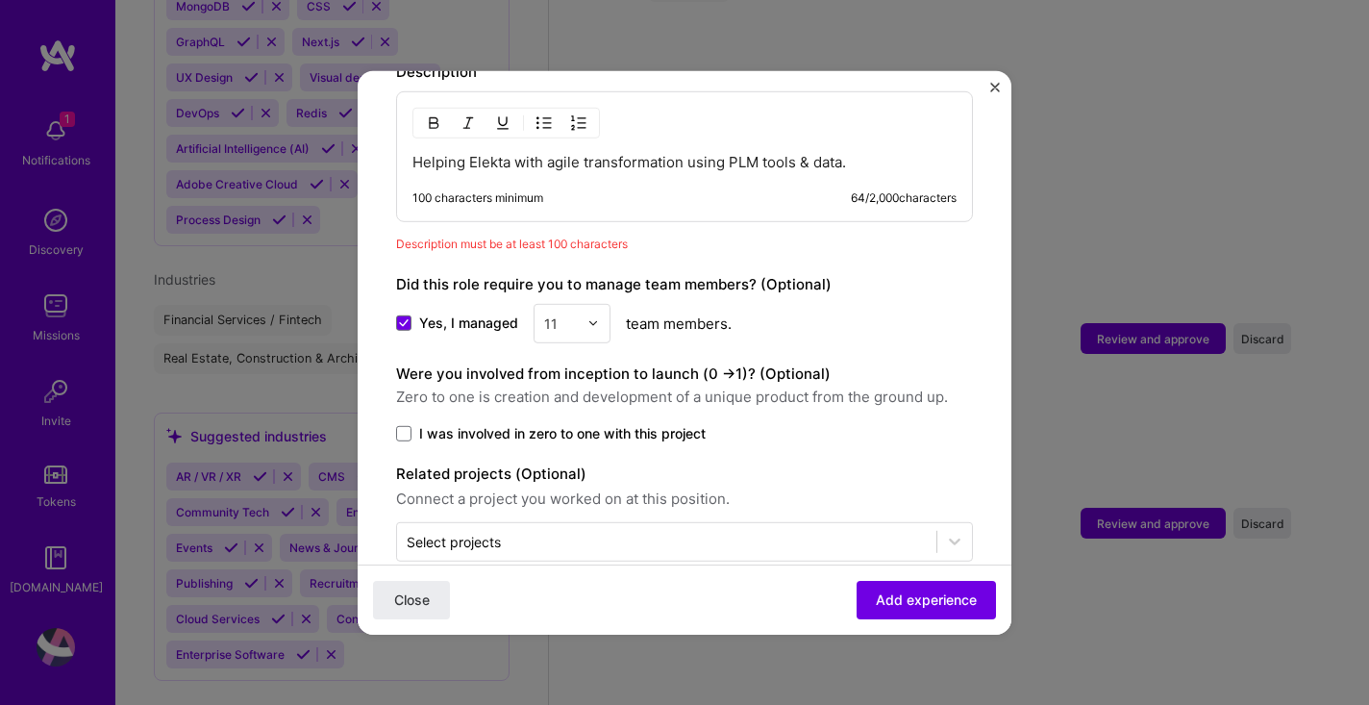
scroll to position [1434, 0]
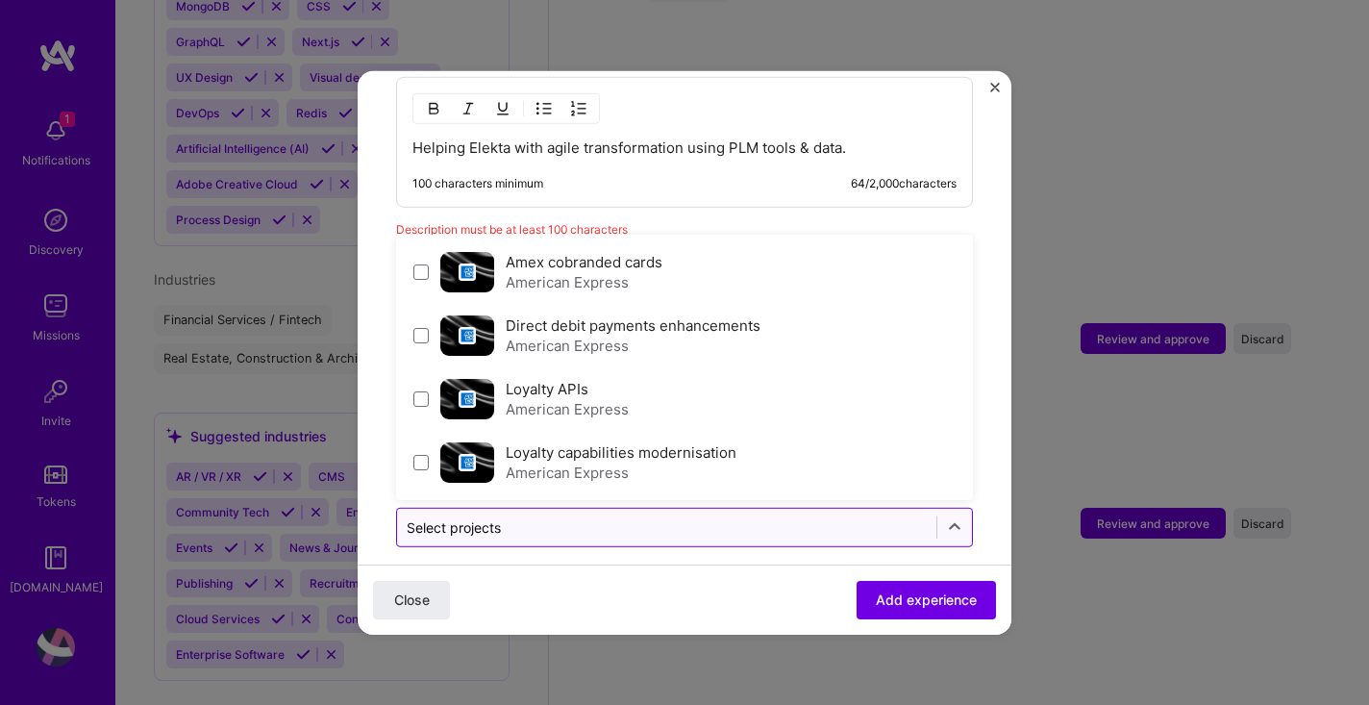
click at [645, 516] on input "text" at bounding box center [667, 526] width 520 height 20
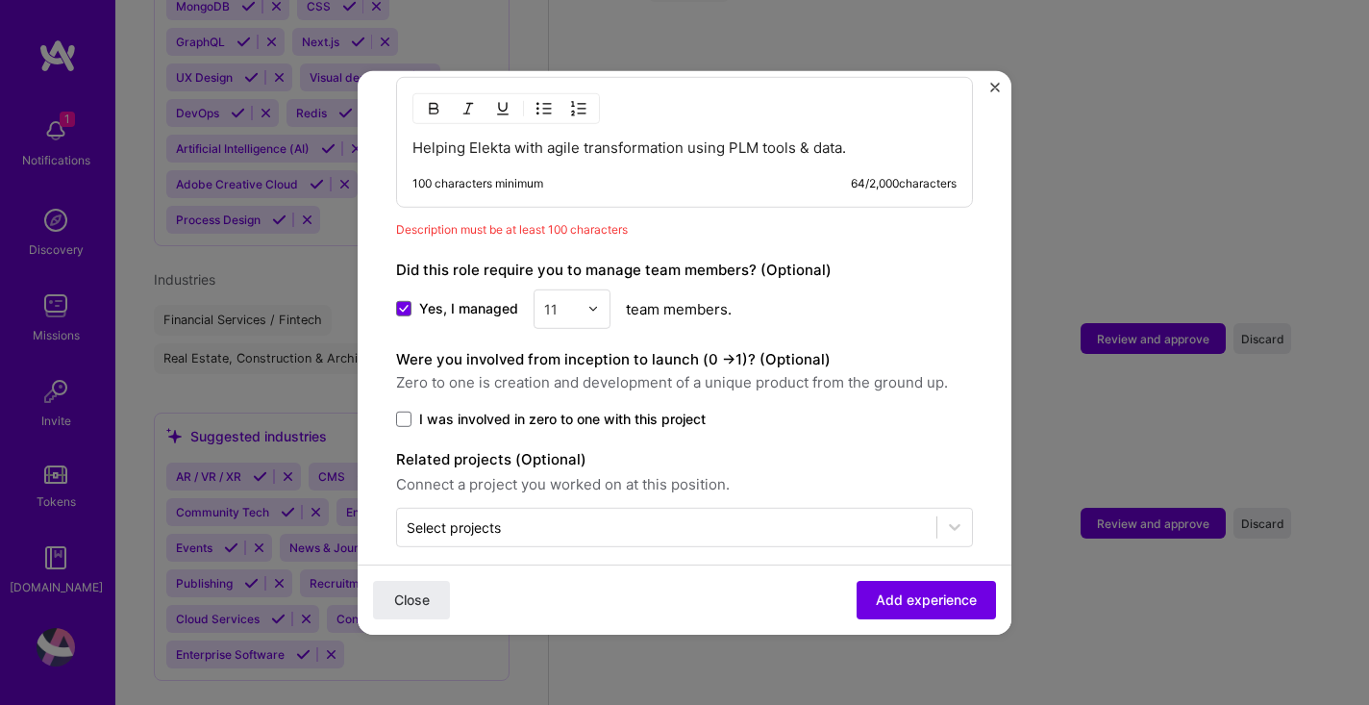
click at [952, 593] on span "Add experience" at bounding box center [926, 599] width 101 height 19
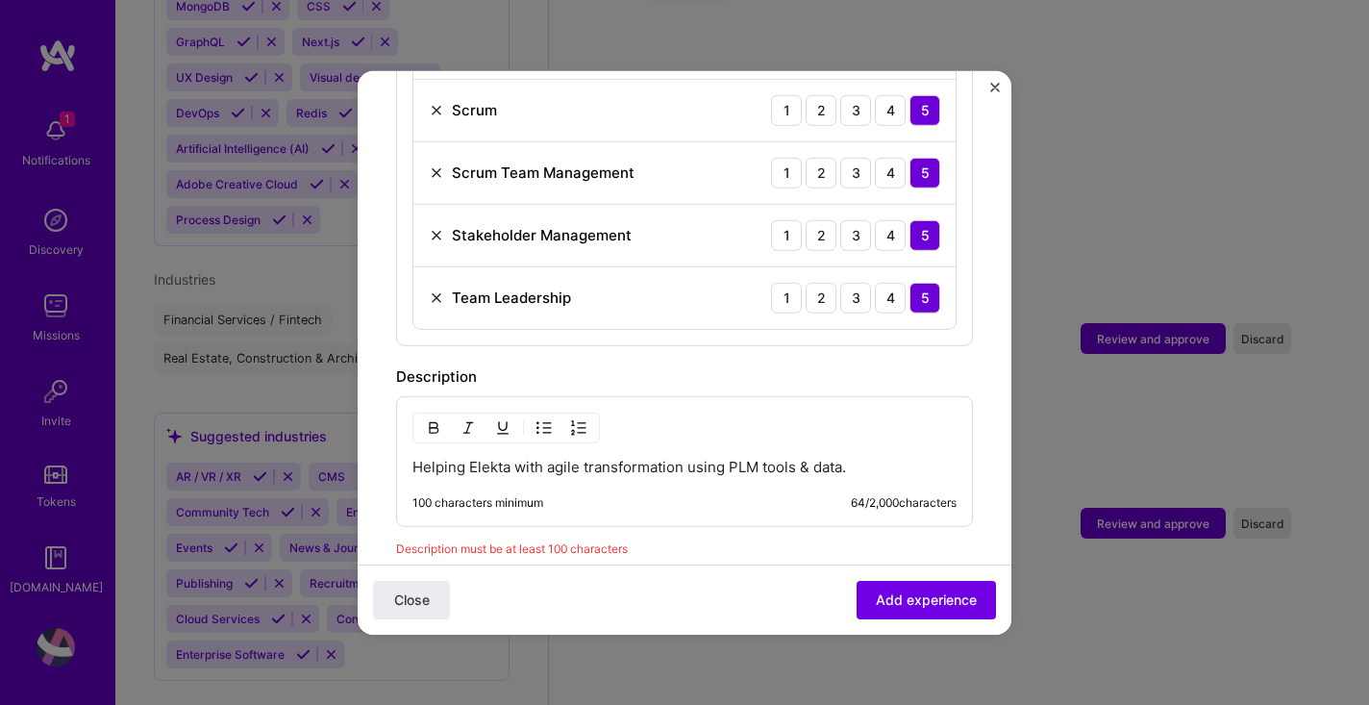
scroll to position [1119, 0]
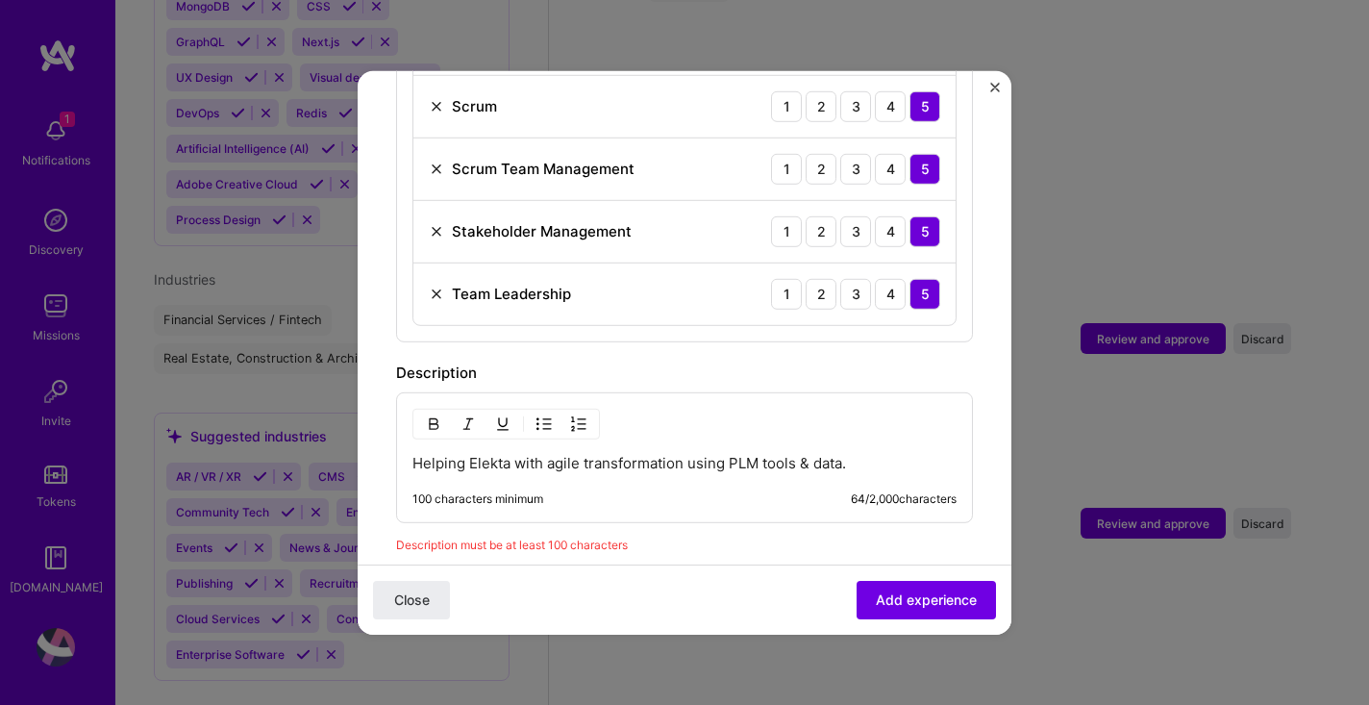
click at [873, 453] on p "Helping Elekta with agile transformation using PLM tools & data." at bounding box center [684, 462] width 544 height 19
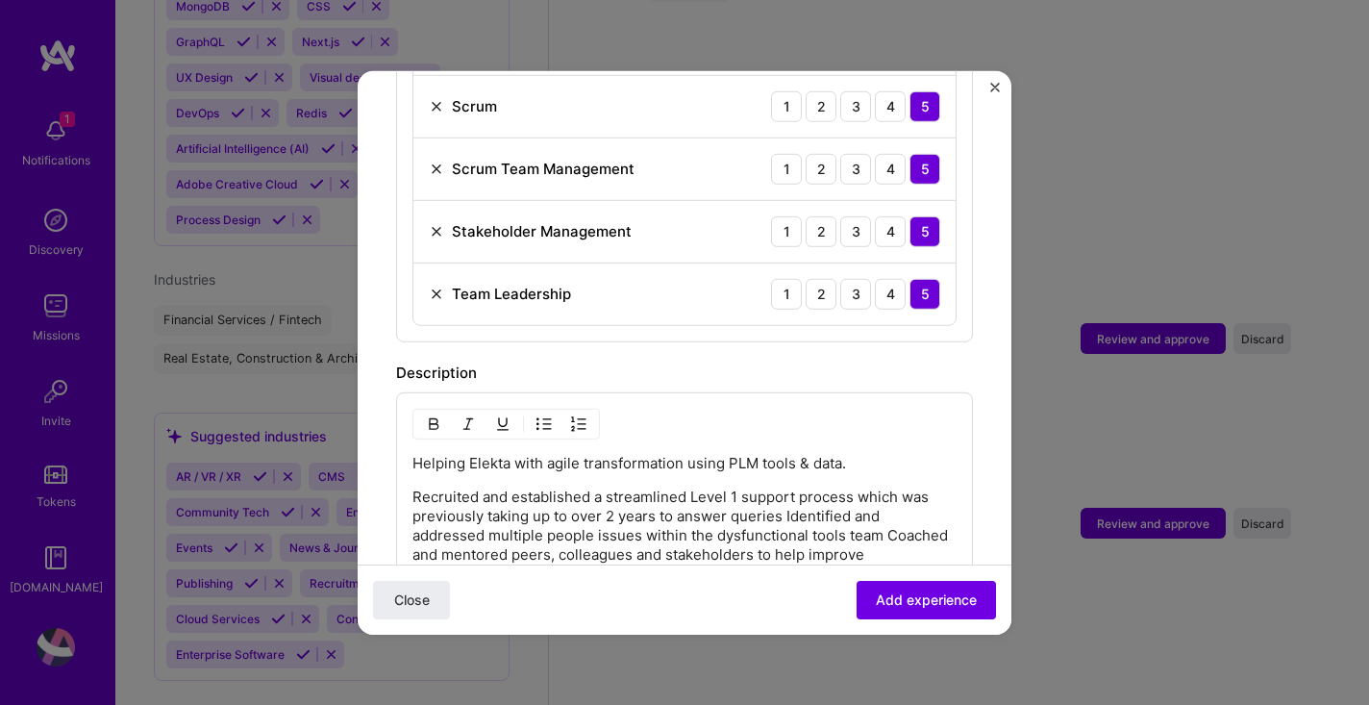
click at [875, 486] on p "Recruited and established a streamlined Level 1 support process which was previ…" at bounding box center [684, 582] width 544 height 192
click at [827, 494] on p "Recruited and established a streamlined Level 1 support process, which was prev…" at bounding box center [684, 582] width 544 height 192
click at [901, 516] on p "Recruited and established a streamlined Level 1 support process, which was prev…" at bounding box center [684, 582] width 544 height 192
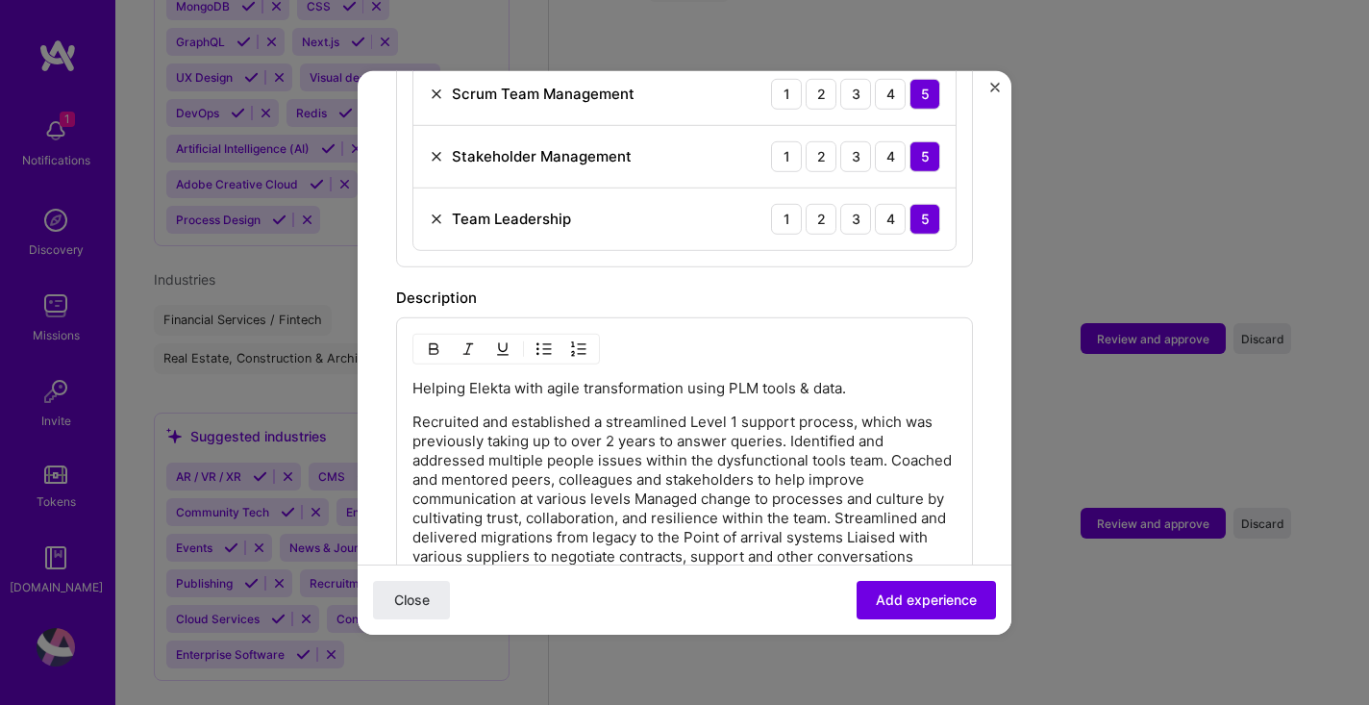
scroll to position [1197, 0]
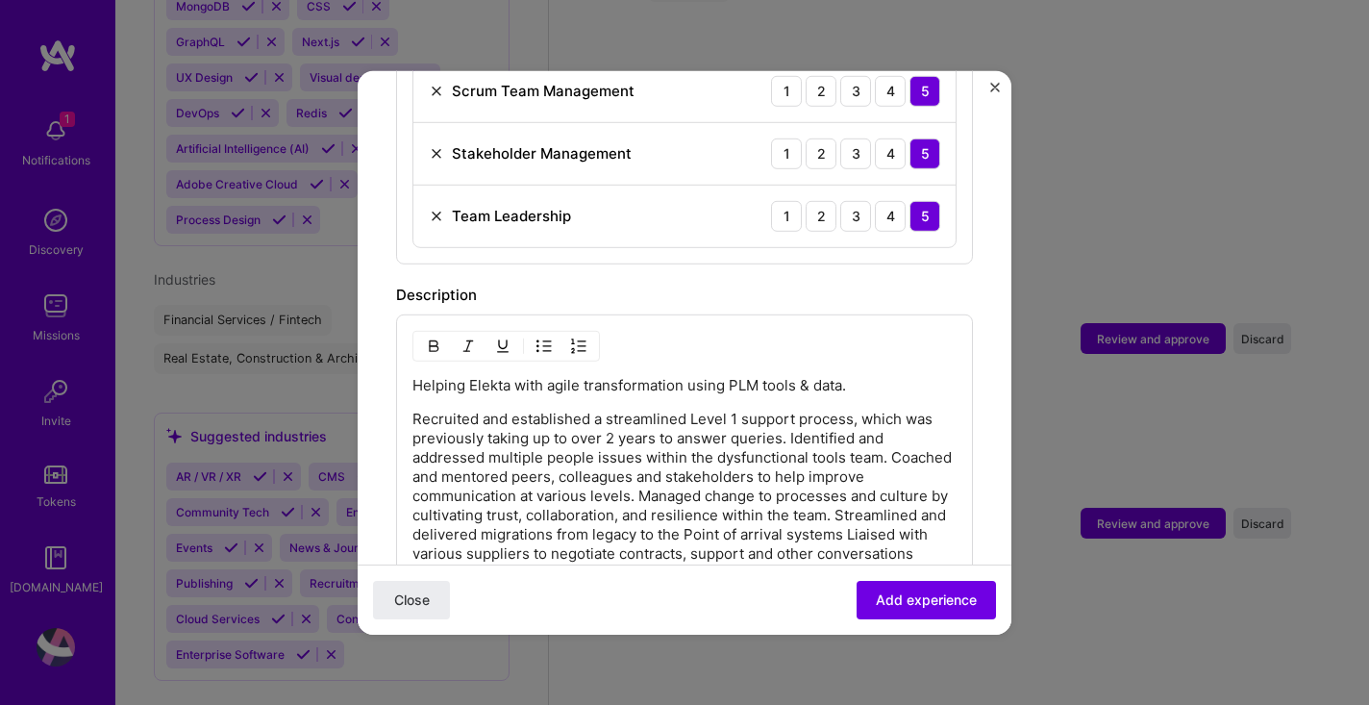
click at [565, 443] on p "Recruited and established a streamlined Level 1 support process, which was prev…" at bounding box center [684, 505] width 544 height 192
click at [757, 520] on p "Recruited and established a streamlined Level 1 support process, which was prev…" at bounding box center [684, 505] width 544 height 192
click at [844, 519] on p "Recruited and established a streamlined Level 1 support process, which was prev…" at bounding box center [684, 505] width 544 height 192
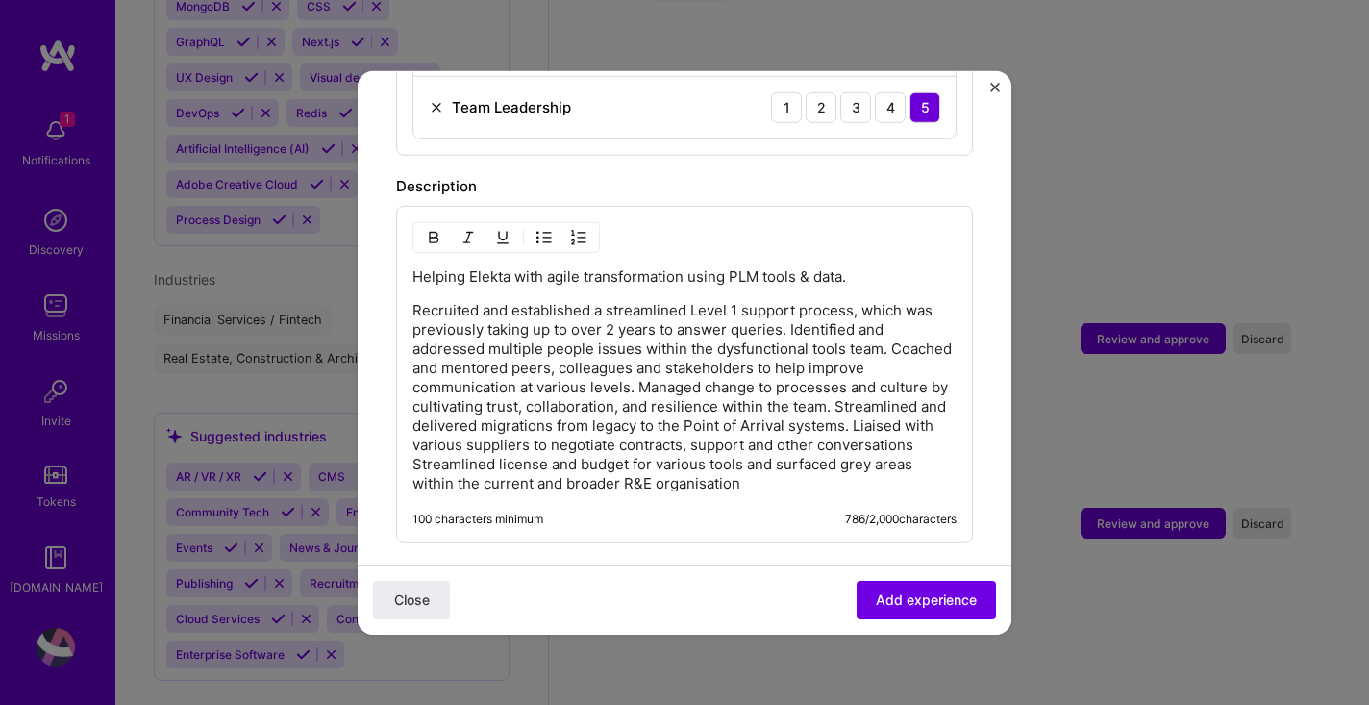
scroll to position [1315, 0]
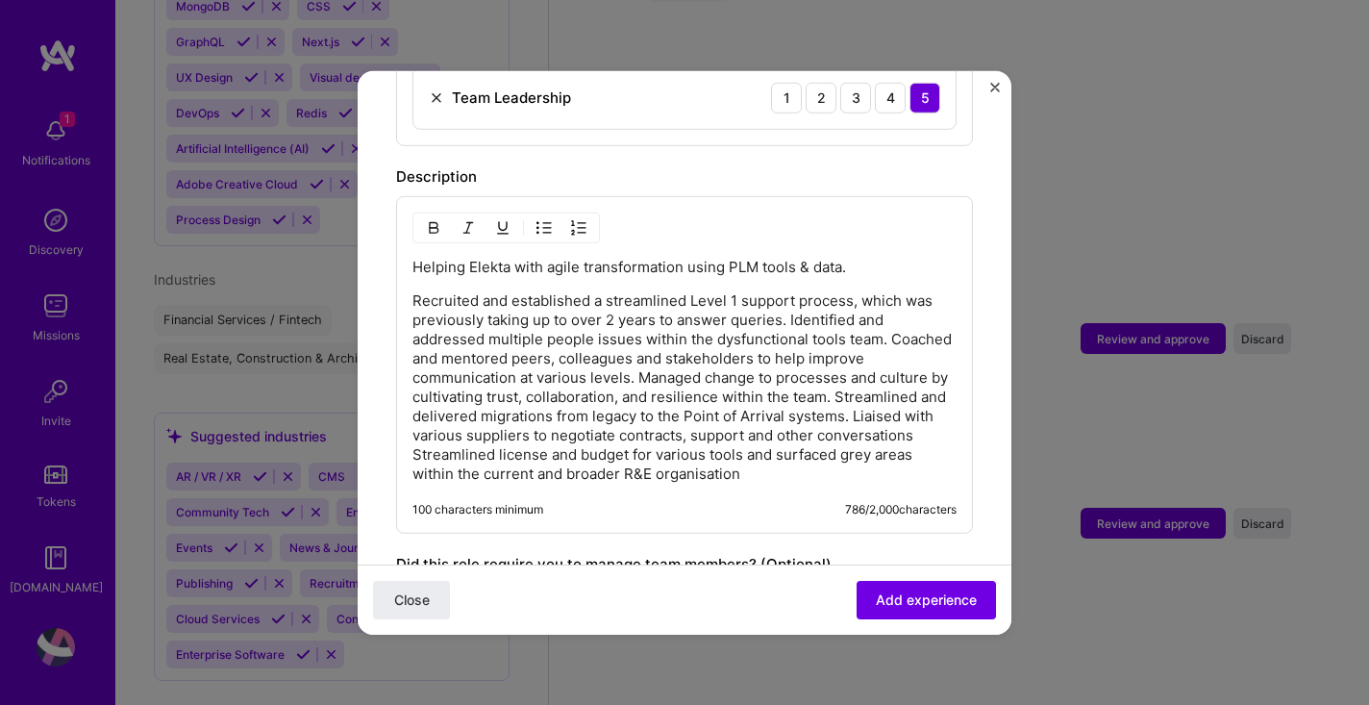
click at [916, 419] on p "Recruited and established a streamlined Level 1 support process, which was prev…" at bounding box center [684, 386] width 544 height 192
click at [733, 414] on p "Recruited and established a streamlined Level 1 support process, which was prev…" at bounding box center [684, 386] width 544 height 192
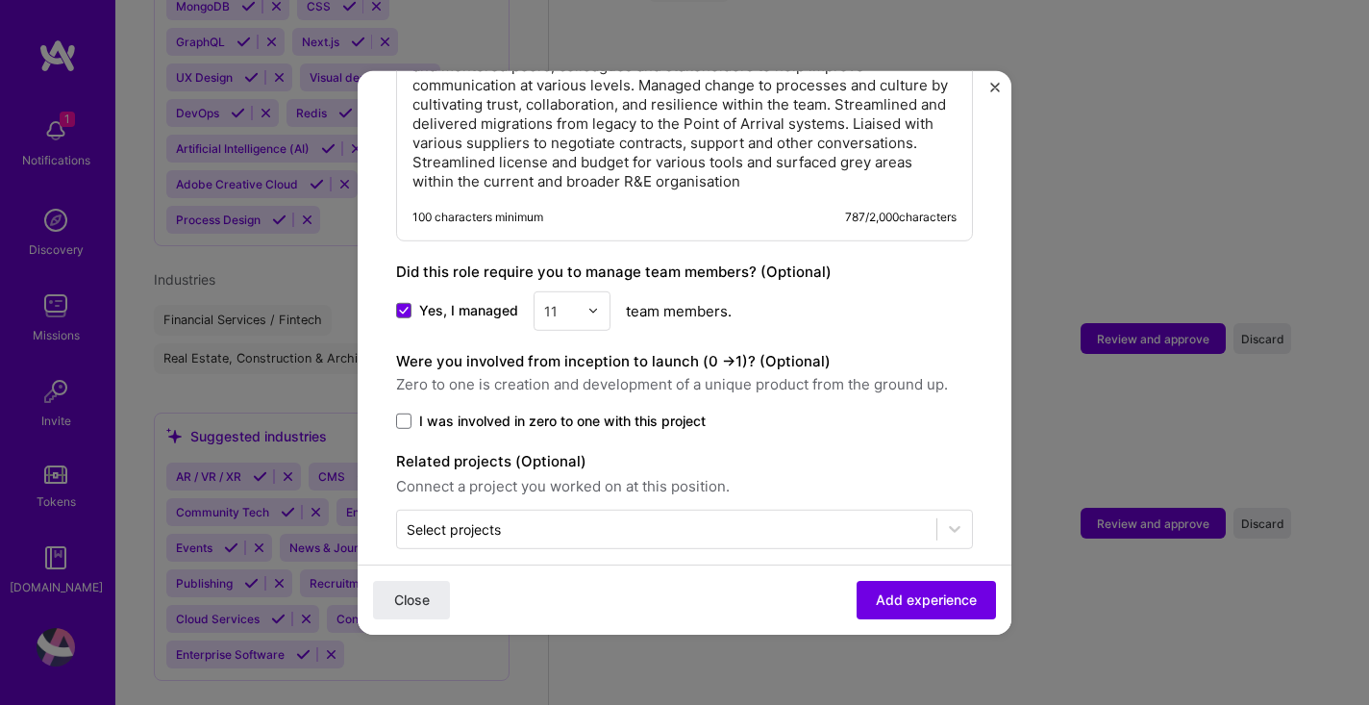
scroll to position [1609, 0]
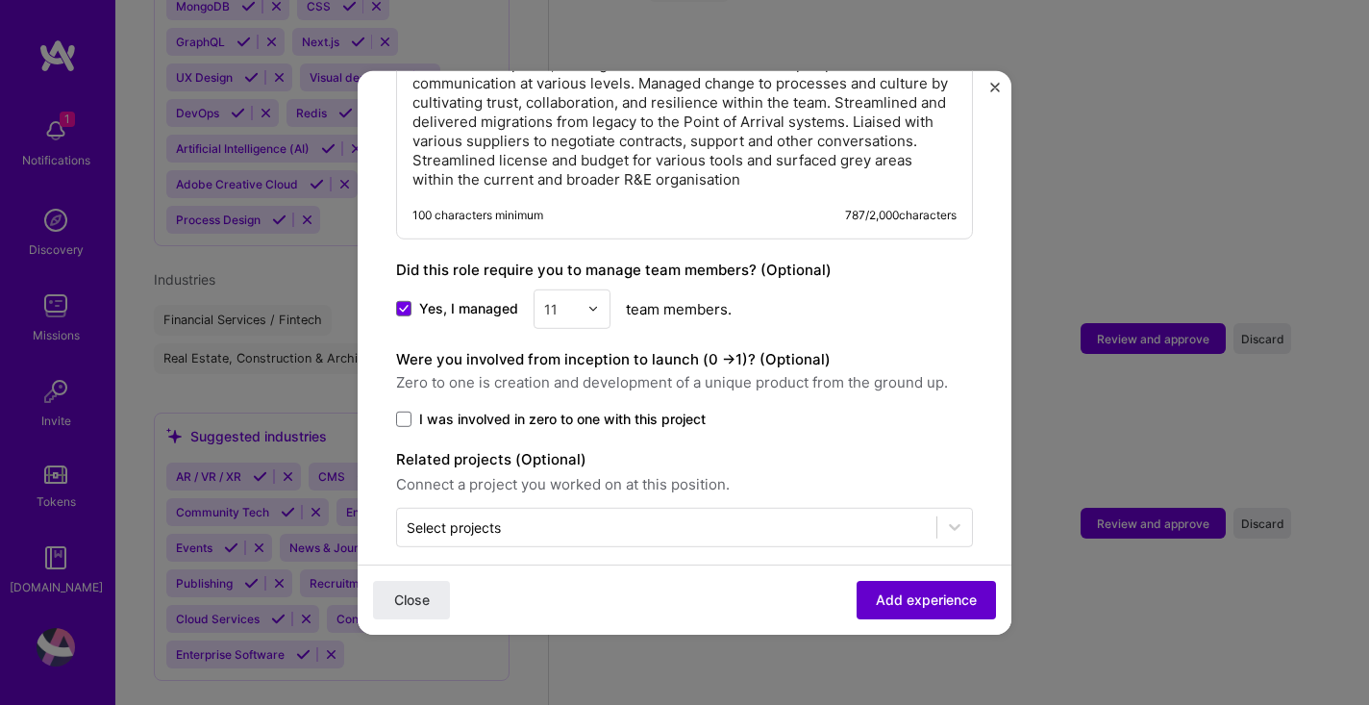
click at [908, 595] on span "Add experience" at bounding box center [926, 599] width 101 height 19
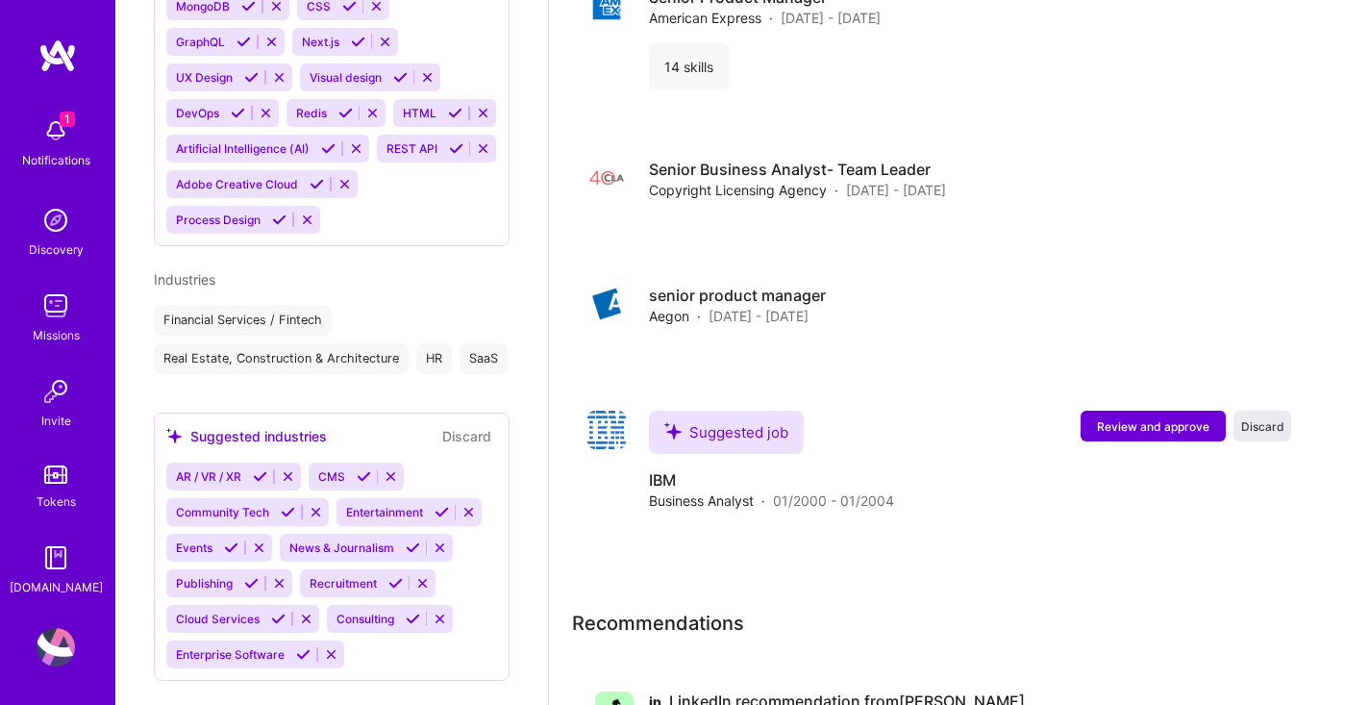
scroll to position [3728, 0]
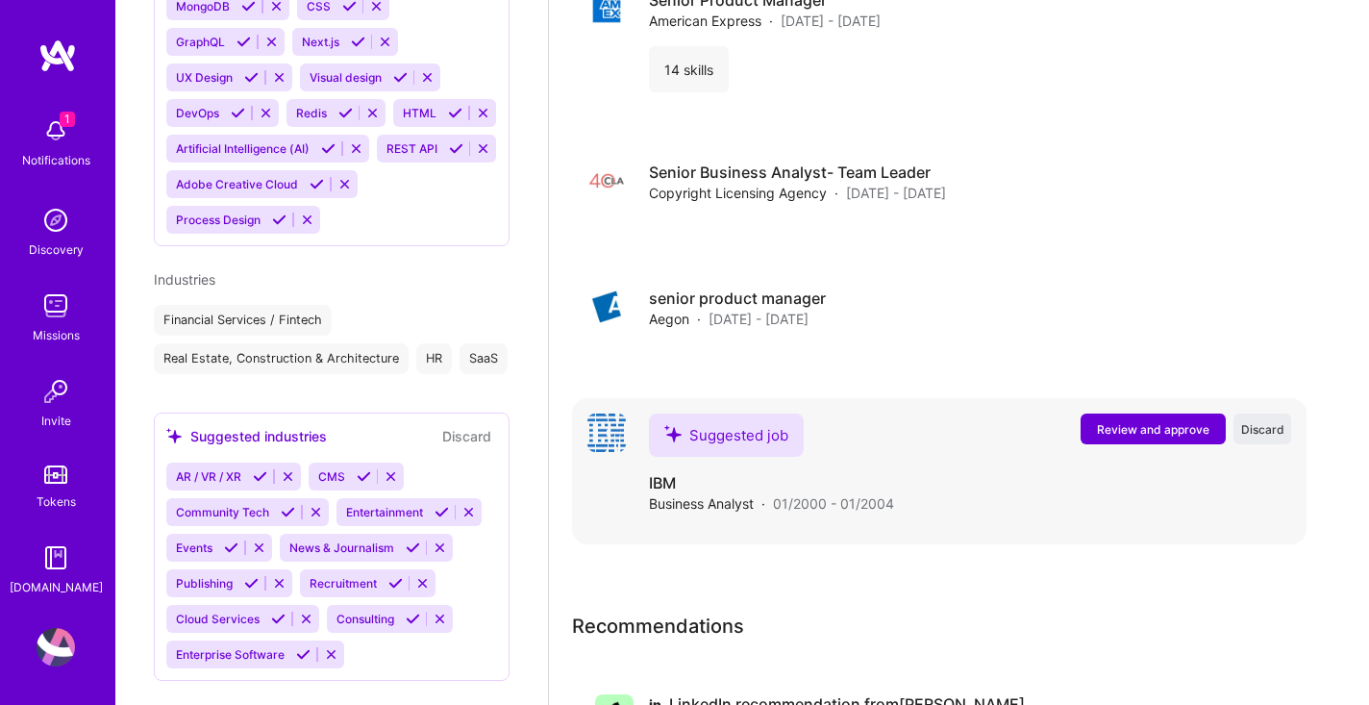
click at [1132, 421] on span "Review and approve" at bounding box center [1153, 429] width 112 height 16
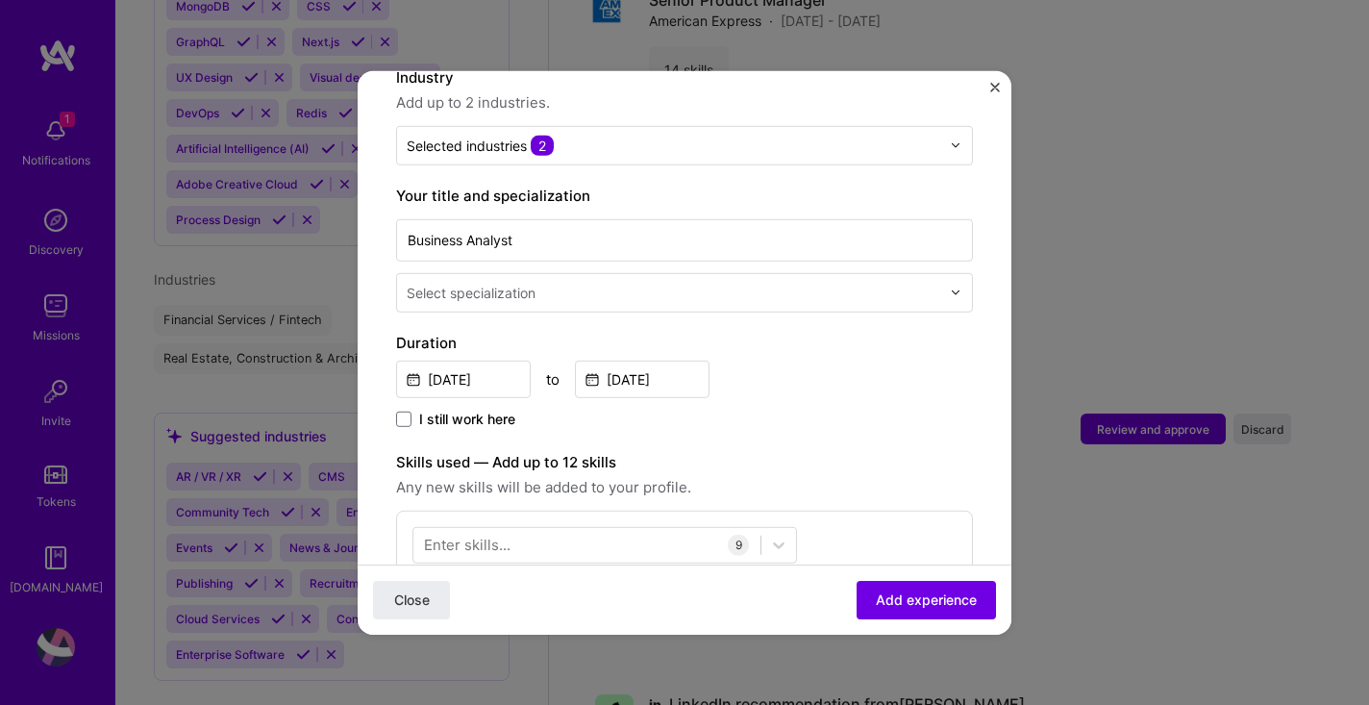
scroll to position [316, 0]
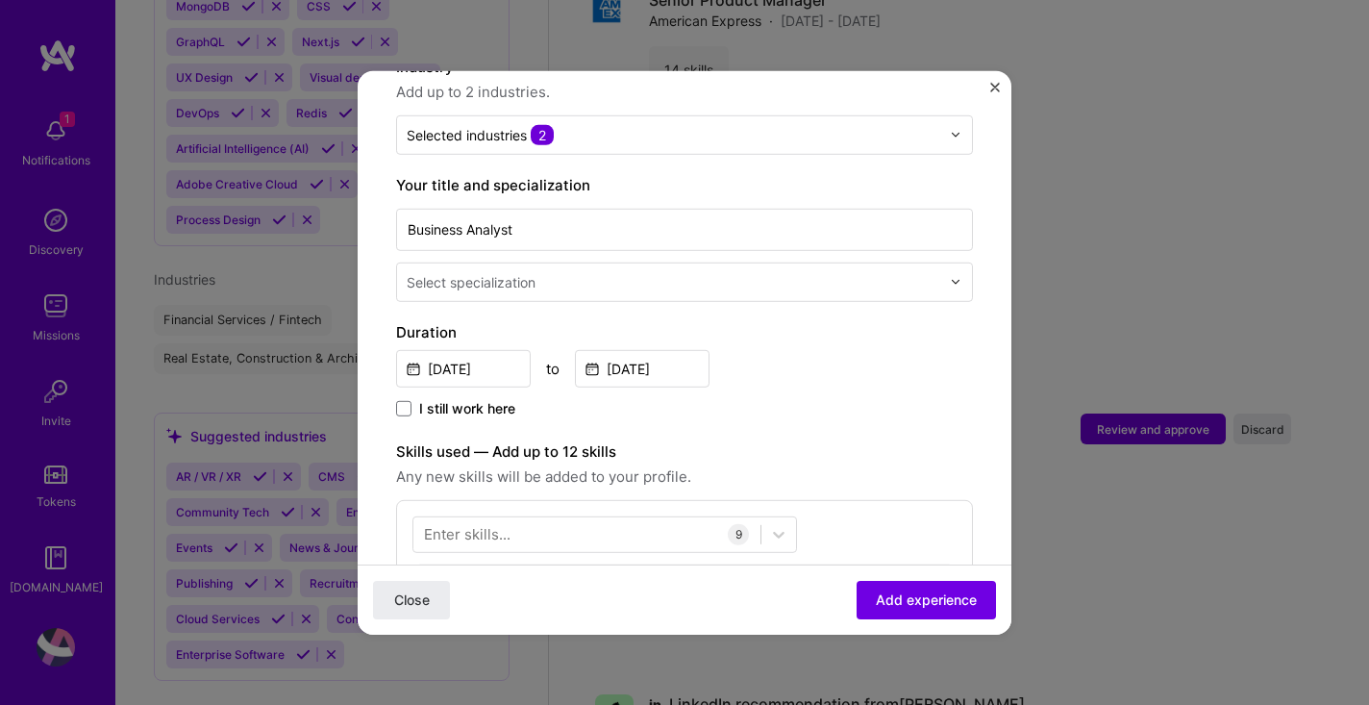
click at [736, 271] on input "text" at bounding box center [675, 281] width 537 height 20
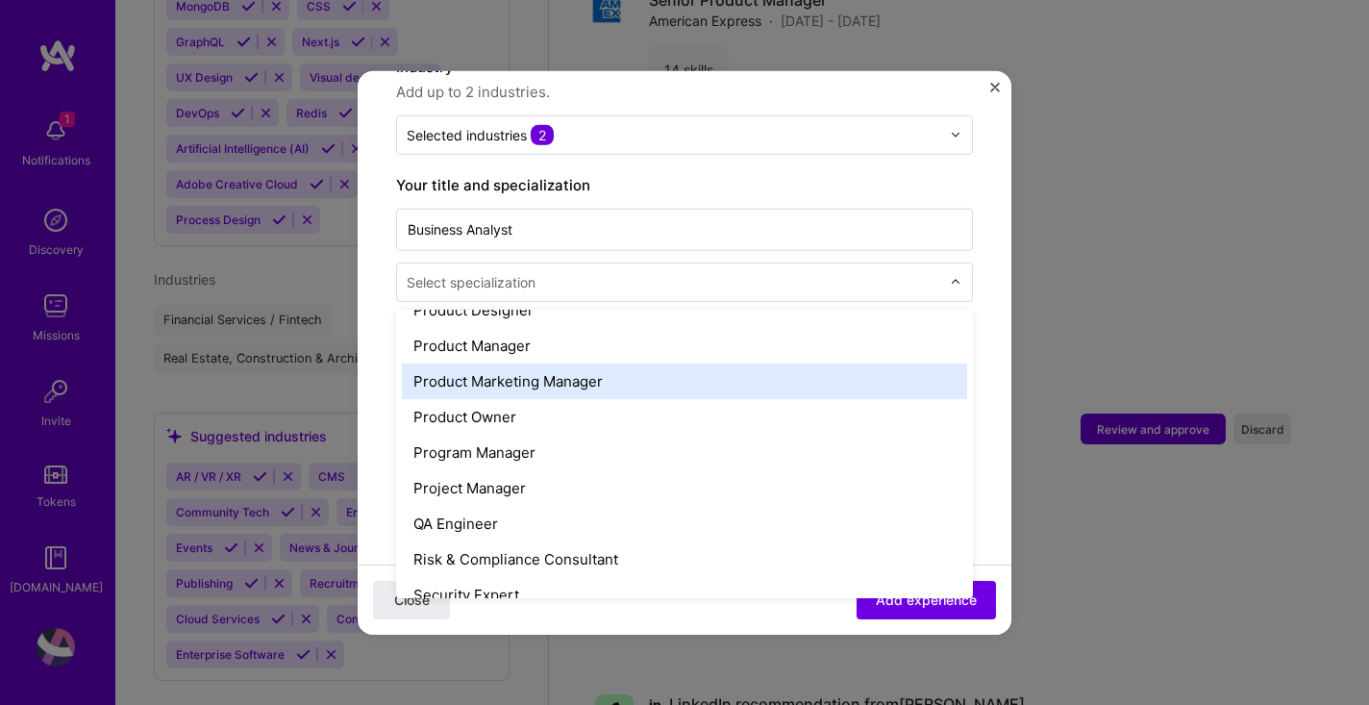
scroll to position [1771, 0]
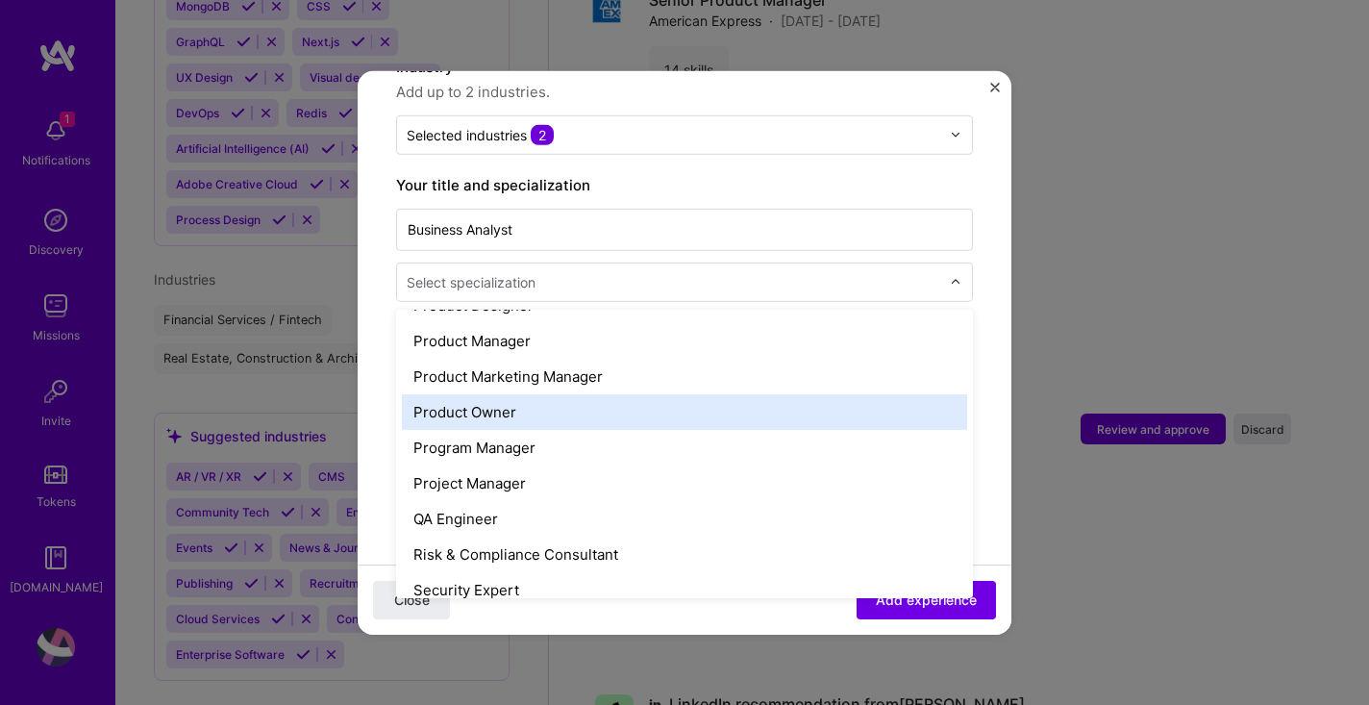
click at [622, 407] on div "Product Owner" at bounding box center [684, 411] width 565 height 36
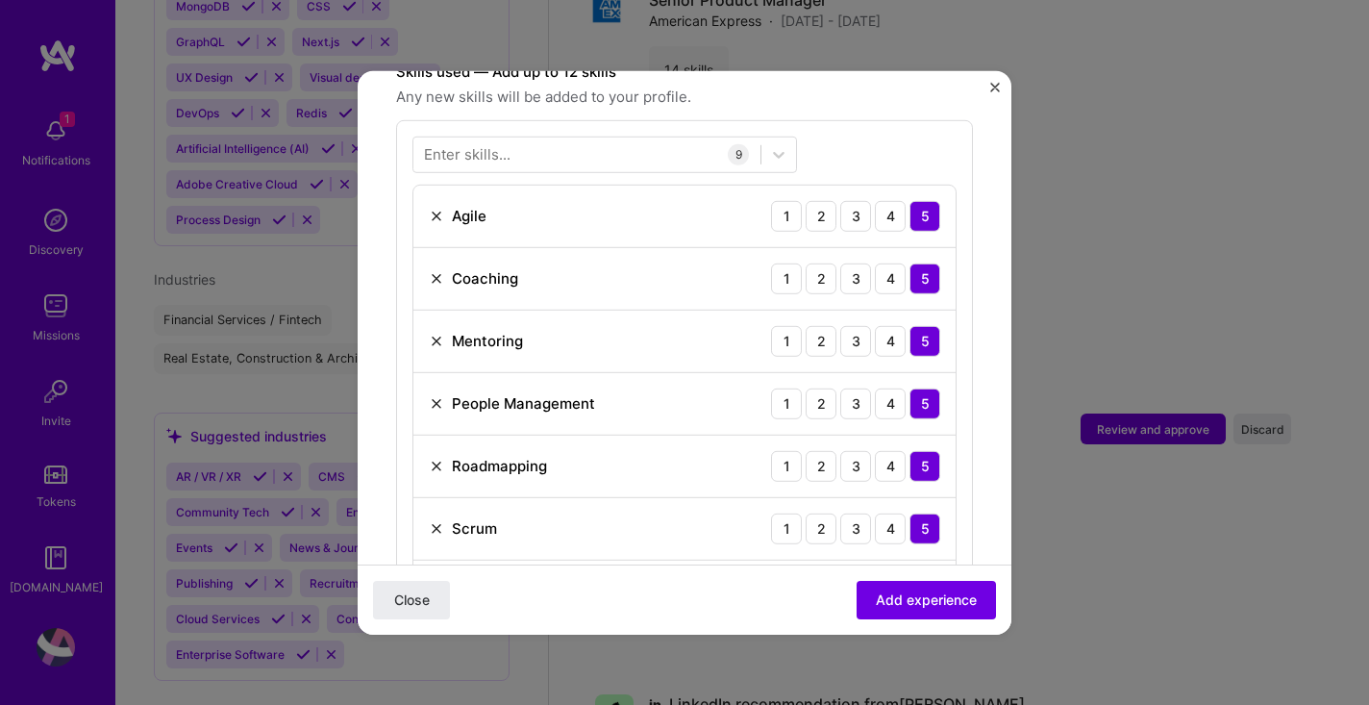
scroll to position [709, 0]
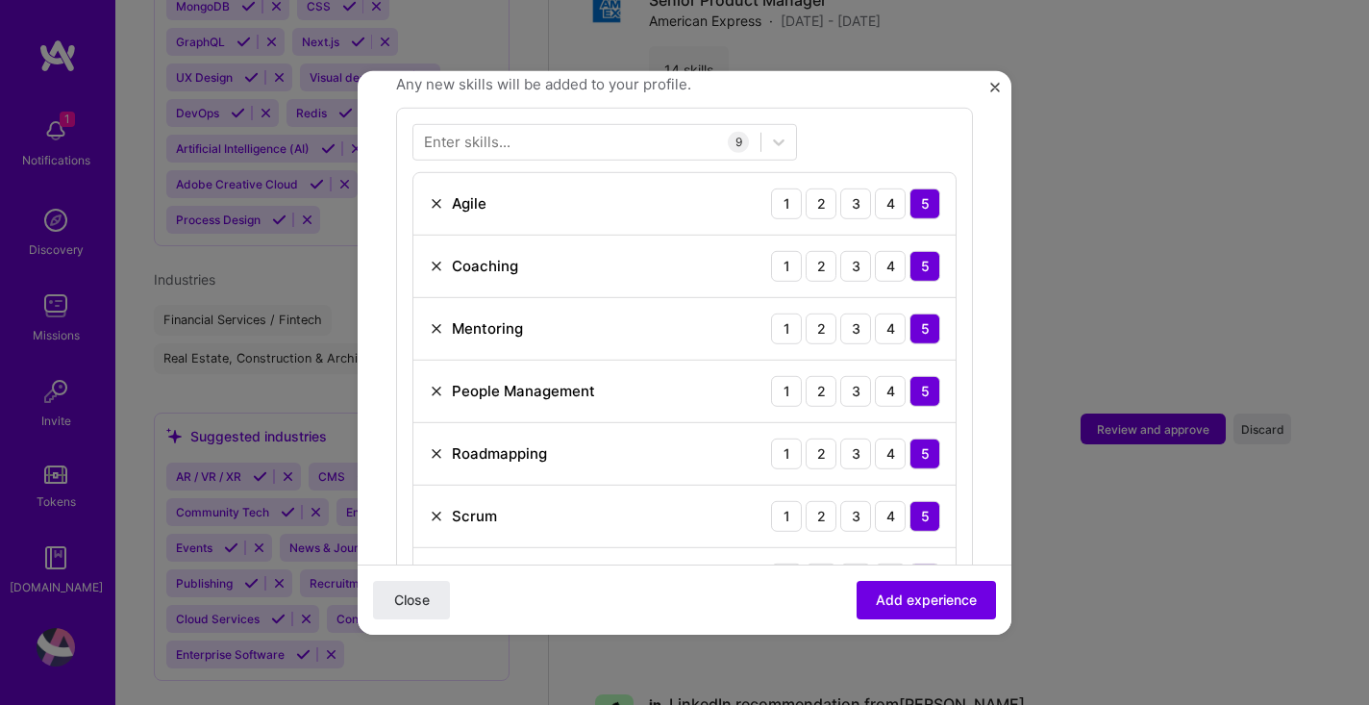
click at [435, 383] on img at bounding box center [436, 390] width 15 height 15
click at [433, 320] on img at bounding box center [436, 327] width 15 height 15
click at [431, 258] on img at bounding box center [436, 265] width 15 height 15
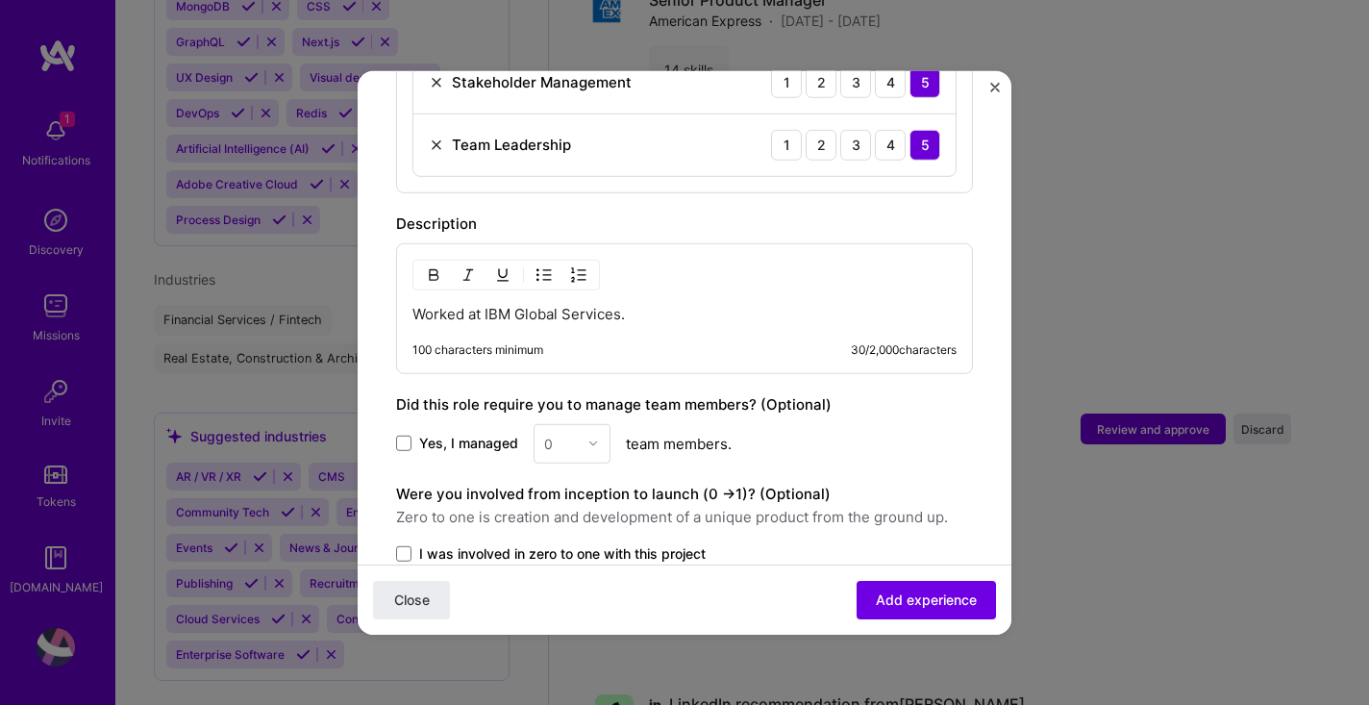
scroll to position [1084, 0]
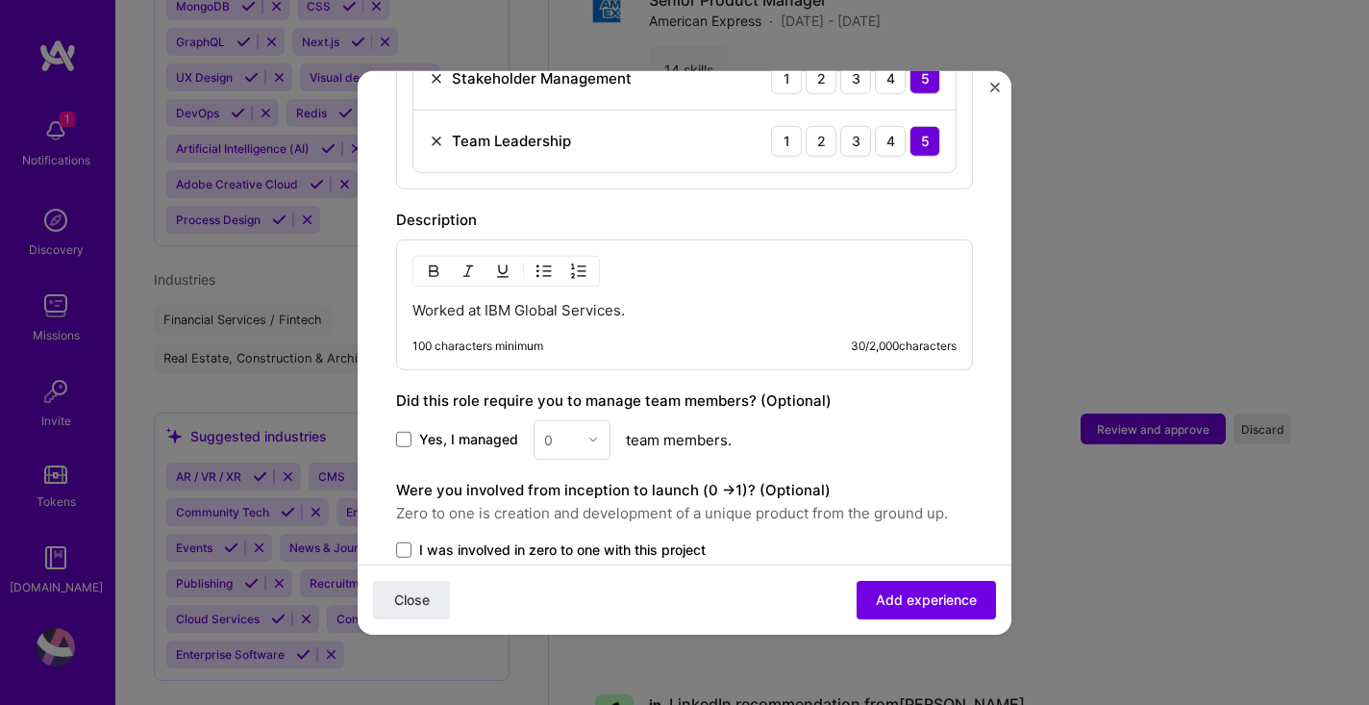
click at [651, 300] on p "Worked at IBM Global Services." at bounding box center [684, 309] width 544 height 19
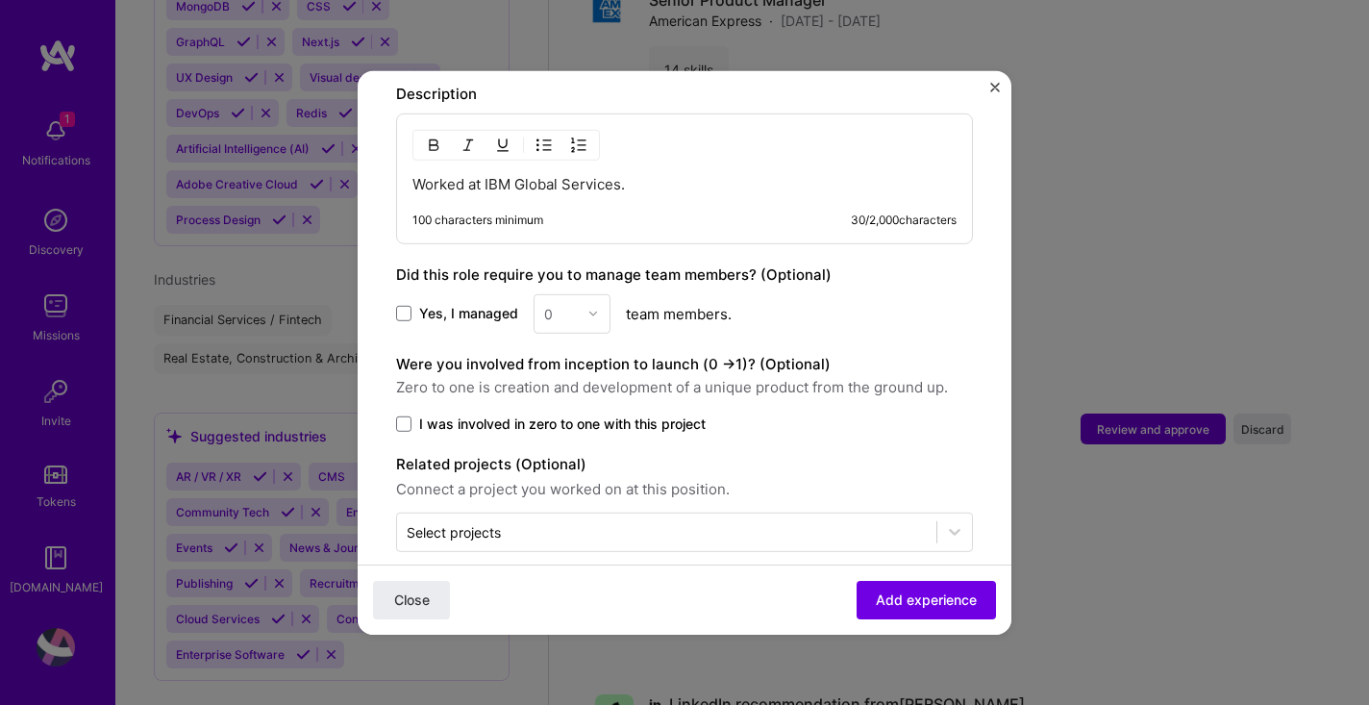
scroll to position [1214, 0]
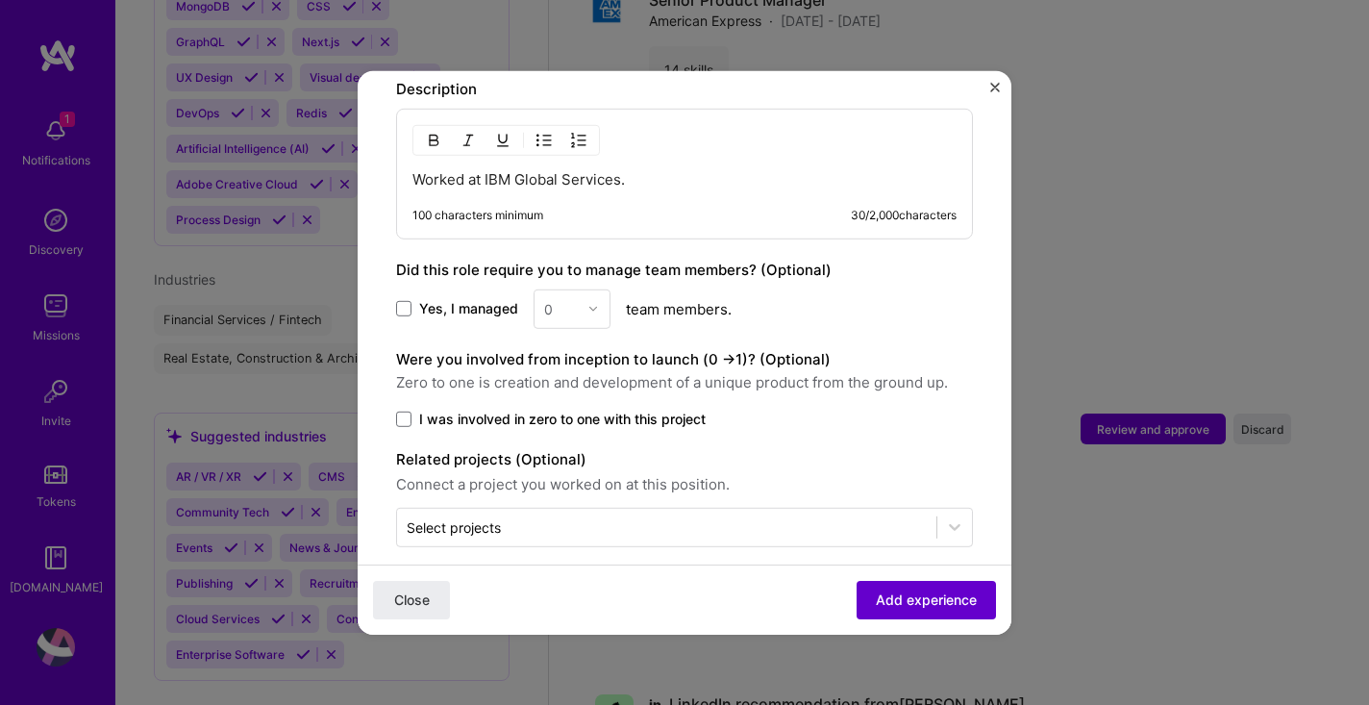
click at [920, 611] on button "Add experience" at bounding box center [926, 600] width 139 height 38
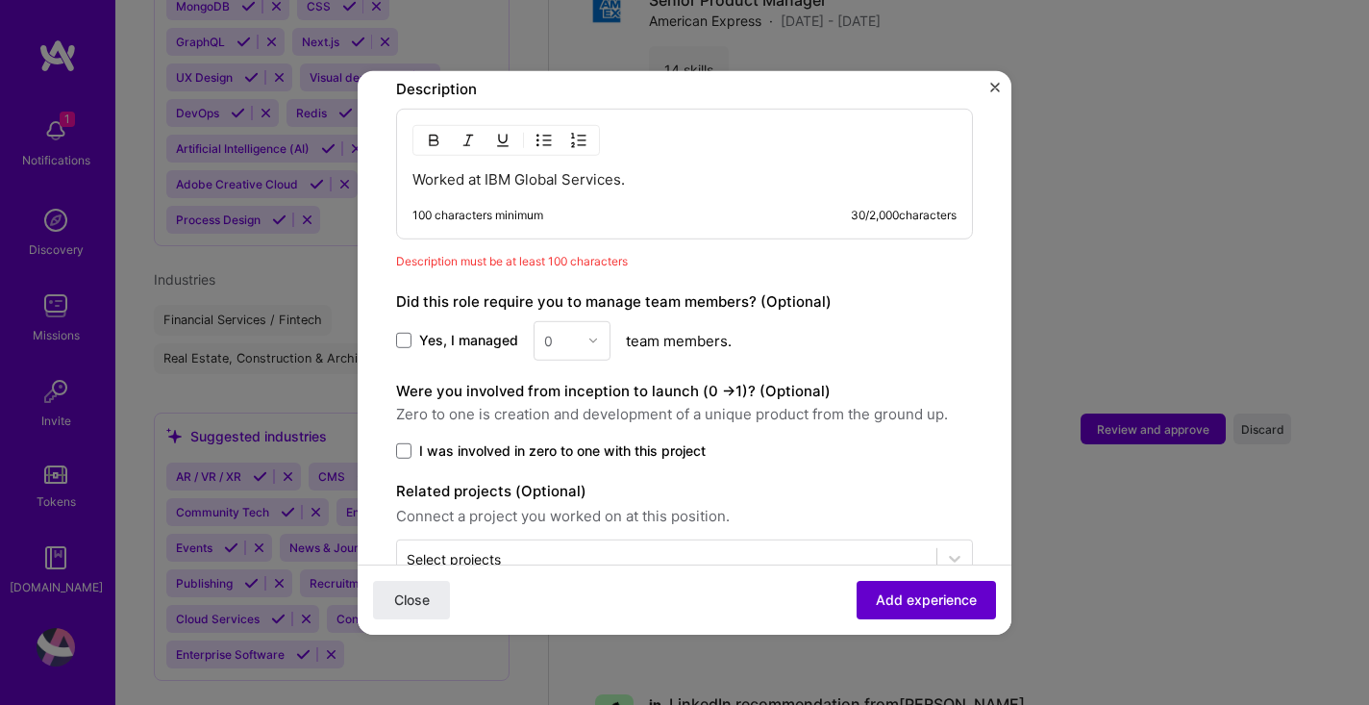
scroll to position [1201, 0]
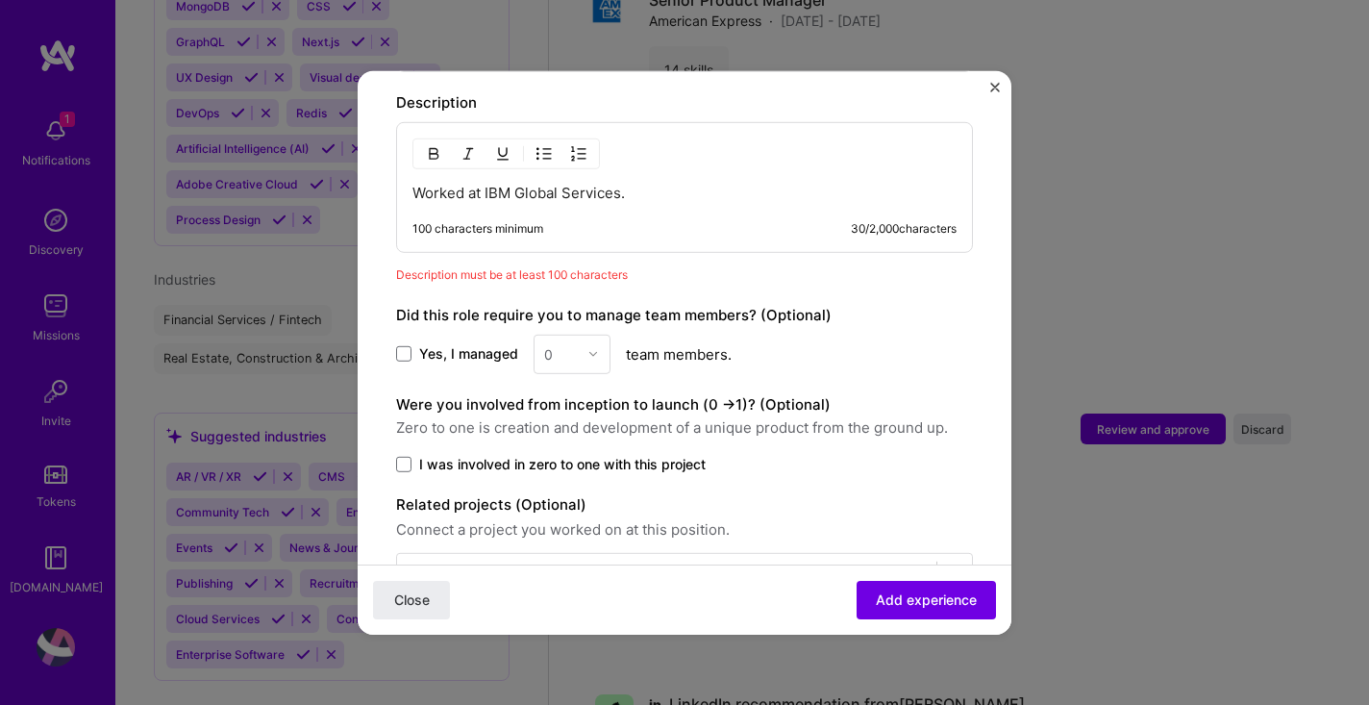
click at [660, 183] on p "Worked at IBM Global Services." at bounding box center [684, 192] width 544 height 19
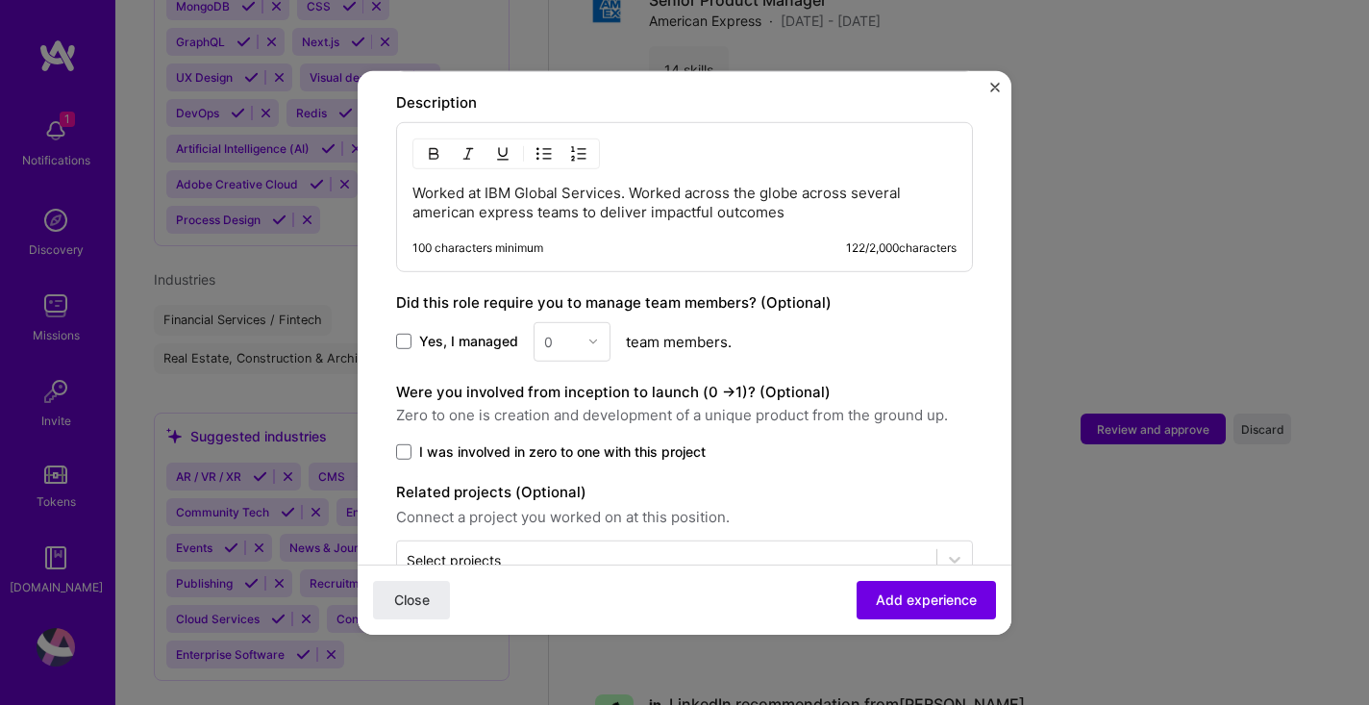
click at [499, 193] on p "Worked at IBM Global Services. Worked across the globe across several american …" at bounding box center [684, 202] width 544 height 38
click at [422, 192] on p "Worked at IBM Global Services. Worked across the globe across several american …" at bounding box center [684, 202] width 544 height 38
click at [490, 193] on p "Worked at IBM Global Services. Worked across the globe across several American …" at bounding box center [684, 202] width 544 height 38
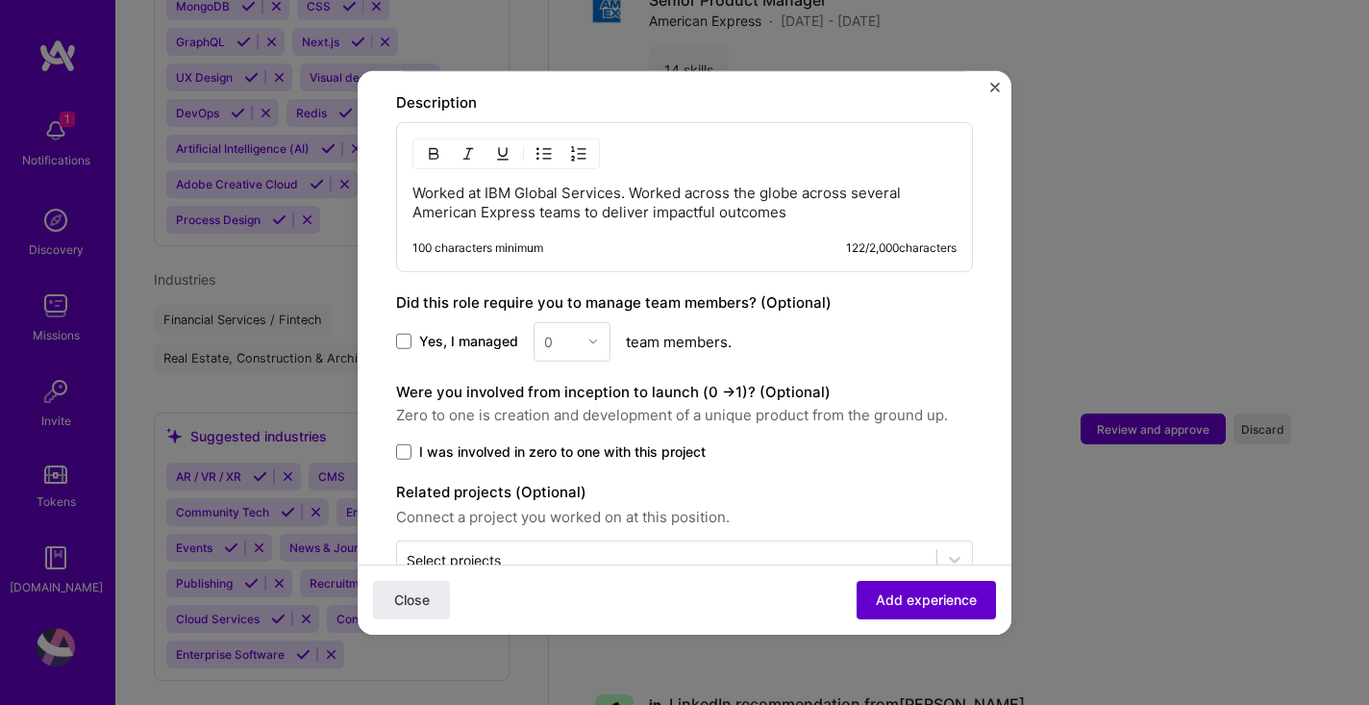
click at [915, 598] on span "Add experience" at bounding box center [926, 599] width 101 height 19
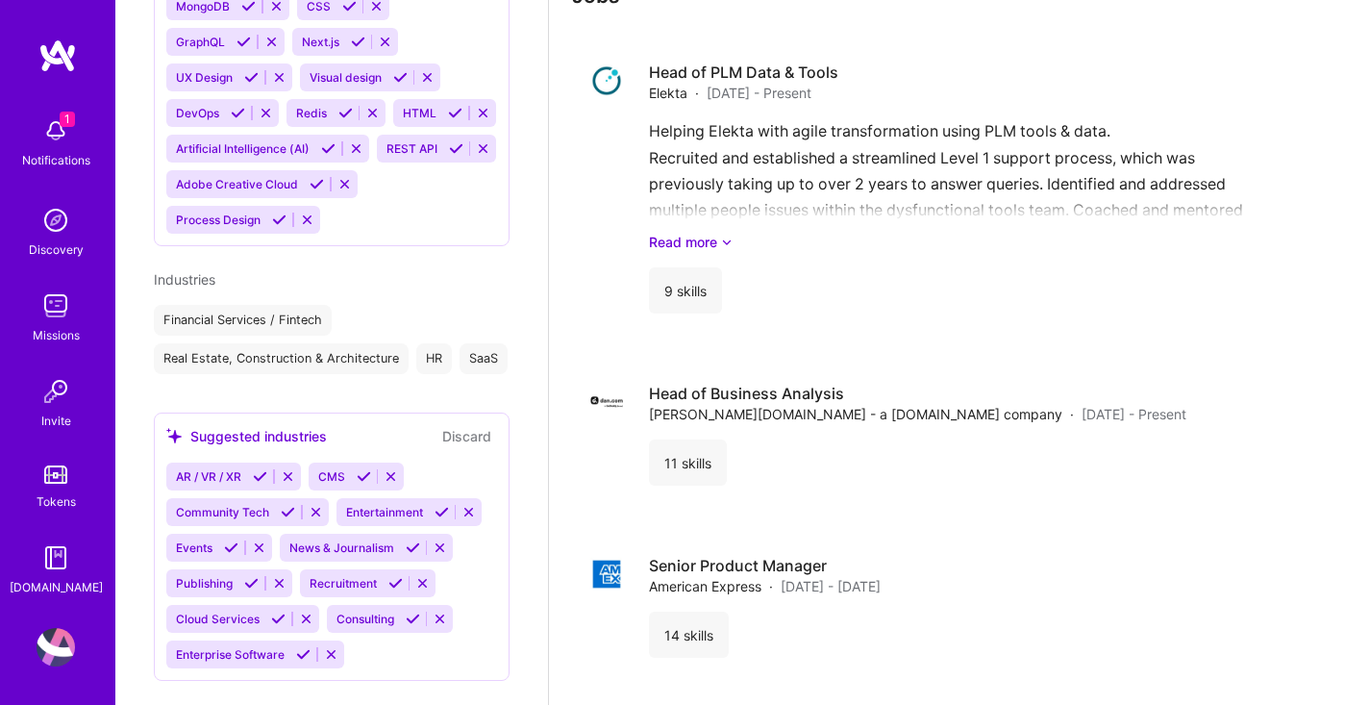
scroll to position [3159, 0]
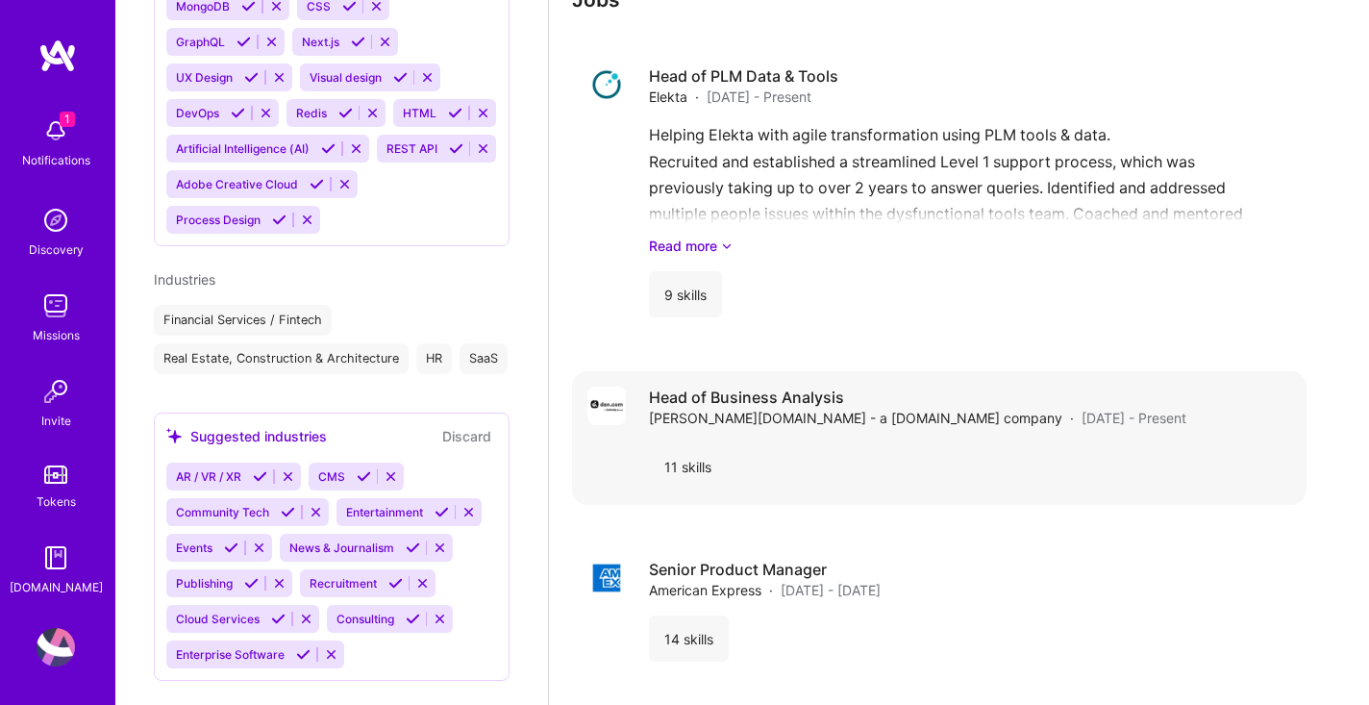
click at [772, 387] on h4 "Head of Business Analysis" at bounding box center [917, 397] width 537 height 21
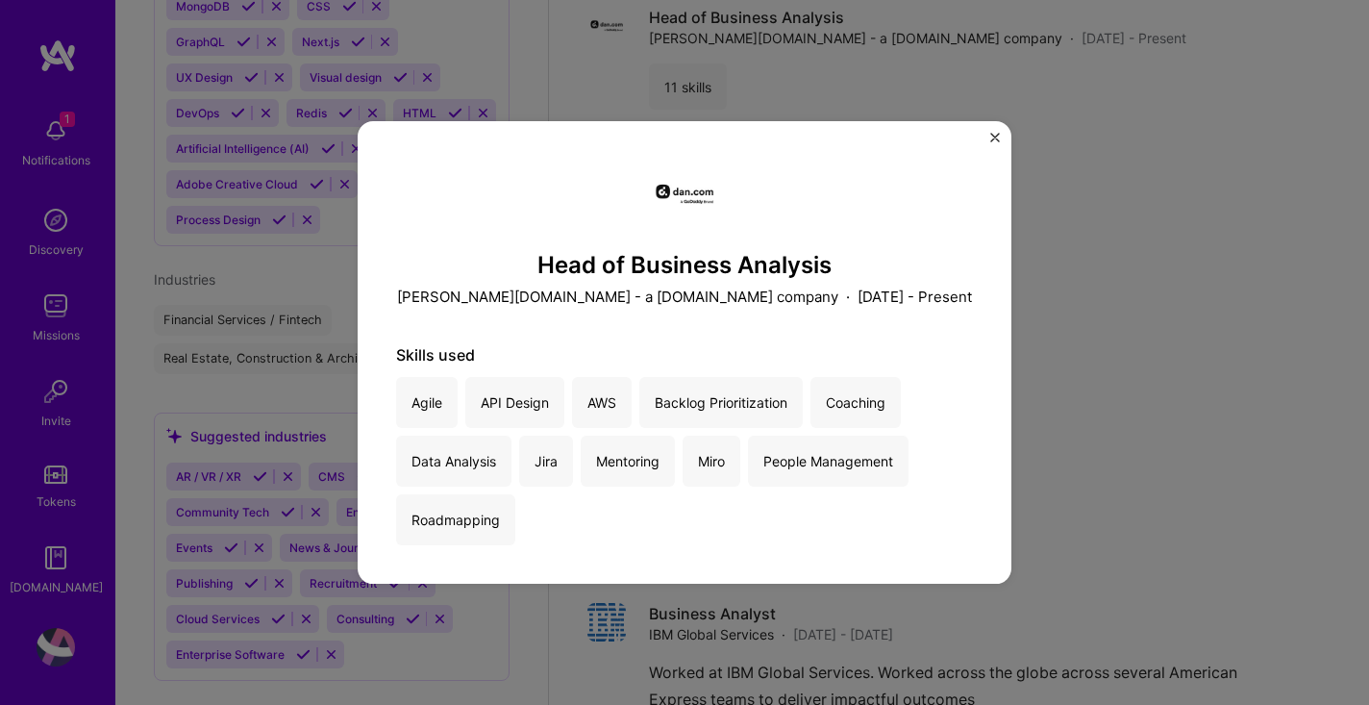
scroll to position [3543, 0]
click at [996, 140] on img "Close" at bounding box center [995, 138] width 10 height 10
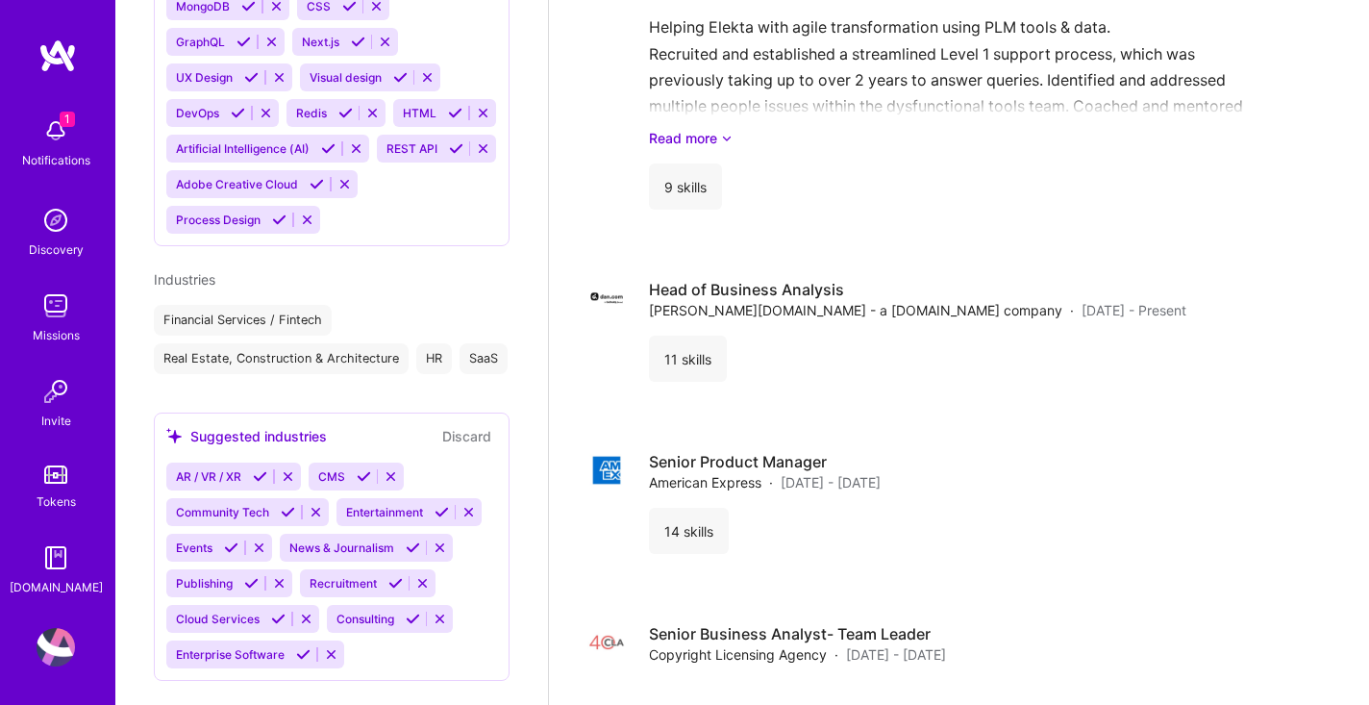
scroll to position [3270, 0]
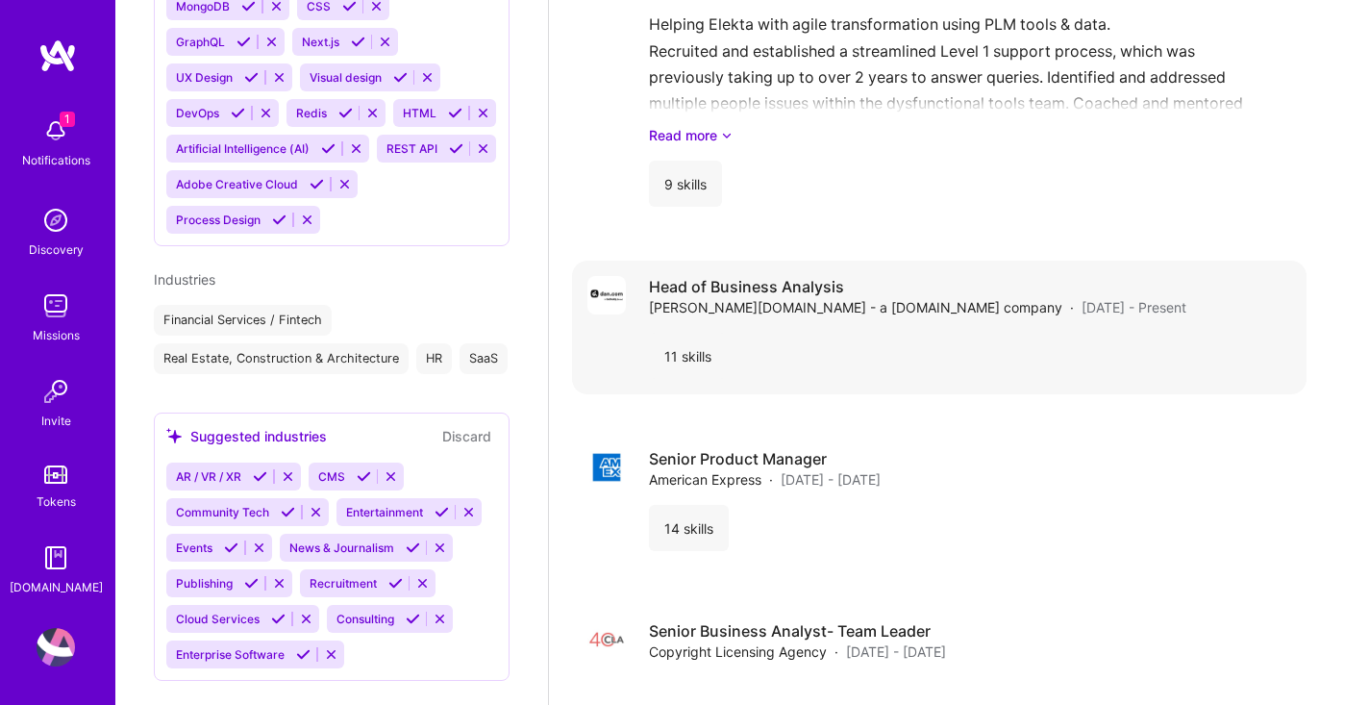
click at [1234, 280] on div "Head of Business Analysis [PERSON_NAME][DOMAIN_NAME] - a [DOMAIN_NAME] company …" at bounding box center [970, 296] width 642 height 41
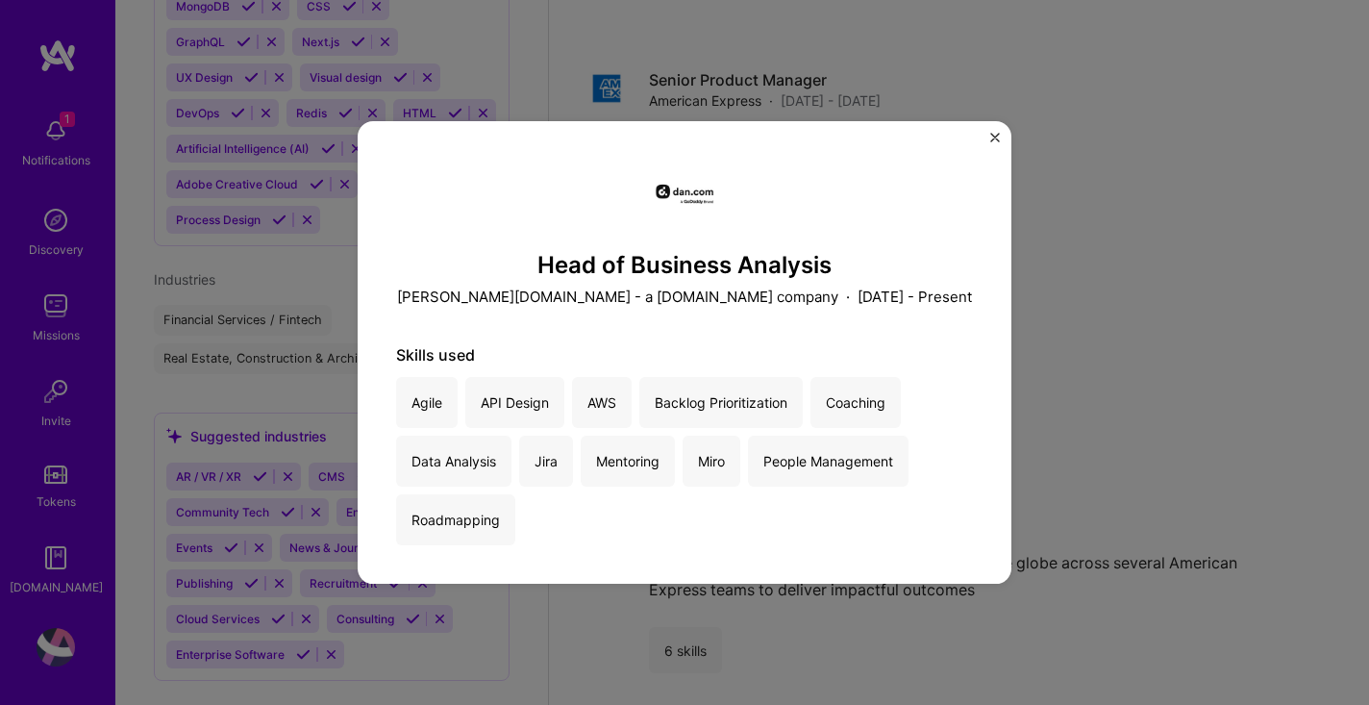
scroll to position [3654, 0]
click at [994, 133] on img "Close" at bounding box center [995, 138] width 10 height 10
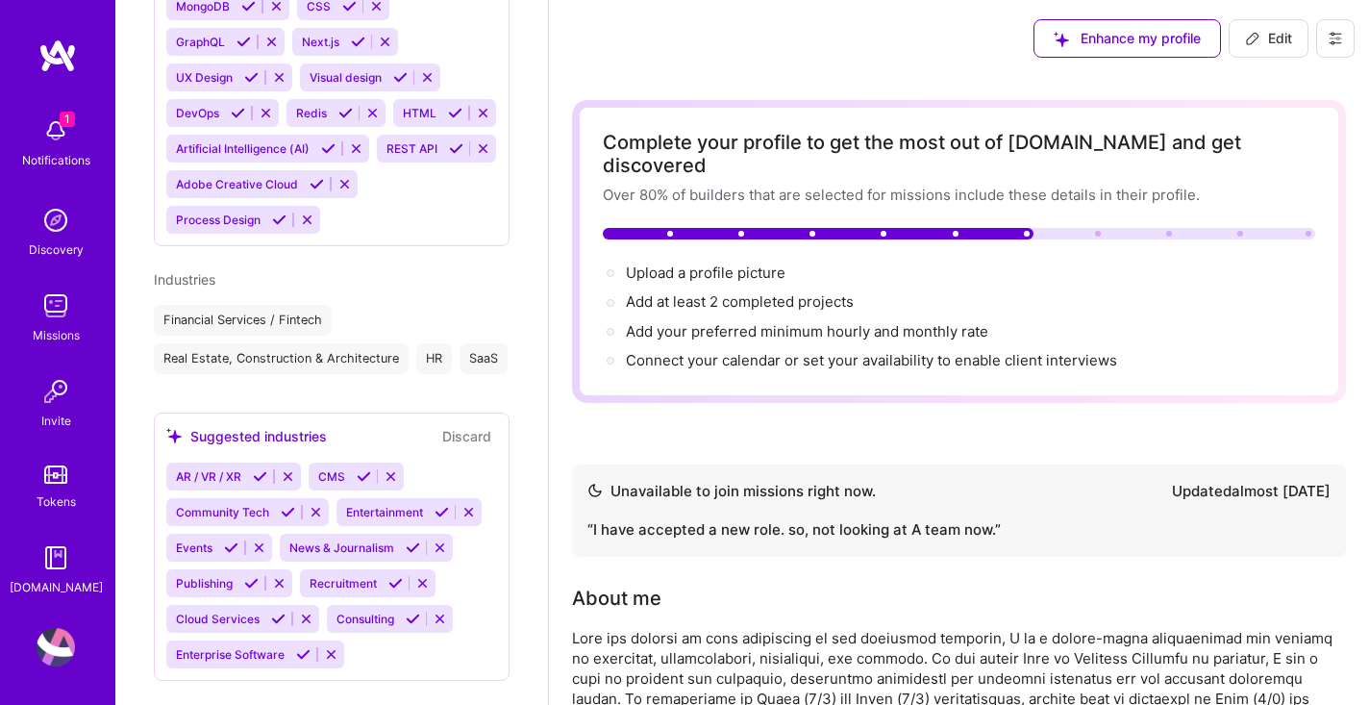
click at [1274, 32] on span "Edit" at bounding box center [1268, 38] width 47 height 19
select select "GB"
select select "Not Available"
select select "1 Month"
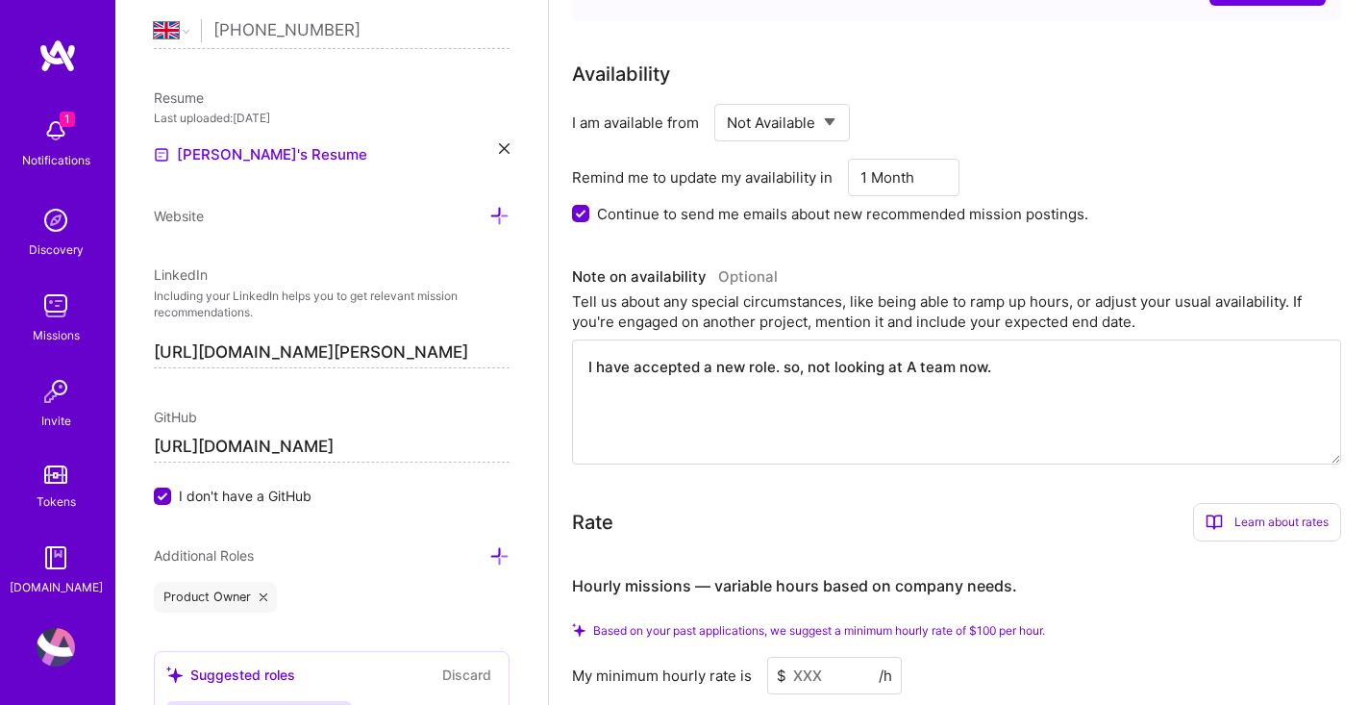
scroll to position [1039, 0]
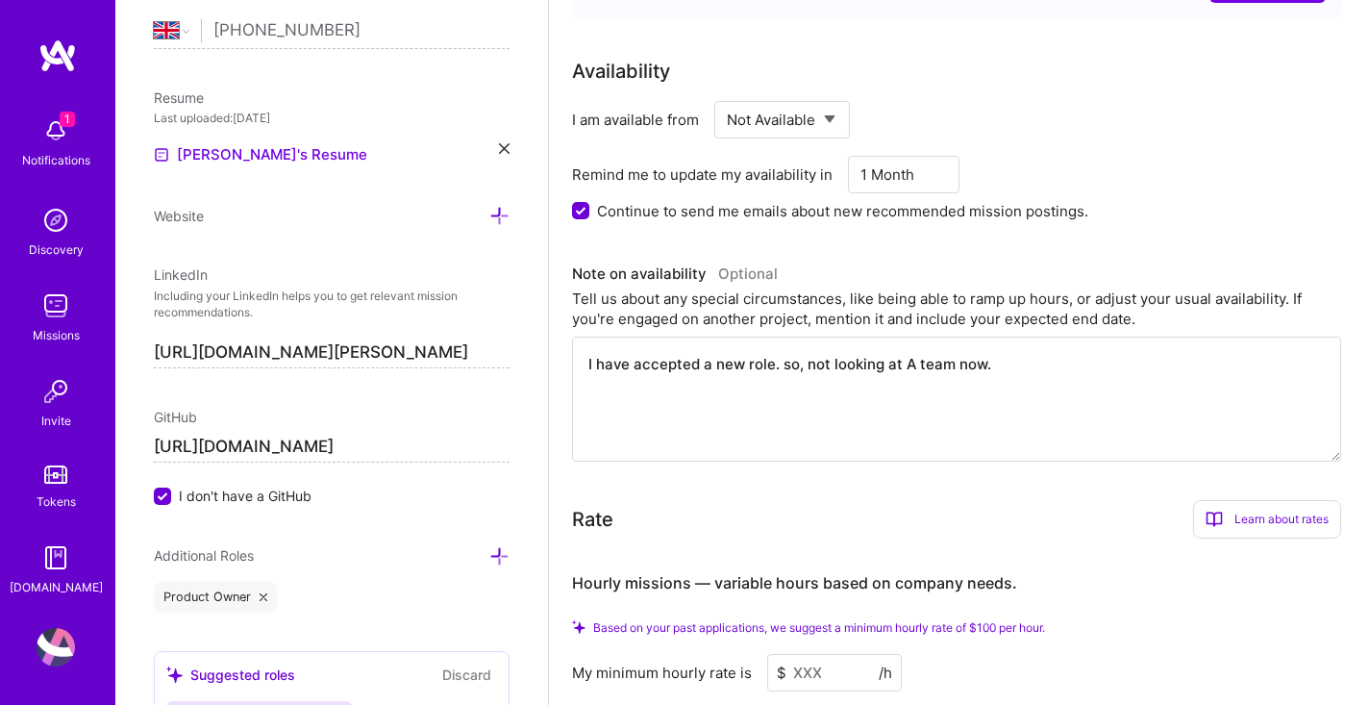
click at [830, 102] on select "Select... Right Now Future Date Not Available" at bounding box center [782, 119] width 111 height 49
select select "Future Date"
click at [727, 95] on select "Select... Right Now Future Date Not Available" at bounding box center [782, 119] width 111 height 49
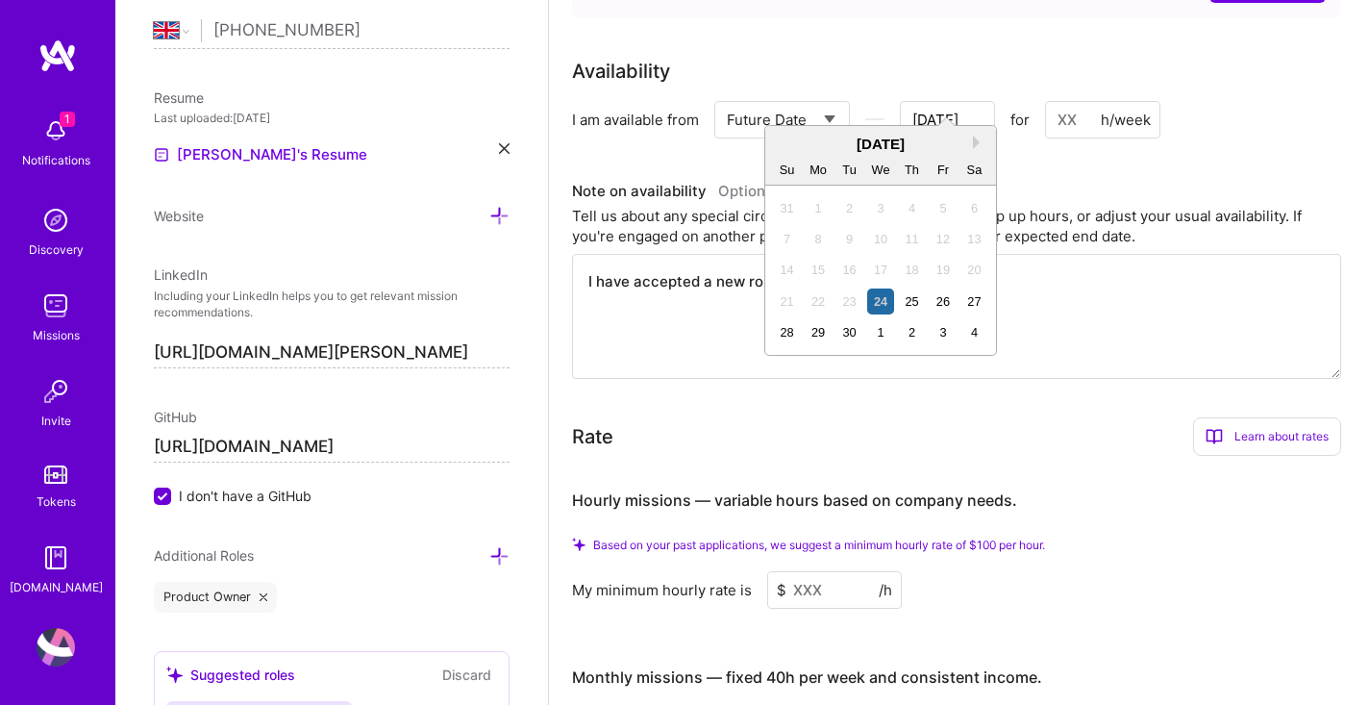
click at [960, 101] on input "[DATE]" at bounding box center [947, 119] width 95 height 37
click at [977, 142] on button "Next Month" at bounding box center [979, 142] width 13 height 13
click at [978, 144] on button "Next Month" at bounding box center [979, 142] width 13 height 13
click at [978, 143] on button "Next Month" at bounding box center [979, 142] width 13 height 13
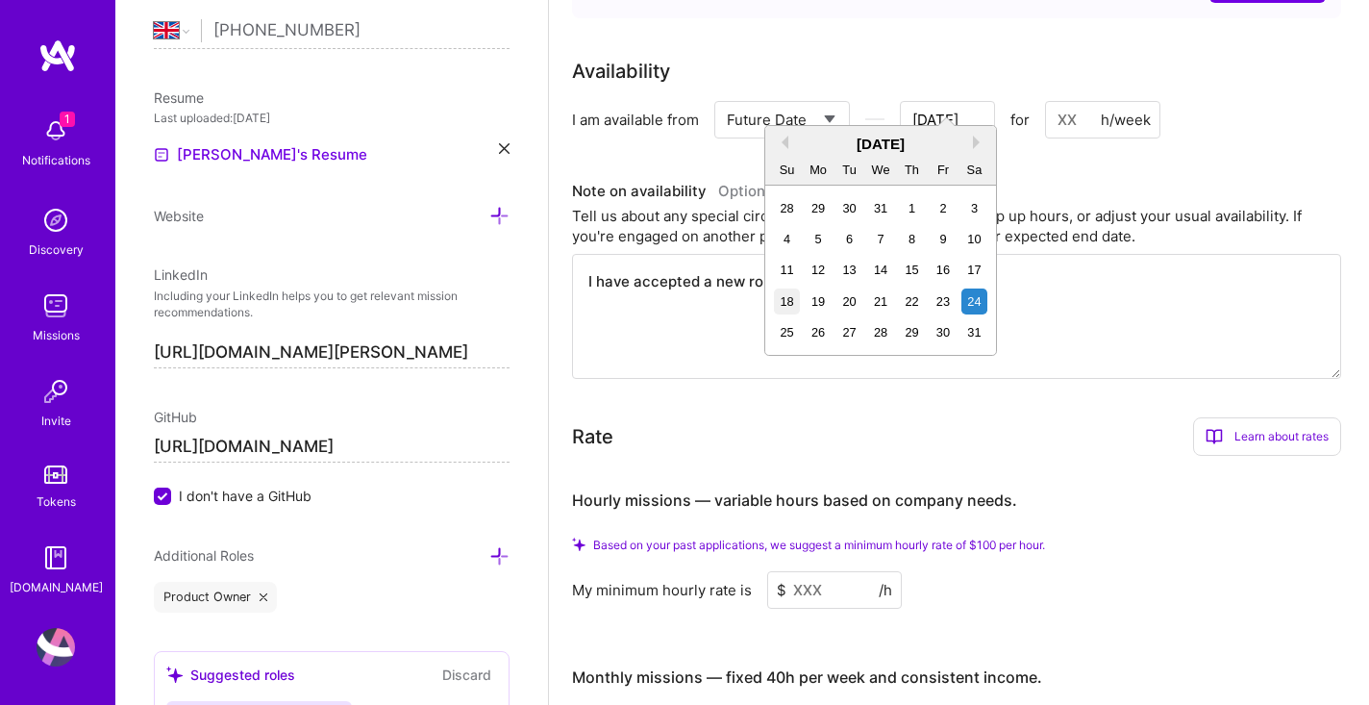
click at [793, 299] on div "18" at bounding box center [787, 301] width 26 height 26
type input "[DATE]"
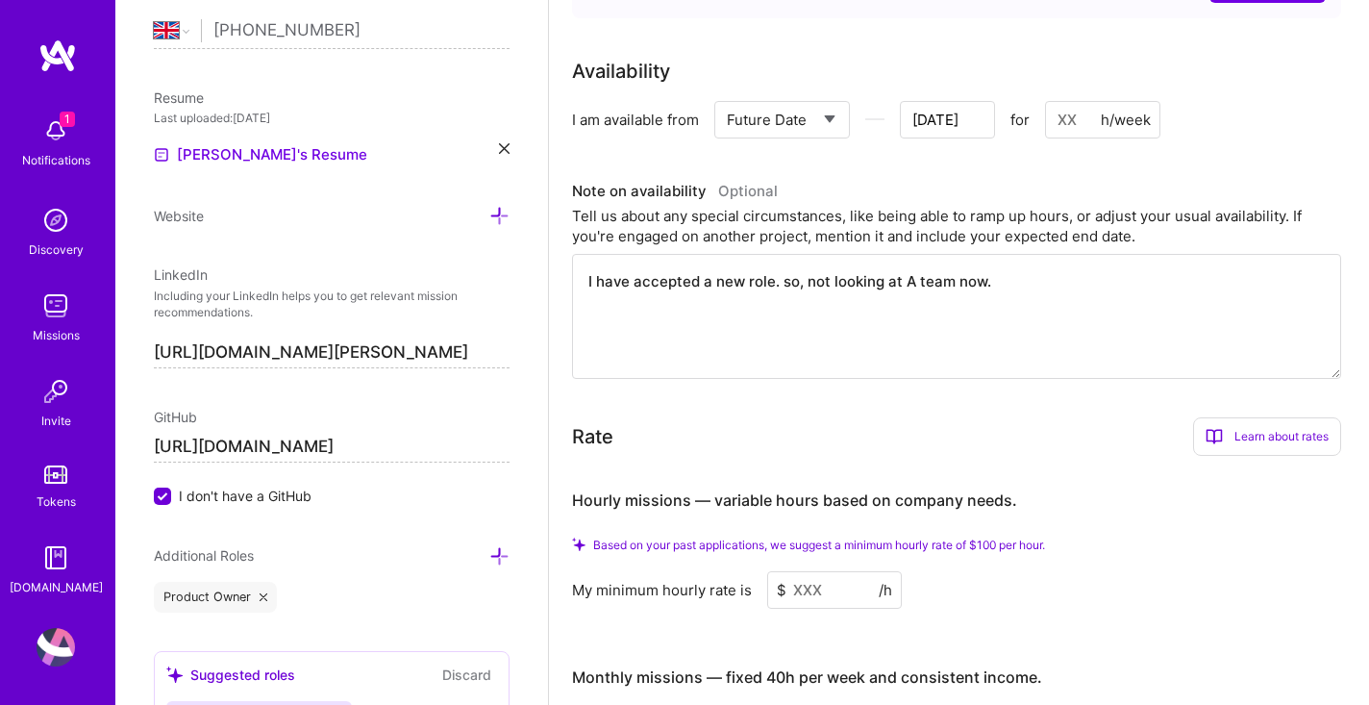
click at [1084, 105] on input at bounding box center [1102, 119] width 115 height 37
type input "30"
drag, startPoint x: 997, startPoint y: 264, endPoint x: 599, endPoint y: 259, distance: 398.1
click at [599, 259] on textarea "I have accepted a new role. so, not looking at A team now." at bounding box center [956, 316] width 769 height 125
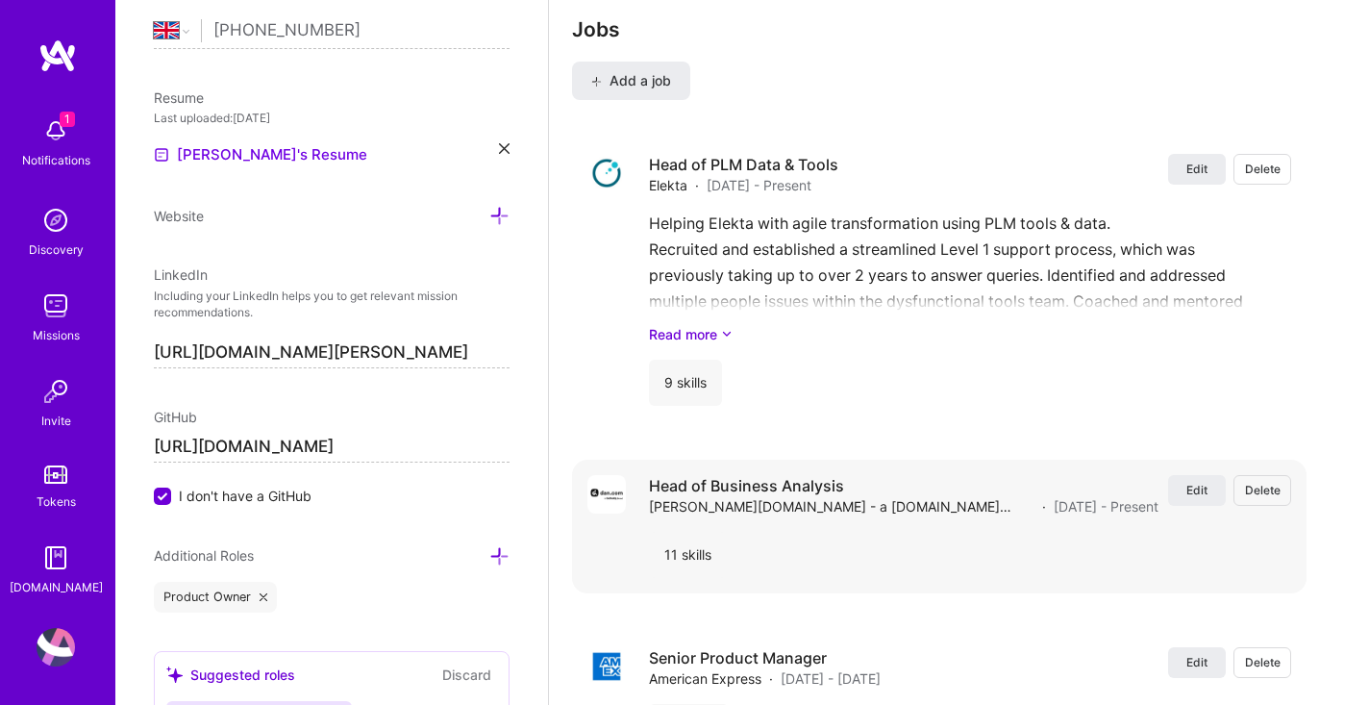
scroll to position [3976, 0]
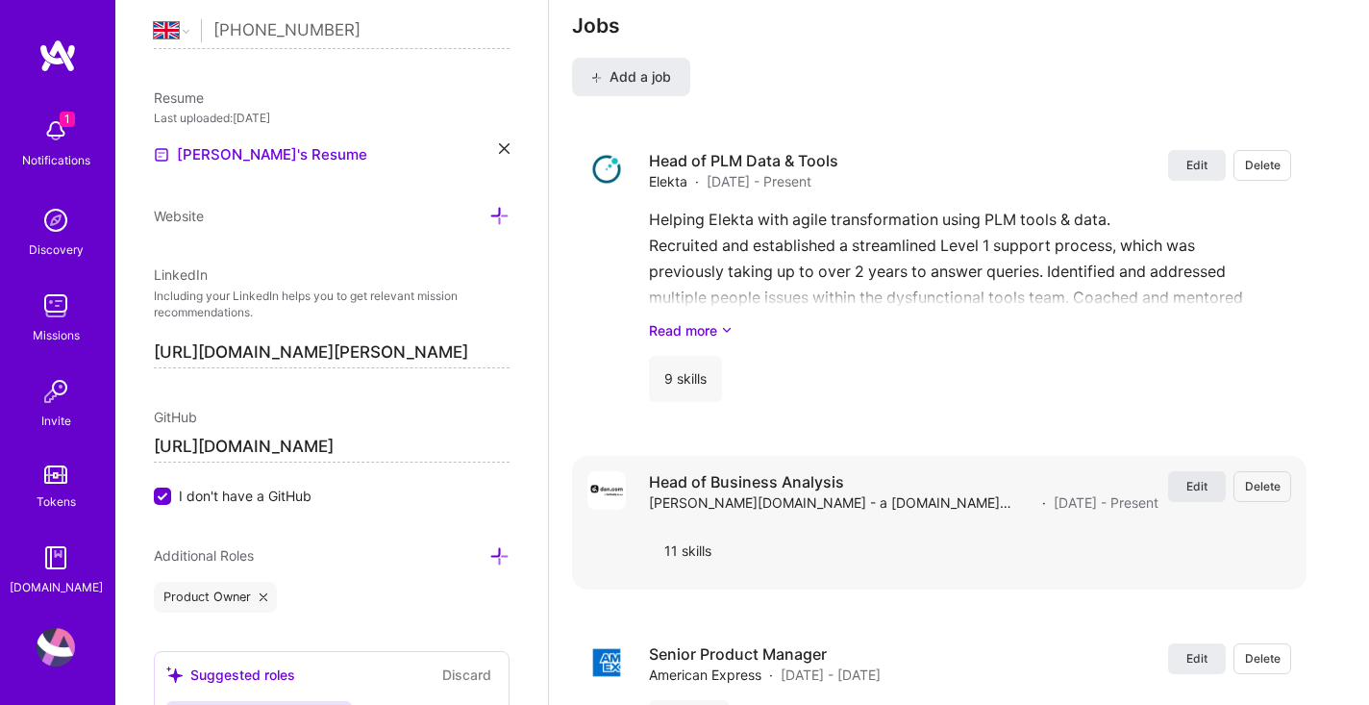
type textarea "I am going through a redundancy and a divorce."
click at [1204, 478] on span "Edit" at bounding box center [1196, 486] width 21 height 16
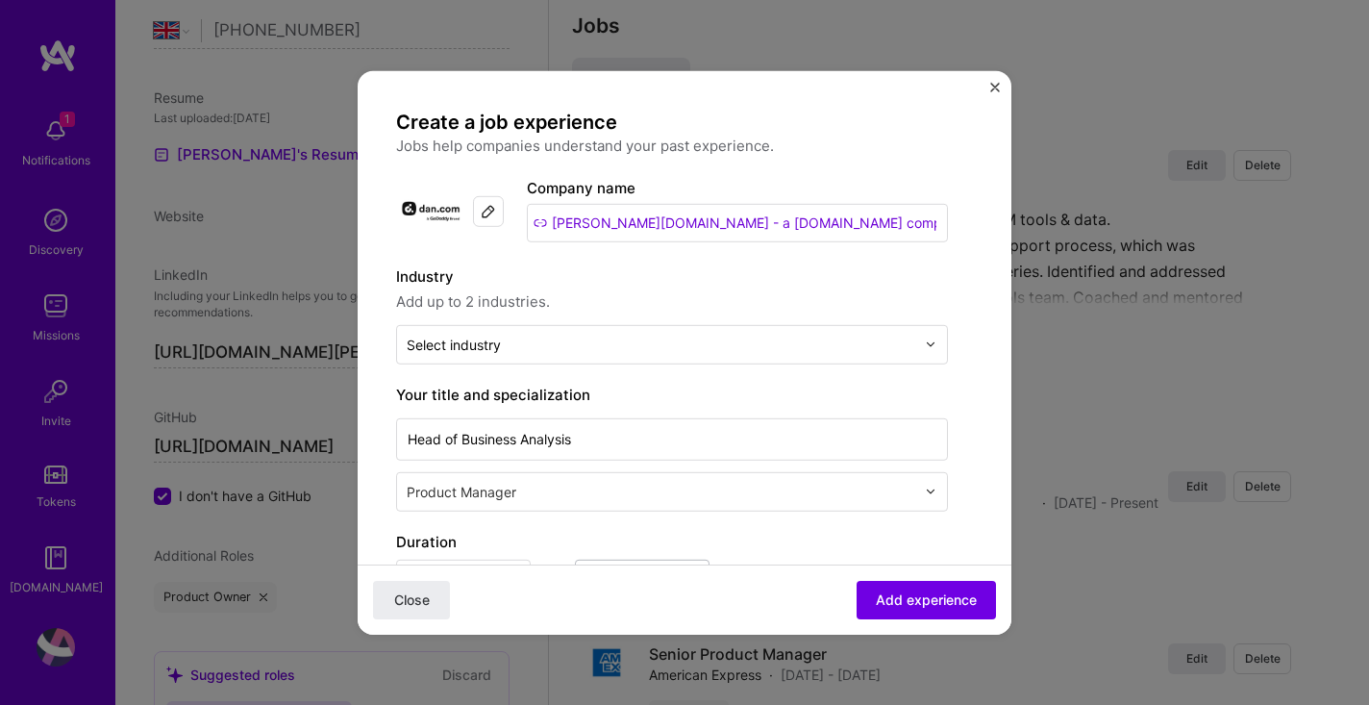
click at [842, 222] on input "[PERSON_NAME][DOMAIN_NAME] - a [DOMAIN_NAME] company" at bounding box center [737, 222] width 421 height 38
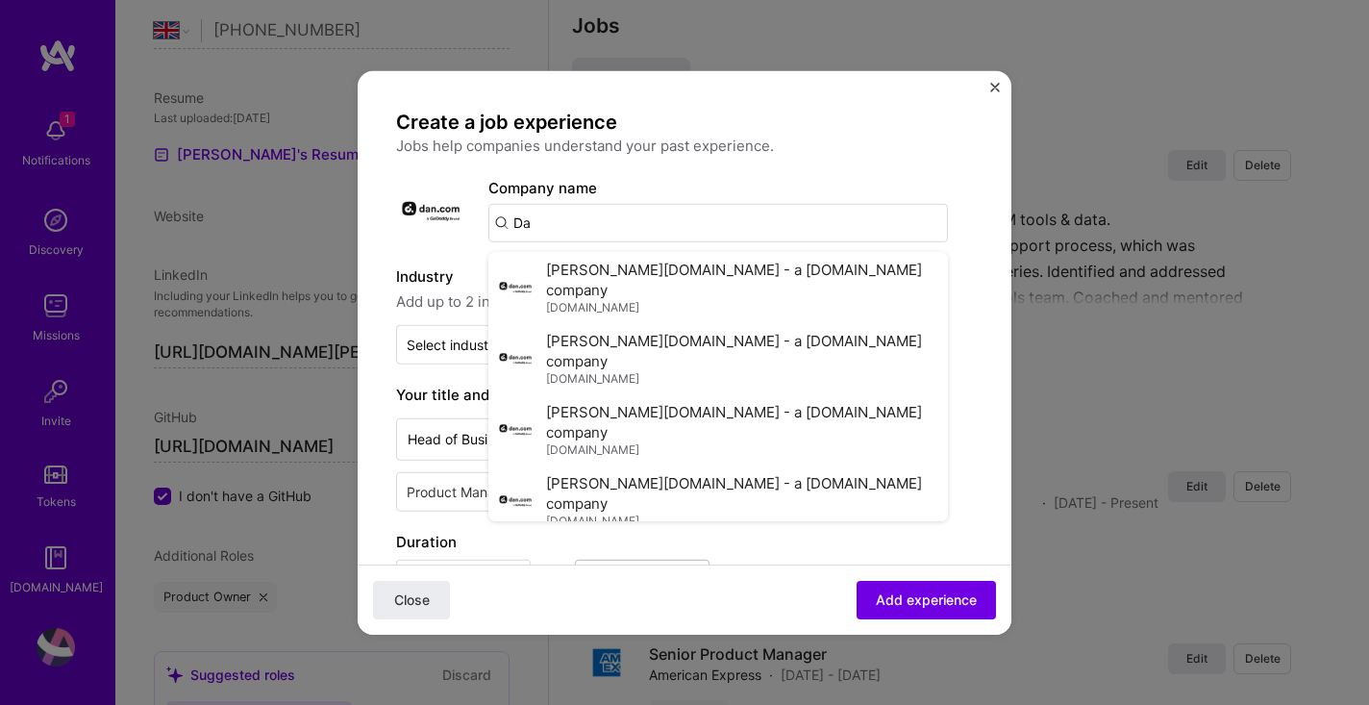
type input "D"
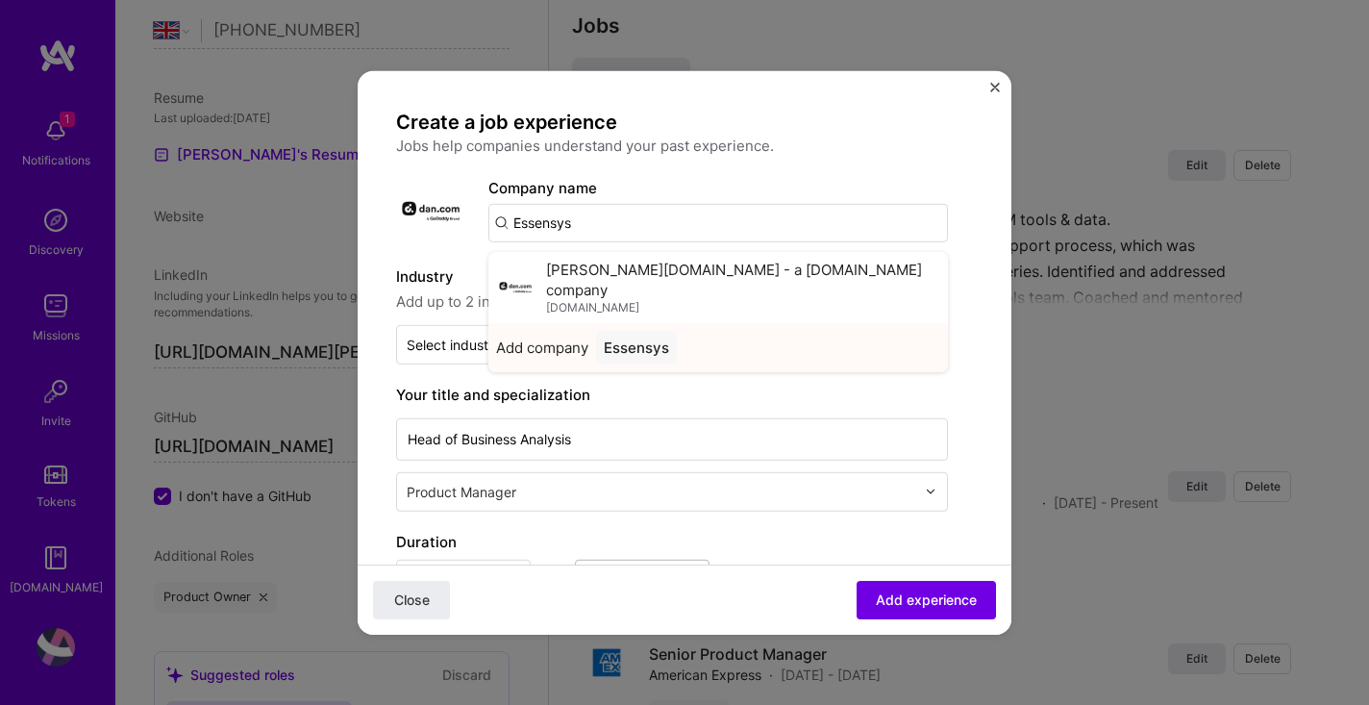
type input "Essensys"
click at [662, 333] on div "Essensys" at bounding box center [636, 347] width 81 height 34
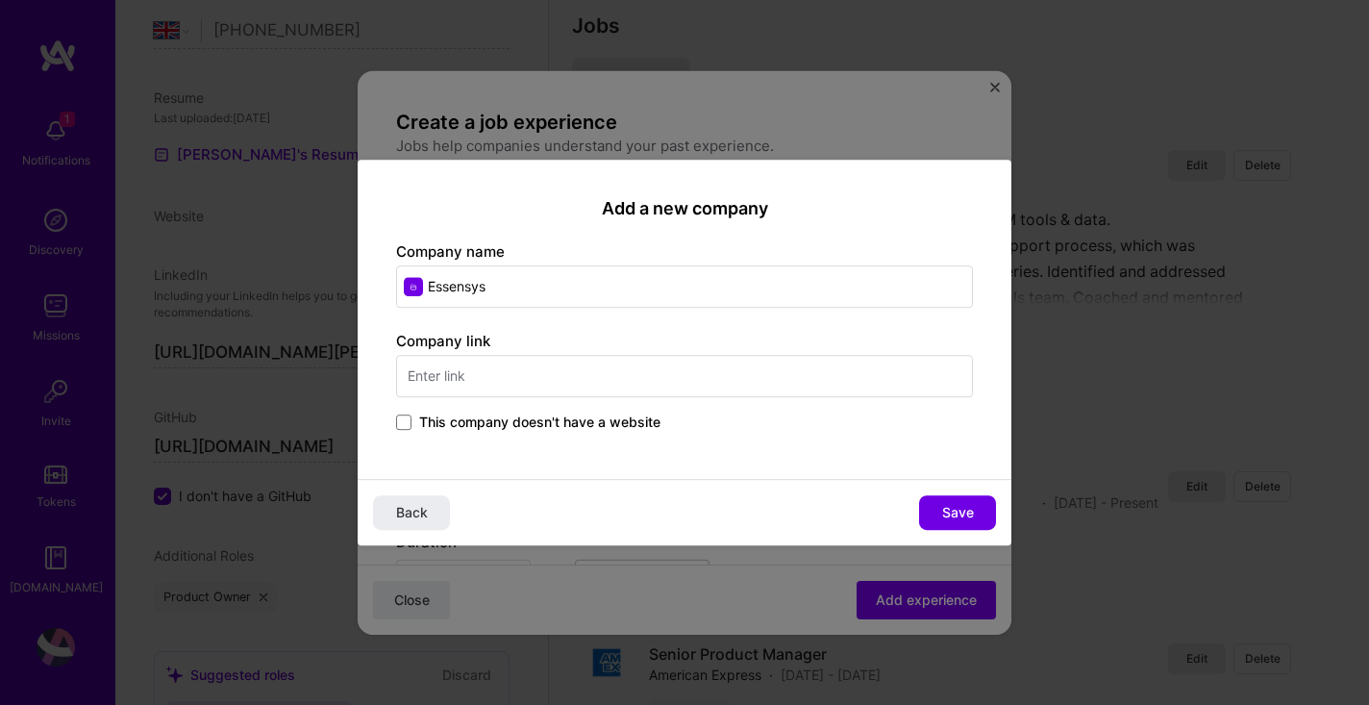
click at [502, 372] on input "text" at bounding box center [684, 376] width 577 height 42
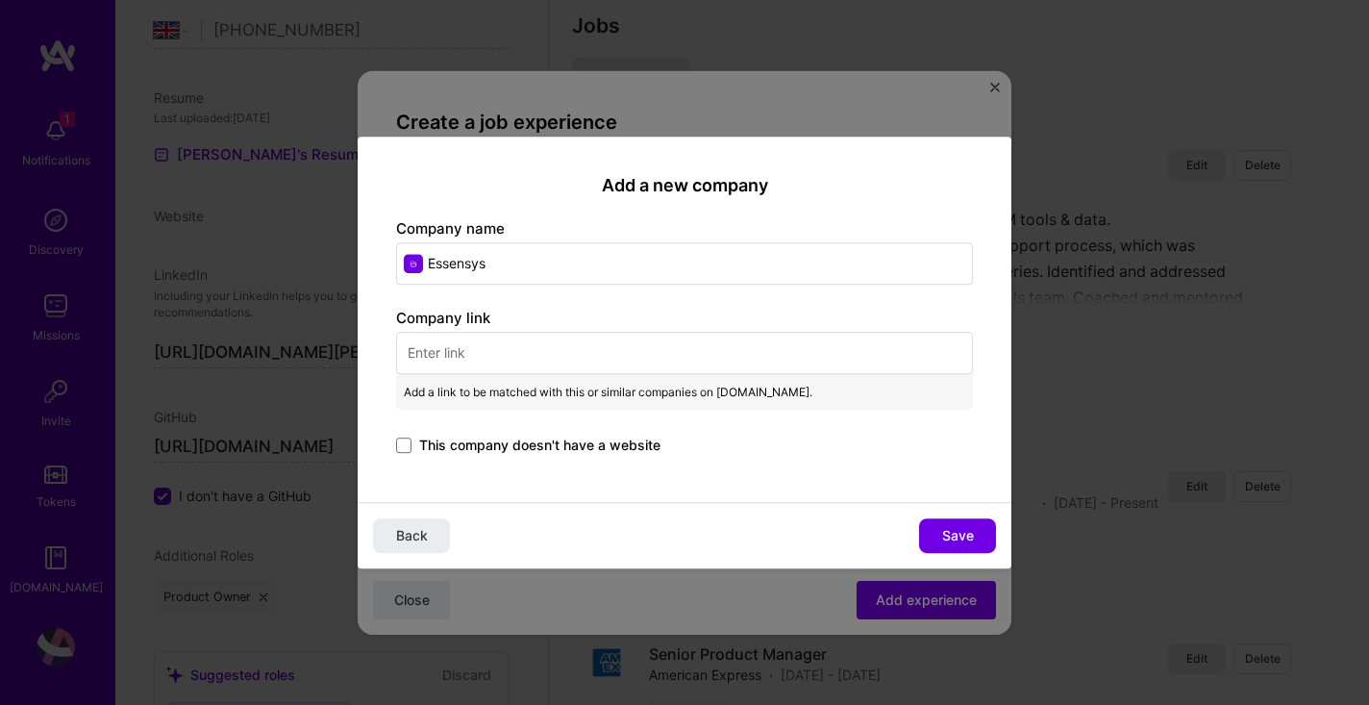
paste input "[URL][DOMAIN_NAME]"
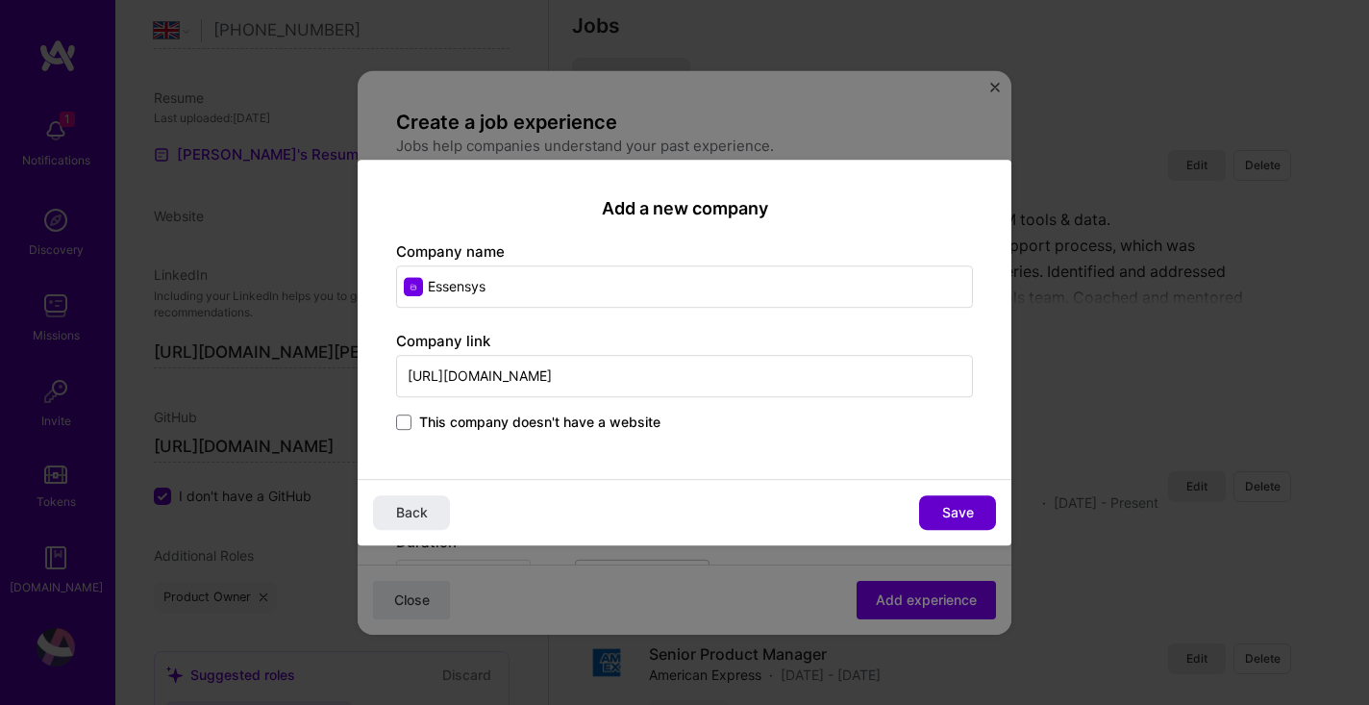
type input "[URL][DOMAIN_NAME]"
click at [967, 510] on span "Save" at bounding box center [958, 512] width 32 height 19
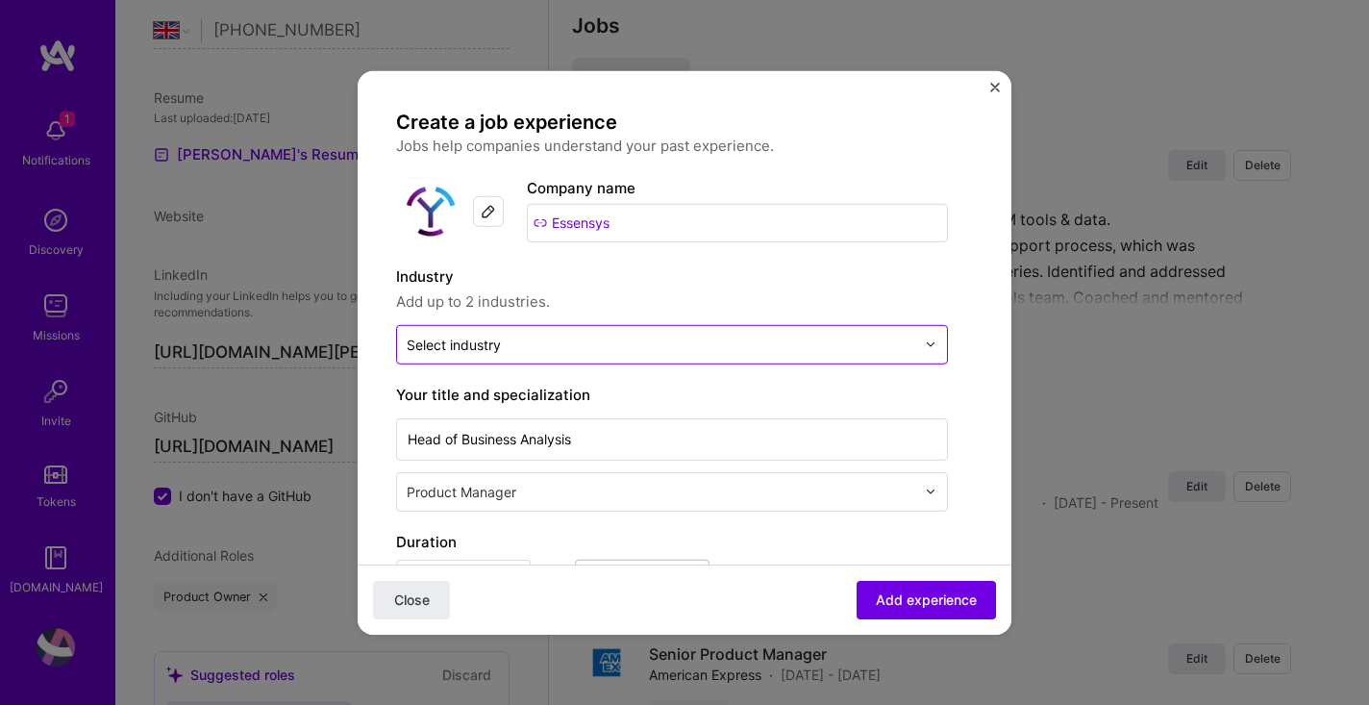
click at [601, 337] on input "text" at bounding box center [661, 344] width 509 height 20
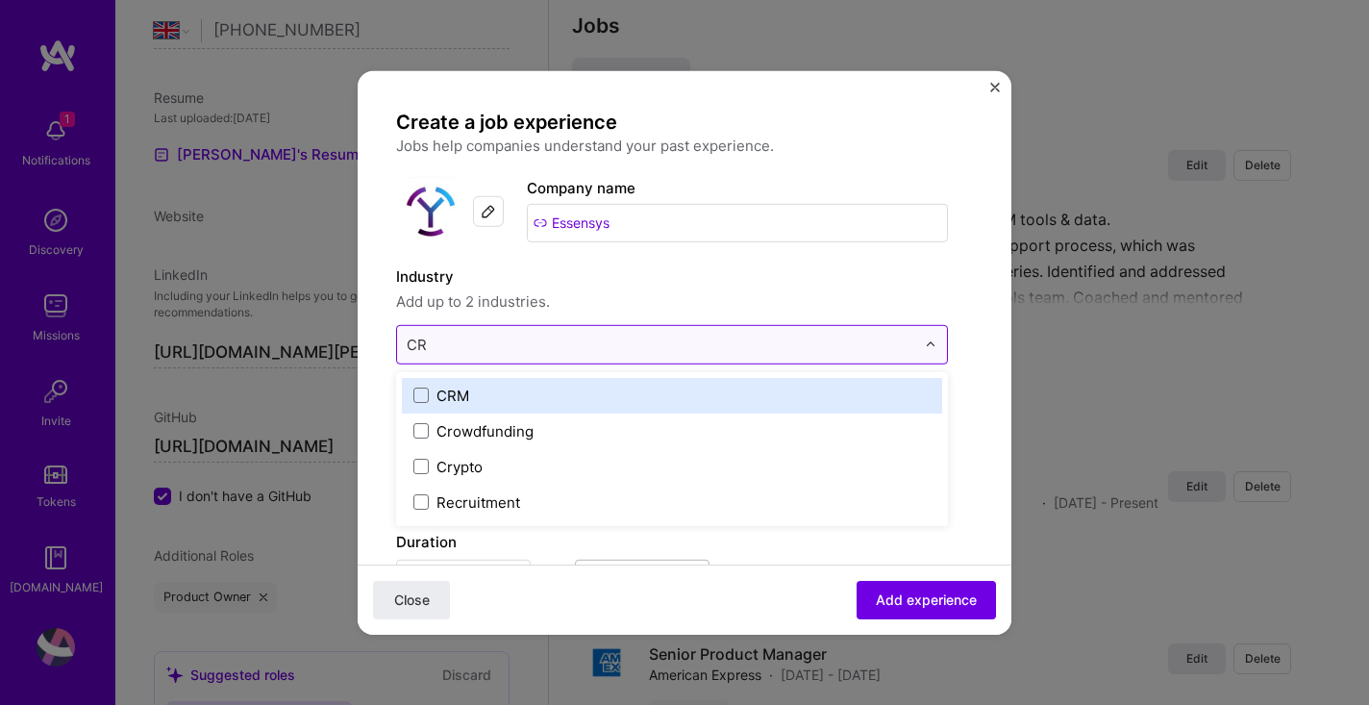
type input "C"
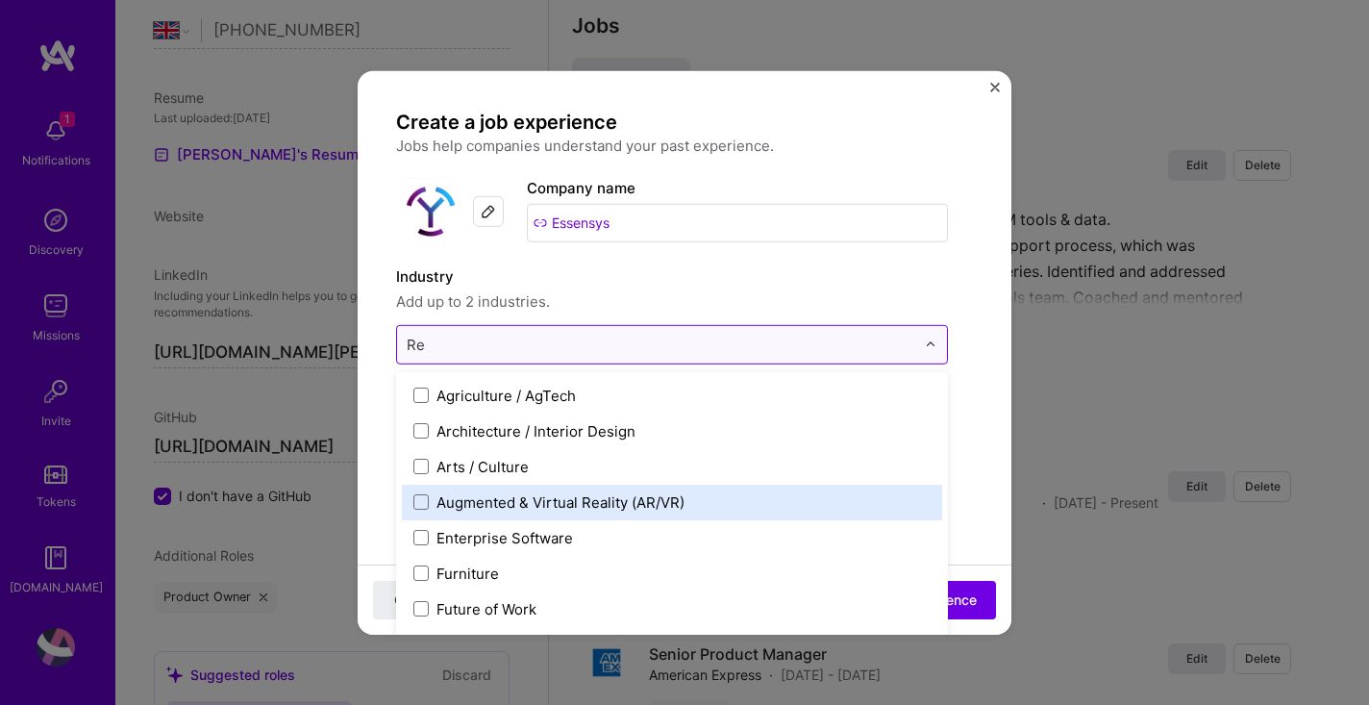
type input "R"
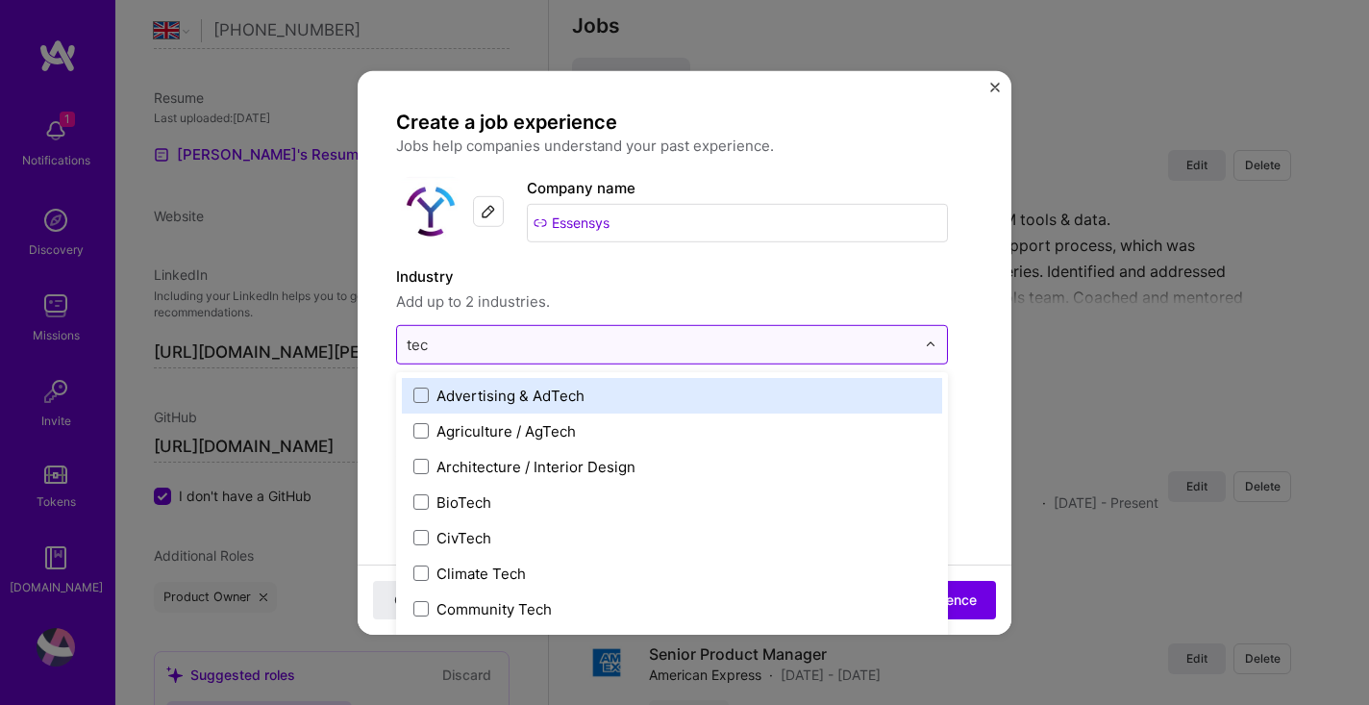
type input "tech"
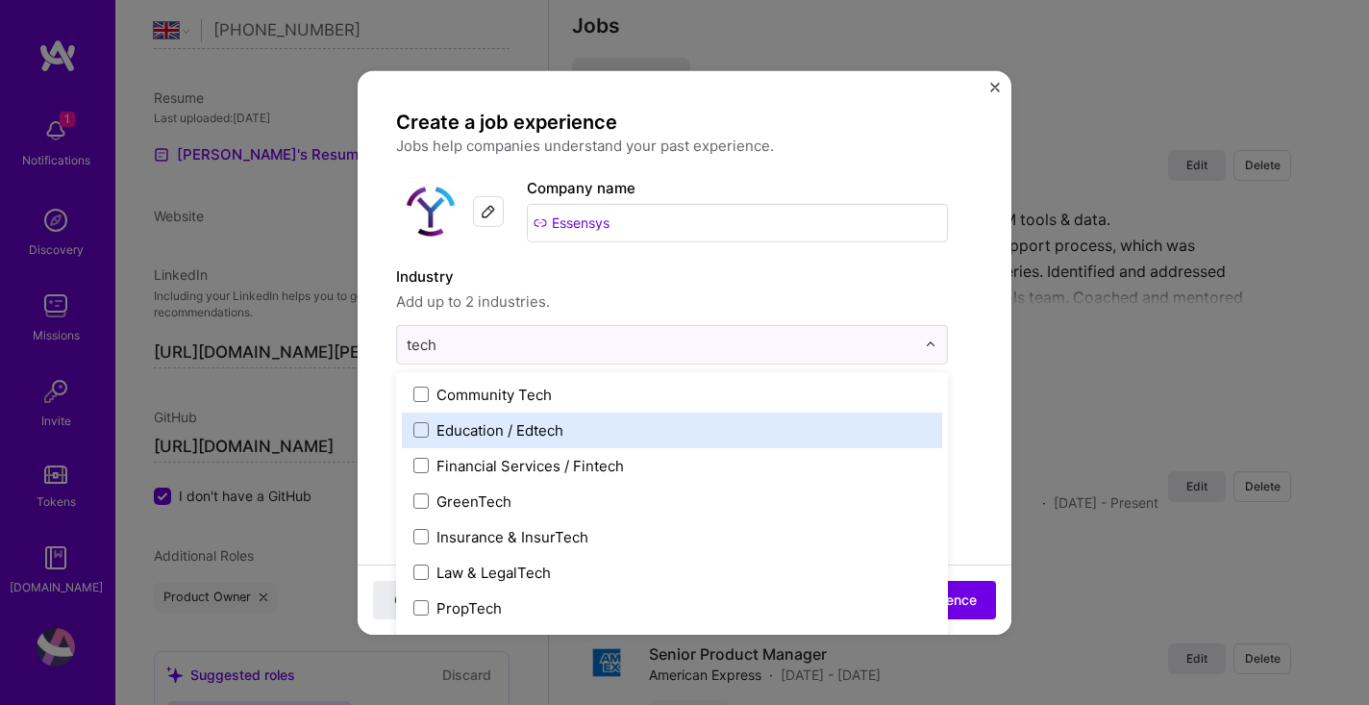
scroll to position [186, 0]
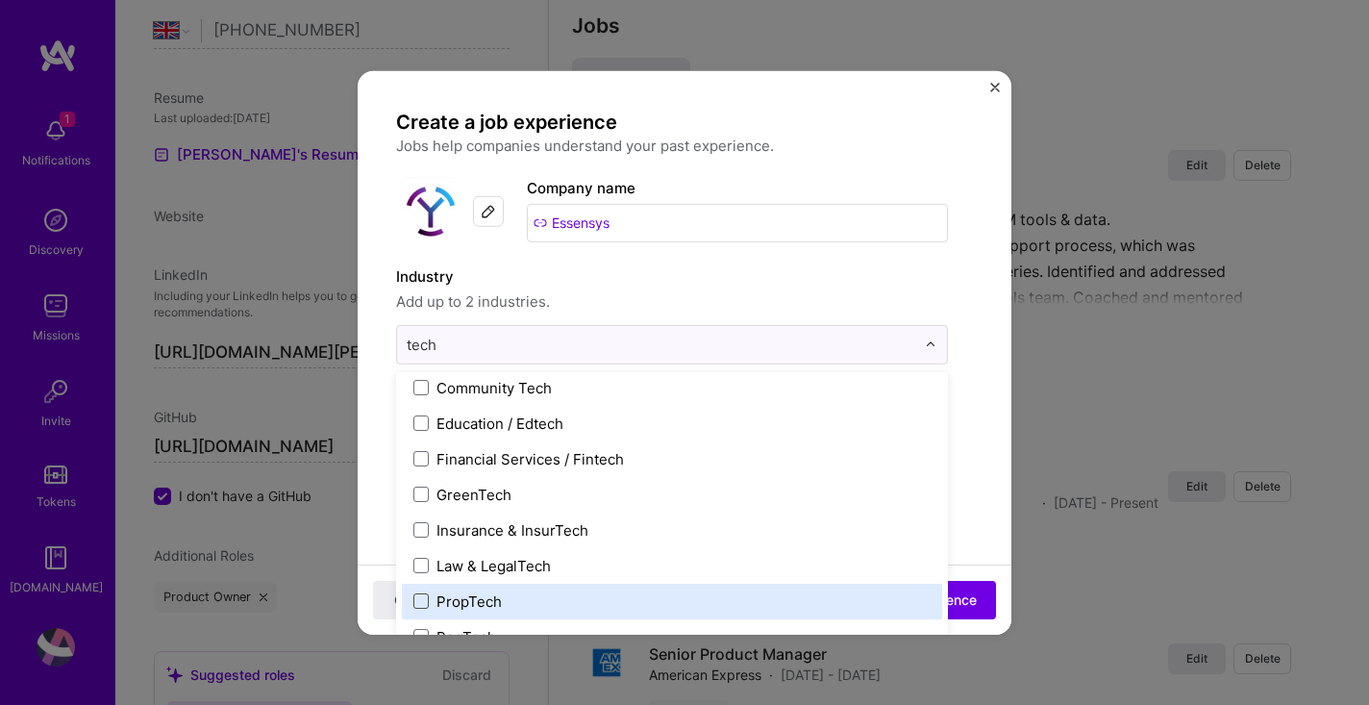
click at [424, 601] on span at bounding box center [420, 600] width 15 height 15
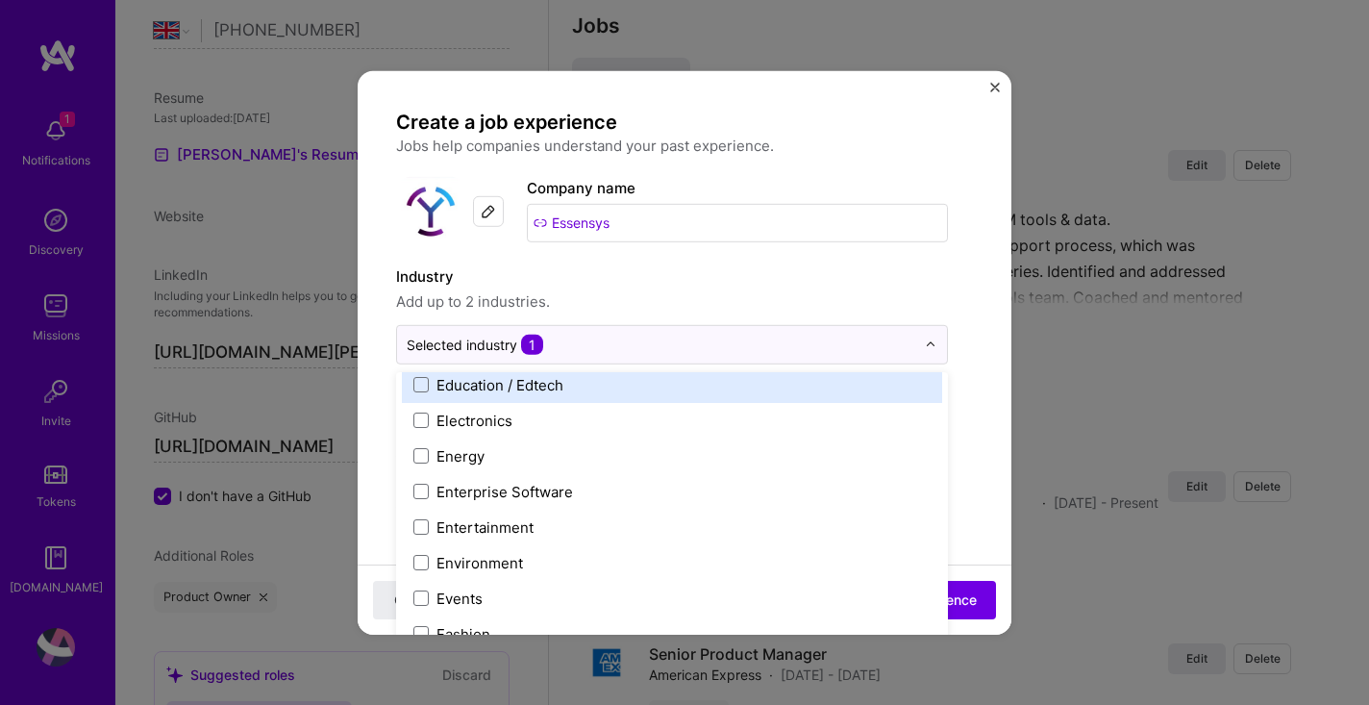
scroll to position [1755, 0]
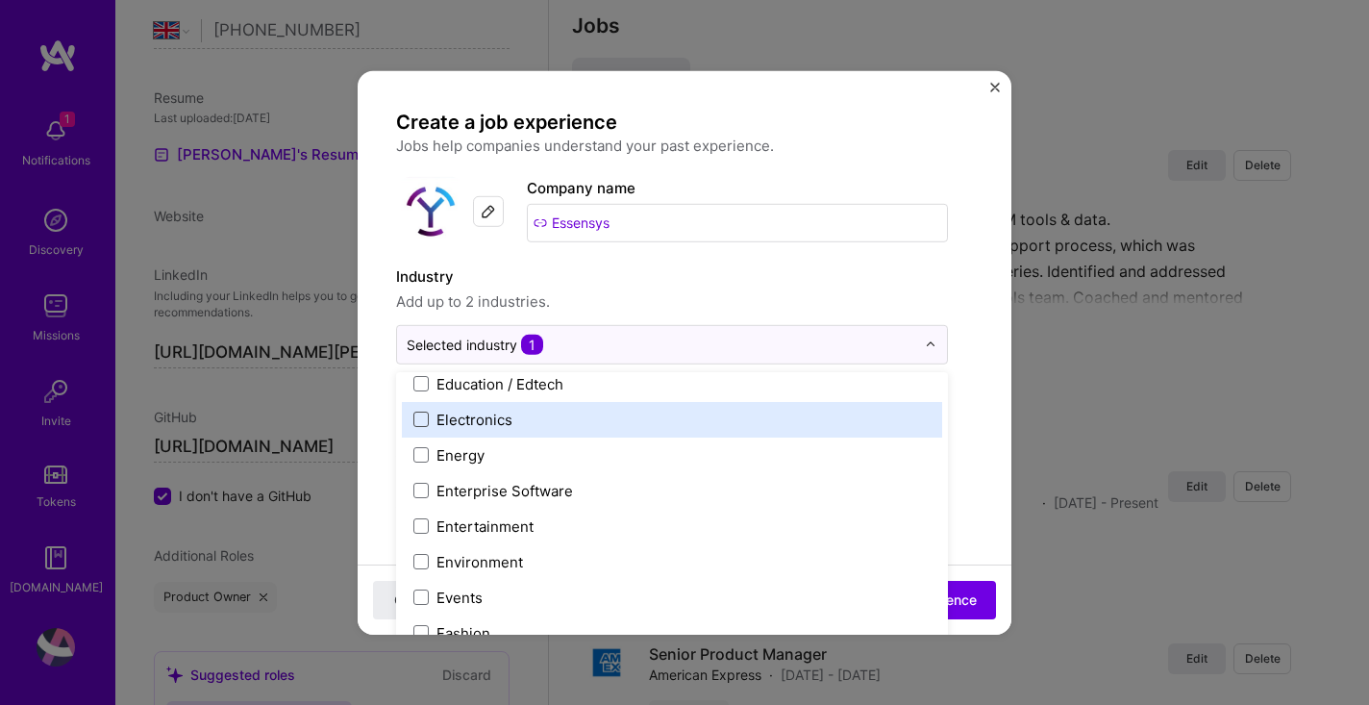
click at [418, 420] on span at bounding box center [420, 418] width 15 height 15
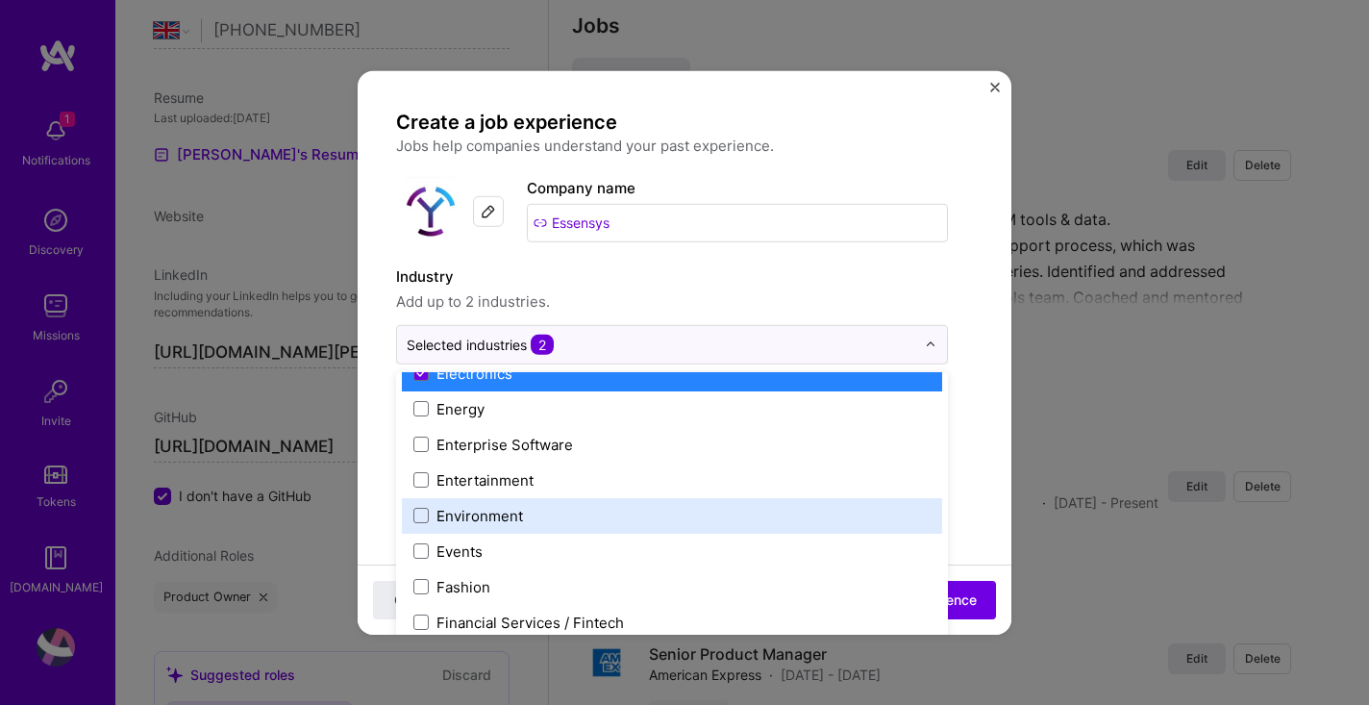
scroll to position [1833, 0]
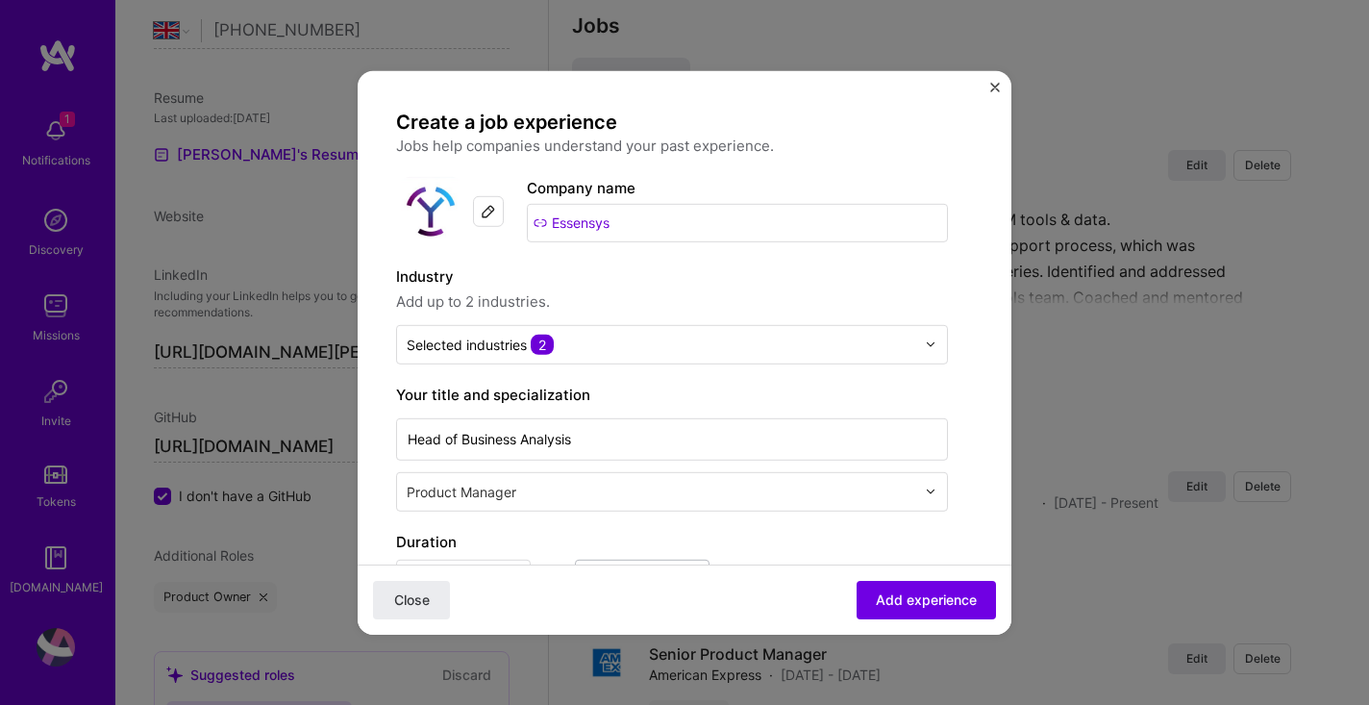
click at [997, 572] on div "Close Add experience" at bounding box center [685, 599] width 654 height 70
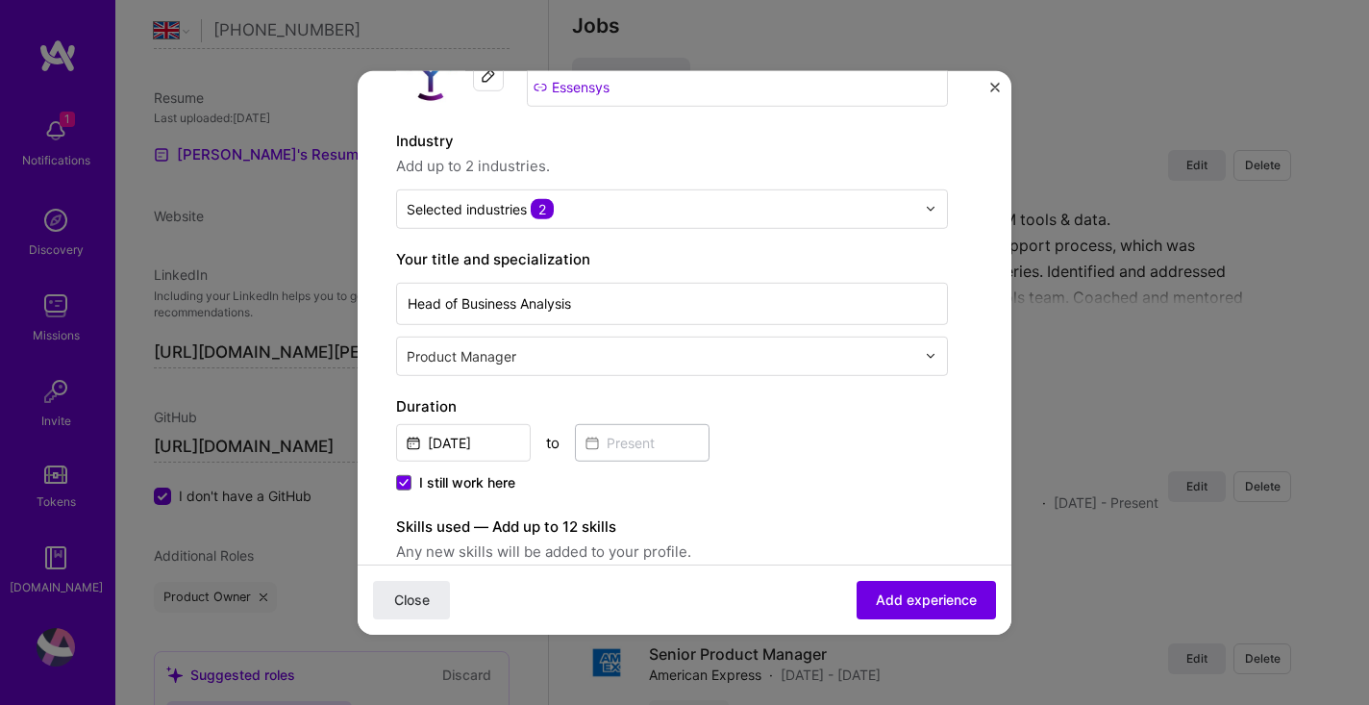
scroll to position [137, 0]
click at [439, 479] on span "I still work here" at bounding box center [467, 479] width 96 height 19
click at [0, 0] on input "I still work here" at bounding box center [0, 0] width 0 height 0
click at [629, 445] on input at bounding box center [642, 439] width 135 height 37
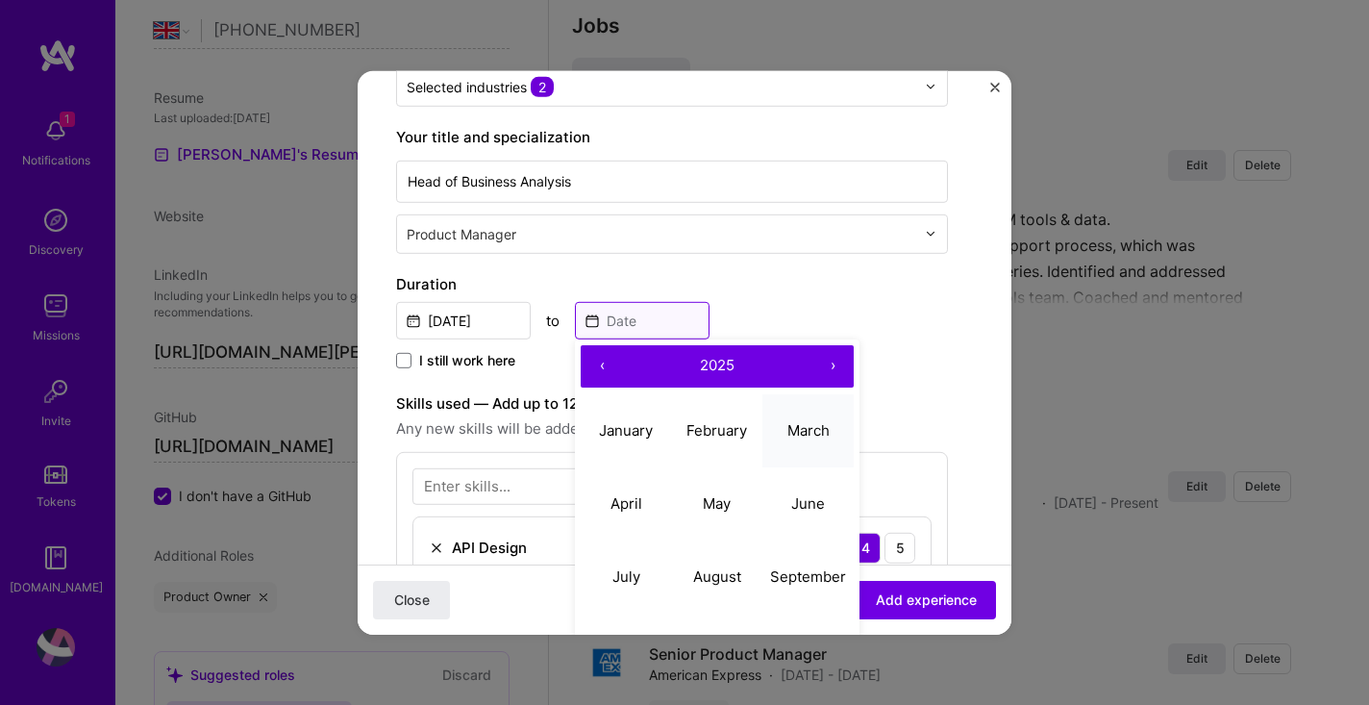
scroll to position [262, 0]
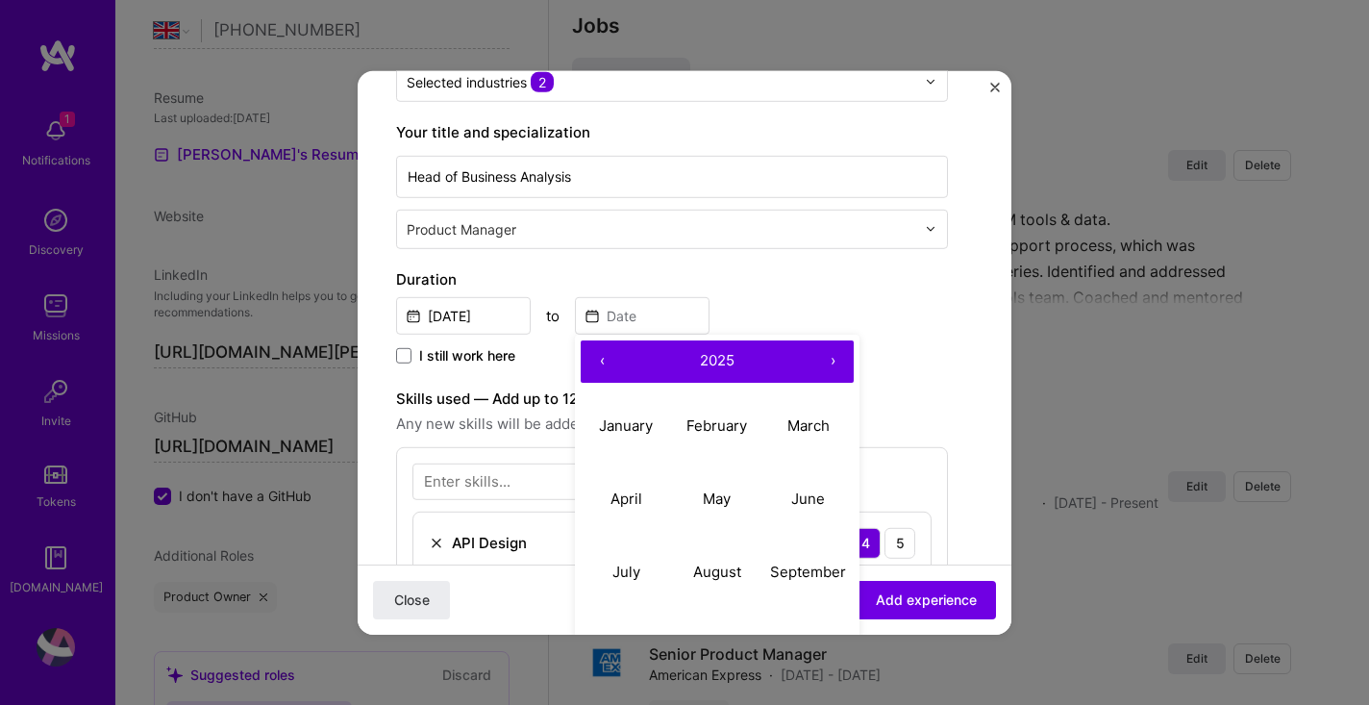
click at [605, 367] on button "‹" at bounding box center [602, 360] width 42 height 42
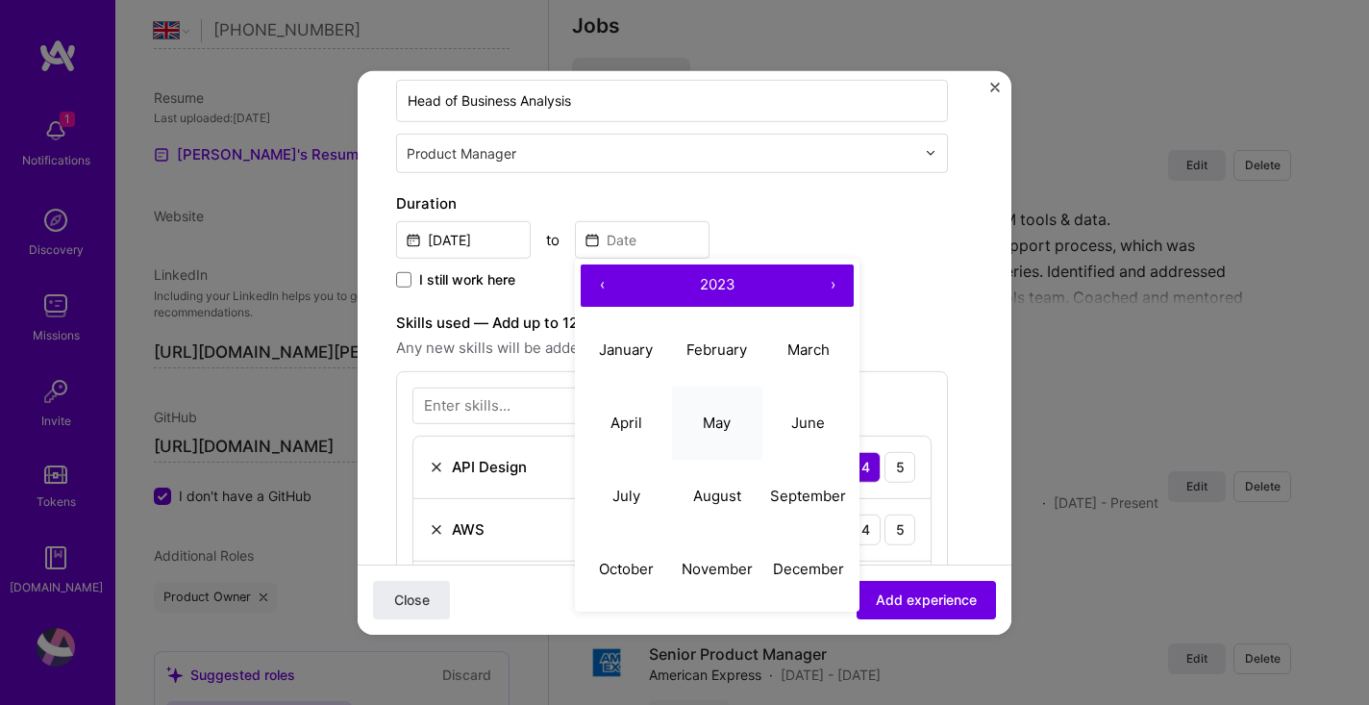
scroll to position [344, 0]
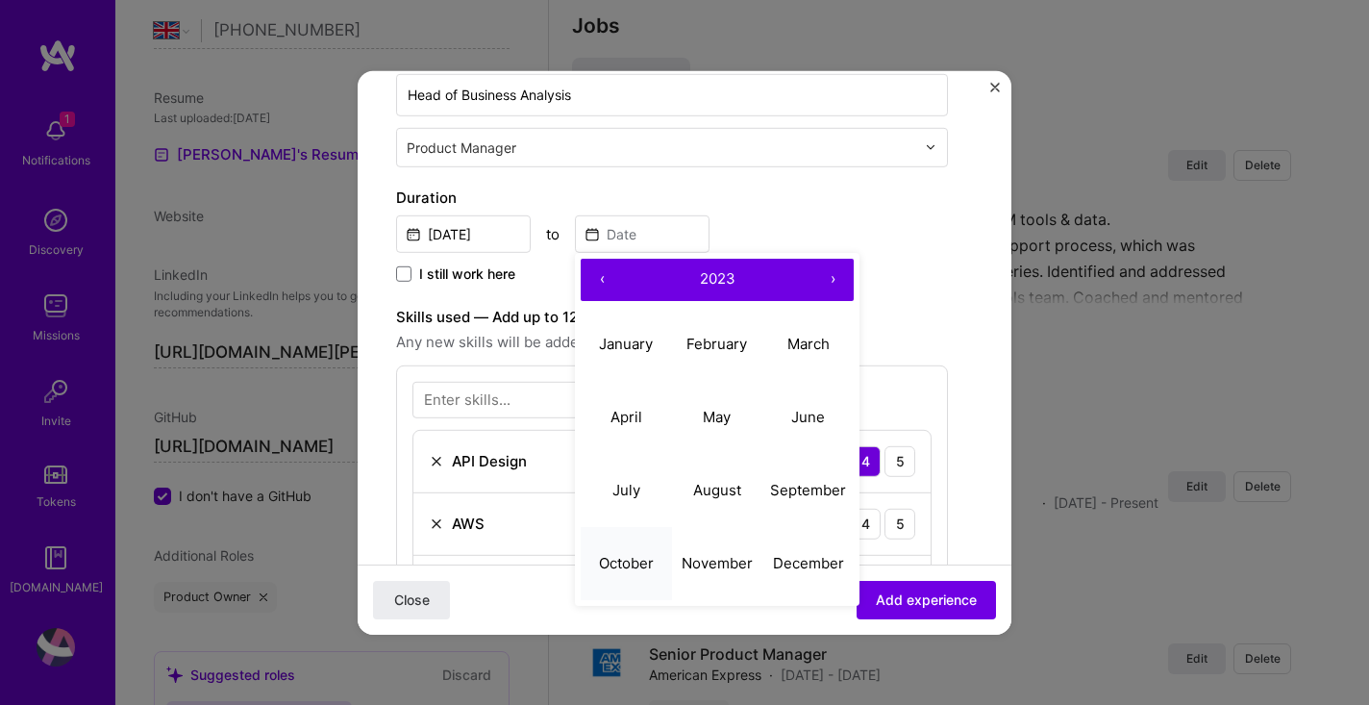
click at [632, 563] on abbr "October" at bounding box center [626, 563] width 55 height 18
type input "[DATE]"
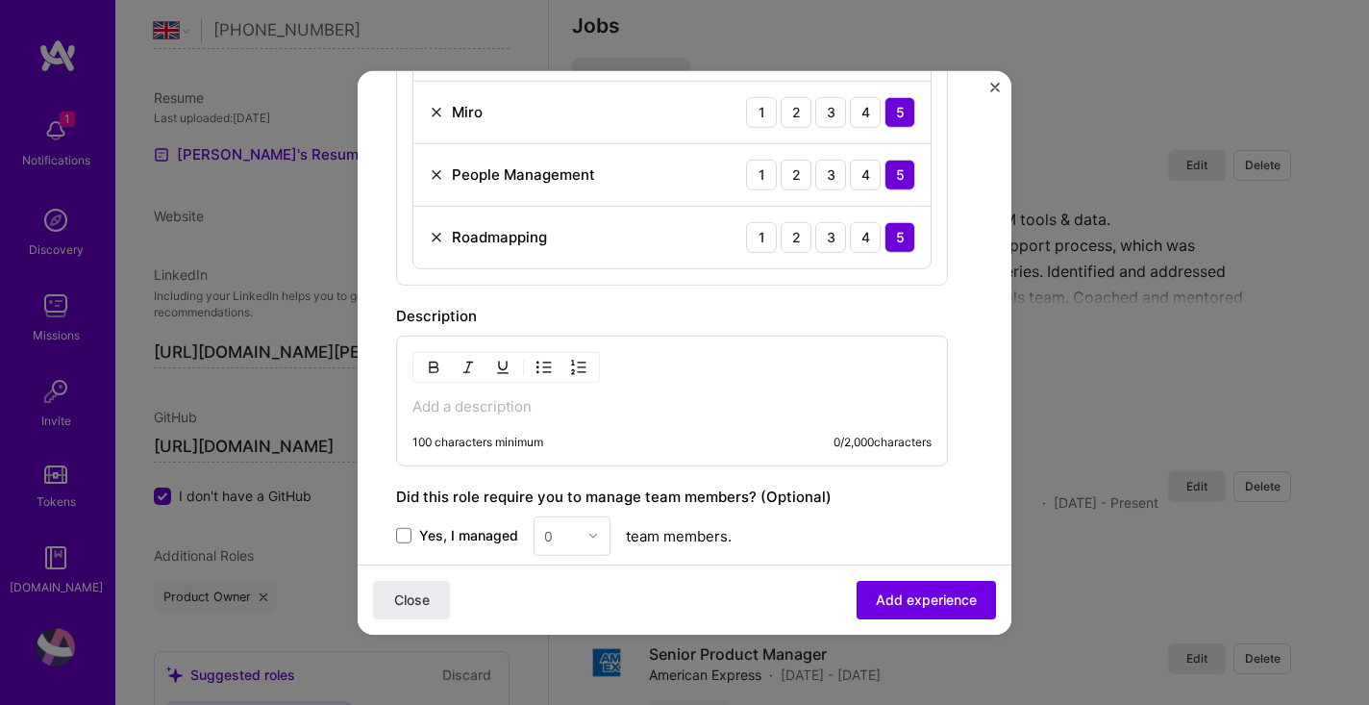
scroll to position [1258, 0]
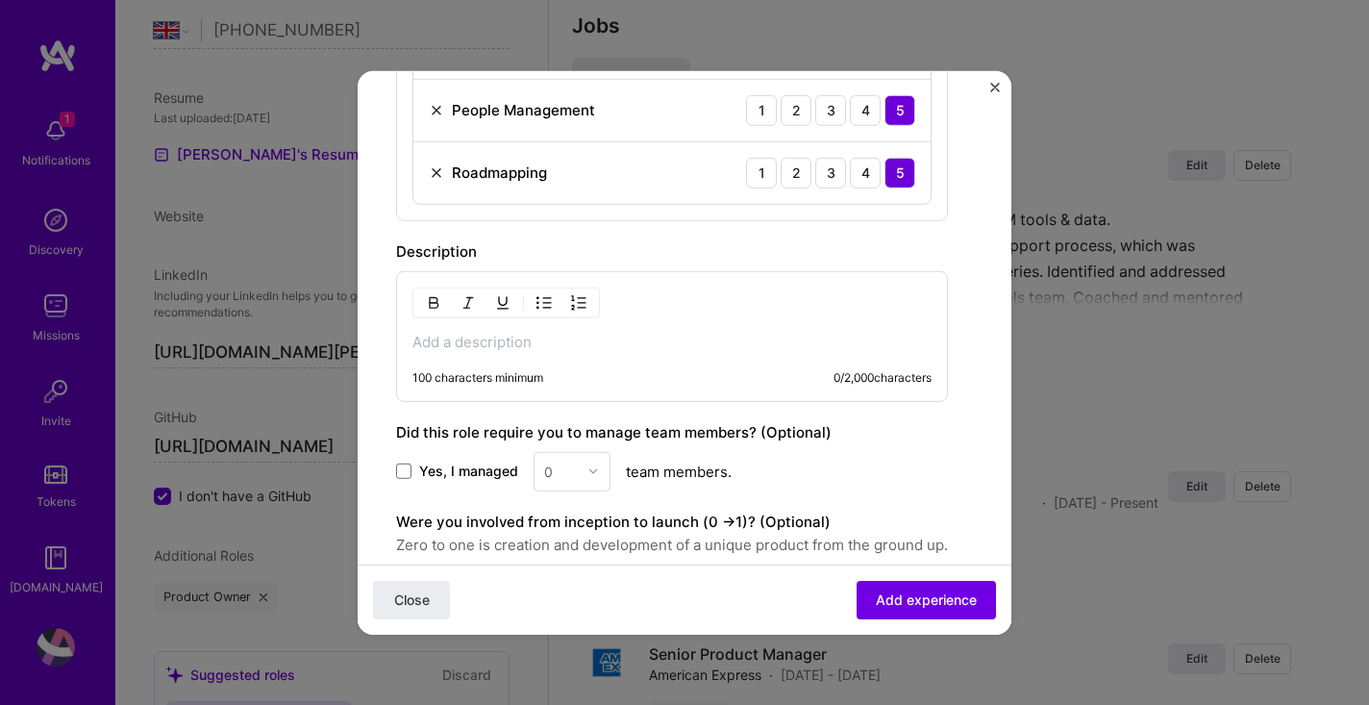
click at [447, 469] on span "Yes, I managed" at bounding box center [468, 470] width 99 height 19
click at [0, 0] on input "Yes, I managed" at bounding box center [0, 0] width 0 height 0
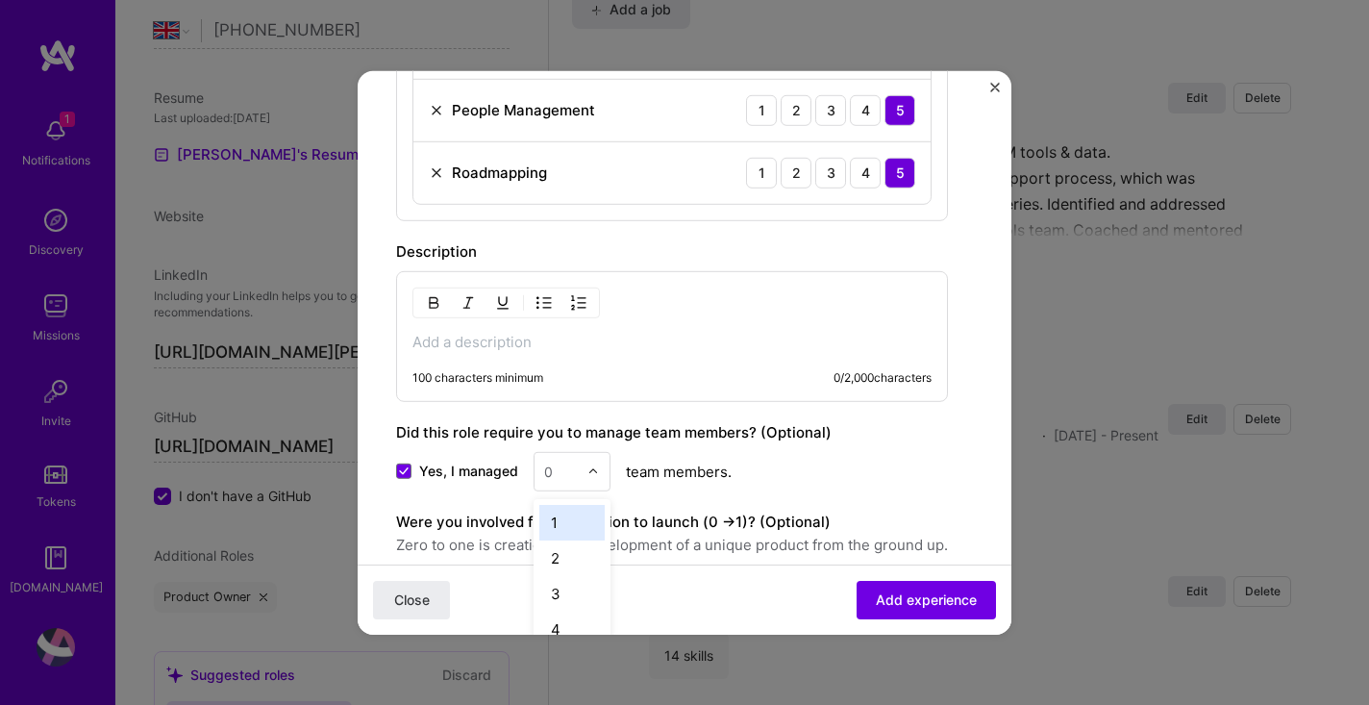
click at [581, 478] on div "0" at bounding box center [561, 470] width 53 height 37
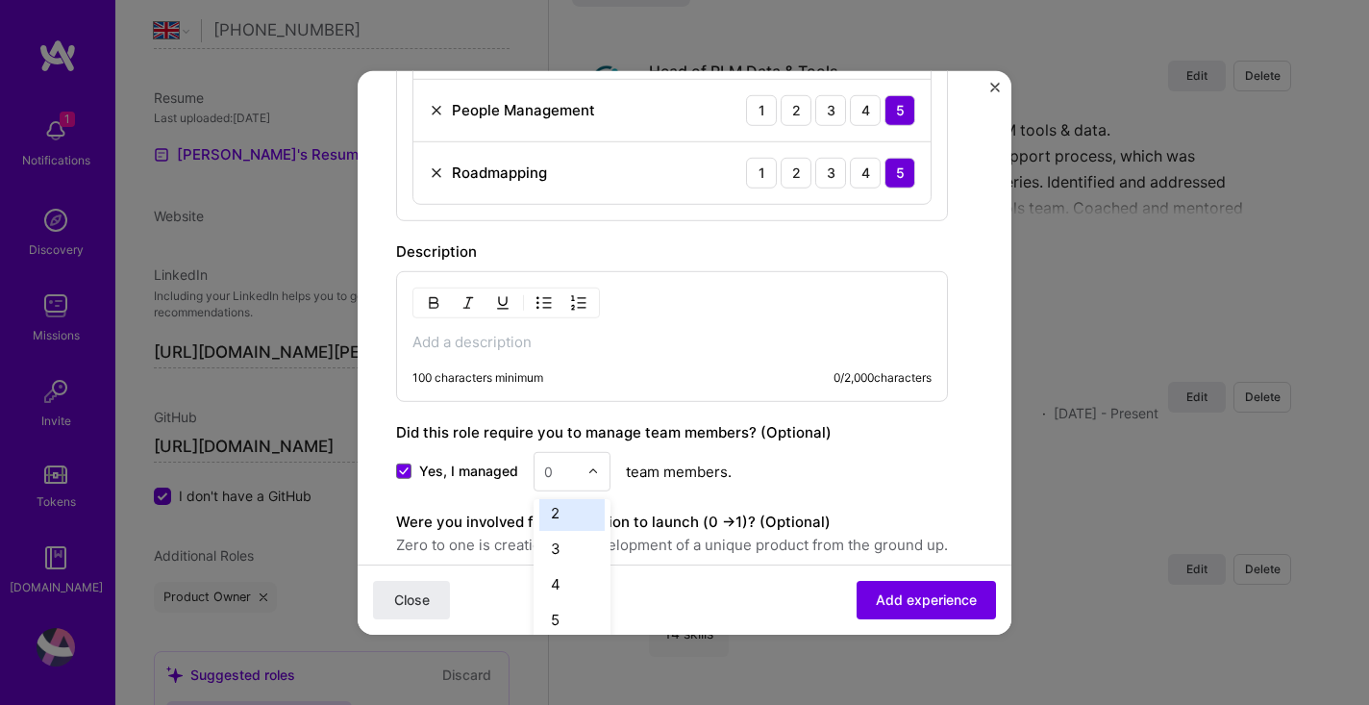
scroll to position [50, 0]
click at [563, 604] on div "5" at bounding box center [571, 614] width 65 height 36
click at [538, 351] on div "100 characters minimum 0 / 2,000 characters" at bounding box center [672, 335] width 552 height 131
click at [543, 344] on p at bounding box center [671, 341] width 519 height 19
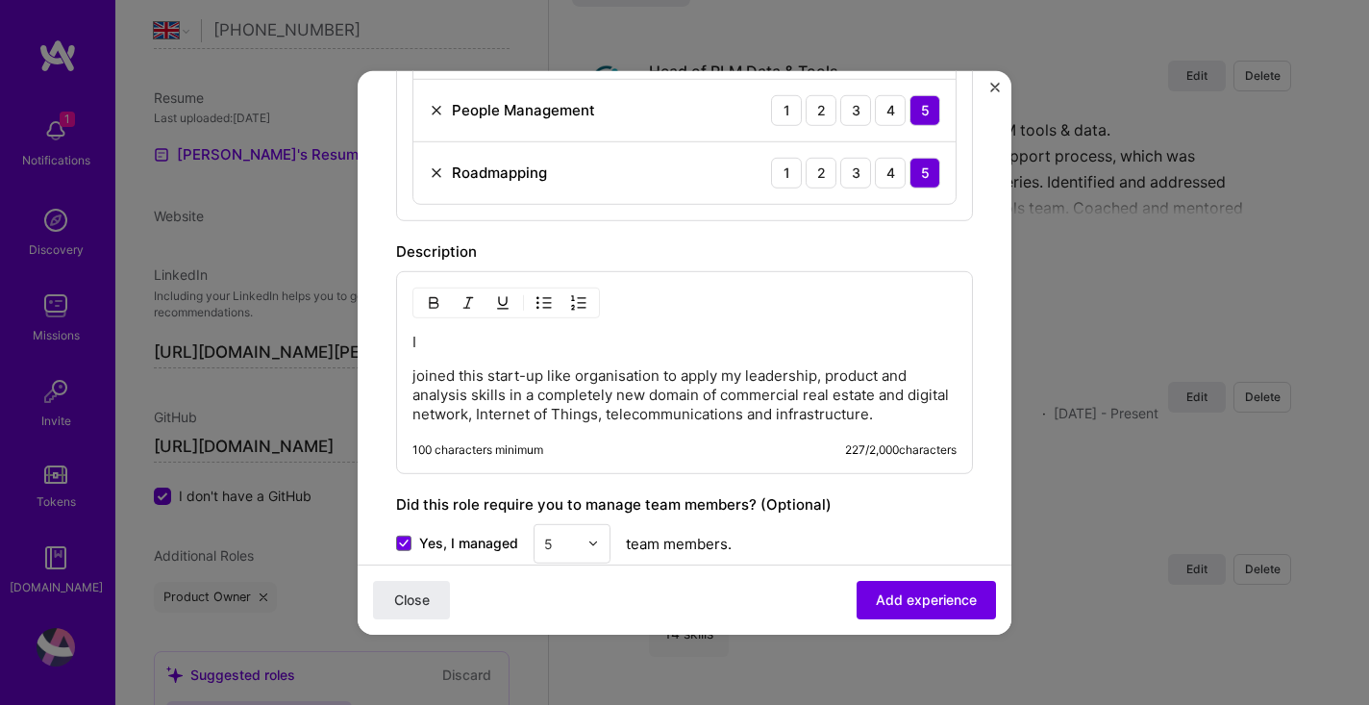
click at [412, 371] on p "joined this start-up like organisation to apply my leadership, product and anal…" at bounding box center [684, 394] width 544 height 58
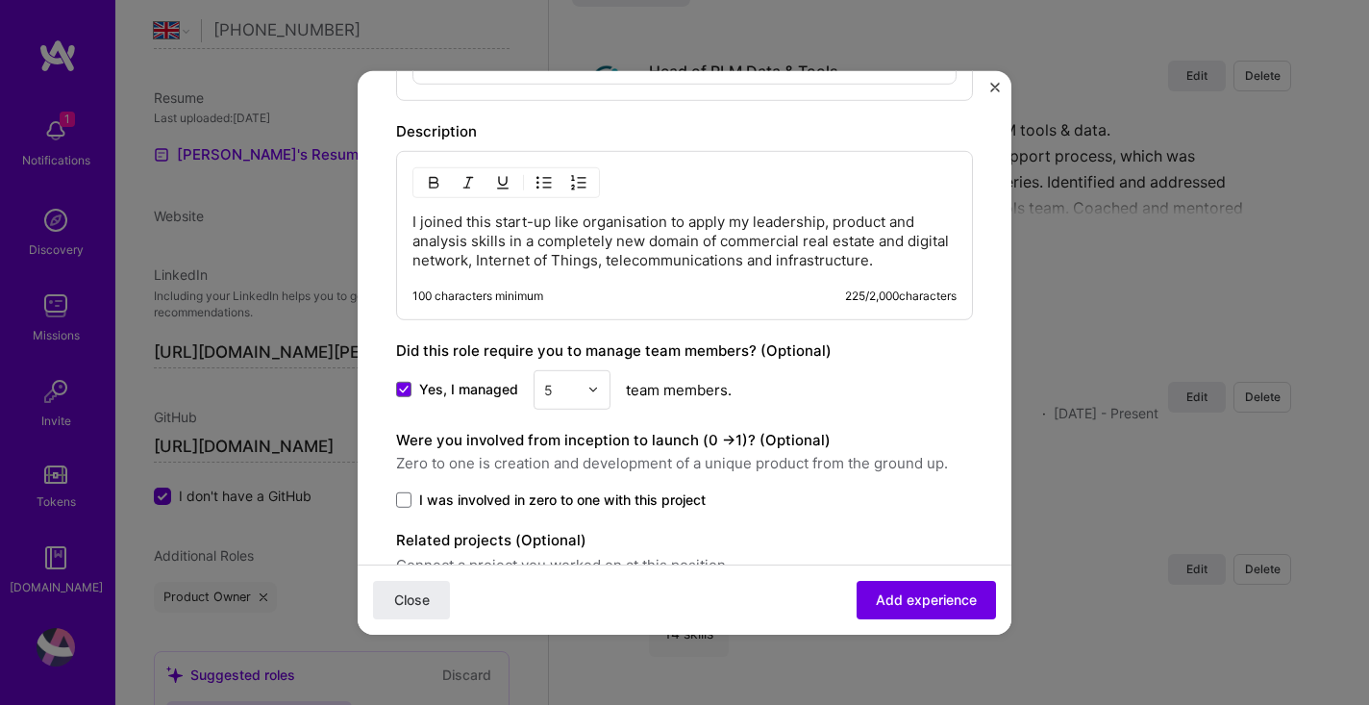
scroll to position [1479, 0]
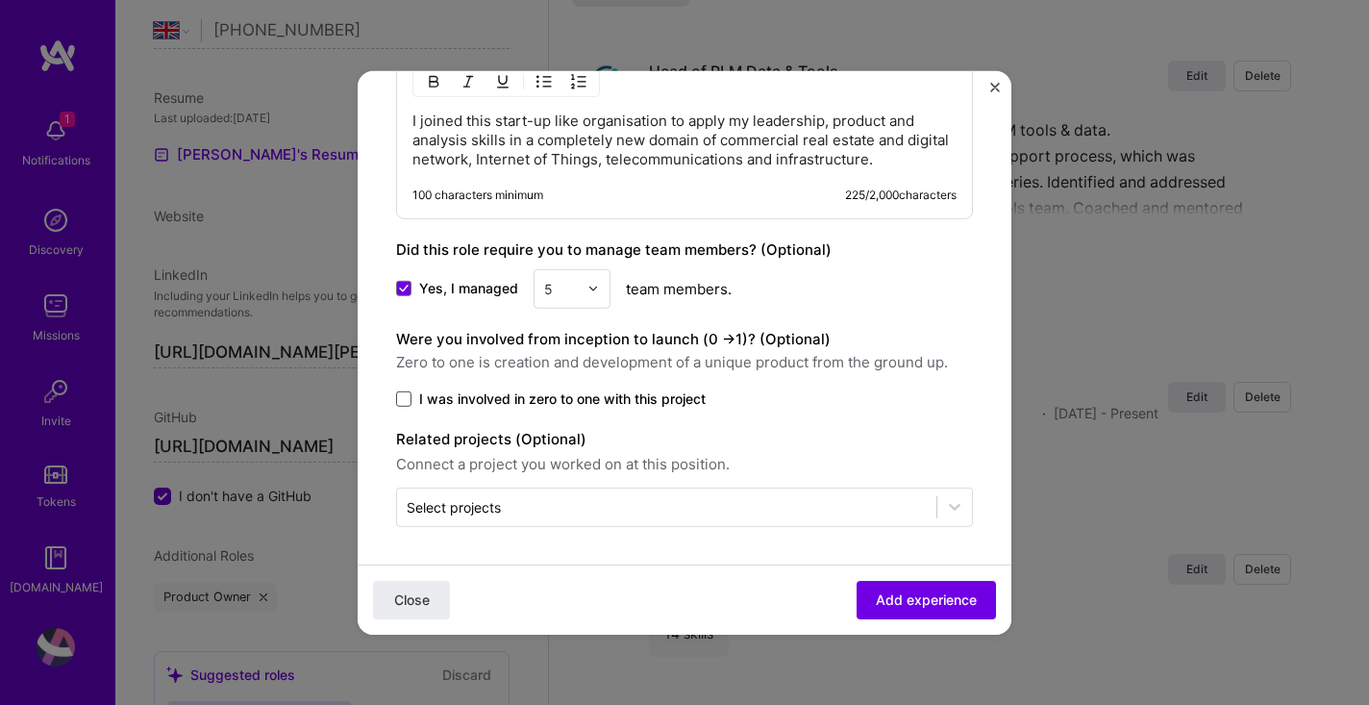
click at [404, 396] on span at bounding box center [403, 397] width 15 height 15
click at [0, 0] on input "I was involved in zero to one with this project" at bounding box center [0, 0] width 0 height 0
click at [913, 600] on span "Add experience" at bounding box center [926, 599] width 101 height 19
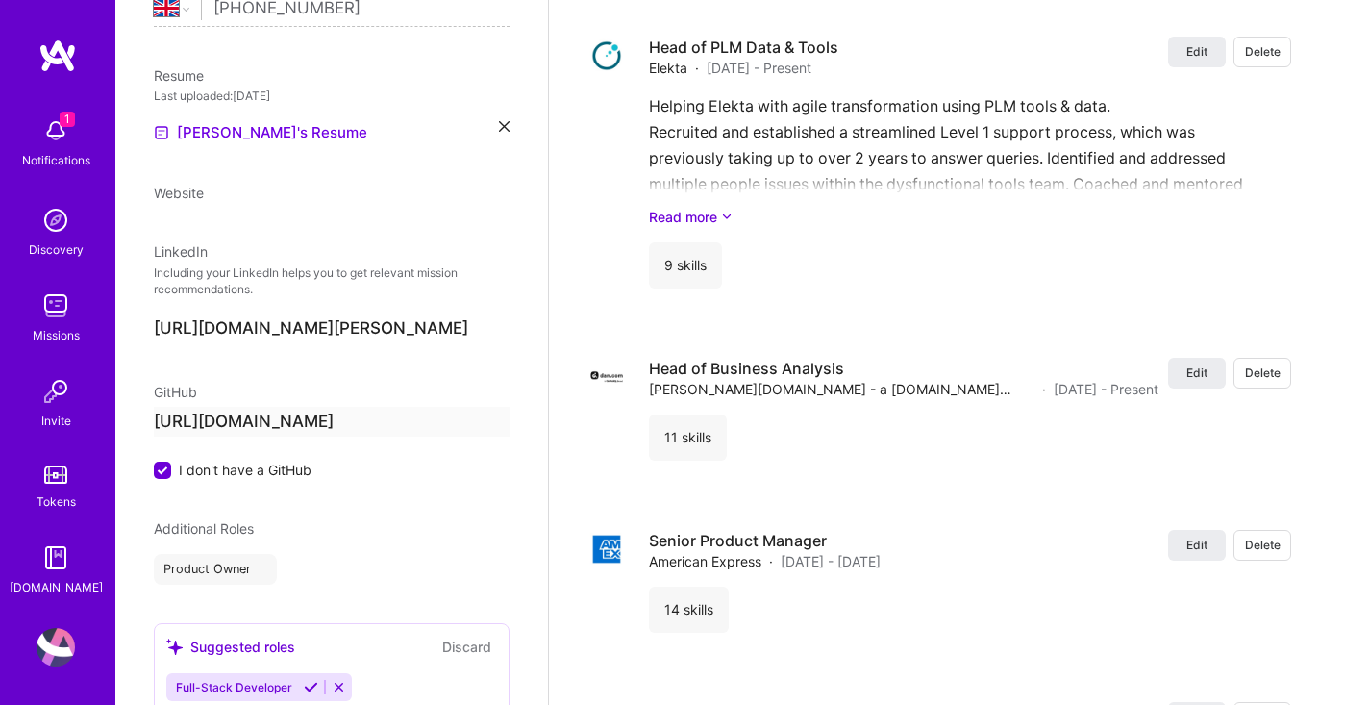
select select "GB"
select select "Not Available"
select select "1 Month"
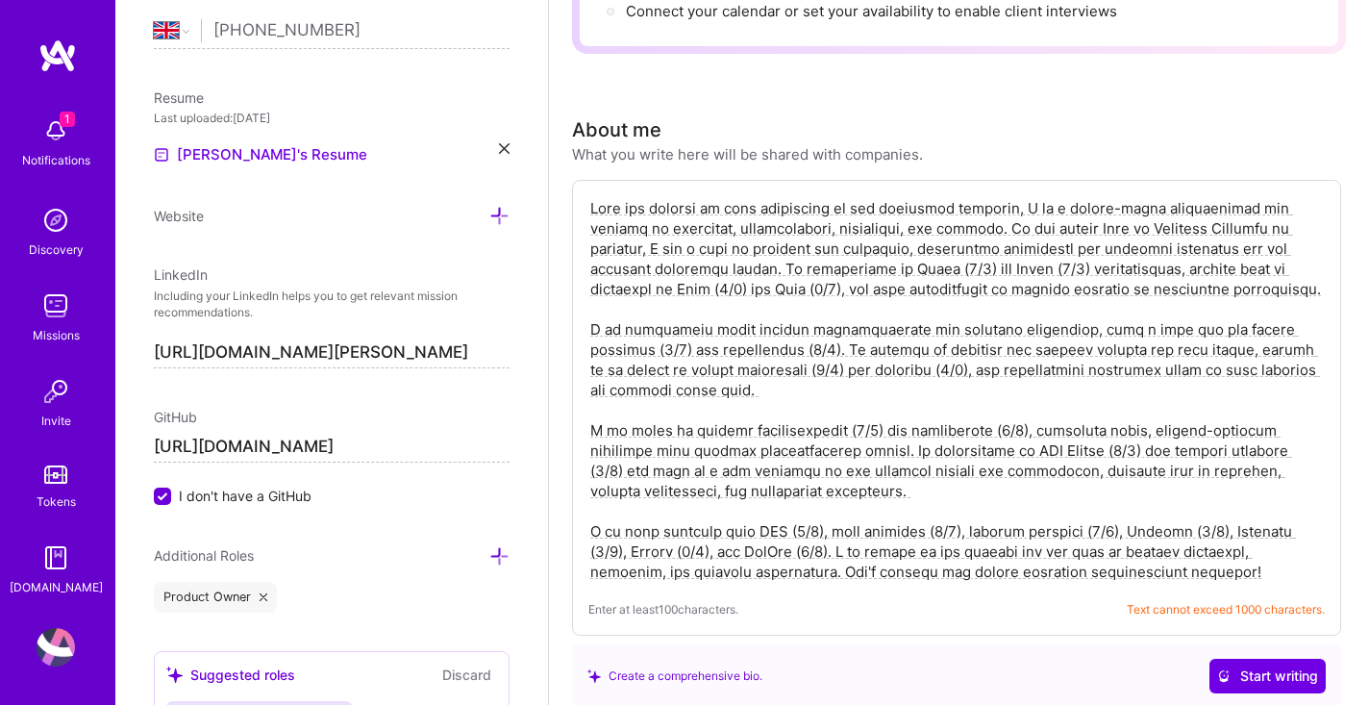
scroll to position [350, 0]
drag, startPoint x: 1258, startPoint y: 547, endPoint x: 568, endPoint y: 177, distance: 782.5
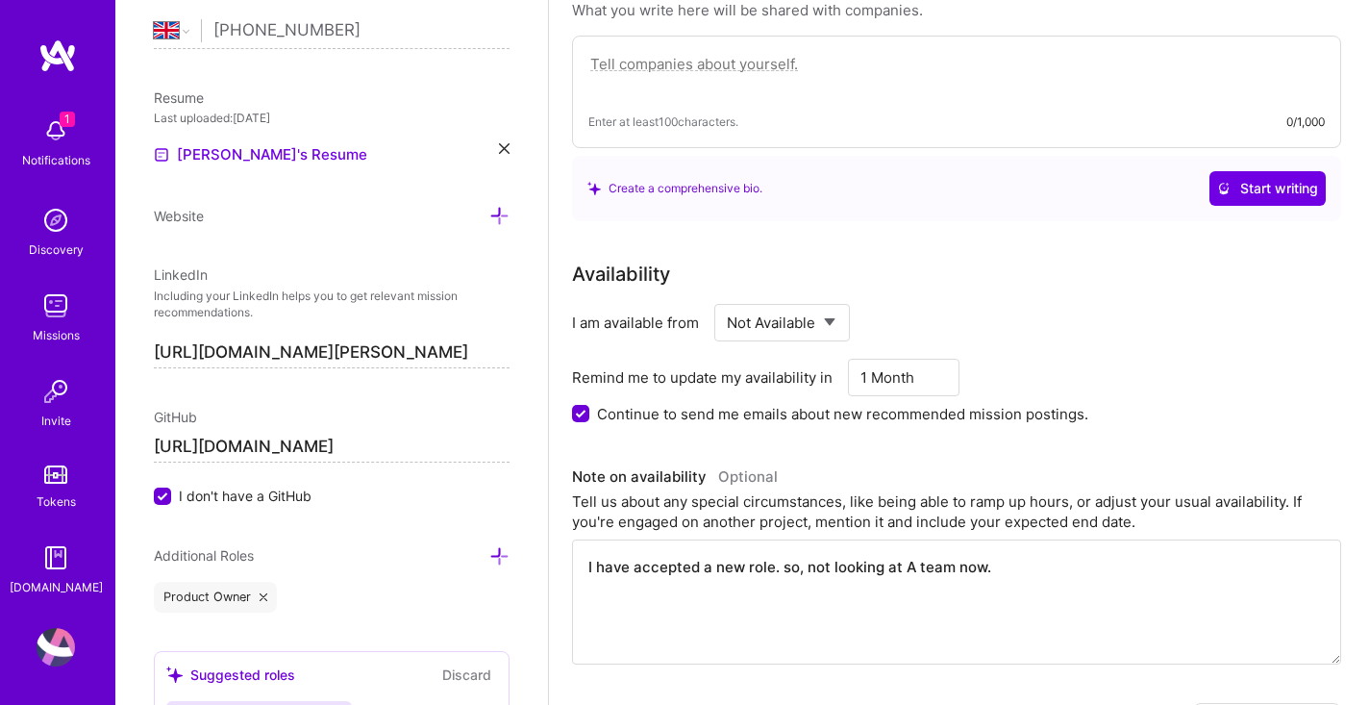
scroll to position [505, 0]
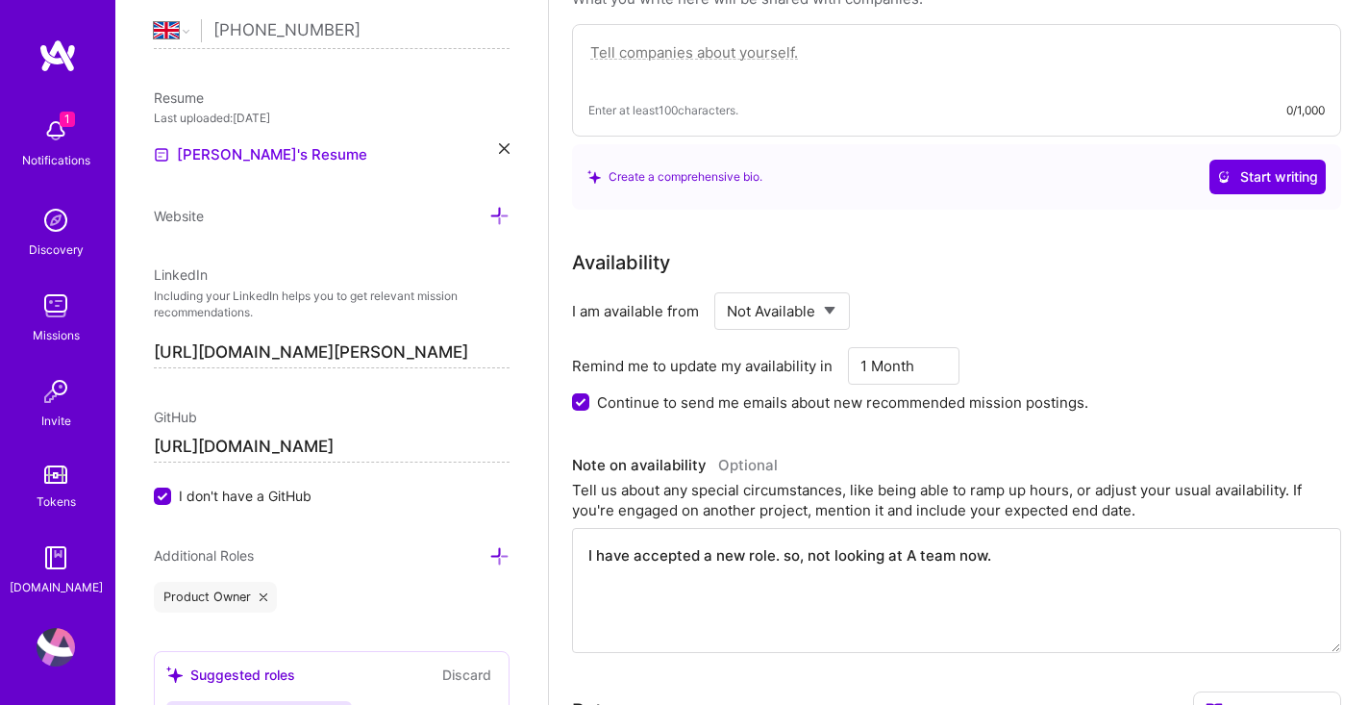
click at [822, 287] on select "Select... Right Now Future Date Not Available" at bounding box center [782, 311] width 111 height 49
select select "Future Date"
click at [727, 287] on select "Select... Right Now Future Date Not Available" at bounding box center [782, 311] width 111 height 49
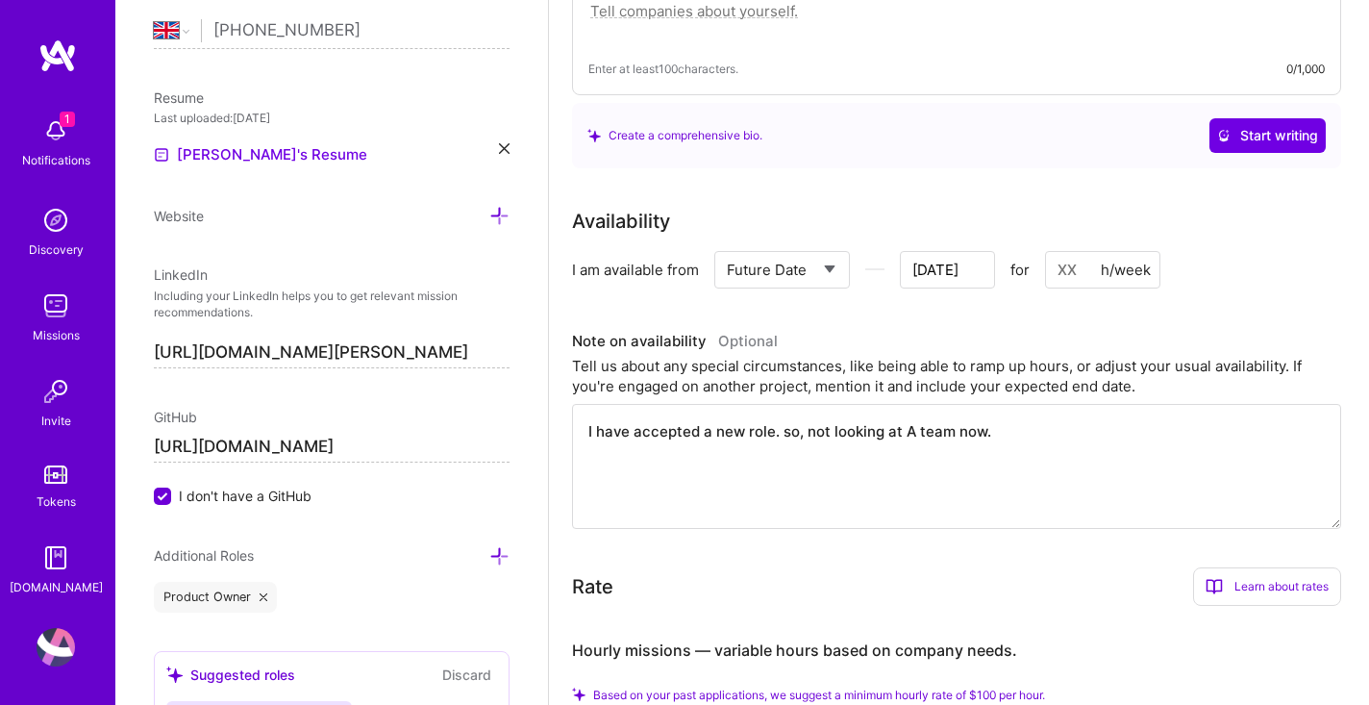
scroll to position [542, 0]
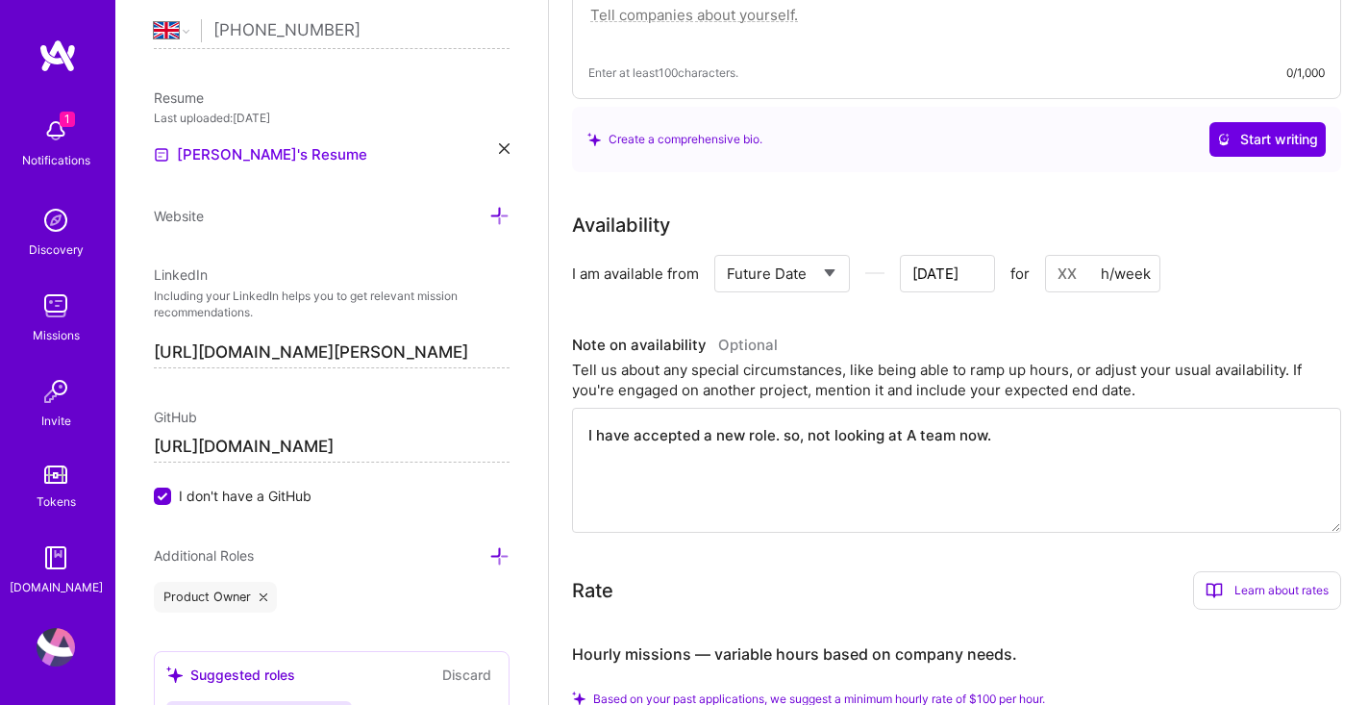
drag, startPoint x: 1024, startPoint y: 420, endPoint x: 612, endPoint y: 384, distance: 413.1
click at [612, 408] on textarea "I have accepted a new role. so, not looking at A team now." at bounding box center [956, 470] width 769 height 125
click at [953, 255] on input "[DATE]" at bounding box center [947, 273] width 95 height 37
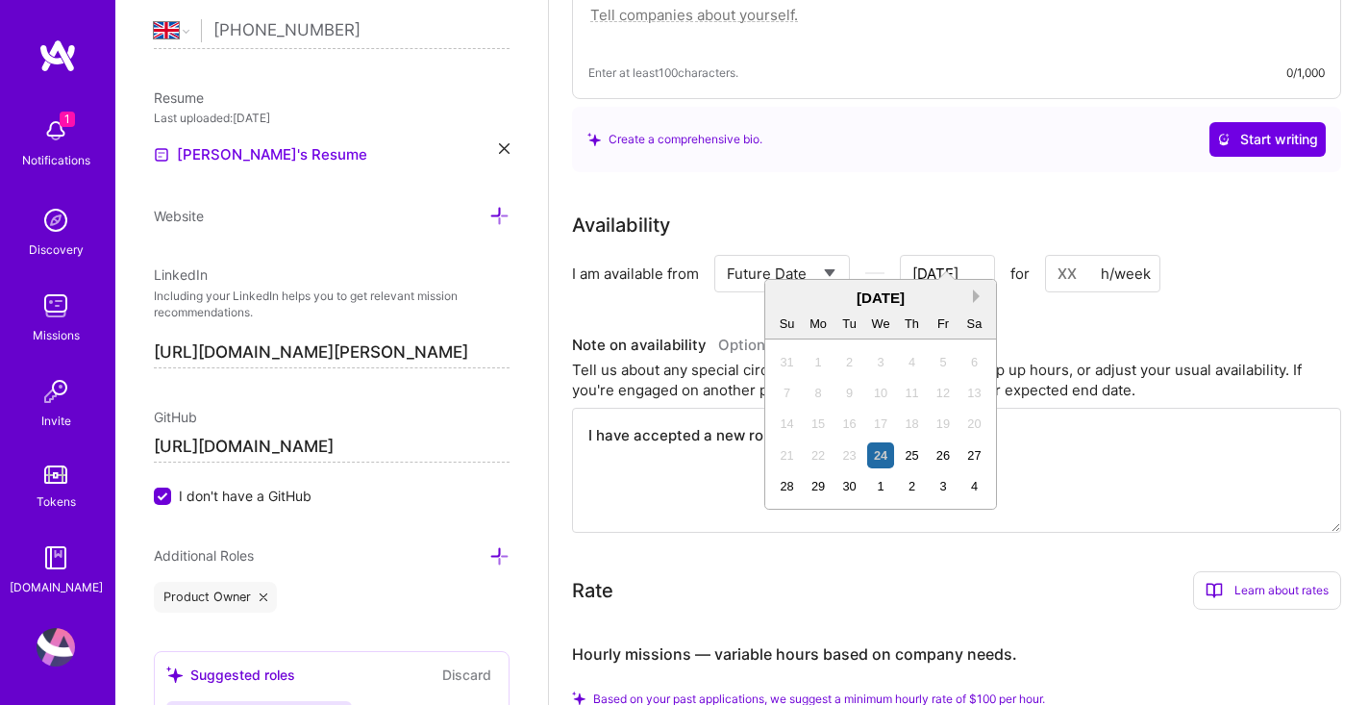
click at [979, 296] on button "Next Month" at bounding box center [979, 295] width 13 height 13
click at [822, 453] on div "19" at bounding box center [819, 455] width 26 height 26
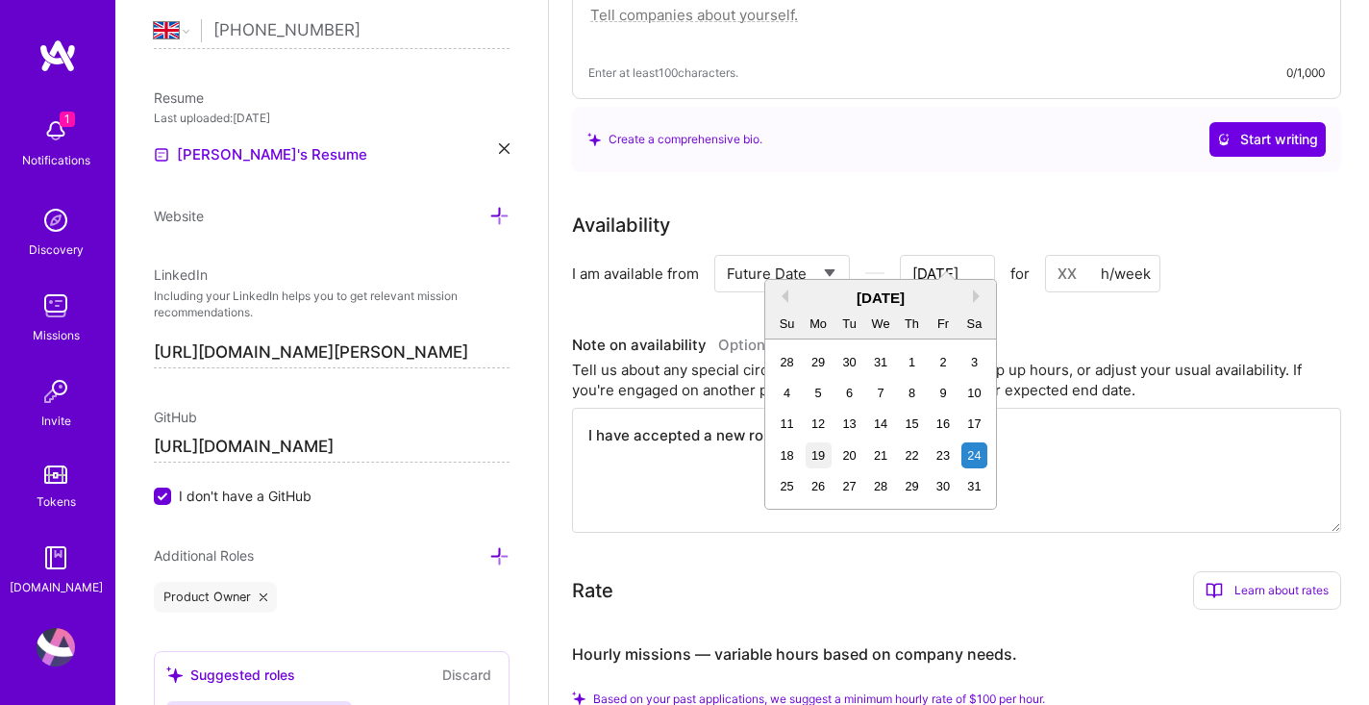
type input "[DATE]"
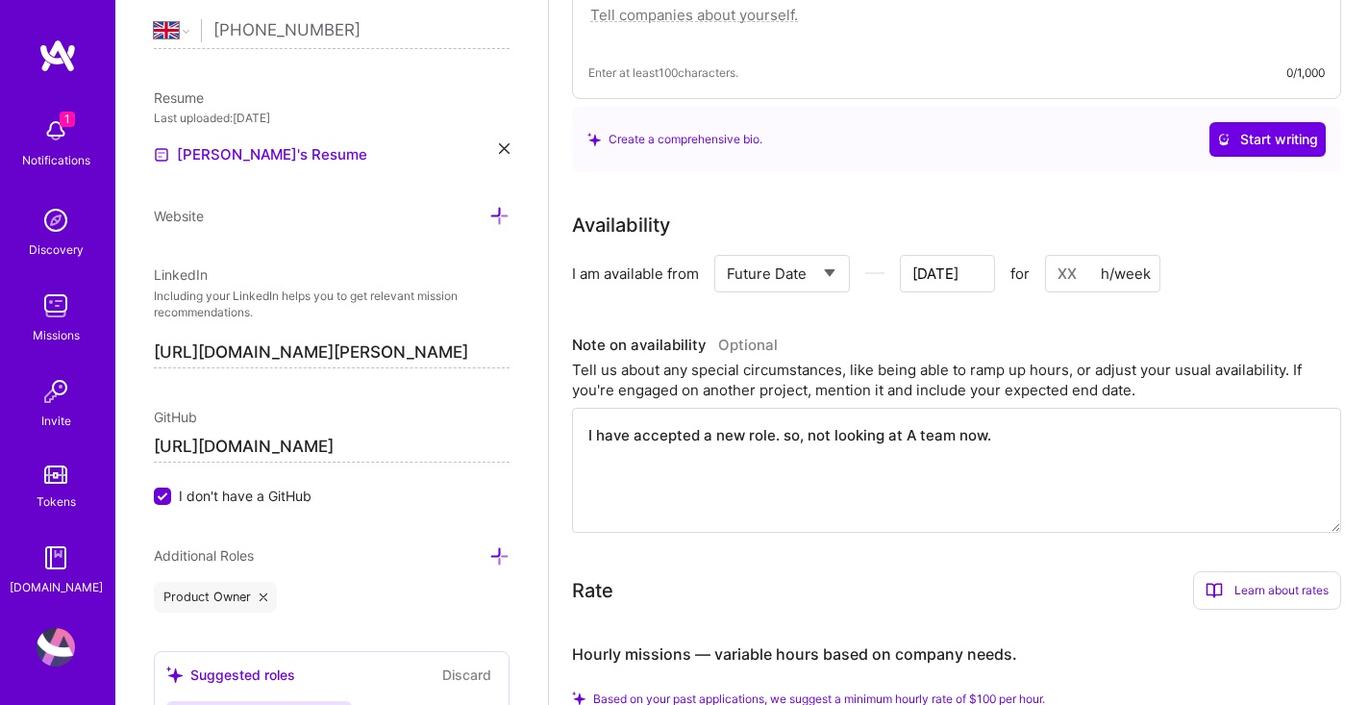
drag, startPoint x: 1008, startPoint y: 418, endPoint x: 599, endPoint y: 416, distance: 408.6
click at [599, 416] on textarea "I have accepted a new role. so, not looking at A team now." at bounding box center [956, 470] width 769 height 125
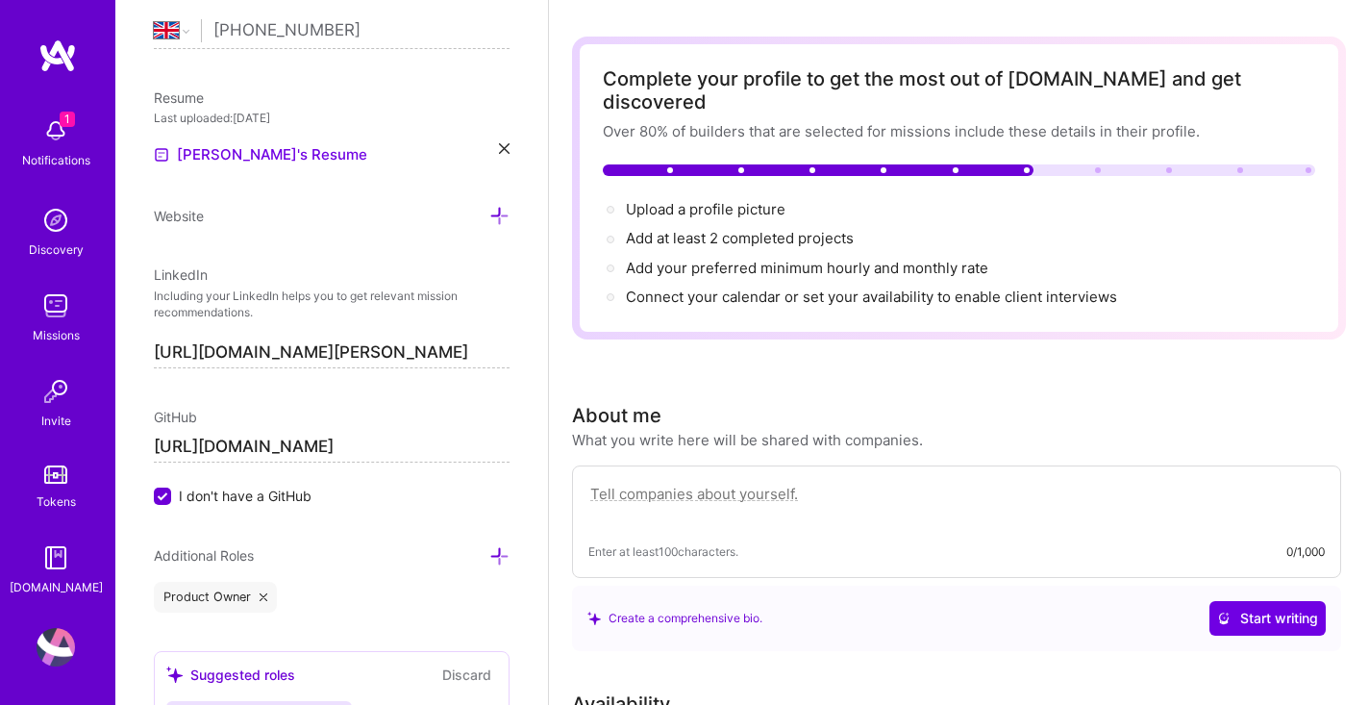
scroll to position [67, 0]
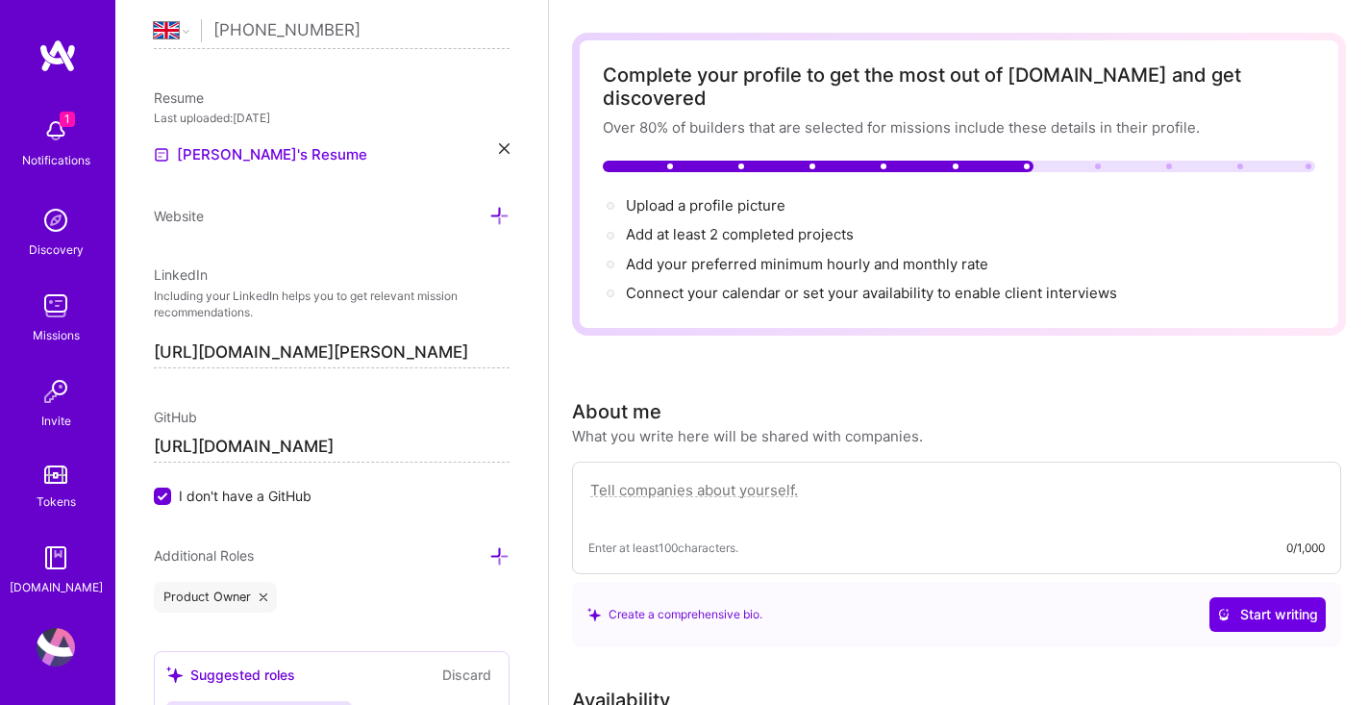
type textarea "I am going through a redundancy and divorce."
click at [793, 478] on textarea at bounding box center [956, 500] width 736 height 44
click at [1283, 605] on span "Start writing" at bounding box center [1267, 614] width 101 height 19
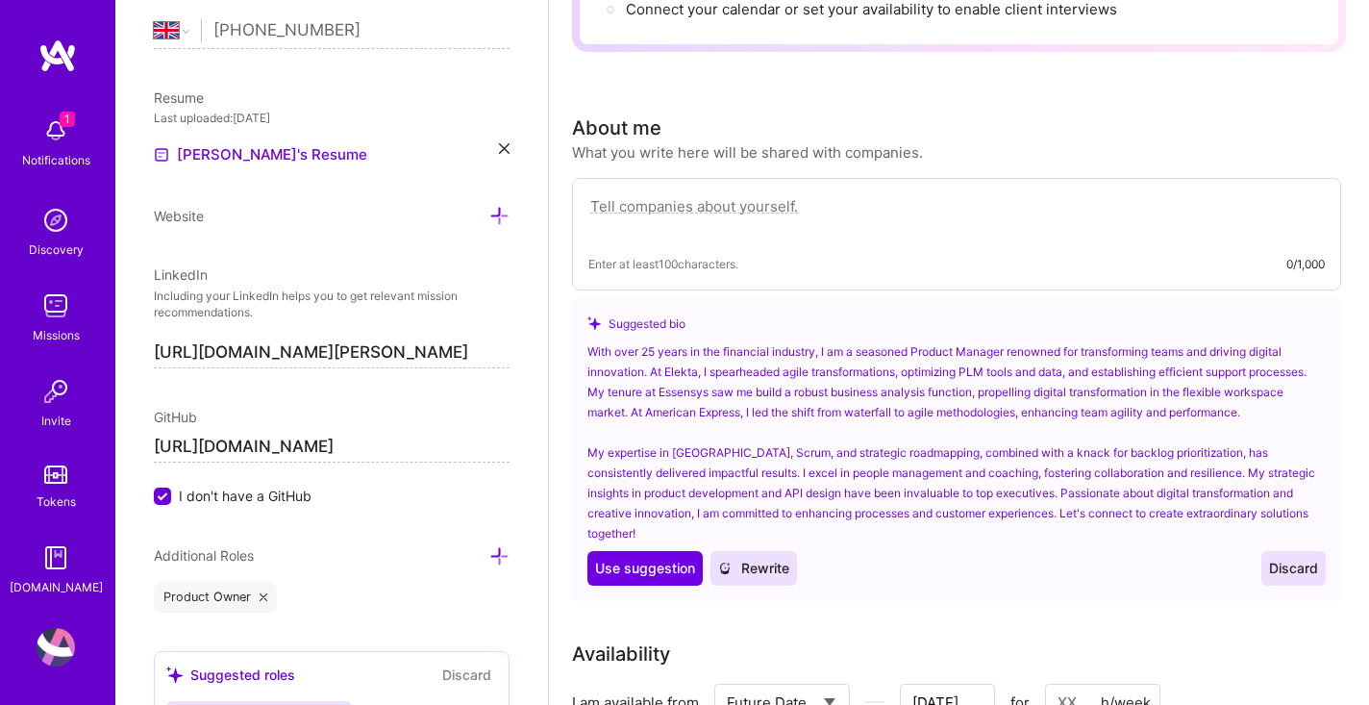
scroll to position [358, 0]
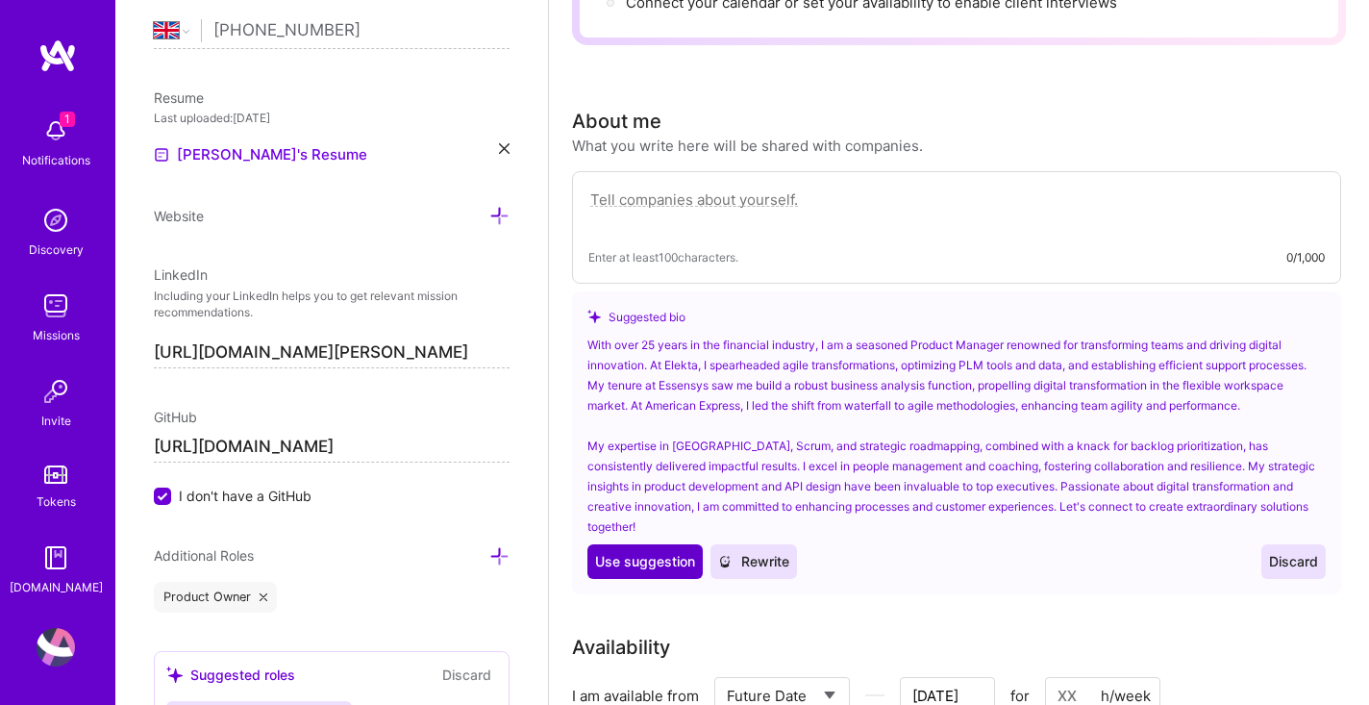
click at [626, 552] on span "Use suggestion" at bounding box center [645, 561] width 100 height 19
type textarea "With over 25 years in the financial industry, I am a seasoned Product Manager r…"
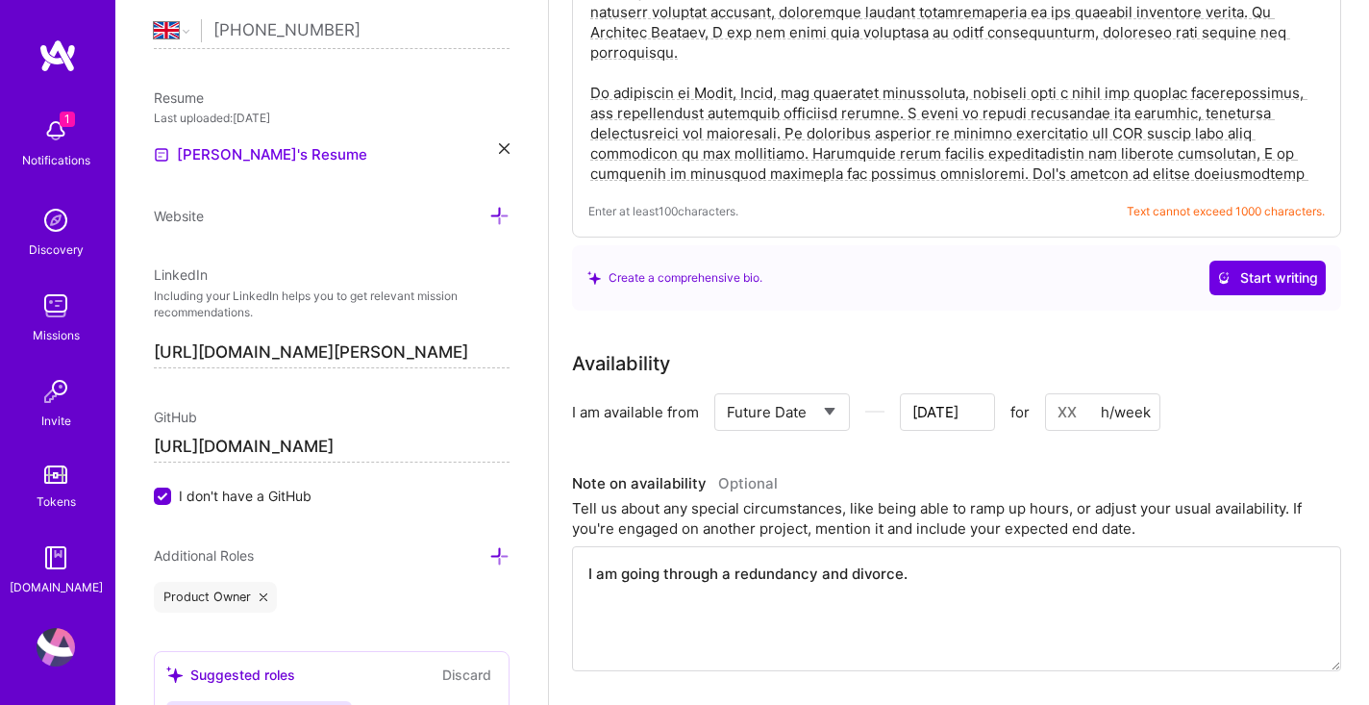
scroll to position [610, 0]
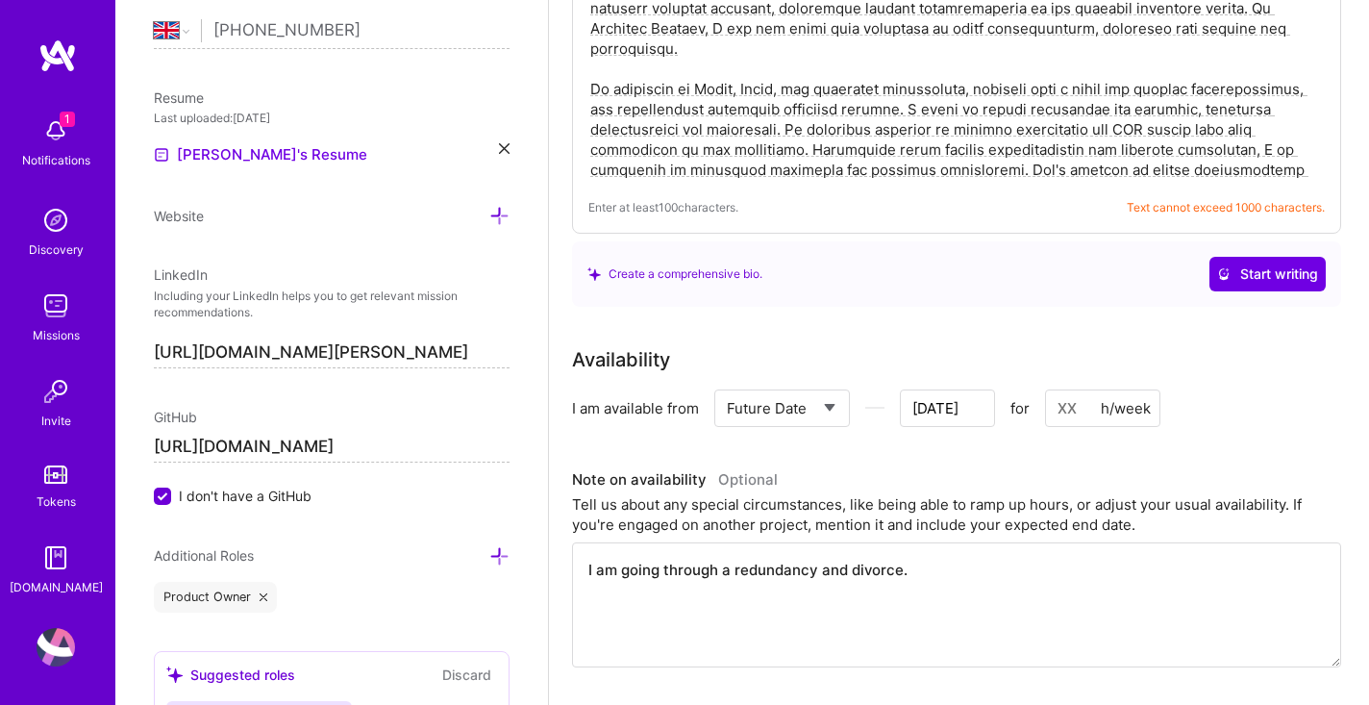
click at [1068, 389] on input at bounding box center [1102, 407] width 115 height 37
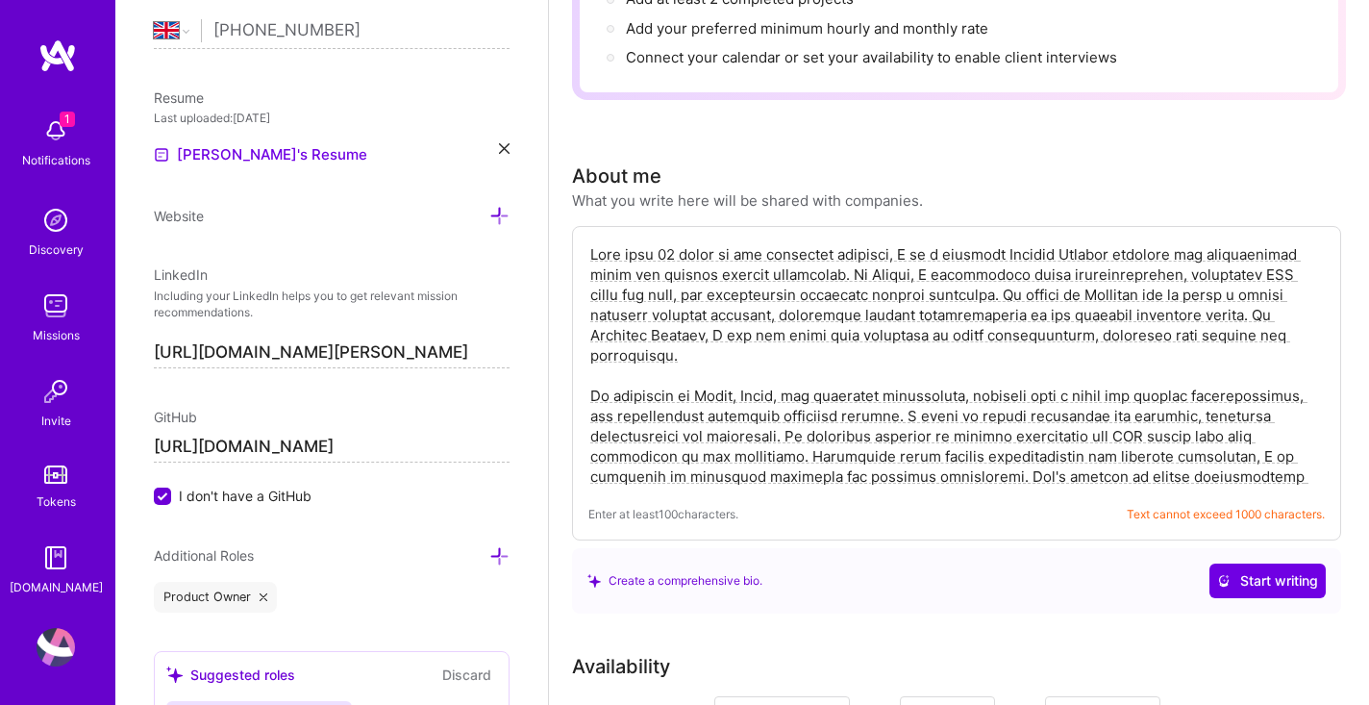
scroll to position [306, 0]
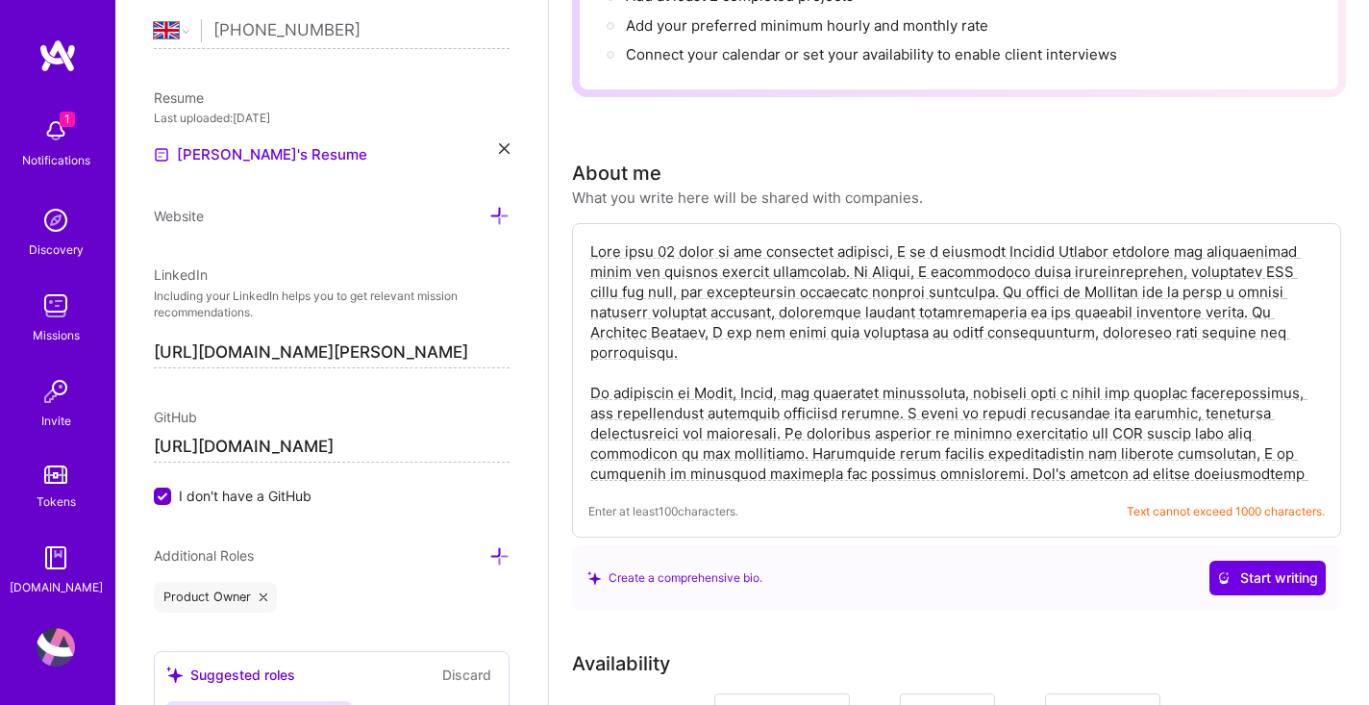
type input "30"
click at [767, 454] on textarea at bounding box center [956, 362] width 736 height 246
click at [1187, 252] on textarea at bounding box center [956, 362] width 736 height 246
click at [1254, 351] on textarea at bounding box center [956, 362] width 736 height 246
drag, startPoint x: 786, startPoint y: 396, endPoint x: 1218, endPoint y: 406, distance: 432.8
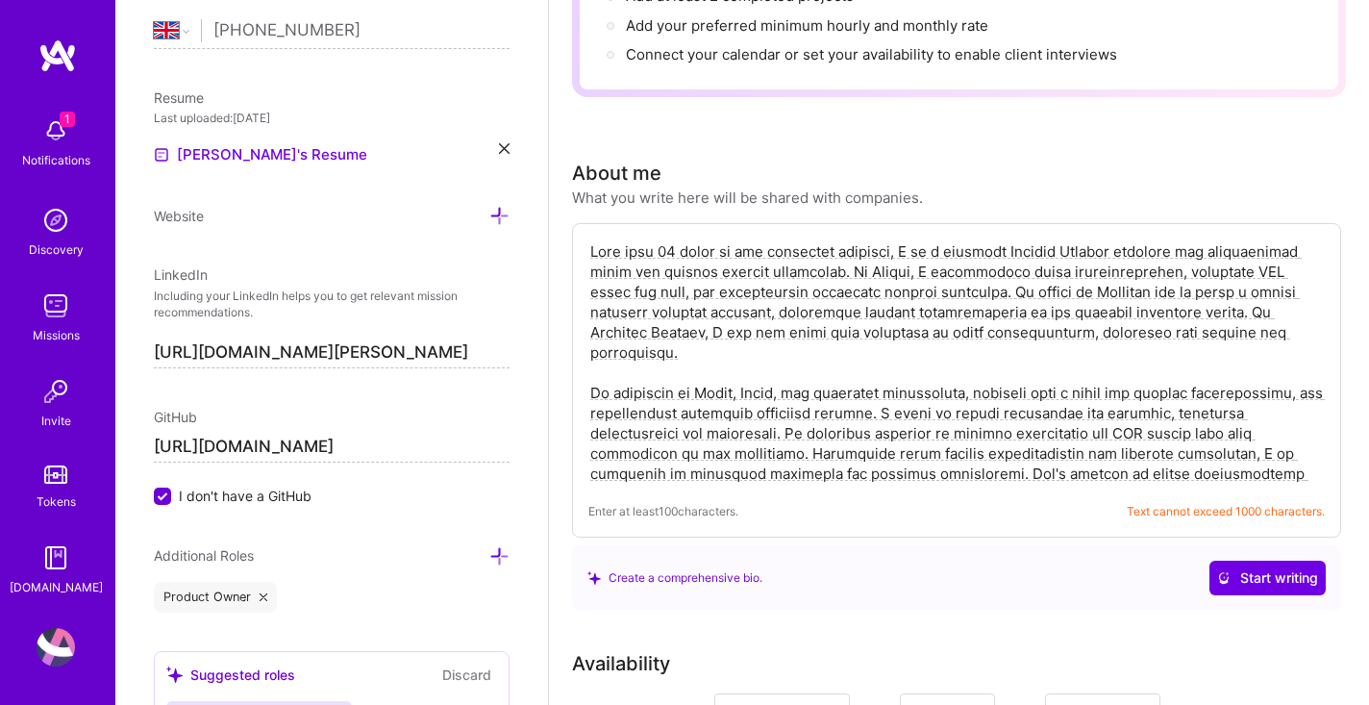
click at [1218, 406] on textarea at bounding box center [956, 362] width 736 height 246
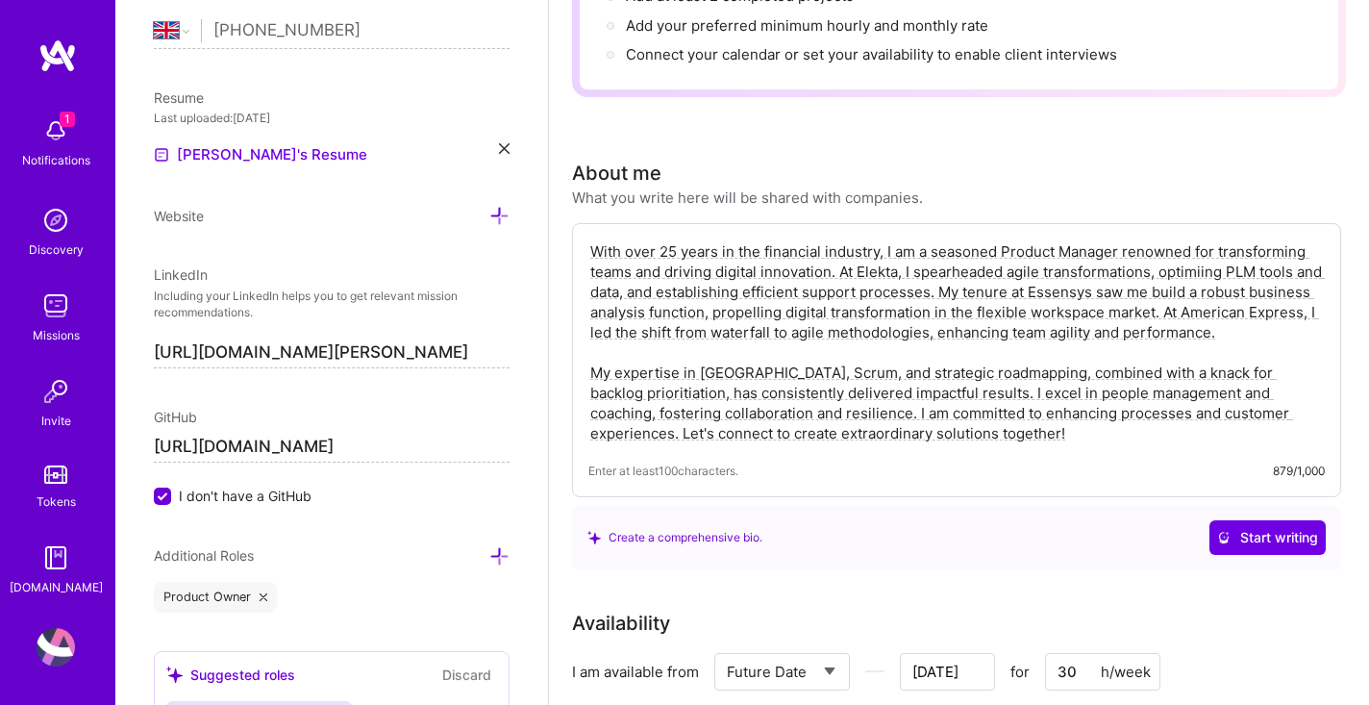
click at [1265, 353] on textarea "With over 25 years in the financial industry, I am a seasoned Product Manager r…" at bounding box center [956, 342] width 736 height 206
click at [1205, 254] on textarea "With over 25 years in the financial industry, I am a seasoned Product Manager r…" at bounding box center [956, 342] width 736 height 206
click at [1270, 359] on textarea "With over 25 years in the financial industry, I am a seasoned Product Manager r…" at bounding box center [956, 342] width 736 height 206
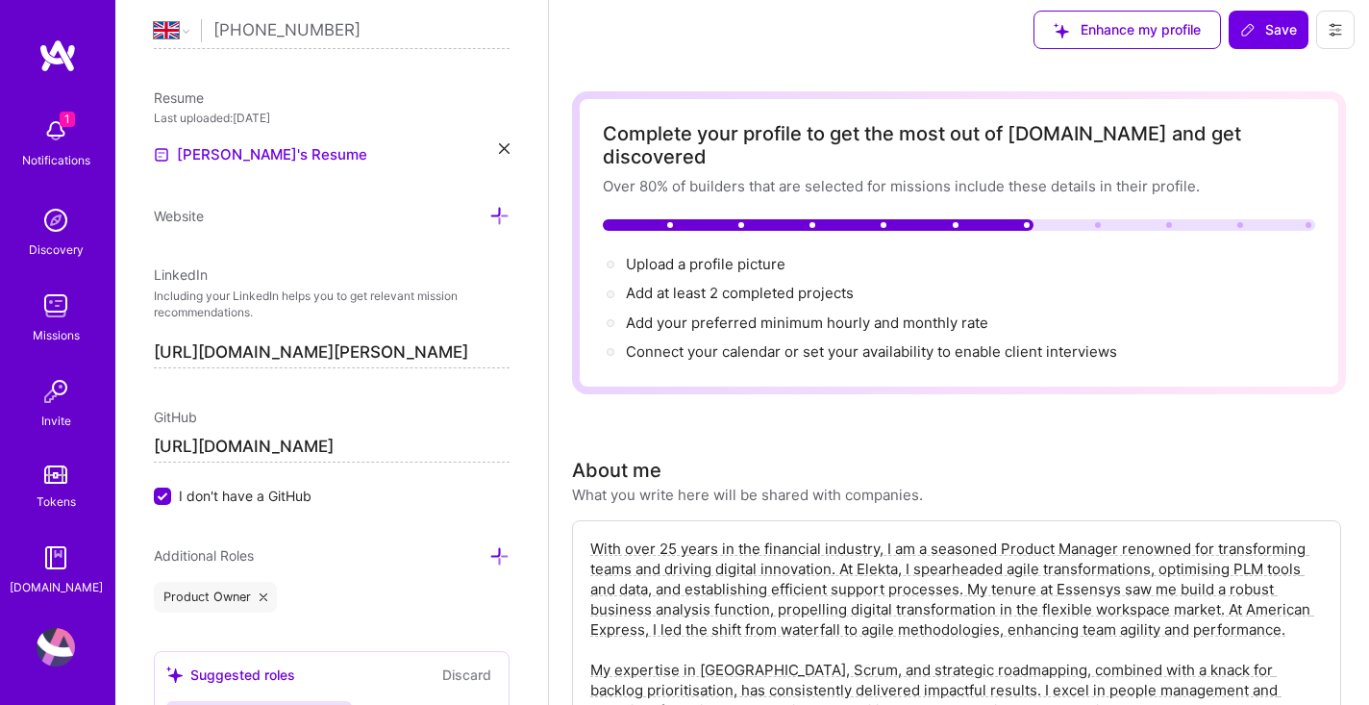
scroll to position [0, 0]
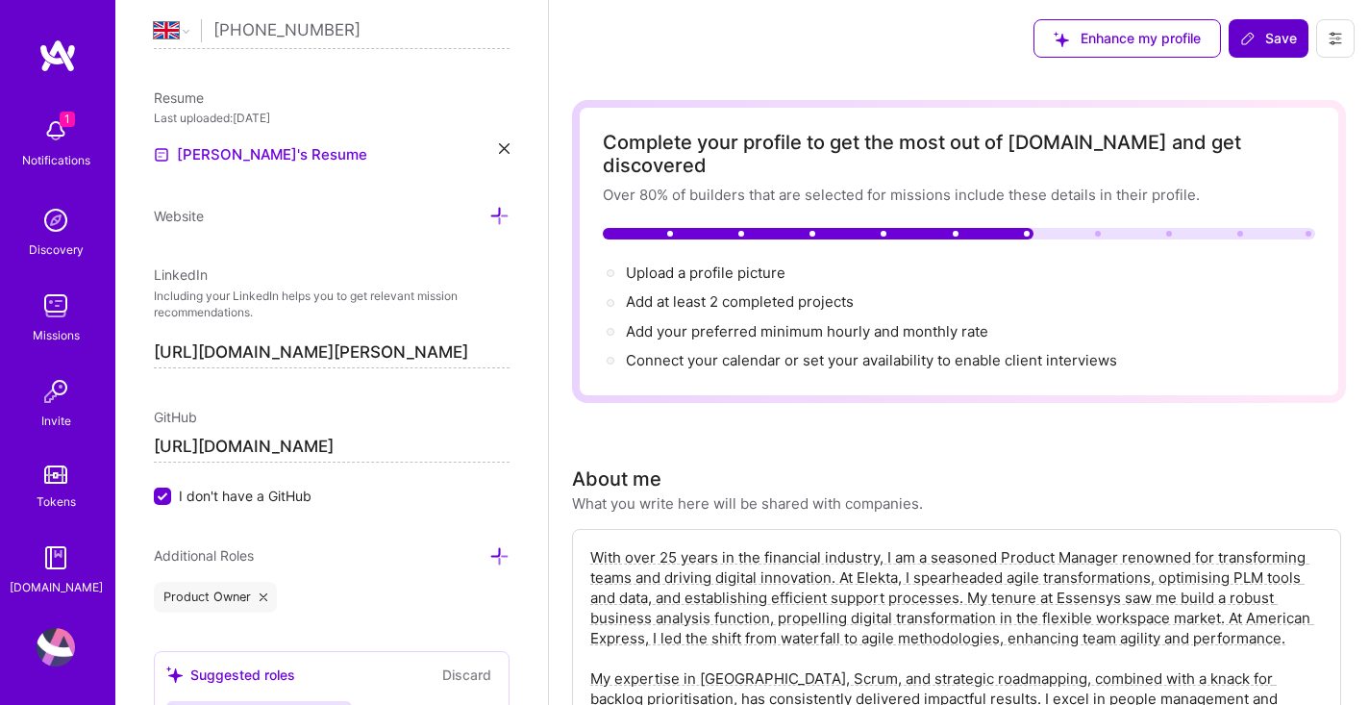
type textarea "With over 25 years in the financial industry, I am a seasoned Product Manager r…"
click at [1276, 31] on span "Save" at bounding box center [1268, 38] width 57 height 19
